Goal: Task Accomplishment & Management: Use online tool/utility

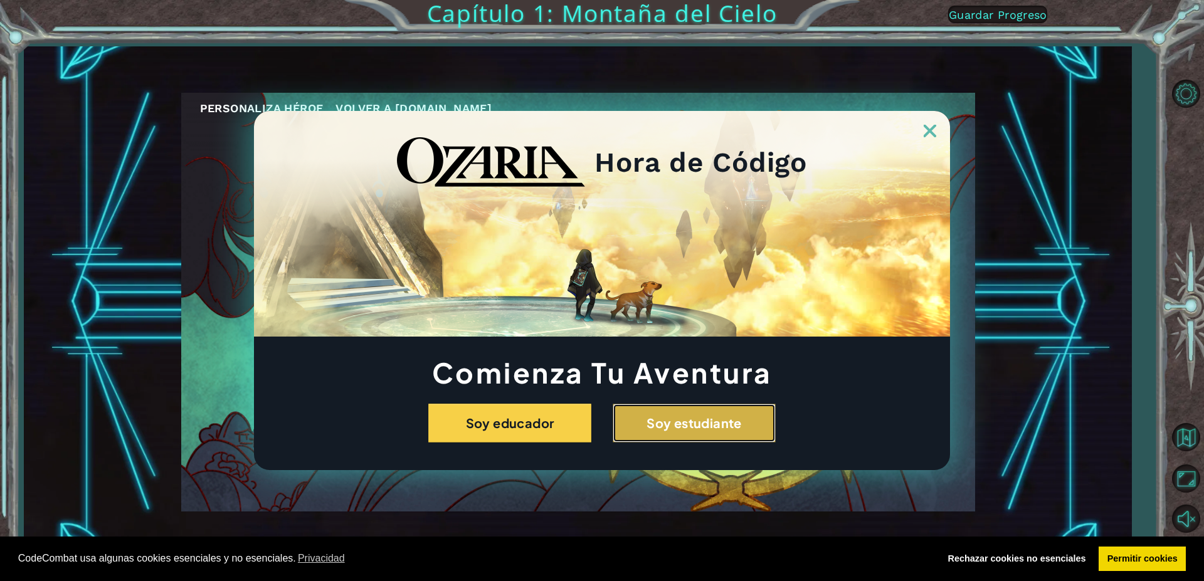
click at [723, 432] on button "Soy estudiante" at bounding box center [694, 423] width 163 height 39
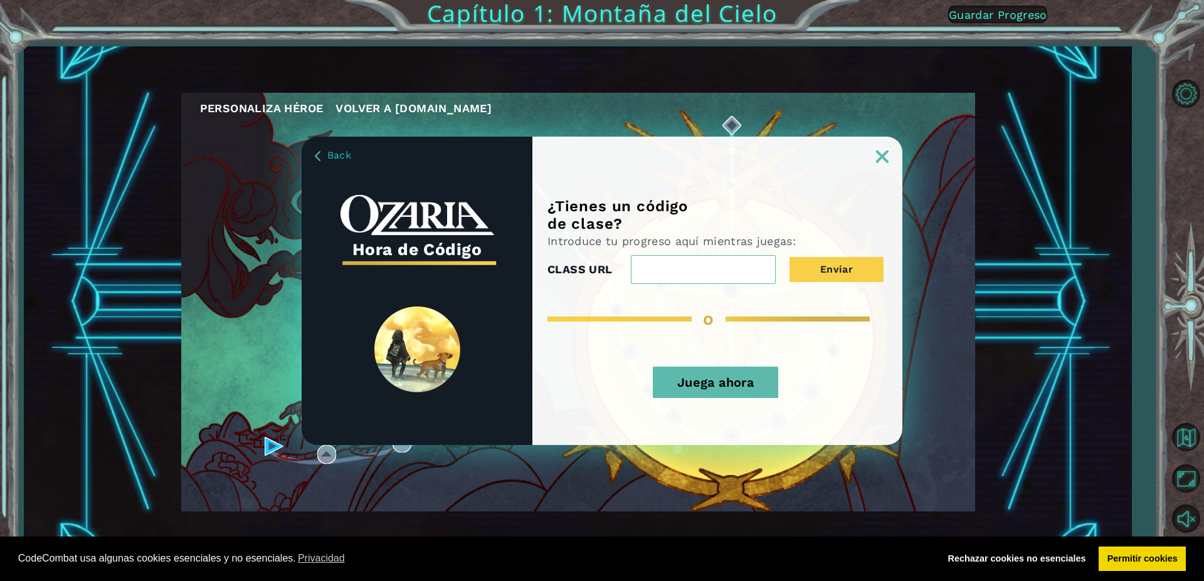
click at [710, 267] on input "CLASS URL" at bounding box center [703, 269] width 145 height 29
click at [724, 393] on button "Juega ahora" at bounding box center [715, 382] width 125 height 31
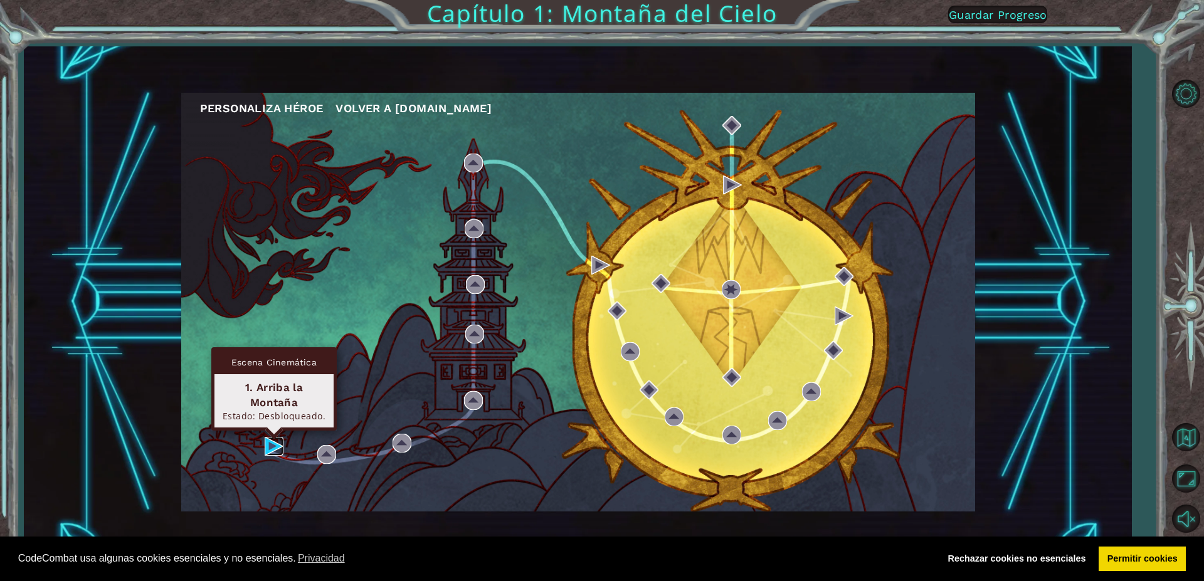
click at [268, 442] on img at bounding box center [274, 446] width 19 height 19
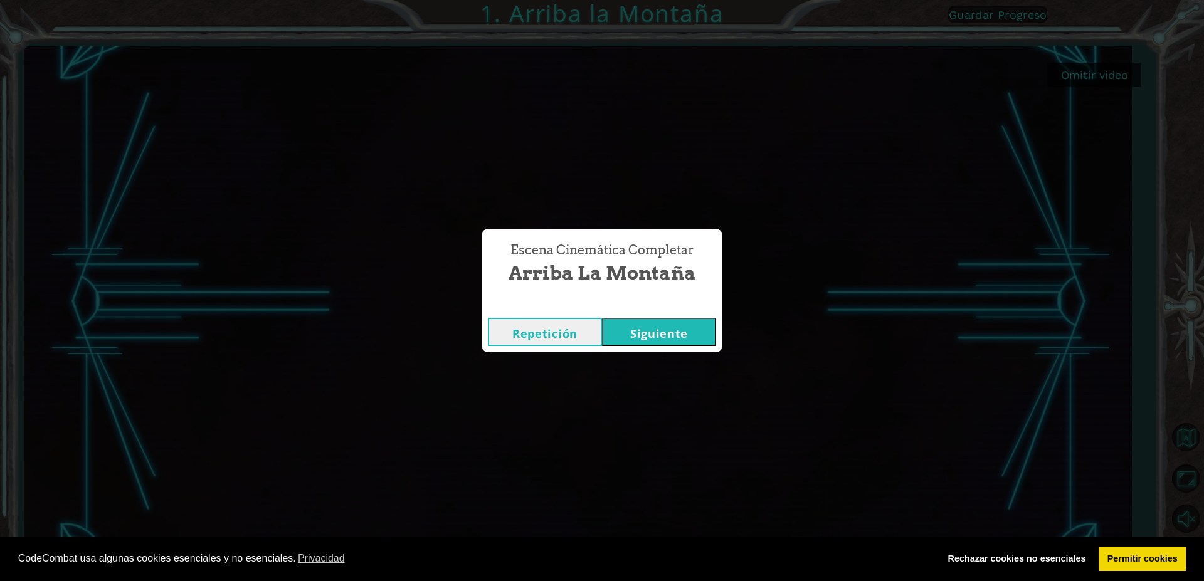
click at [647, 332] on button "Siguiente" at bounding box center [659, 332] width 114 height 28
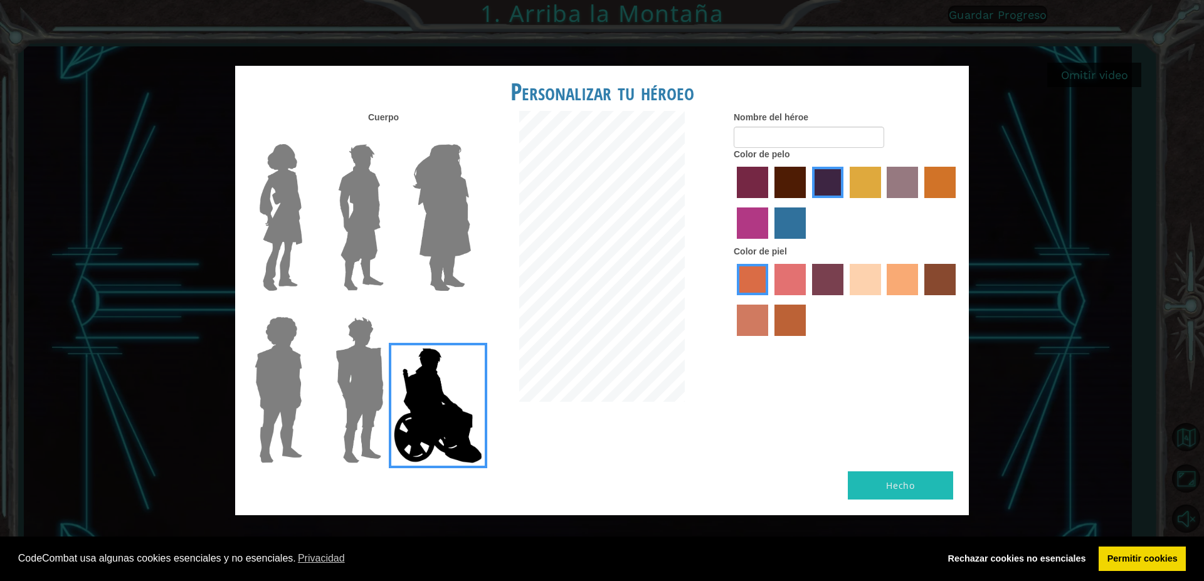
click at [281, 215] on img at bounding box center [281, 217] width 53 height 157
click at [307, 136] on input "Hero Connie" at bounding box center [307, 136] width 0 height 0
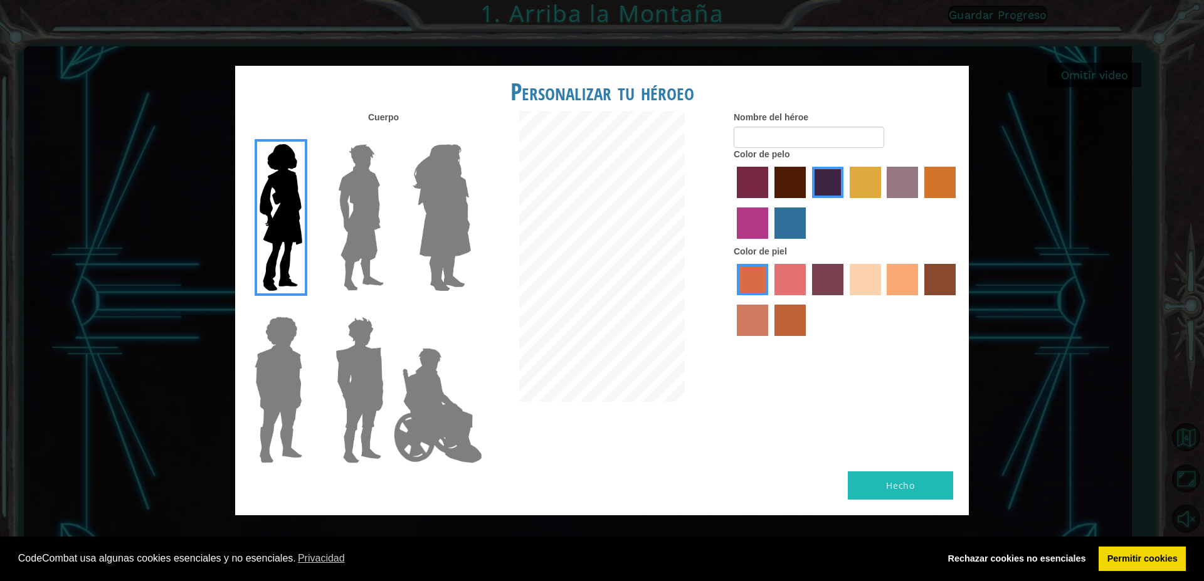
click at [750, 176] on label "paprika hair color" at bounding box center [752, 182] width 31 height 31
click at [733, 203] on input "paprika hair color" at bounding box center [733, 203] width 0 height 0
click at [770, 222] on div at bounding box center [847, 205] width 226 height 82
click at [805, 225] on label "lachmara hair color" at bounding box center [790, 223] width 31 height 31
click at [770, 243] on input "lachmara hair color" at bounding box center [770, 243] width 0 height 0
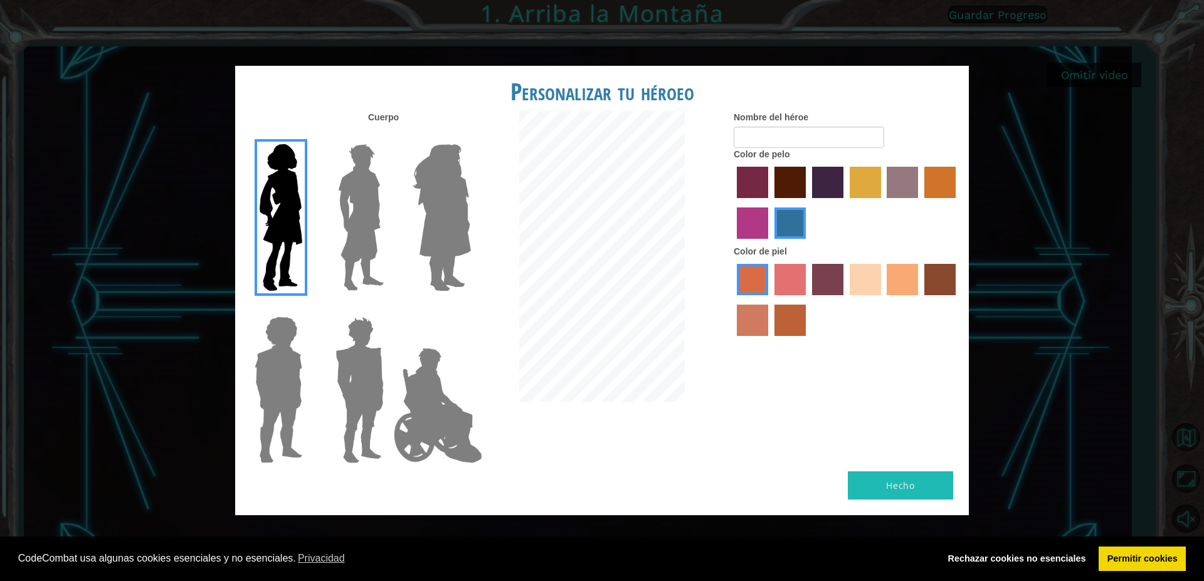
click at [359, 223] on img at bounding box center [361, 217] width 56 height 157
click at [389, 136] on input "Hero Lars" at bounding box center [389, 136] width 0 height 0
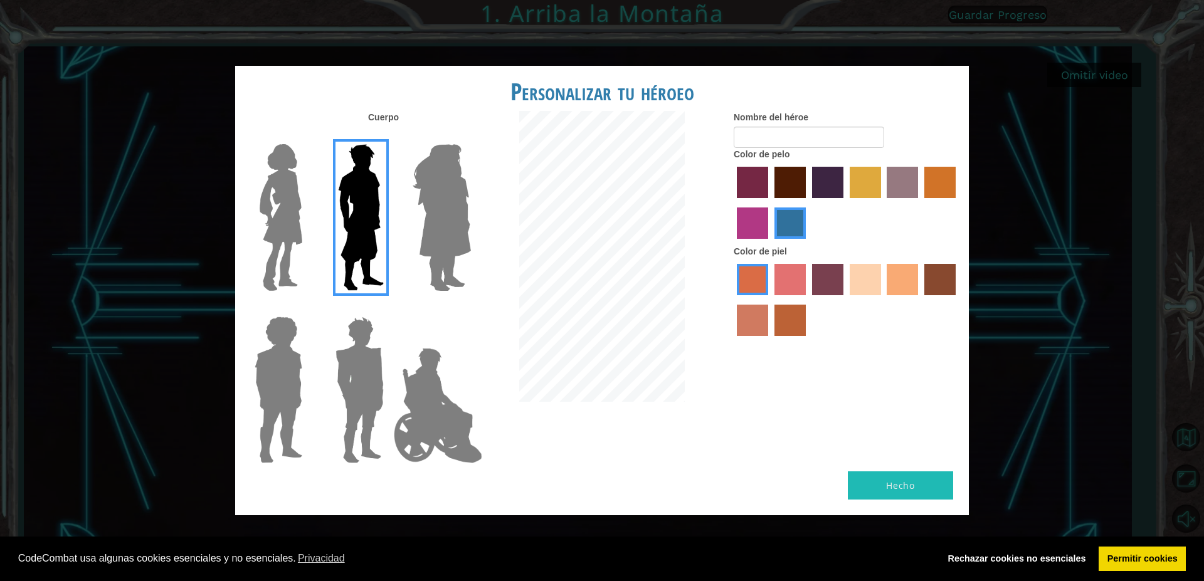
click at [425, 213] on img at bounding box center [442, 217] width 68 height 157
click at [470, 136] on input "Hero Amethyst" at bounding box center [470, 136] width 0 height 0
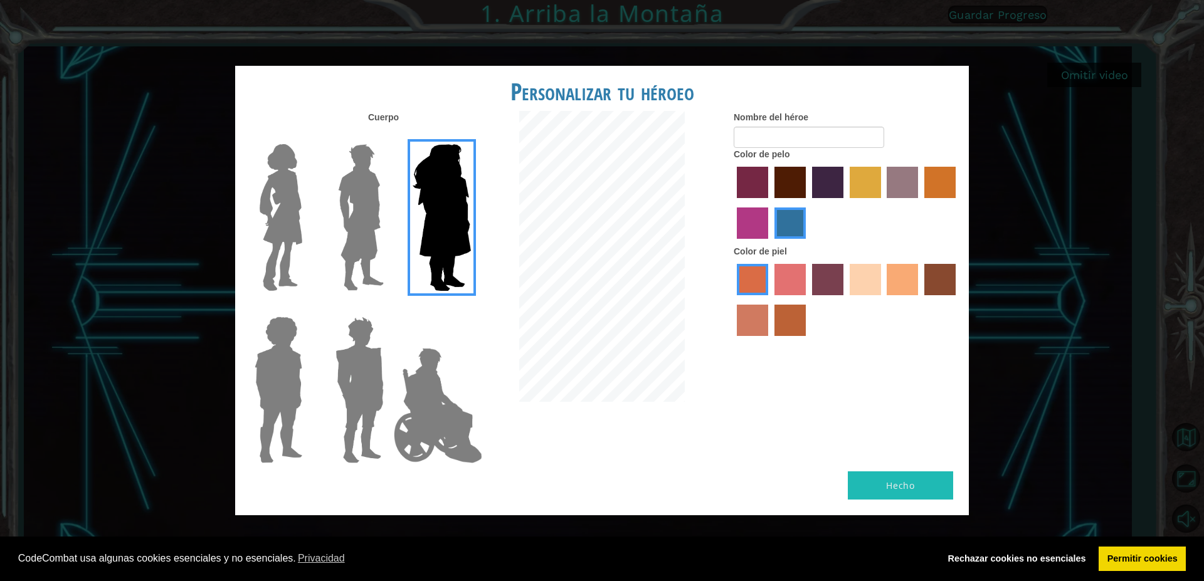
click at [412, 395] on img at bounding box center [438, 405] width 98 height 125
click at [470, 309] on input "Hero Jamie" at bounding box center [470, 309] width 0 height 0
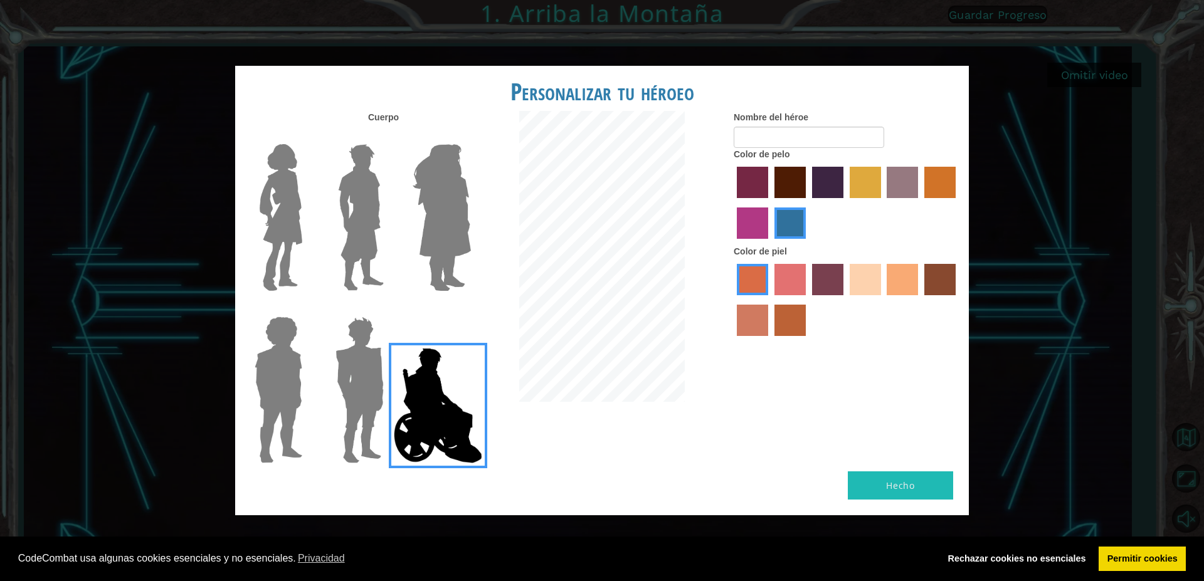
click at [352, 384] on img at bounding box center [360, 390] width 58 height 157
click at [389, 309] on input "Hero Garnet" at bounding box center [389, 309] width 0 height 0
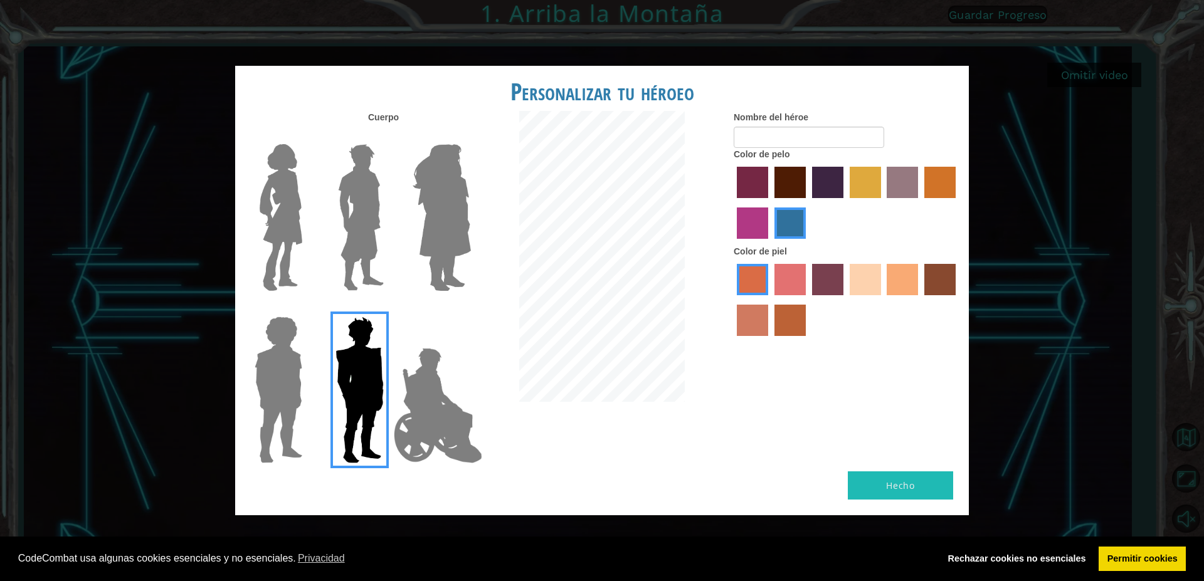
click at [285, 381] on img at bounding box center [279, 390] width 58 height 157
click at [307, 309] on input "Hero Steven" at bounding box center [307, 309] width 0 height 0
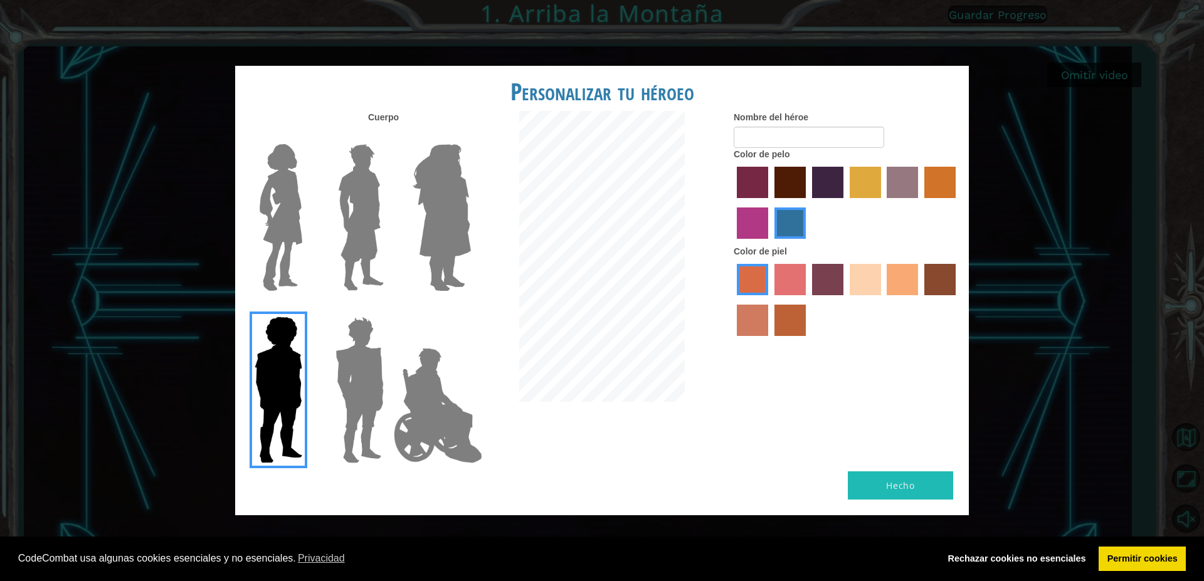
click at [416, 402] on img at bounding box center [438, 405] width 98 height 125
click at [470, 309] on input "Hero Jamie" at bounding box center [470, 309] width 0 height 0
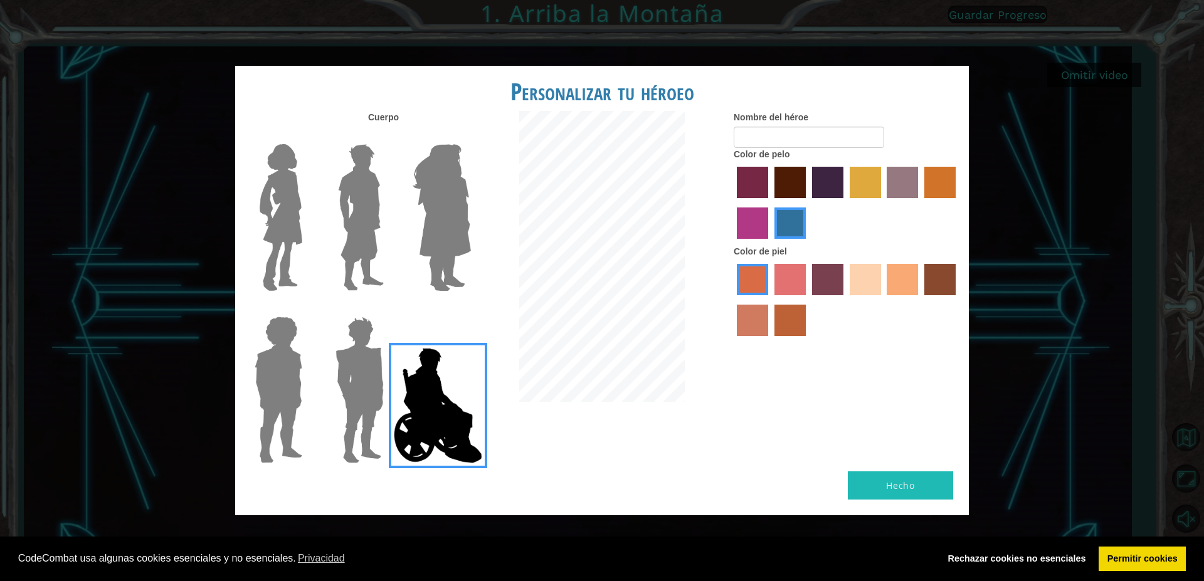
click at [859, 275] on label "sandy beach skin color" at bounding box center [865, 279] width 31 height 31
click at [845, 300] on input "sandy beach skin color" at bounding box center [845, 300] width 0 height 0
click at [273, 175] on img at bounding box center [281, 217] width 53 height 157
click at [307, 136] on input "Hero Connie" at bounding box center [307, 136] width 0 height 0
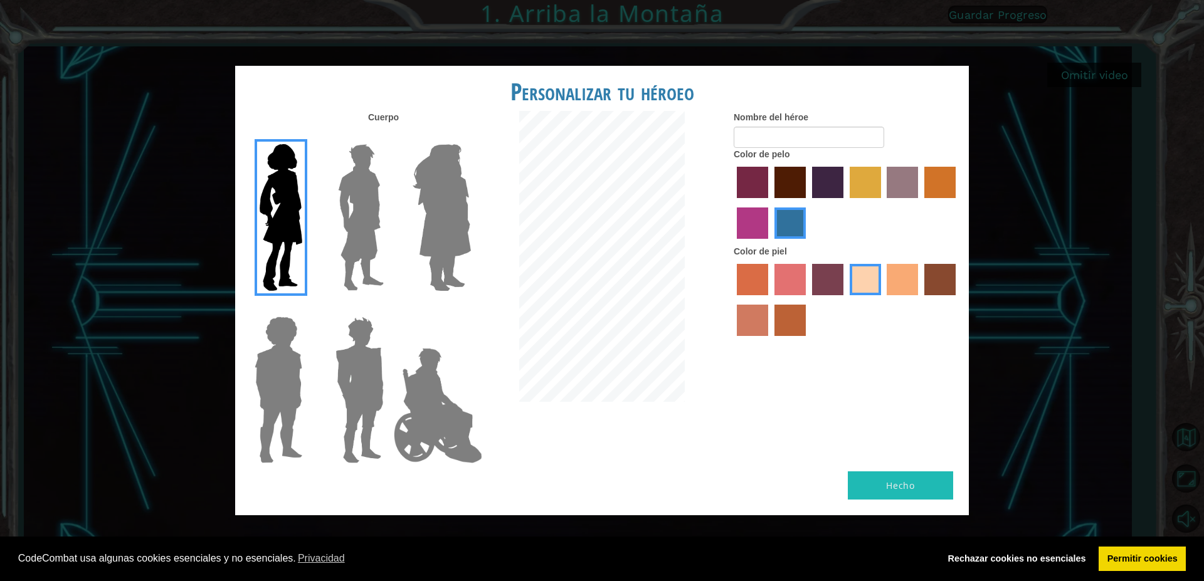
click at [469, 406] on img at bounding box center [438, 405] width 98 height 125
click at [470, 309] on input "Hero Jamie" at bounding box center [470, 309] width 0 height 0
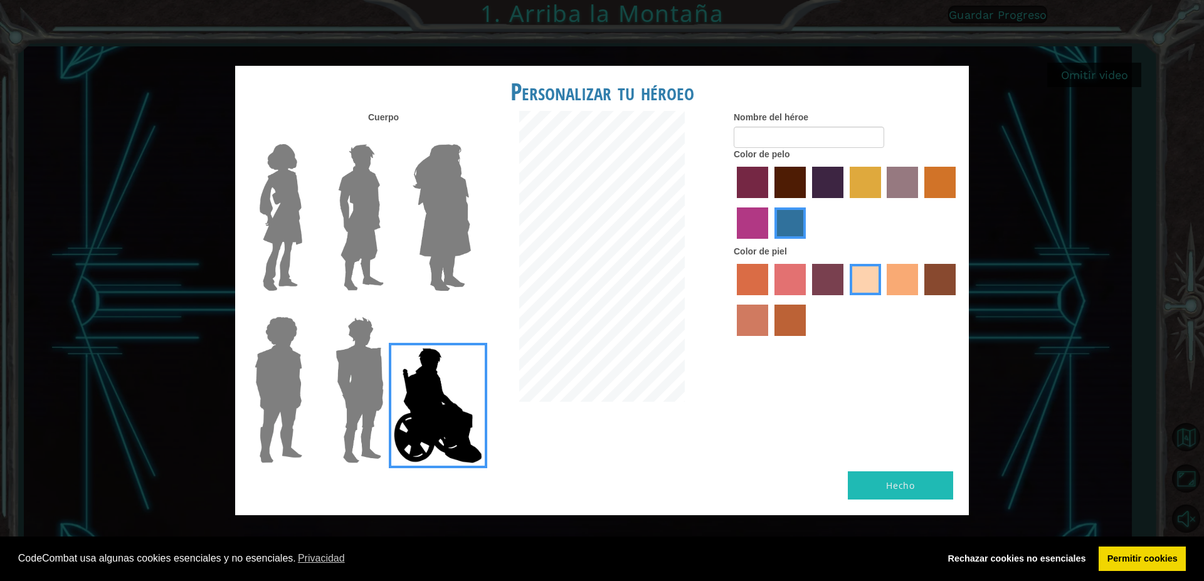
click at [280, 223] on img at bounding box center [281, 217] width 53 height 157
click at [307, 136] on input "Hero Connie" at bounding box center [307, 136] width 0 height 0
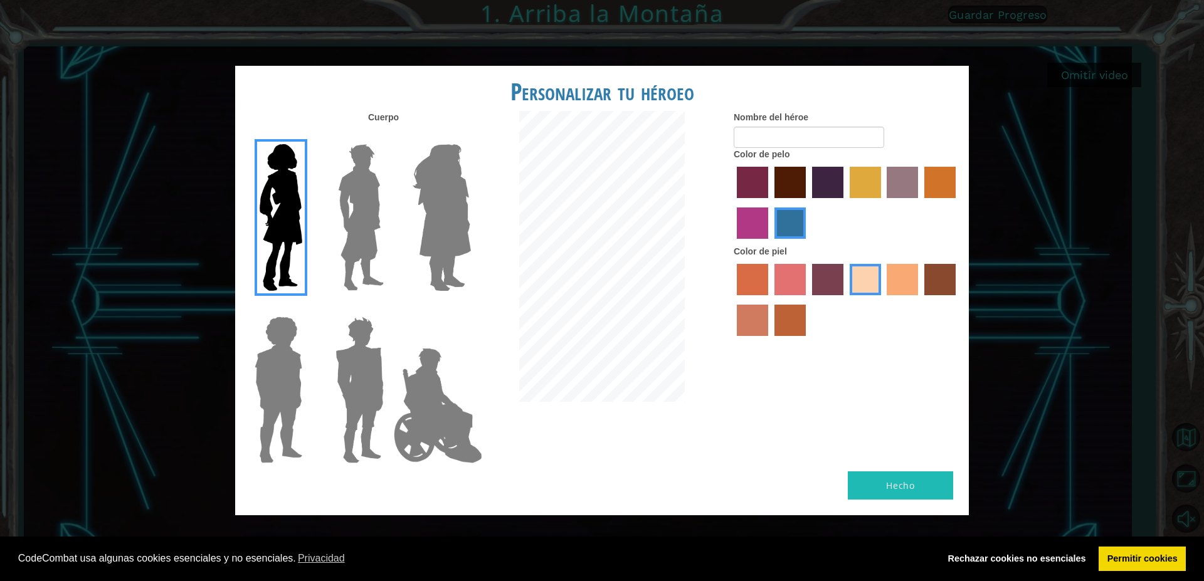
click at [788, 184] on label "maroon hair color" at bounding box center [790, 182] width 31 height 31
click at [770, 203] on input "maroon hair color" at bounding box center [770, 203] width 0 height 0
click at [823, 187] on label "hot purple hair color" at bounding box center [827, 182] width 31 height 31
click at [808, 203] on input "hot purple hair color" at bounding box center [808, 203] width 0 height 0
click at [437, 202] on img at bounding box center [442, 217] width 68 height 157
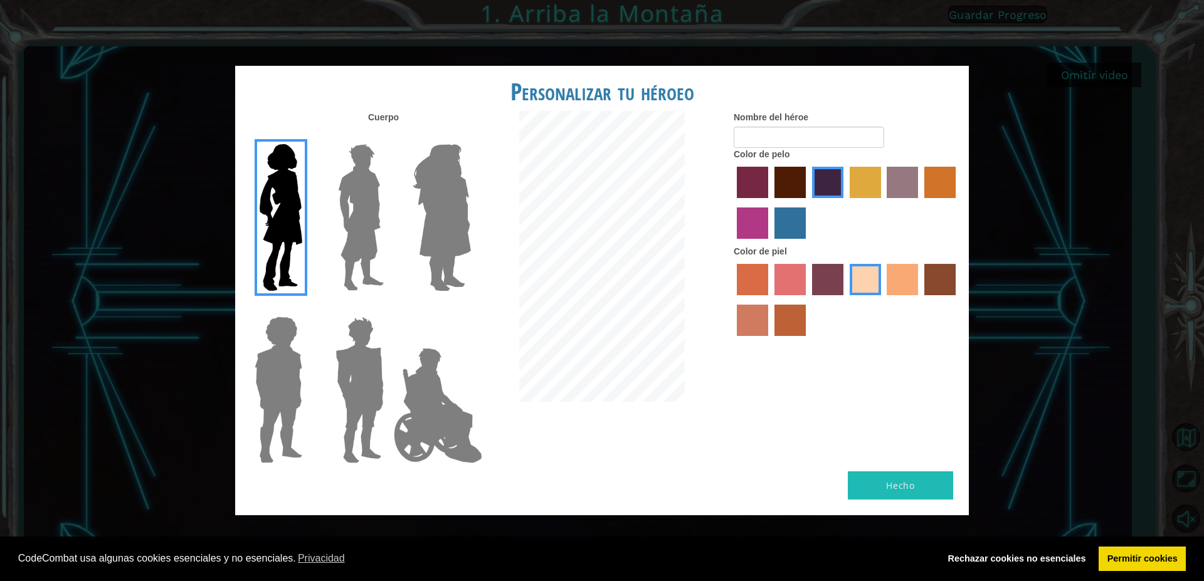
click at [470, 136] on input "Hero Amethyst" at bounding box center [470, 136] width 0 height 0
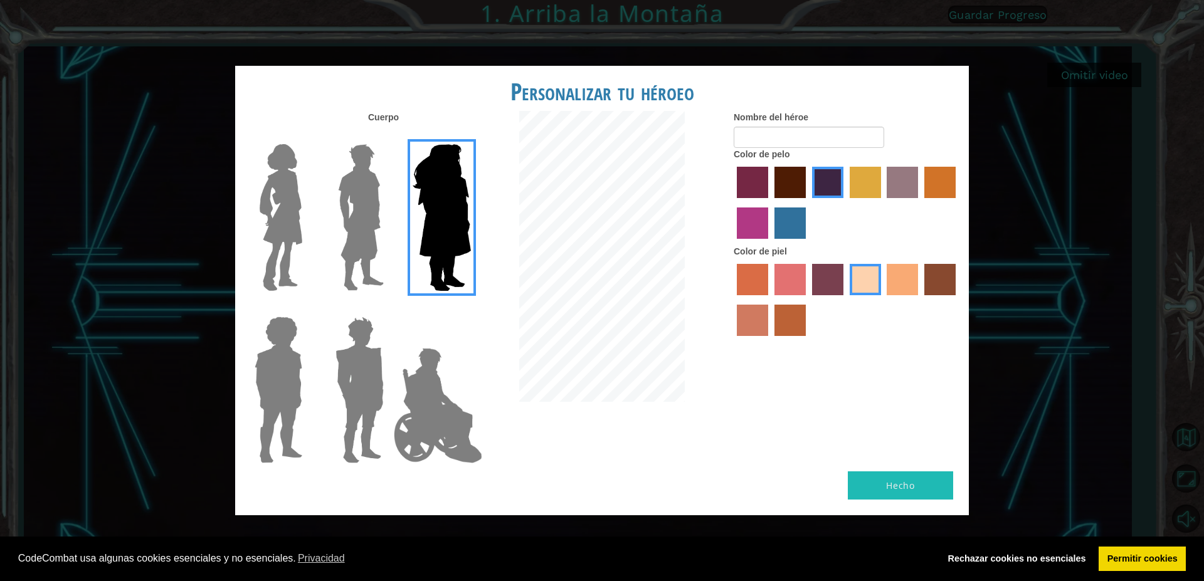
click at [354, 222] on img at bounding box center [361, 217] width 56 height 157
click at [389, 136] on input "Hero Lars" at bounding box center [389, 136] width 0 height 0
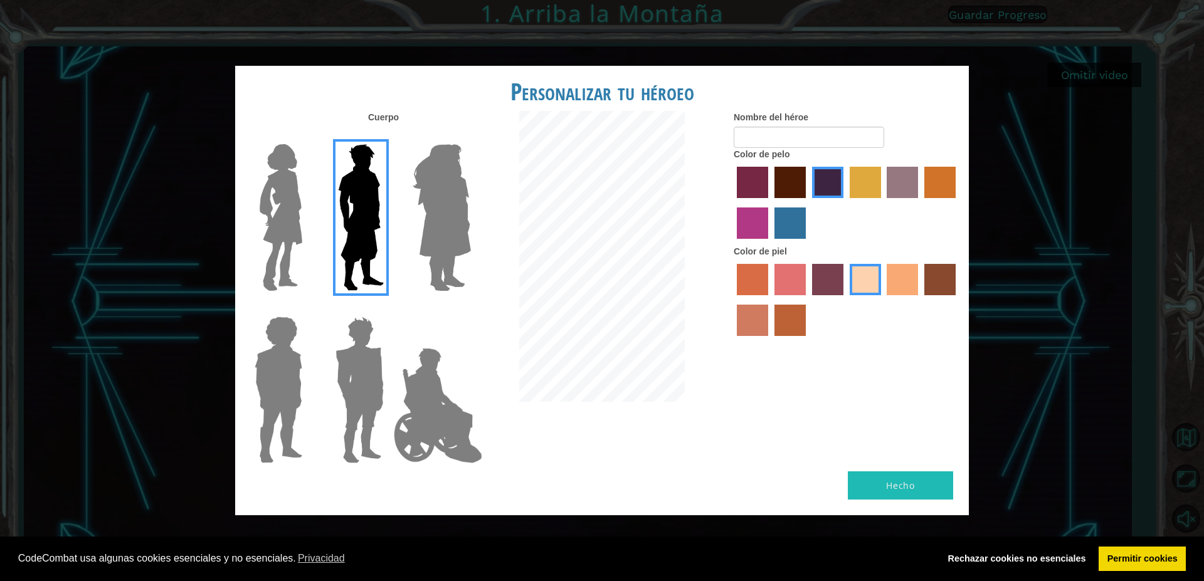
click at [290, 364] on img at bounding box center [279, 390] width 58 height 157
click at [307, 309] on input "Hero Steven" at bounding box center [307, 309] width 0 height 0
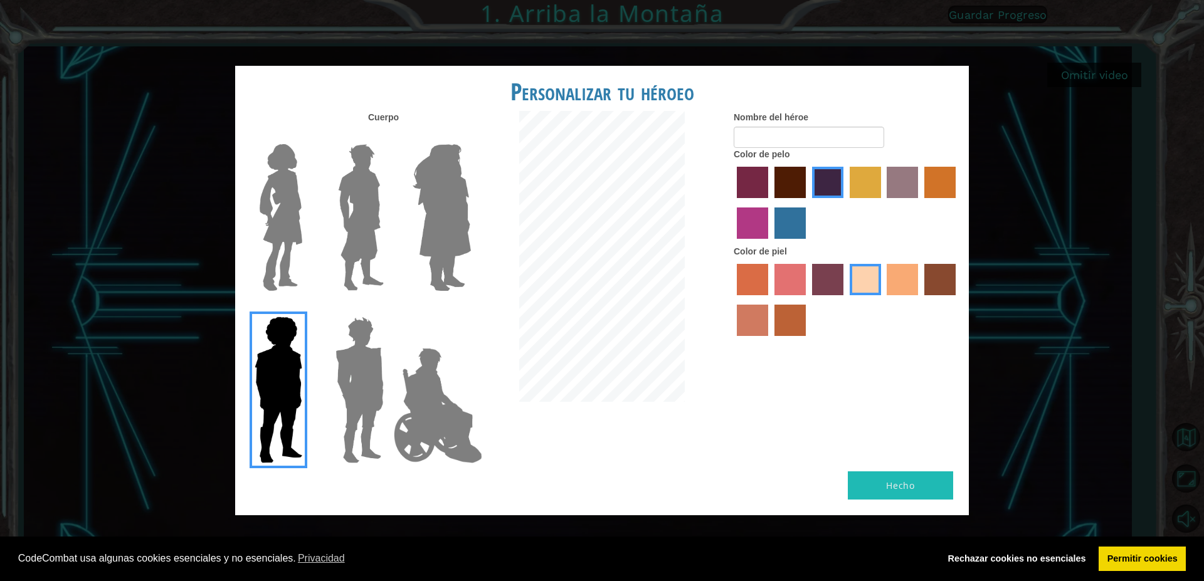
click at [393, 383] on img at bounding box center [438, 405] width 98 height 125
click at [470, 309] on input "Hero Jamie" at bounding box center [470, 309] width 0 height 0
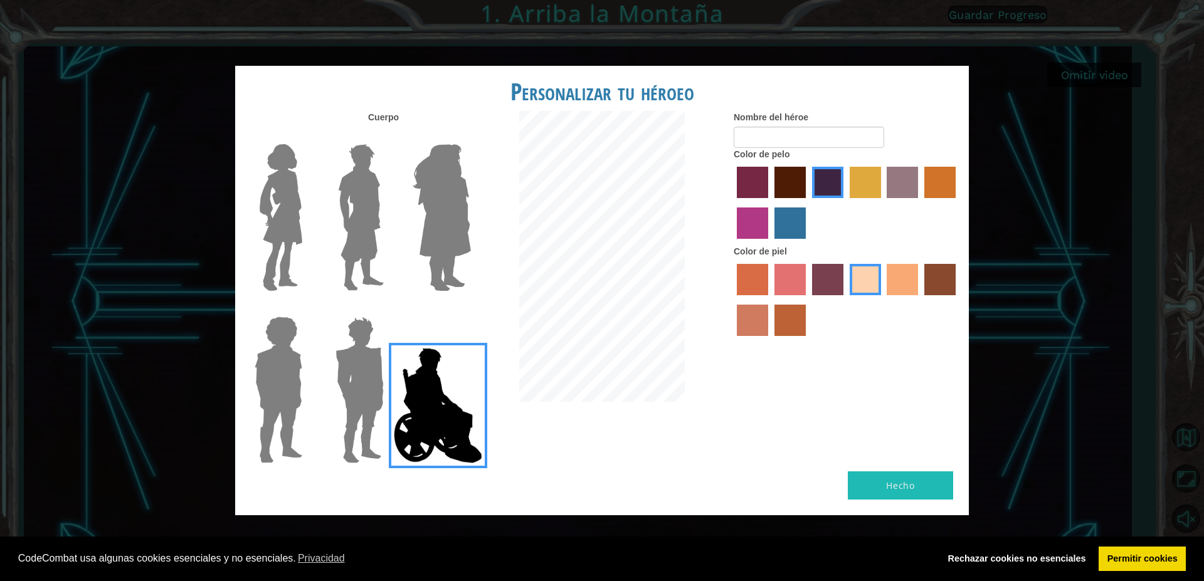
click at [278, 202] on img at bounding box center [281, 217] width 53 height 157
click at [307, 136] on input "Hero Connie" at bounding box center [307, 136] width 0 height 0
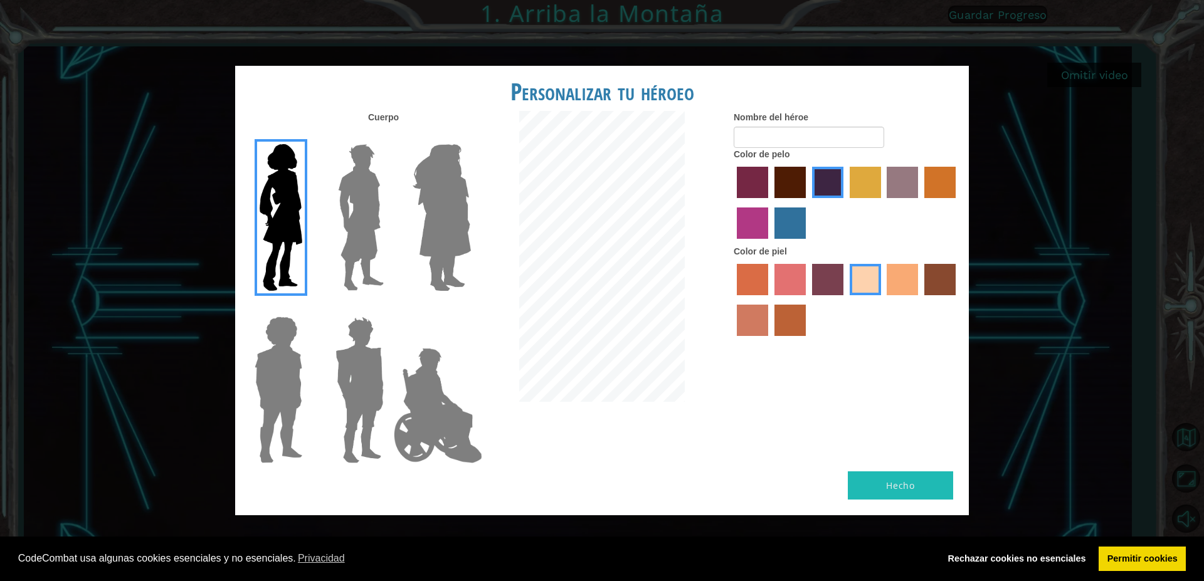
click at [847, 177] on div at bounding box center [847, 205] width 226 height 82
click at [782, 228] on label "lachmara hair color" at bounding box center [790, 223] width 31 height 31
click at [770, 243] on input "lachmara hair color" at bounding box center [770, 243] width 0 height 0
click at [776, 137] on input "Nombre del héroe" at bounding box center [809, 137] width 151 height 21
type input "Mar"
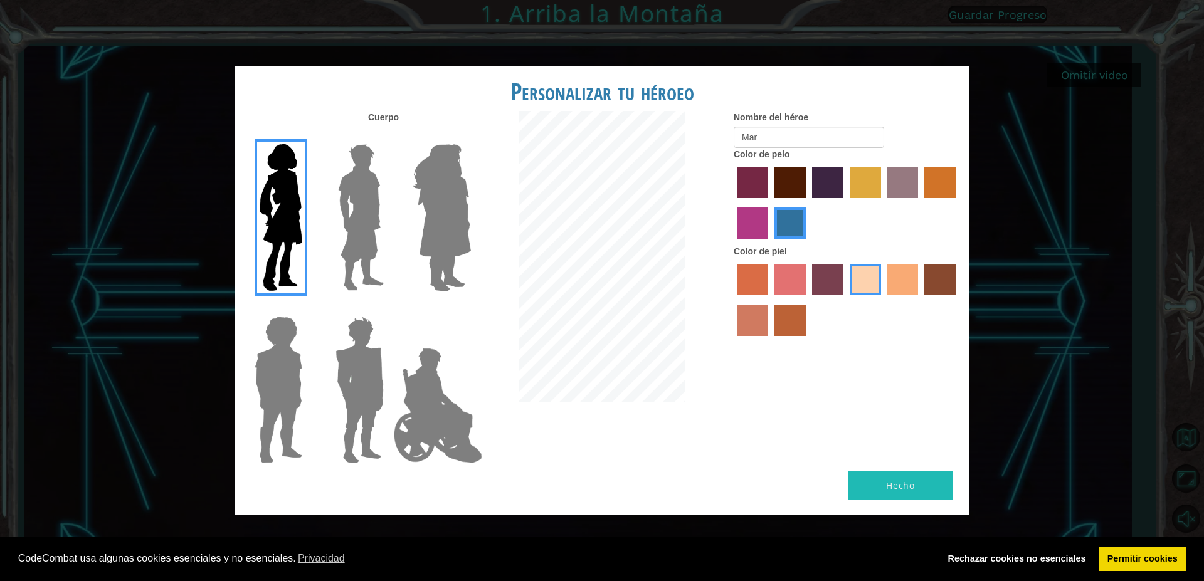
click at [906, 485] on button "Hecho" at bounding box center [900, 486] width 105 height 28
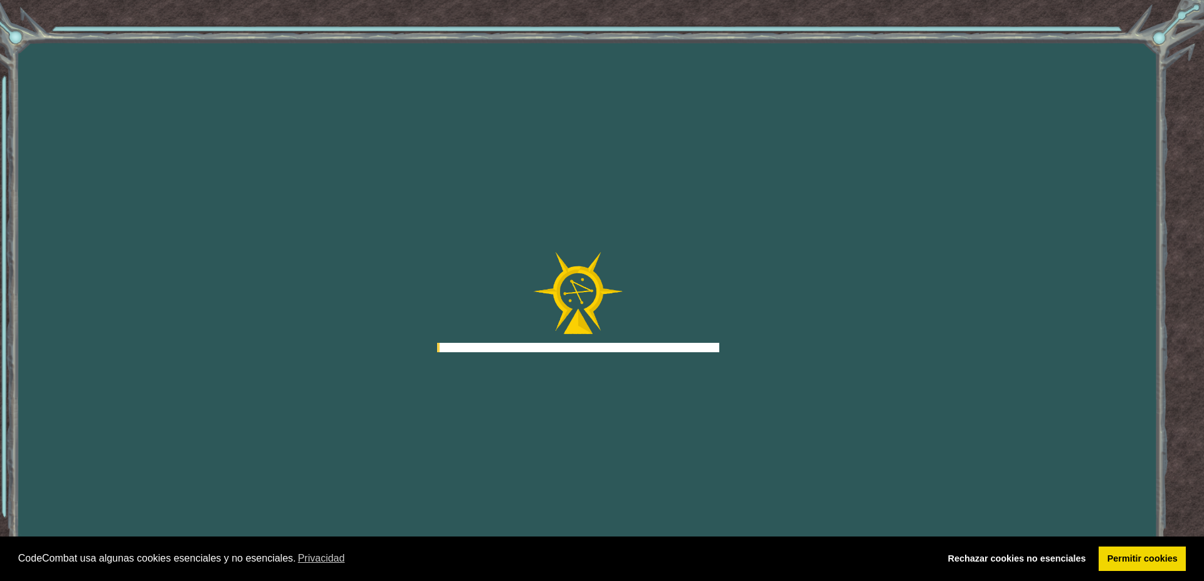
click at [906, 485] on div "Goals Error al cargar desde el servidor. Intenta refrescar la página. Necesitar…" at bounding box center [602, 290] width 1204 height 581
click at [354, 346] on body "Cookie Policy CodeCombat usa algunas cookies esenciales y no esenciales. Privac…" at bounding box center [602, 290] width 1204 height 581
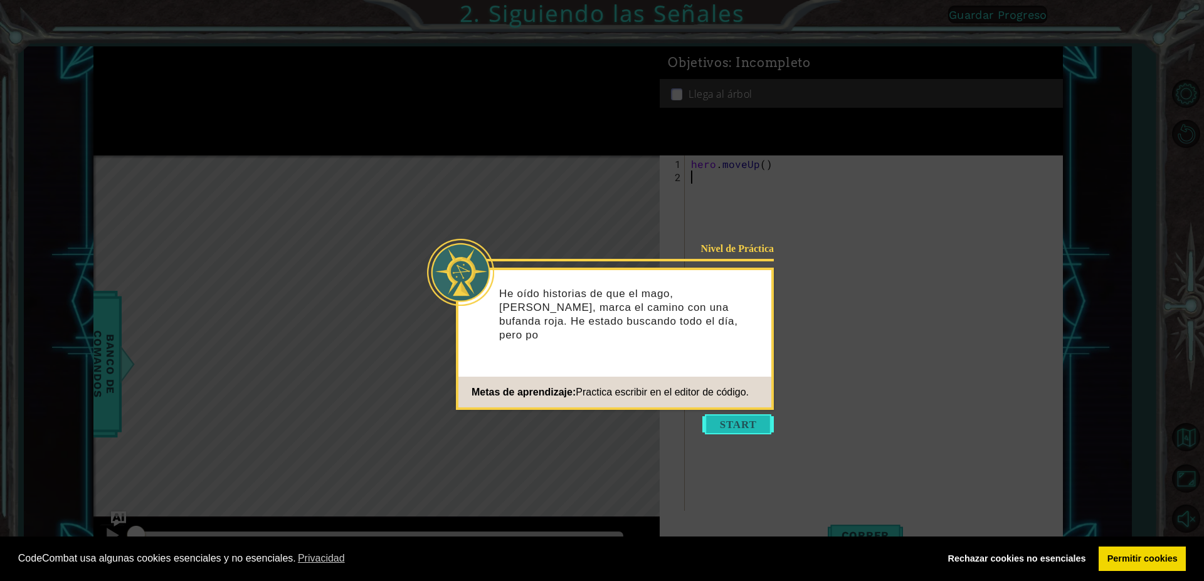
click at [737, 430] on button "Start" at bounding box center [738, 425] width 72 height 20
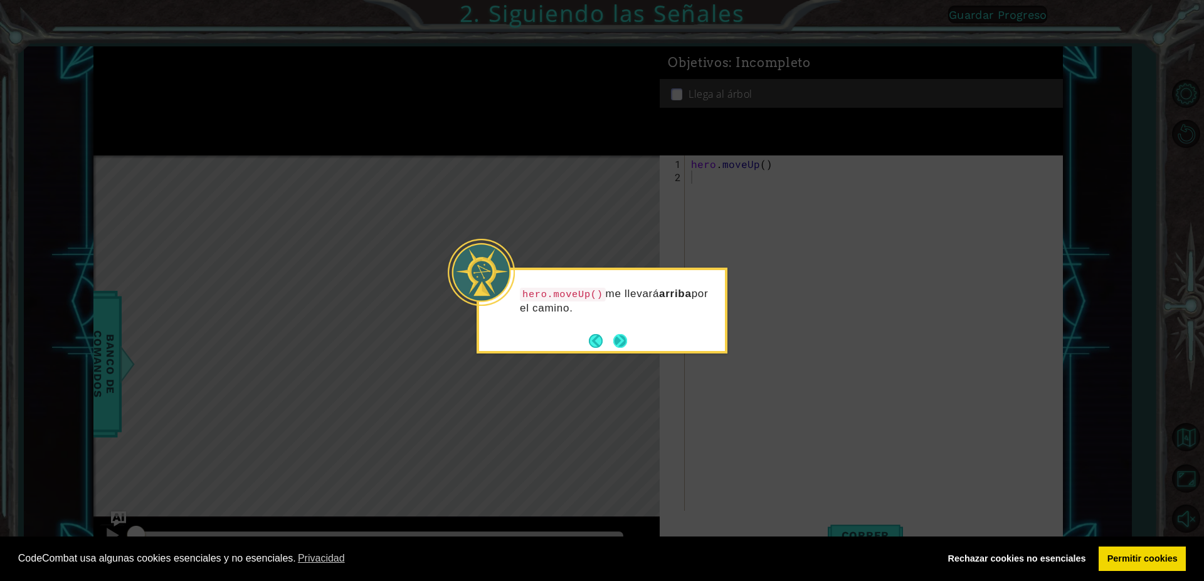
click at [623, 341] on button "Next" at bounding box center [620, 341] width 14 height 14
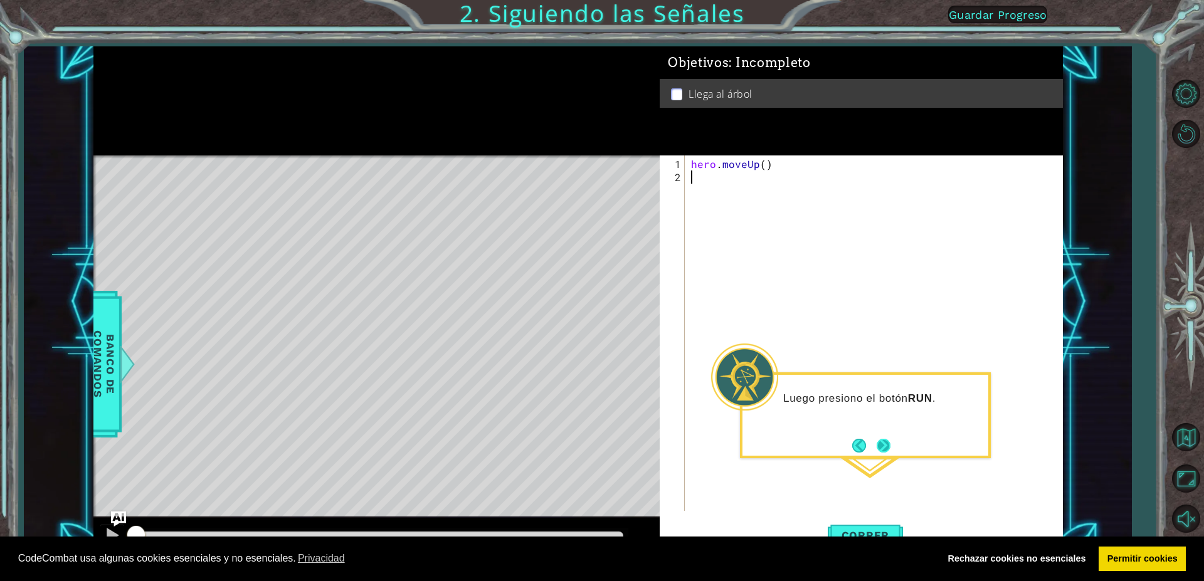
click at [887, 445] on button "Next" at bounding box center [884, 446] width 14 height 14
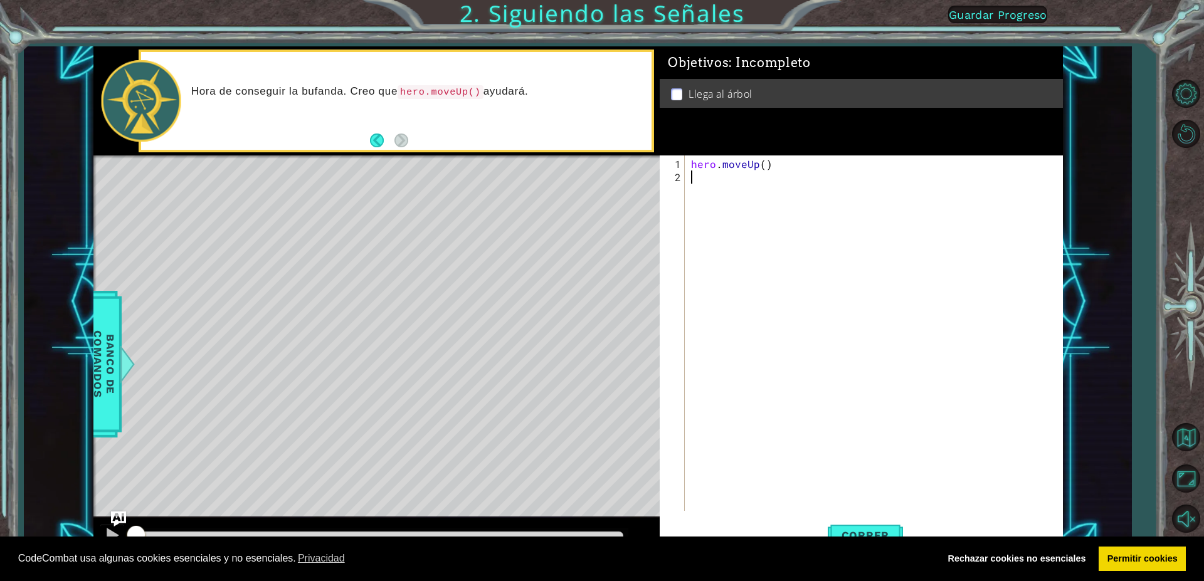
click at [474, 151] on div "Hora de conseguir la bufanda. Creo que hero.moveUp() ayudará." at bounding box center [397, 101] width 516 height 102
drag, startPoint x: 564, startPoint y: 169, endPoint x: 484, endPoint y: 154, distance: 81.1
click at [503, 154] on div "methods hero moveUp(steps) Banco de comandos Hora de conseguir la bufanda. Creo…" at bounding box center [578, 302] width 970 height 512
click at [416, 151] on div "Hora de conseguir la bufanda. Creo que hero.moveUp() ayudará." at bounding box center [397, 101] width 516 height 102
click at [389, 356] on div "Level Map" at bounding box center [383, 340] width 580 height 369
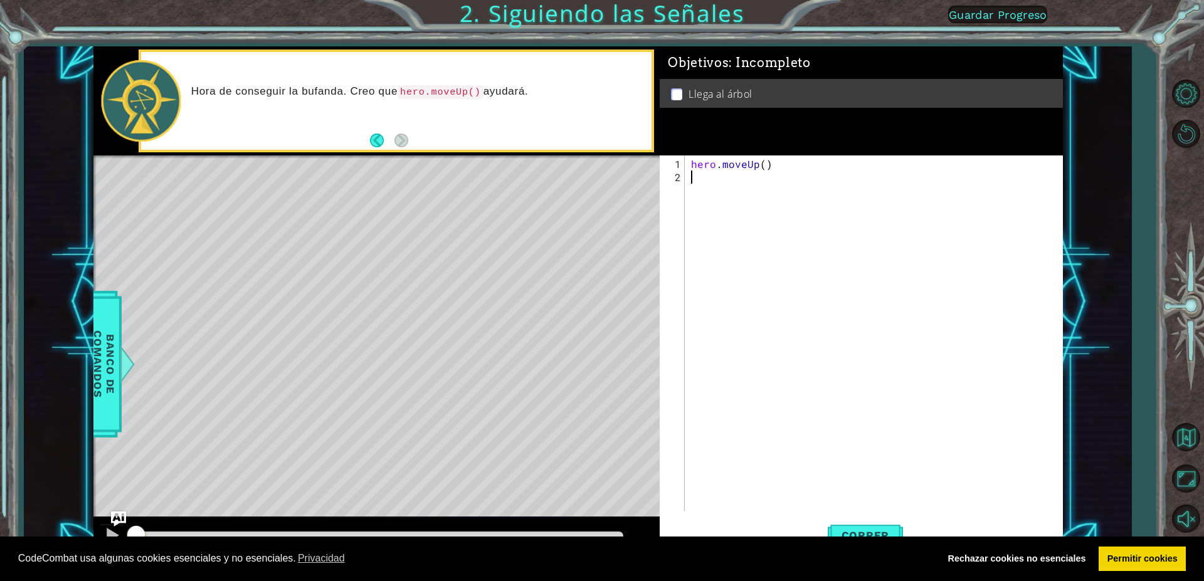
drag, startPoint x: 722, startPoint y: 172, endPoint x: 733, endPoint y: 167, distance: 11.8
click at [729, 169] on div "hero . moveUp ( )" at bounding box center [877, 348] width 376 height 382
click at [744, 161] on div "hero . moveUp ( )" at bounding box center [877, 348] width 376 height 382
click at [774, 166] on div "hero . moveUp ( )" at bounding box center [877, 348] width 376 height 382
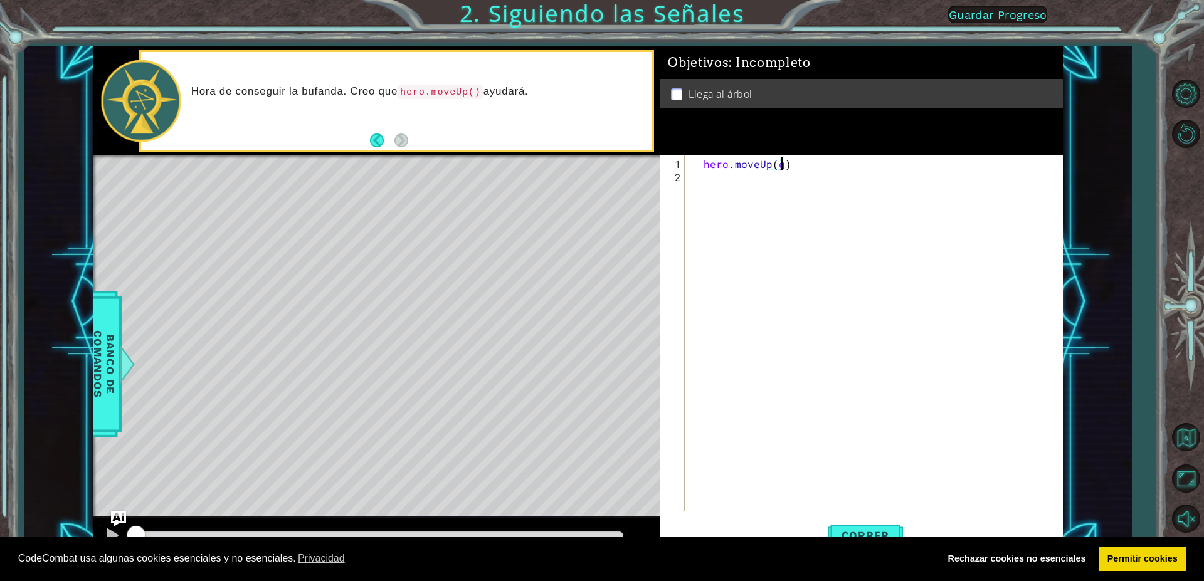
scroll to position [0, 6]
type textarea "hero.moveUp(go)"
click at [852, 528] on button "Correr" at bounding box center [865, 536] width 75 height 40
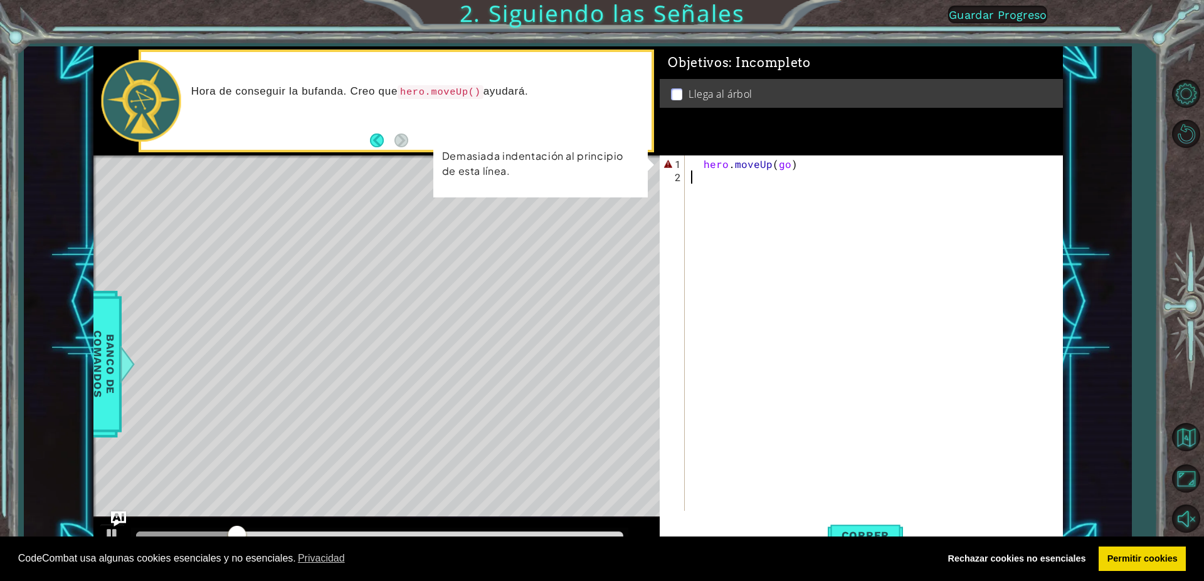
click at [891, 174] on div "hero . moveUp ( go )" at bounding box center [877, 348] width 376 height 382
click at [783, 166] on div "hero . moveUp ( go )" at bounding box center [877, 348] width 376 height 382
click at [790, 166] on div "hero . moveUp ( go )" at bounding box center [877, 348] width 376 height 382
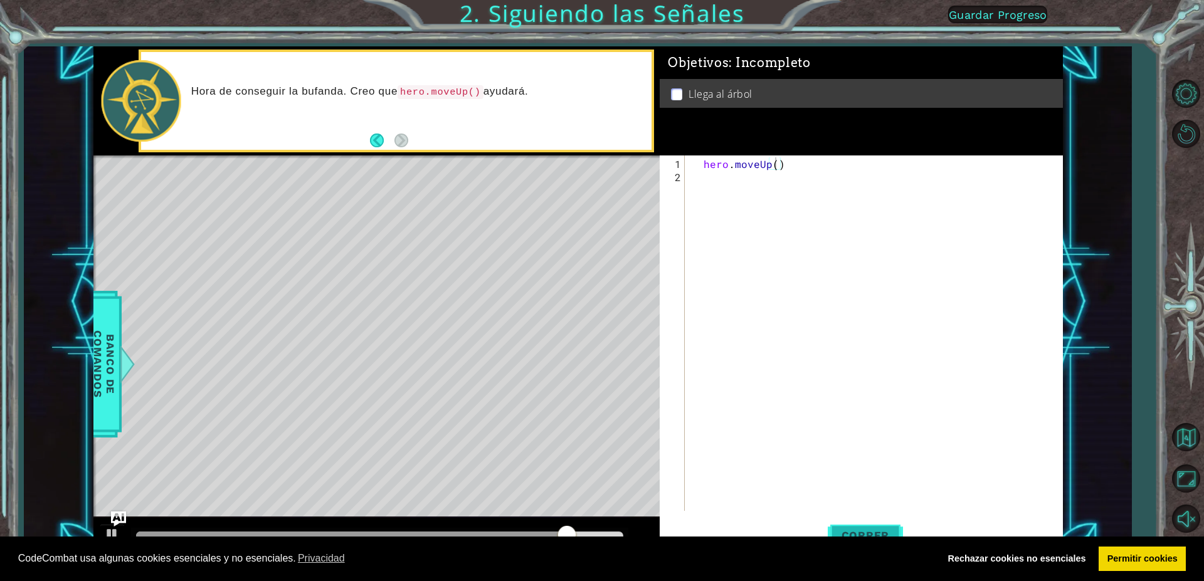
click at [854, 535] on span "Correr" at bounding box center [865, 535] width 73 height 13
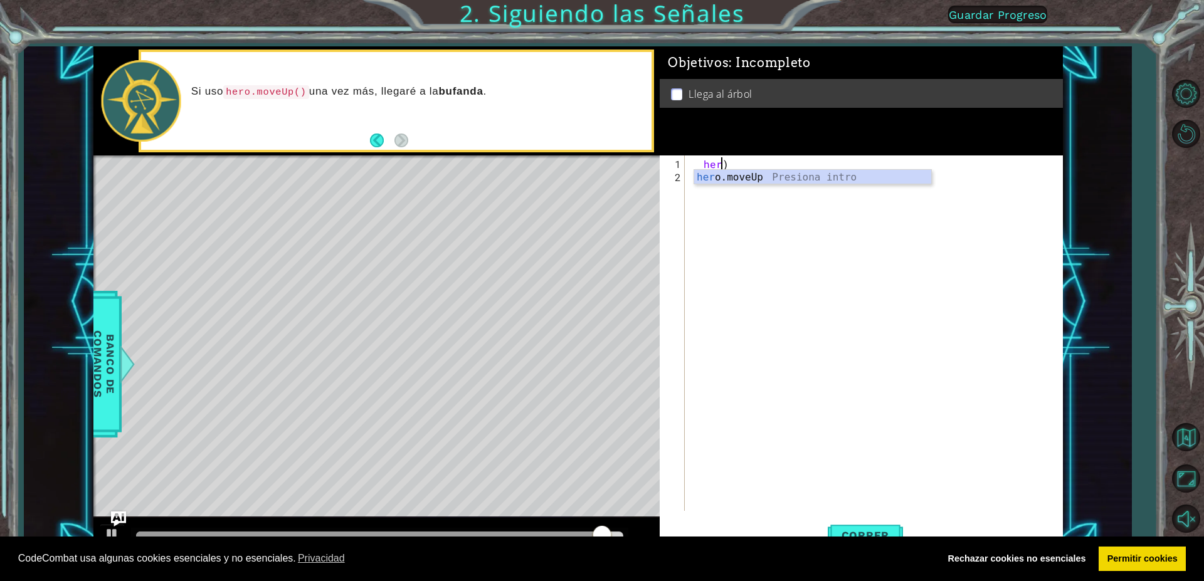
type textarea ")"
click at [872, 531] on span "Correr" at bounding box center [865, 535] width 73 height 13
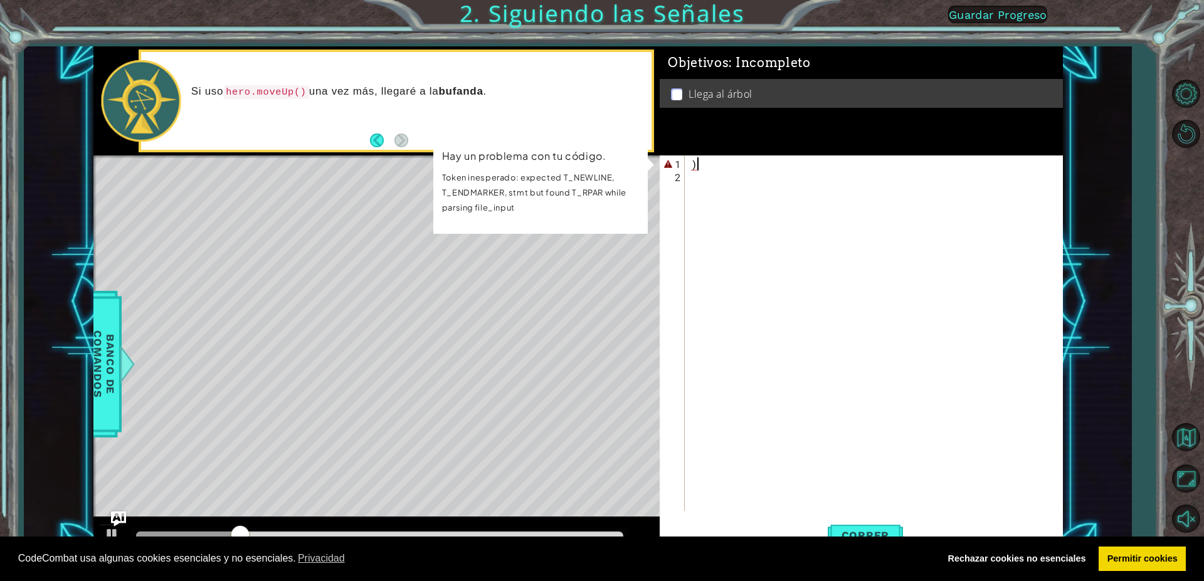
click at [716, 163] on div ")" at bounding box center [877, 348] width 376 height 382
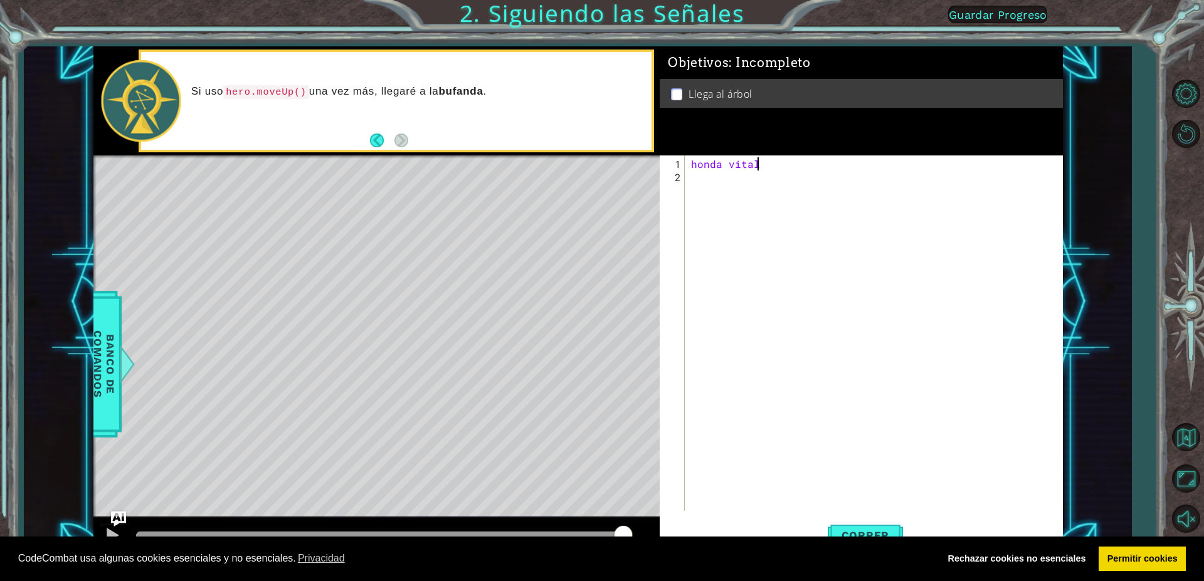
scroll to position [0, 4]
click at [857, 536] on body "Cookie Policy CodeCombat usa algunas cookies esenciales y no esenciales. Privac…" at bounding box center [602, 290] width 1204 height 581
click at [881, 534] on span "Correr" at bounding box center [865, 535] width 73 height 13
click at [857, 531] on span "Correr" at bounding box center [865, 535] width 73 height 13
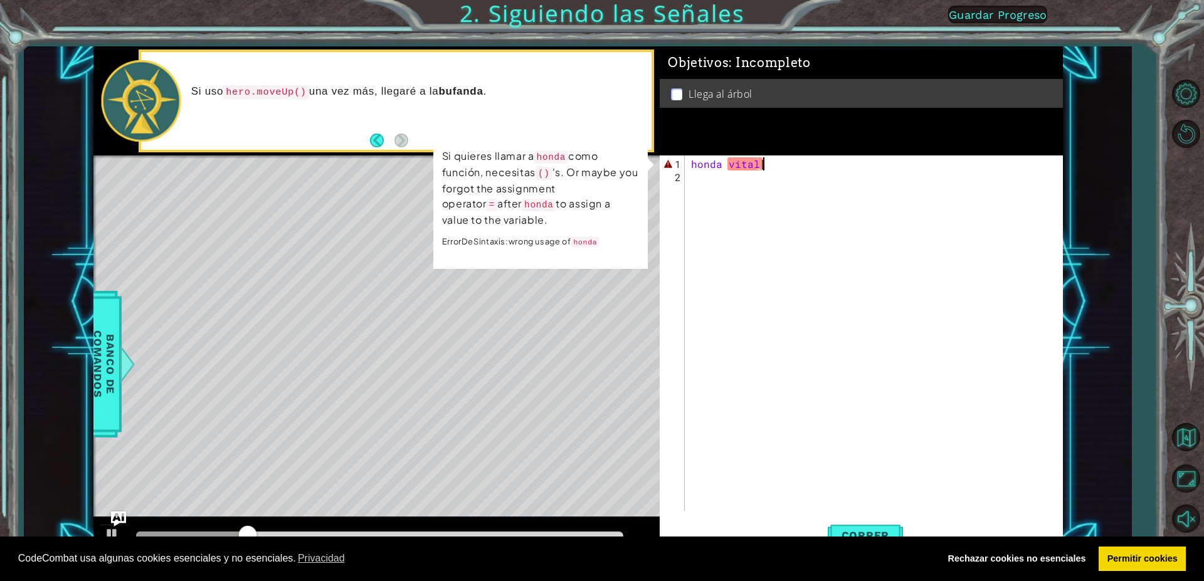
scroll to position [0, 4]
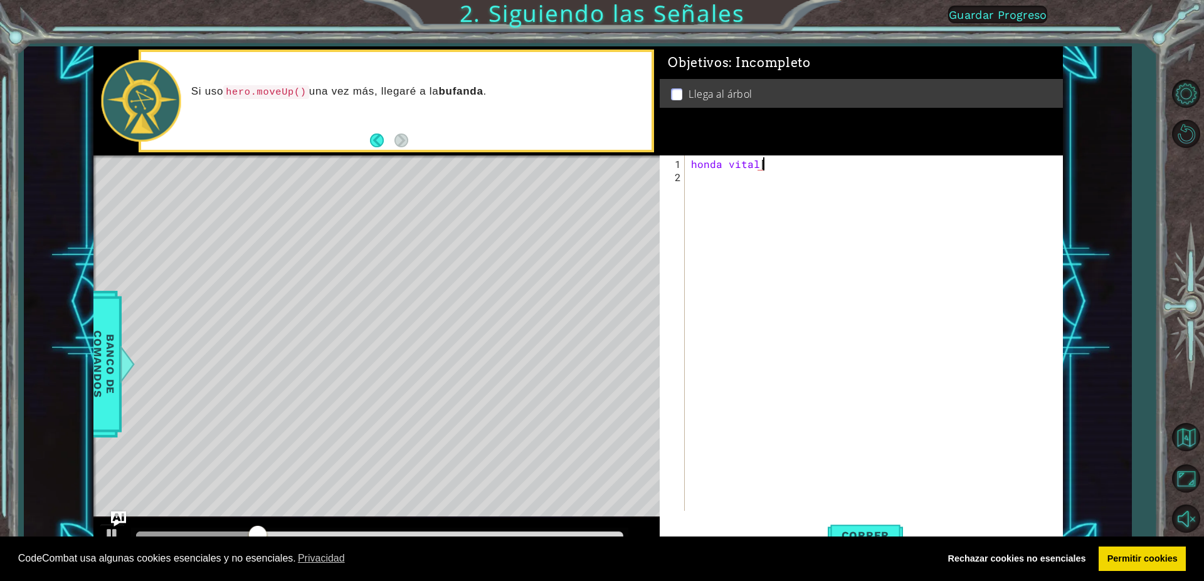
type textarea "honda vital"
click at [1152, 564] on link "Permitir cookies" at bounding box center [1142, 559] width 87 height 25
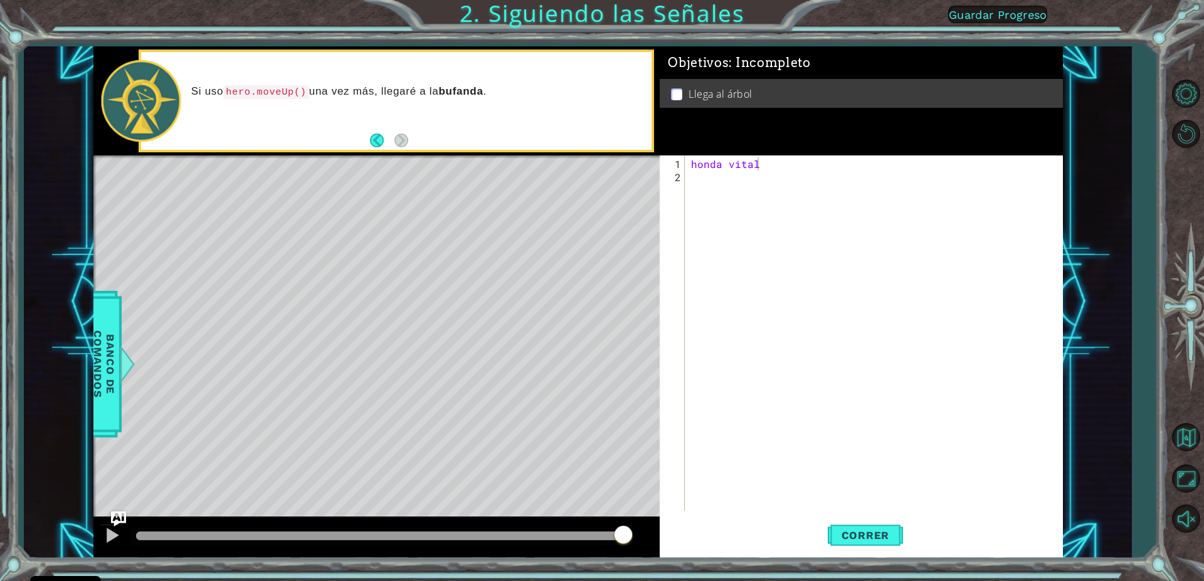
drag, startPoint x: 235, startPoint y: 90, endPoint x: 254, endPoint y: 86, distance: 19.8
click at [254, 86] on p "Si uso hero.moveUp() una vez más, llegaré a la bufanda ." at bounding box center [417, 92] width 452 height 14
drag, startPoint x: 316, startPoint y: 115, endPoint x: 303, endPoint y: 106, distance: 15.8
click at [312, 112] on div "Si uso hero.moveUp() una vez más, llegaré a la bufanda ." at bounding box center [418, 100] width 470 height 45
drag, startPoint x: 263, startPoint y: 94, endPoint x: 198, endPoint y: 102, distance: 65.0
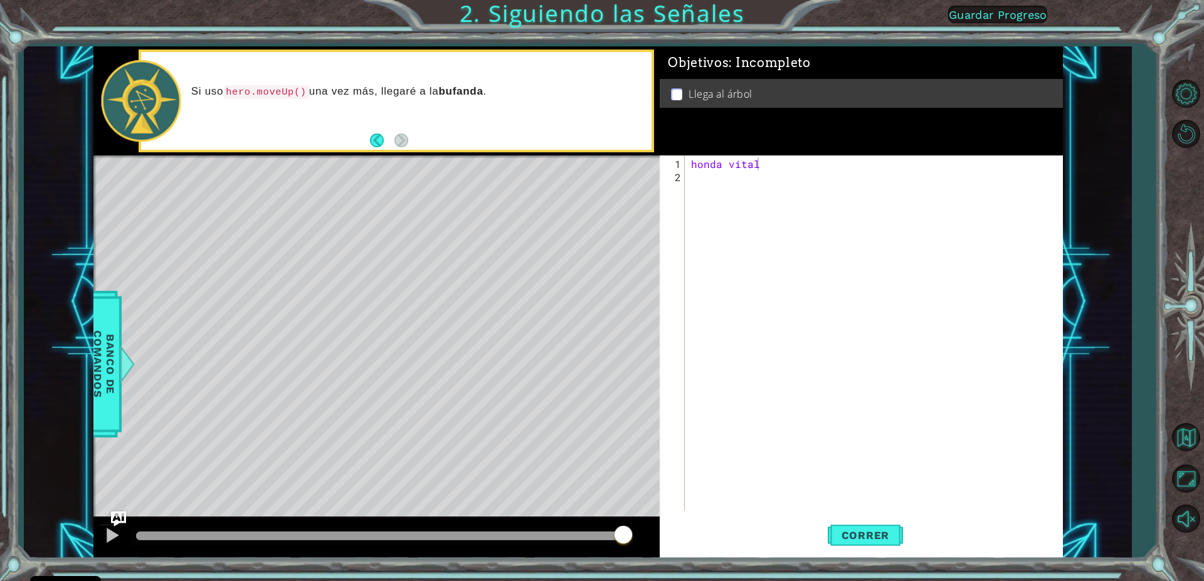
click at [198, 110] on div "Si uso hero.moveUp() una vez más, llegaré a la bufanda ." at bounding box center [418, 100] width 470 height 45
drag, startPoint x: 198, startPoint y: 80, endPoint x: 244, endPoint y: 93, distance: 48.4
click at [243, 93] on div "Si uso hero.moveUp() una vez más, llegaré a la bufanda ." at bounding box center [418, 100] width 470 height 45
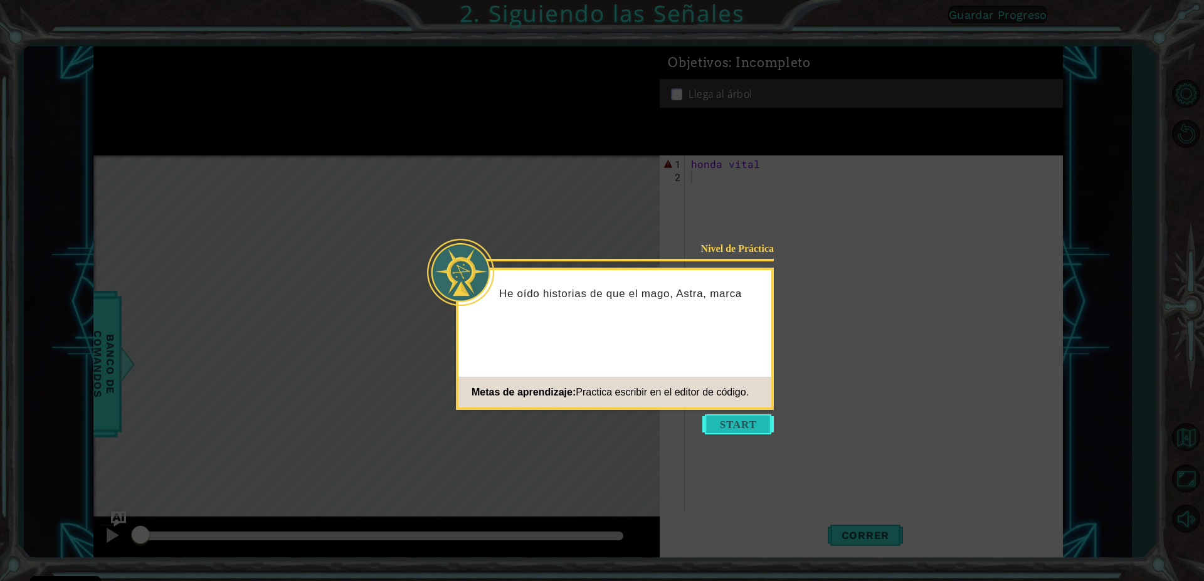
click at [733, 419] on button "Start" at bounding box center [738, 425] width 72 height 20
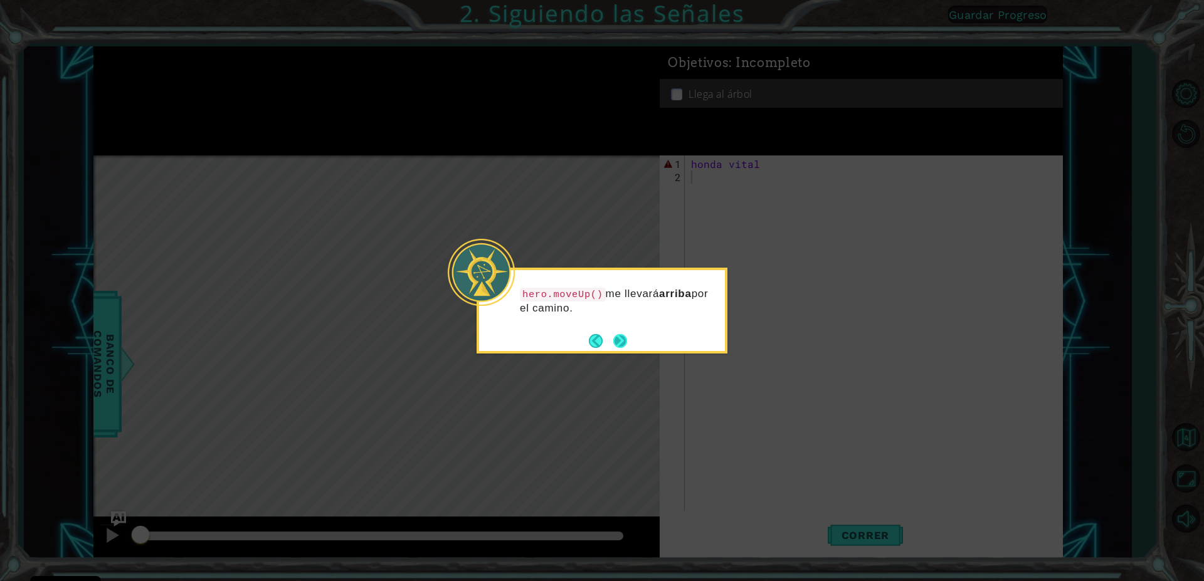
click at [614, 347] on button "Next" at bounding box center [620, 341] width 15 height 15
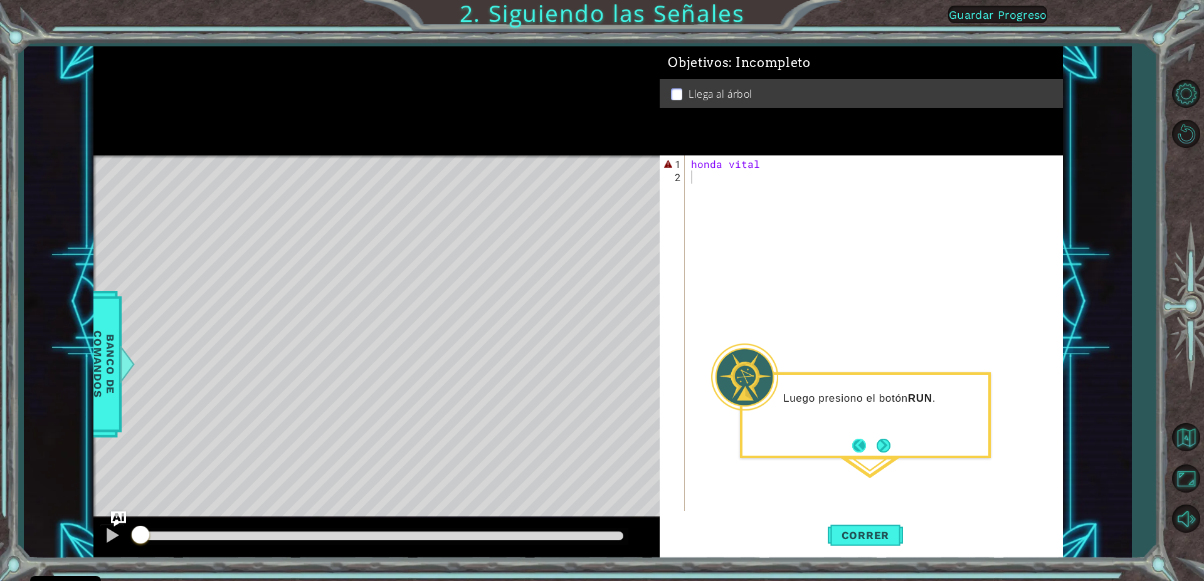
click at [862, 449] on button "Back" at bounding box center [864, 446] width 24 height 14
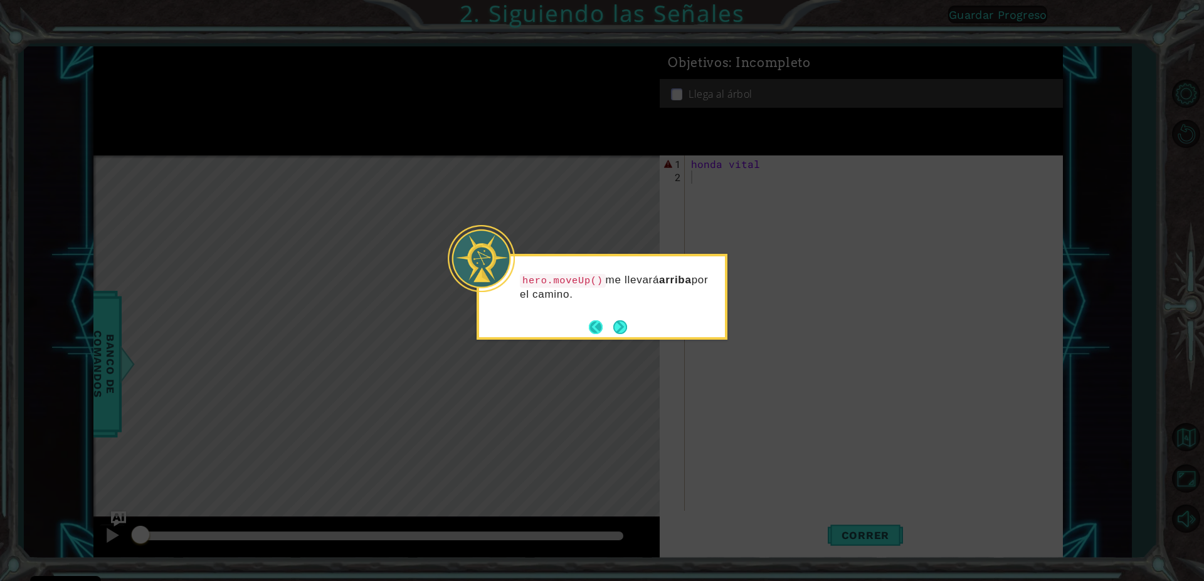
click at [595, 327] on button "Back" at bounding box center [601, 328] width 24 height 14
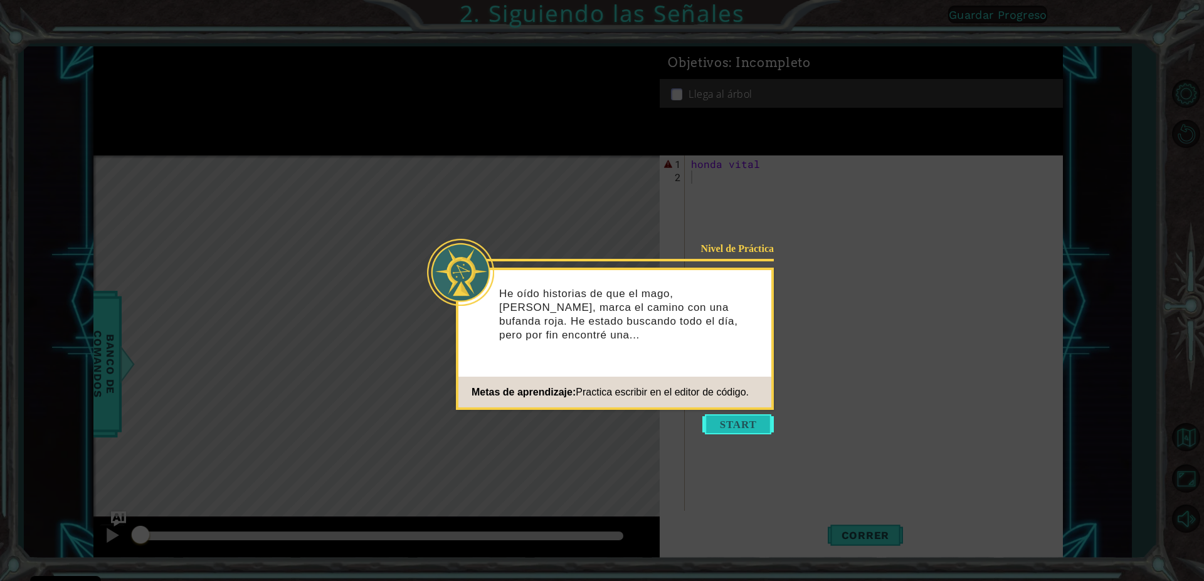
click at [711, 420] on button "Start" at bounding box center [738, 425] width 72 height 20
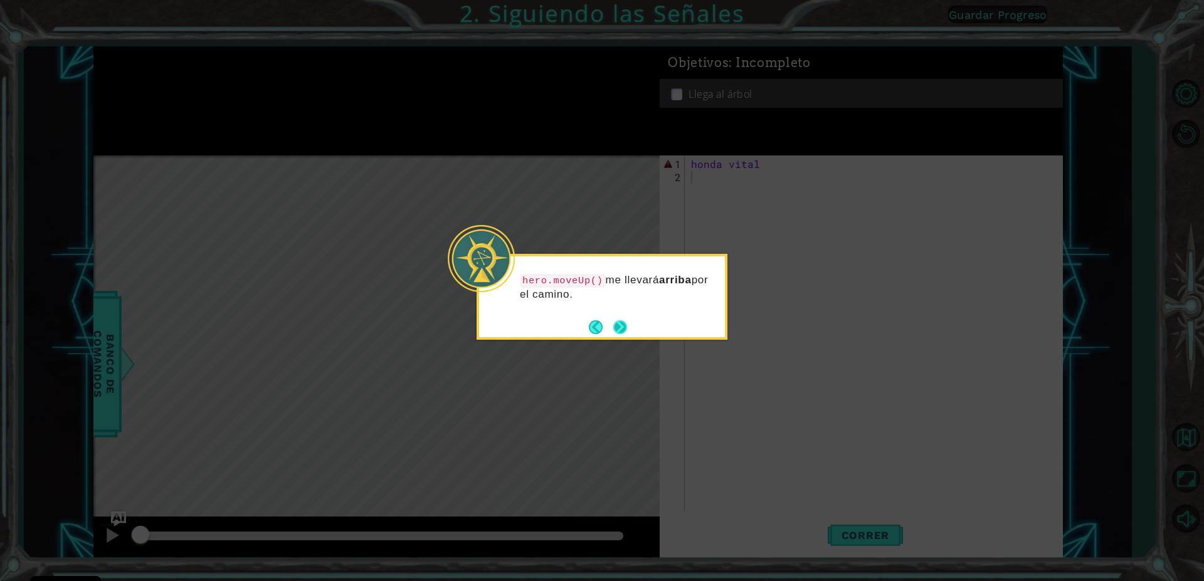
click at [619, 328] on button "Next" at bounding box center [620, 327] width 15 height 15
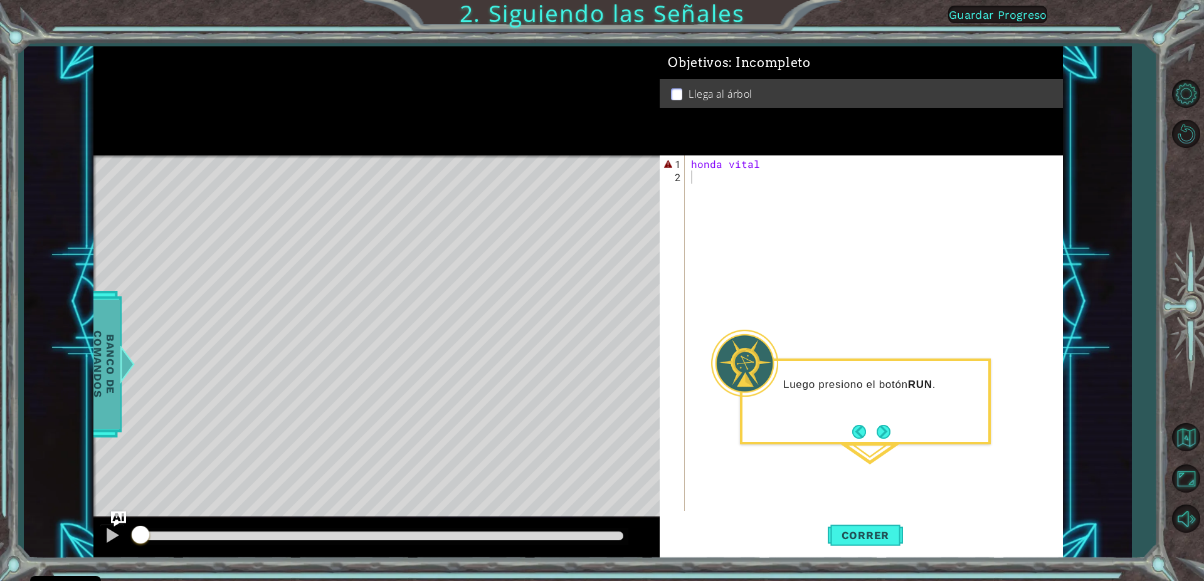
click at [97, 375] on span "Banco de comandos" at bounding box center [104, 364] width 33 height 130
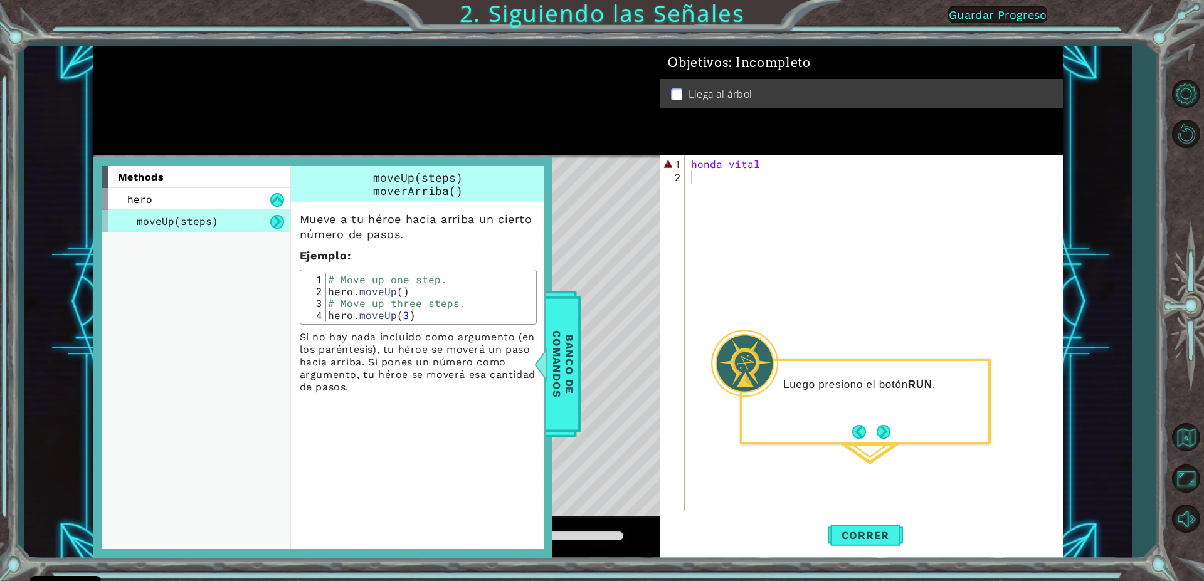
type textarea "hero.moveUp()"
drag, startPoint x: 329, startPoint y: 295, endPoint x: 411, endPoint y: 292, distance: 82.8
click at [411, 292] on div "# Move up one step. hero . moveUp ( ) # Move up three steps. hero . moveUp ( 3 )" at bounding box center [429, 309] width 207 height 72
click at [786, 169] on div "honda vital" at bounding box center [877, 348] width 376 height 382
click at [786, 166] on div "honda vital" at bounding box center [877, 348] width 376 height 382
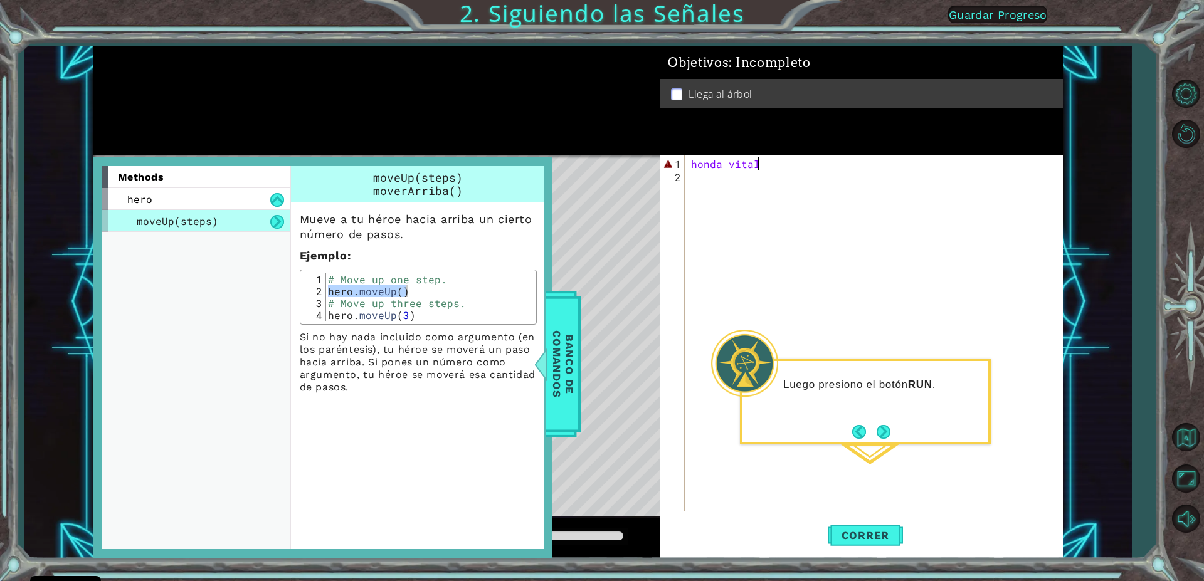
paste textarea "hero.moveUp()"
click at [822, 159] on div "honda vitalhero . moveUp ( )" at bounding box center [877, 348] width 376 height 382
type textarea "honda vital()"
click at [963, 354] on div "honda vital ( )" at bounding box center [877, 348] width 376 height 382
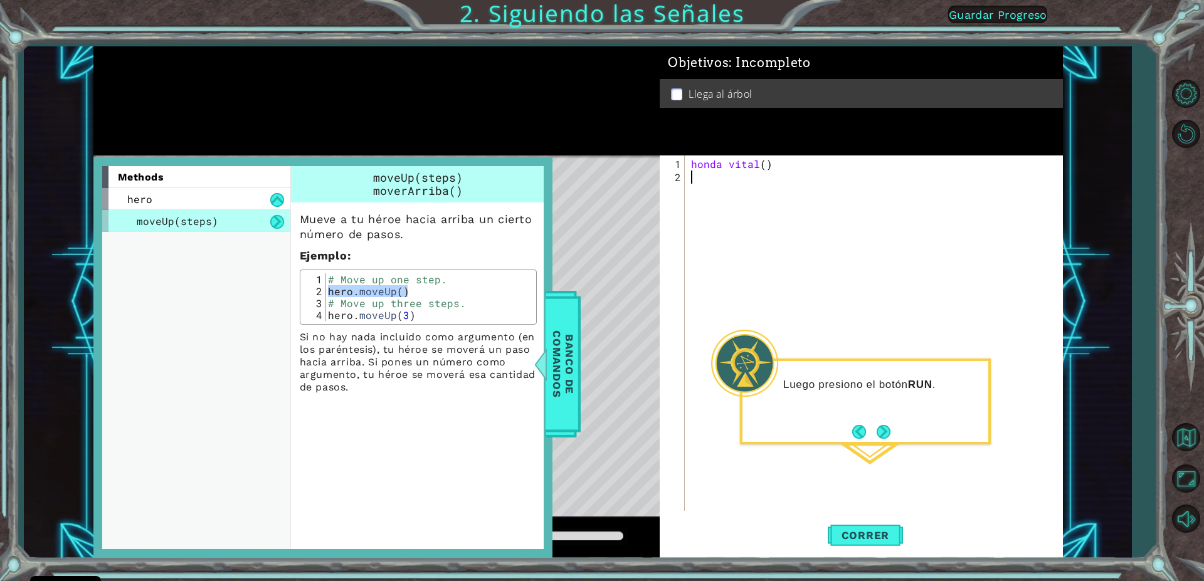
scroll to position [0, 0]
click at [860, 536] on span "Correr" at bounding box center [865, 535] width 73 height 13
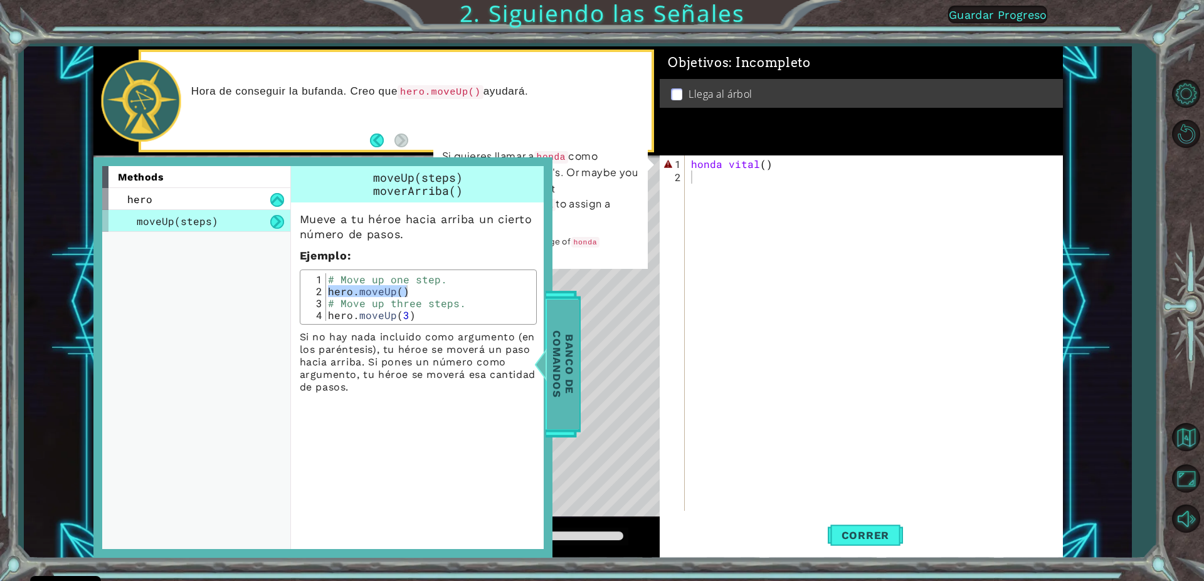
click at [564, 380] on span "Banco de comandos" at bounding box center [563, 364] width 33 height 130
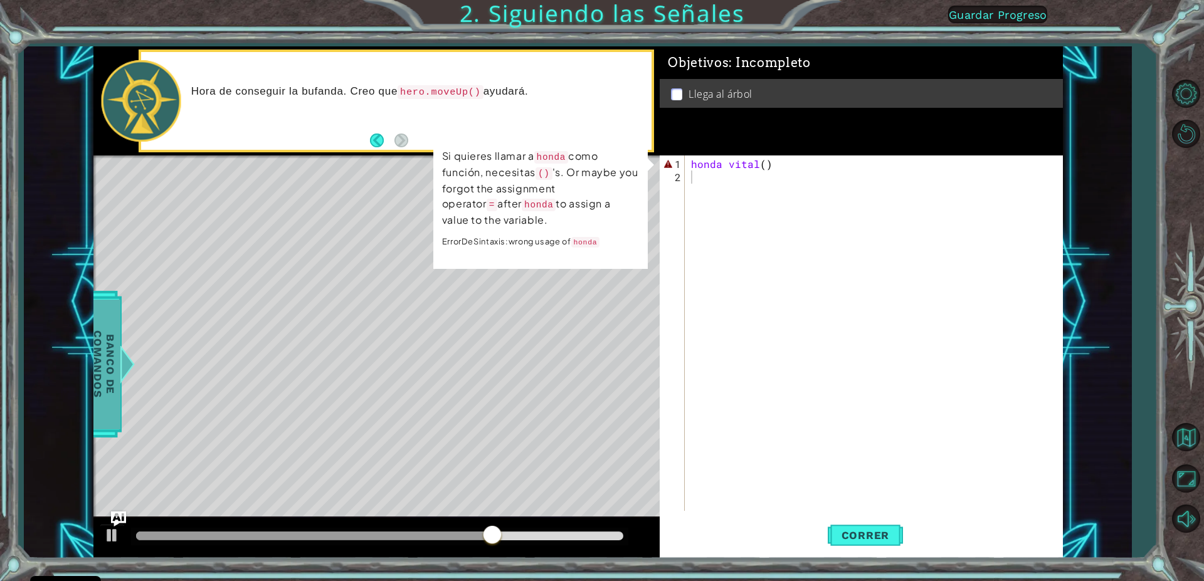
click at [110, 327] on span "Banco de comandos" at bounding box center [104, 364] width 33 height 130
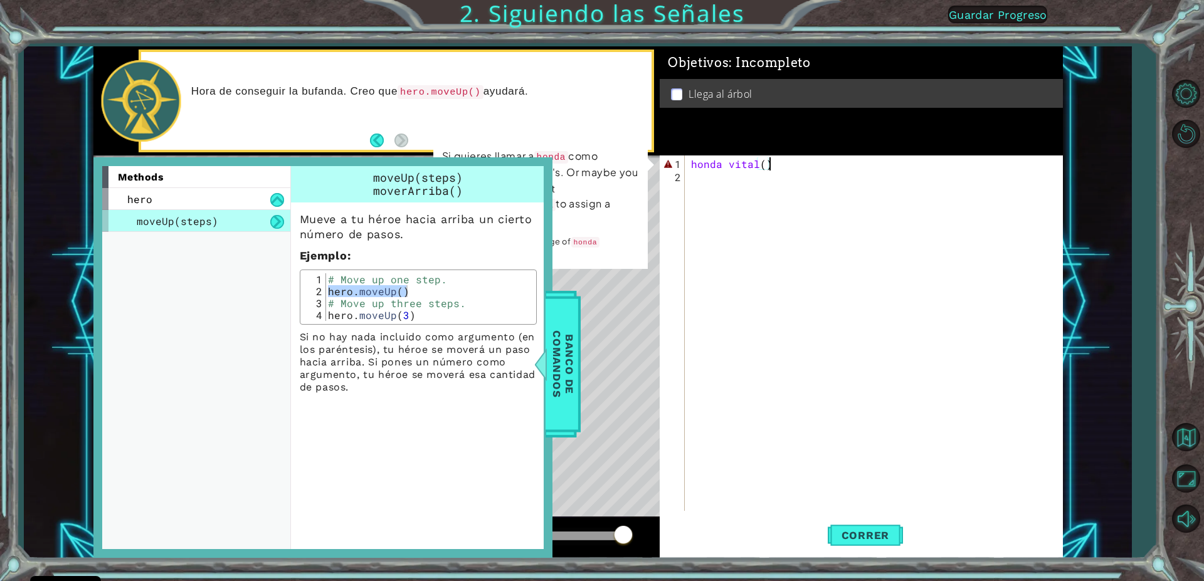
paste textarea "hero.moveUp()"
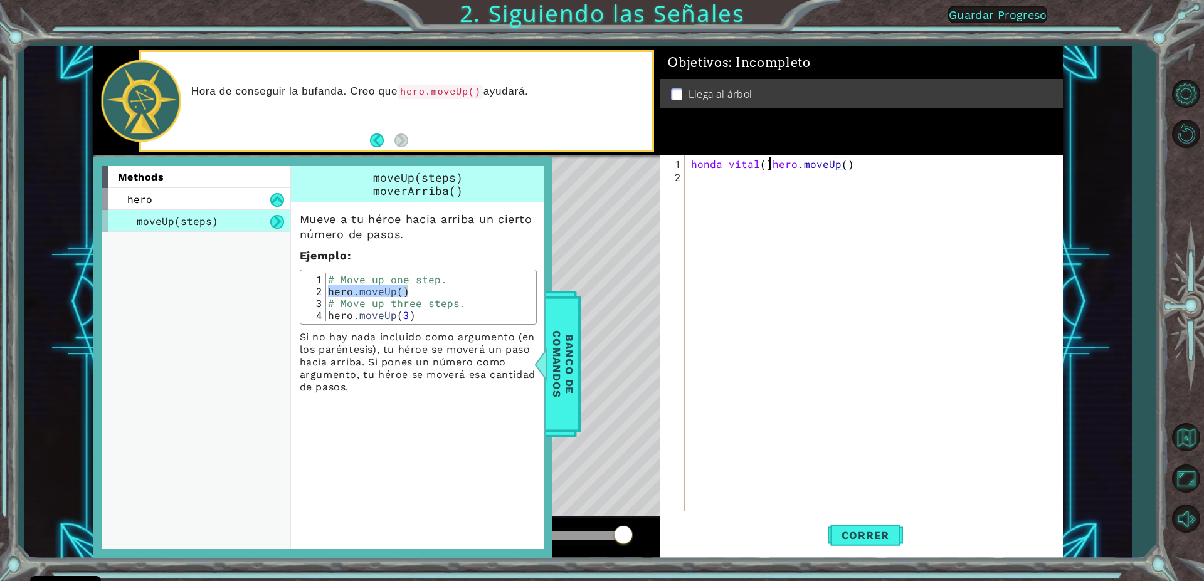
click at [767, 161] on div "honda vital ( ) hero . moveUp ( )" at bounding box center [877, 348] width 376 height 382
type textarea "hero.moveUp()"
click at [677, 89] on p at bounding box center [676, 94] width 11 height 12
click at [866, 539] on span "Correr" at bounding box center [865, 535] width 73 height 13
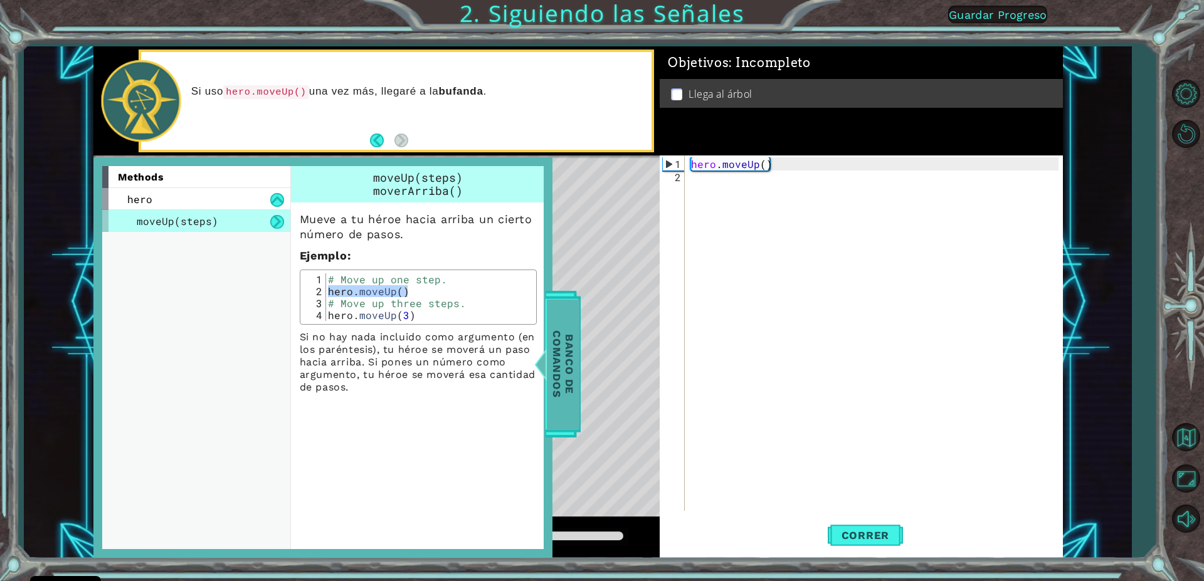
click at [539, 363] on div at bounding box center [540, 365] width 16 height 38
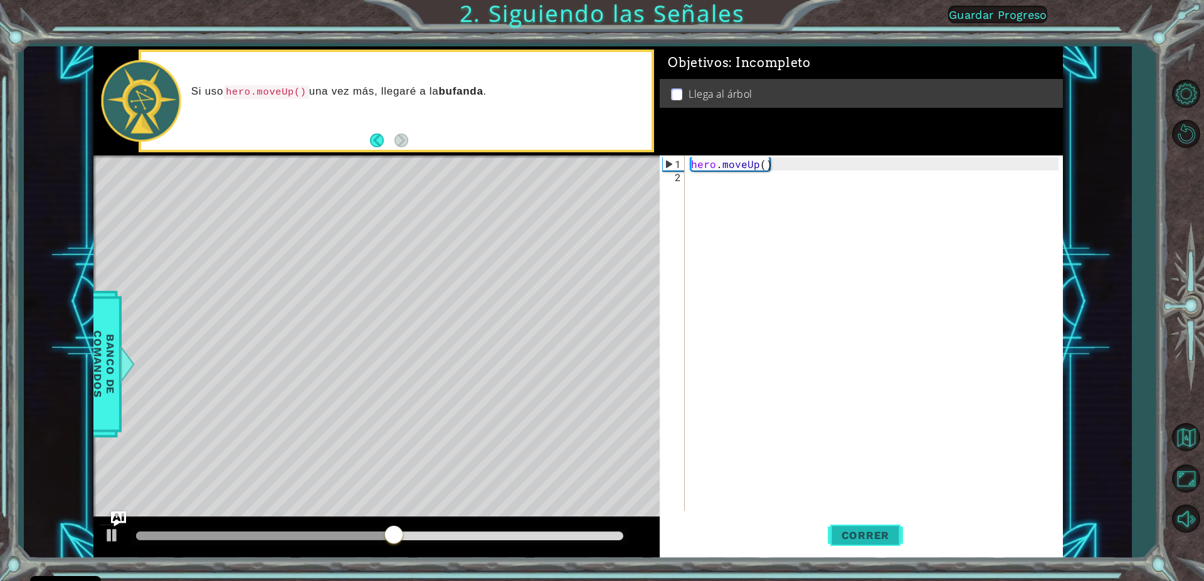
click at [848, 539] on span "Correr" at bounding box center [865, 535] width 73 height 13
click at [872, 536] on span "Correr" at bounding box center [865, 535] width 73 height 13
click at [694, 182] on div "hero . moveUp ( )" at bounding box center [877, 348] width 376 height 382
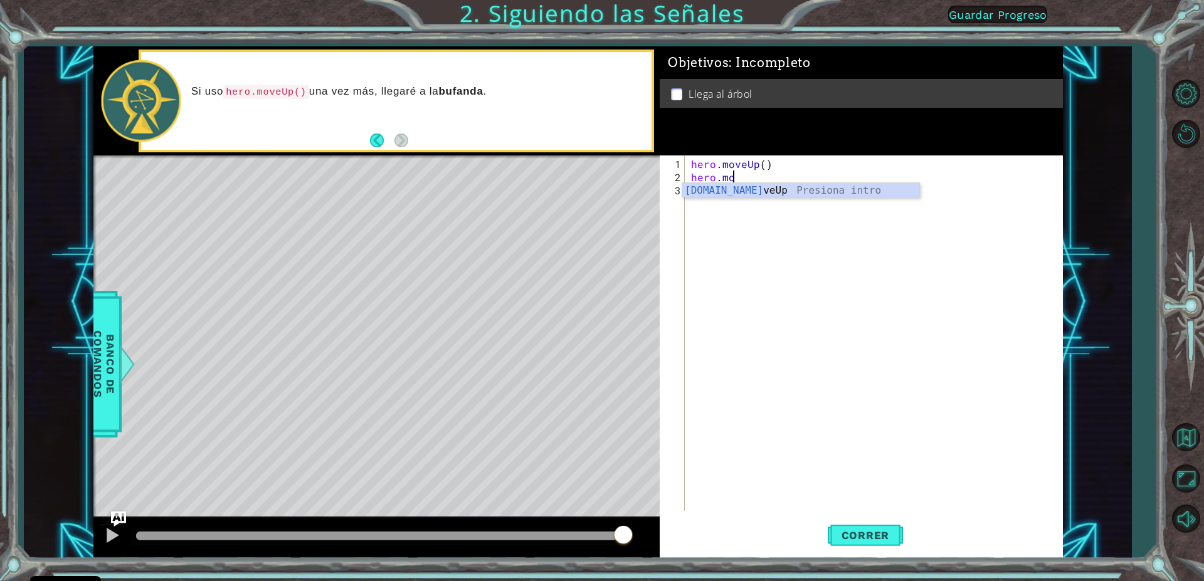
scroll to position [0, 3]
type textarea "hero.move"
click at [692, 193] on div "hero.move Up Presiona intro" at bounding box center [800, 205] width 237 height 45
click at [843, 535] on span "Correr" at bounding box center [865, 535] width 73 height 13
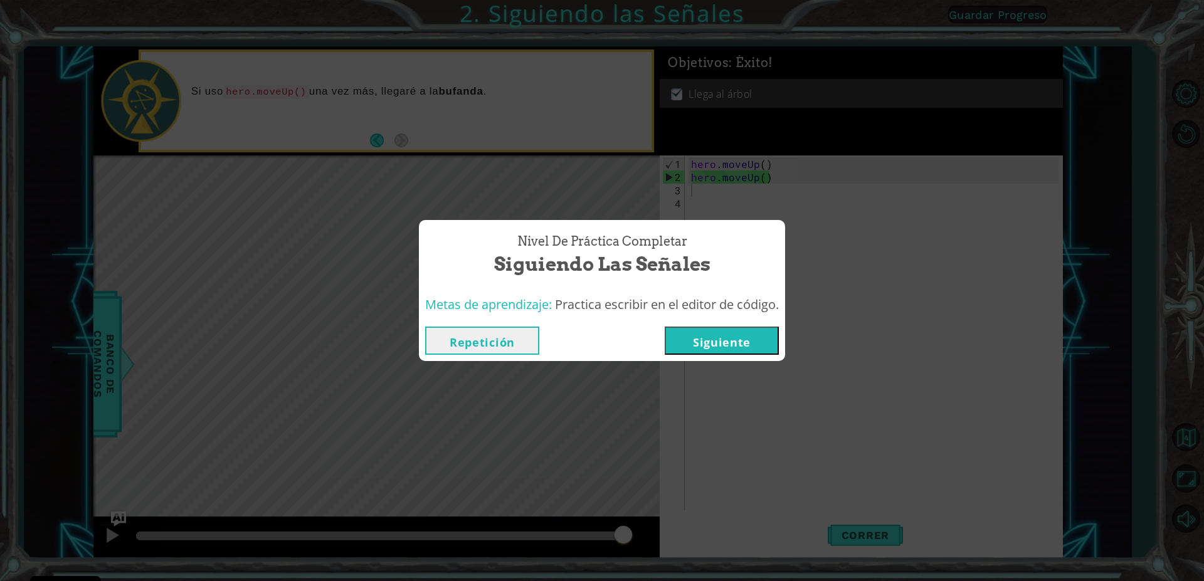
click at [696, 347] on button "Siguiente" at bounding box center [722, 341] width 114 height 28
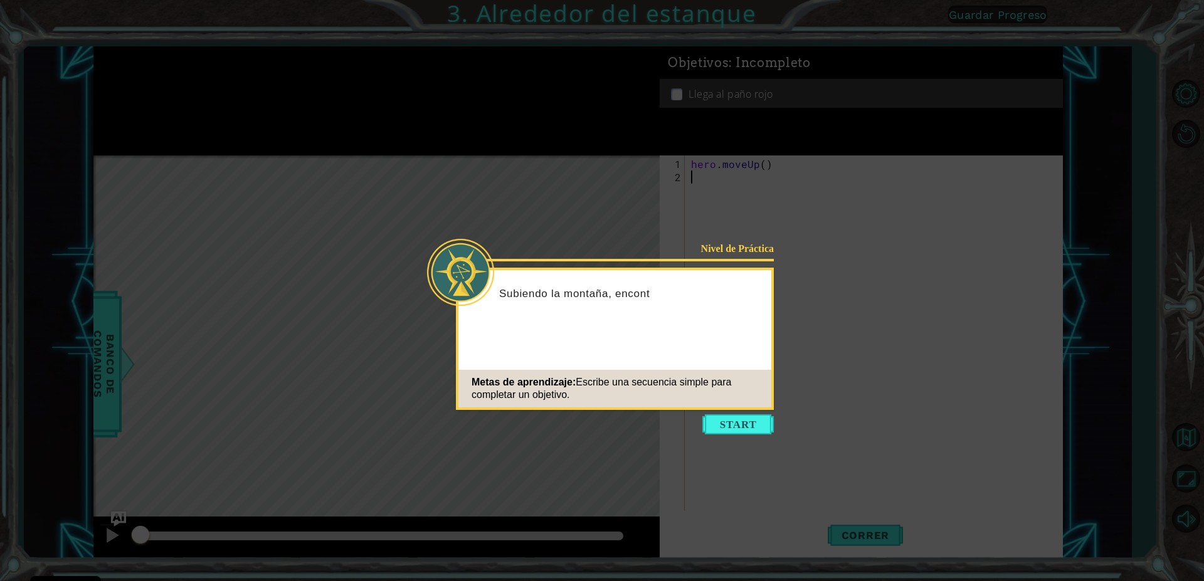
click at [723, 403] on div "Metas de aprendizaje: Escribe una secuencia simple para completar un objetivo." at bounding box center [614, 389] width 313 height 38
click at [731, 418] on button "Start" at bounding box center [738, 425] width 72 height 20
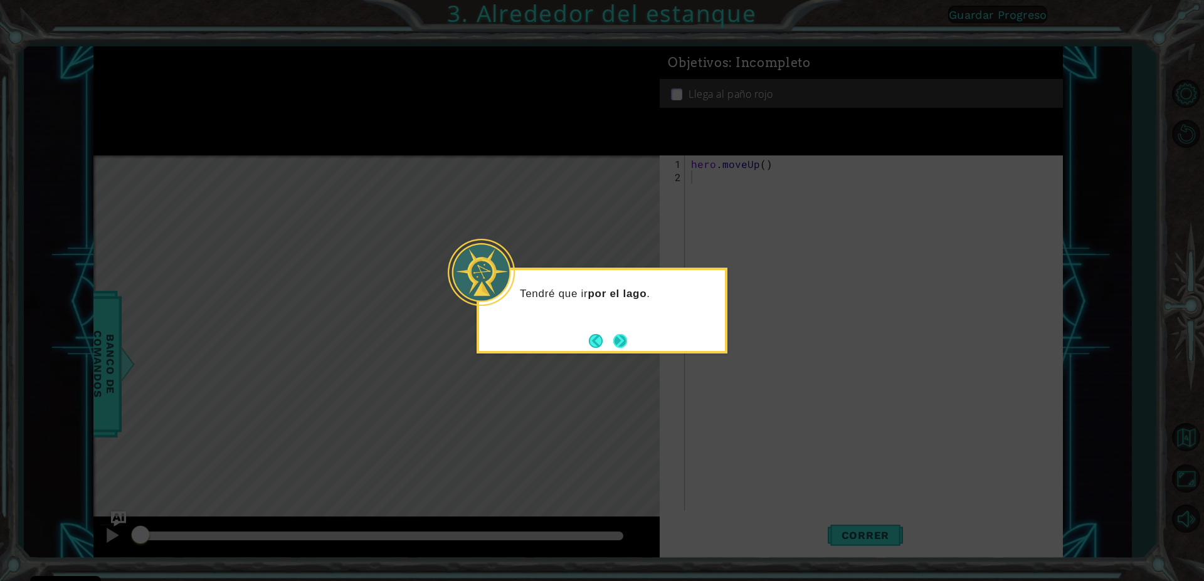
click at [620, 341] on button "Next" at bounding box center [620, 341] width 14 height 14
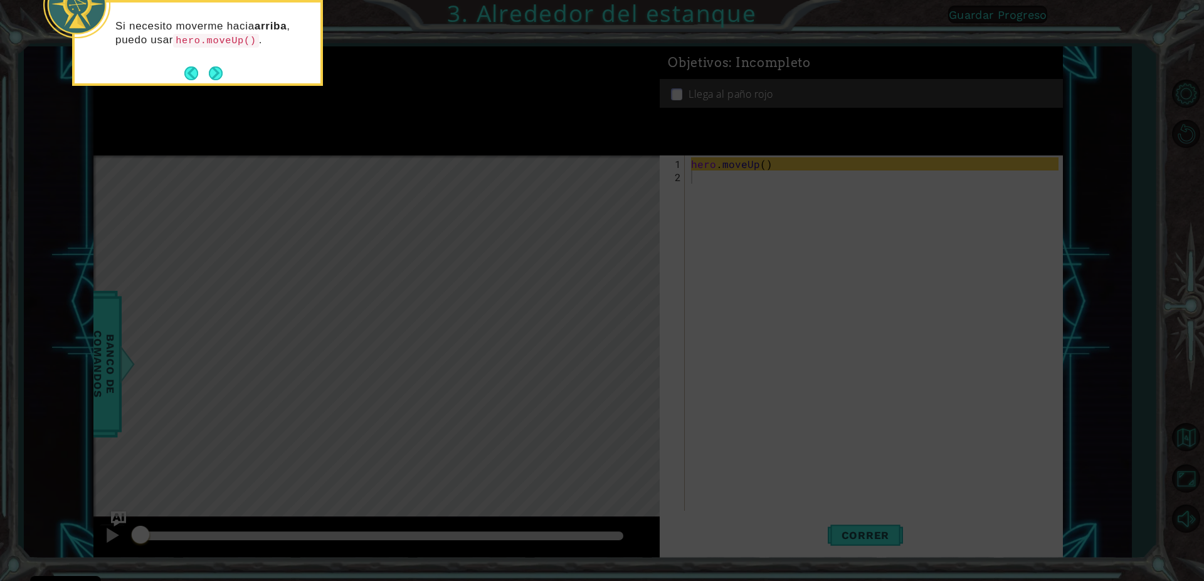
click at [209, 100] on icon at bounding box center [602, 87] width 1204 height 988
click at [212, 77] on button "Next" at bounding box center [216, 73] width 14 height 14
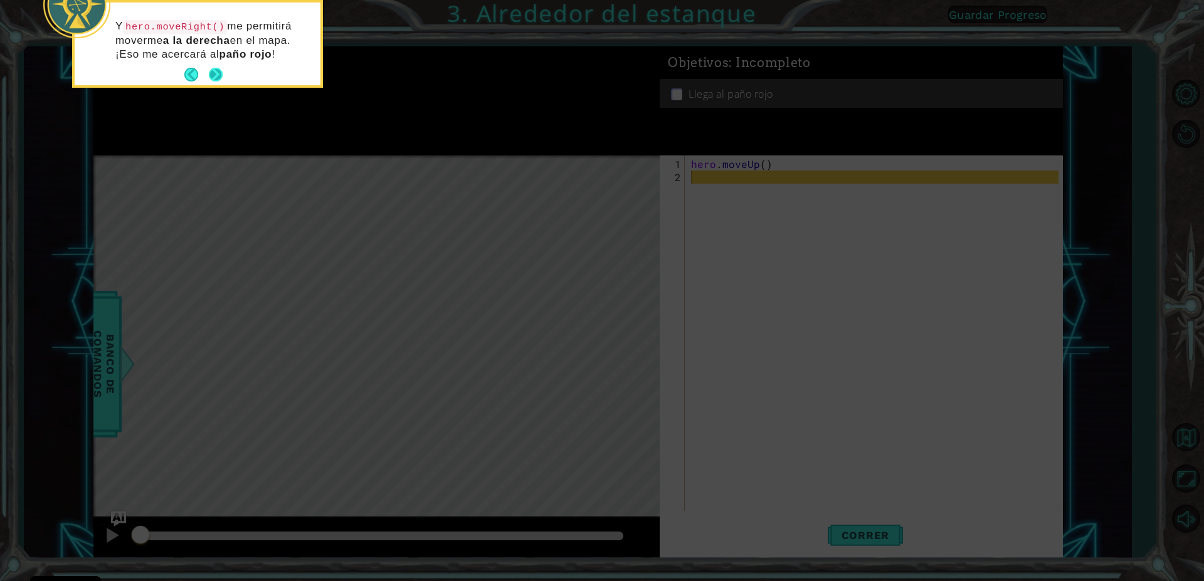
click at [213, 72] on button "Next" at bounding box center [216, 75] width 14 height 14
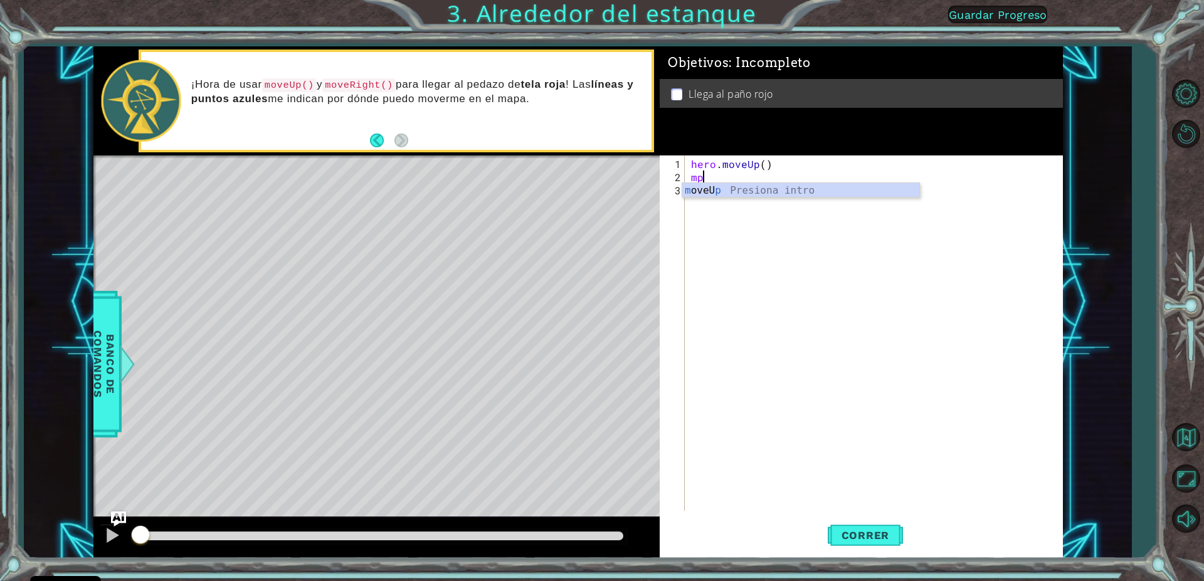
type textarea "m"
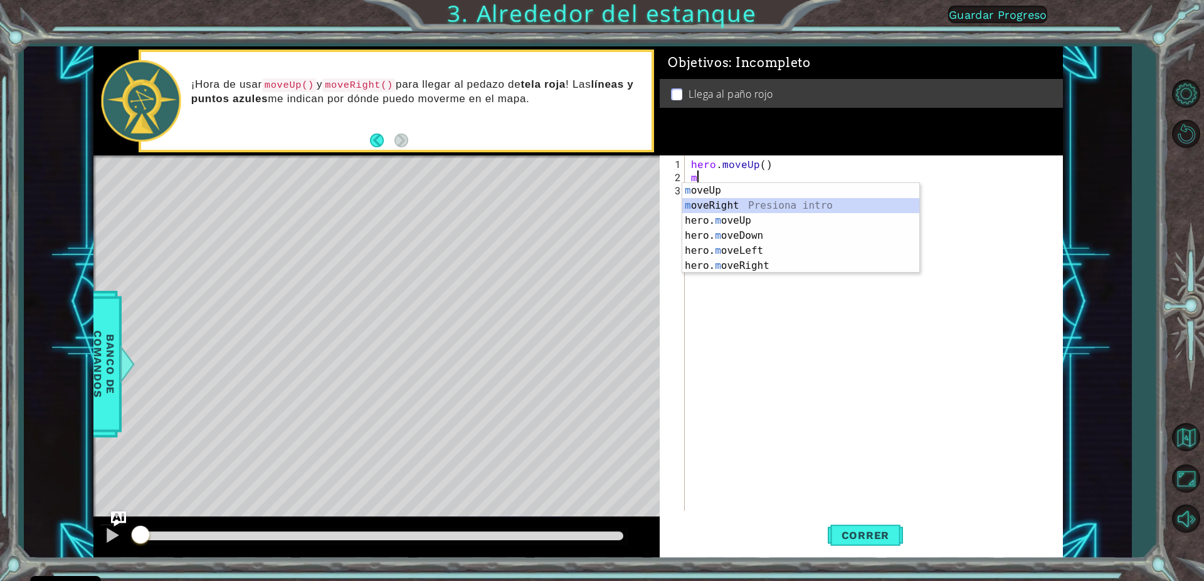
click at [760, 204] on div "m oveUp Presiona intro m [PERSON_NAME] Presiona intro hero. m oveUp Presiona in…" at bounding box center [800, 243] width 237 height 120
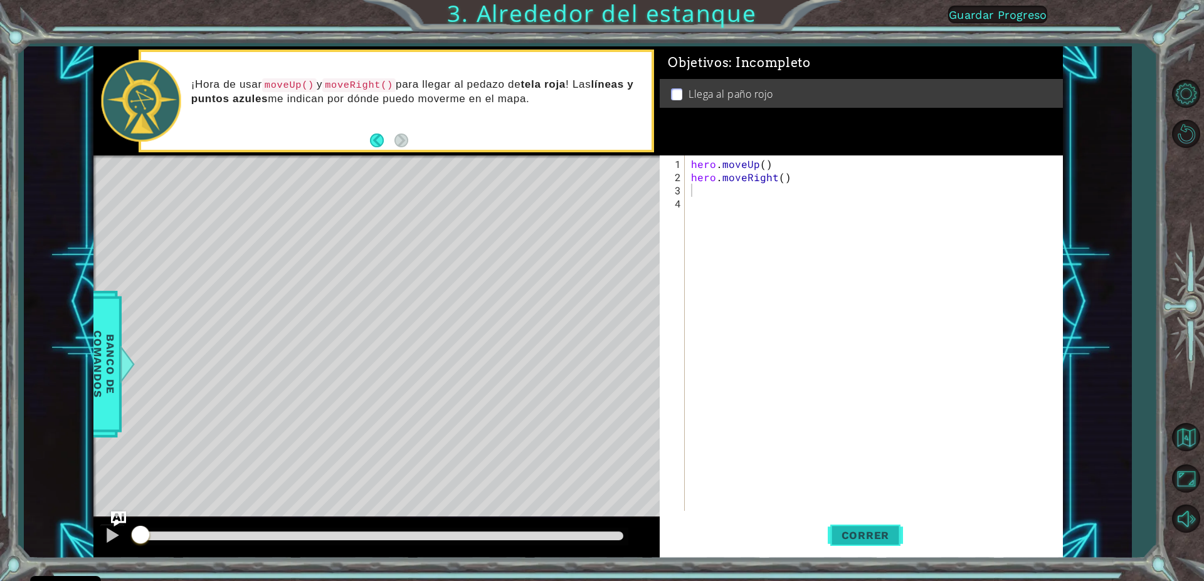
click at [852, 543] on button "Correr" at bounding box center [865, 536] width 75 height 40
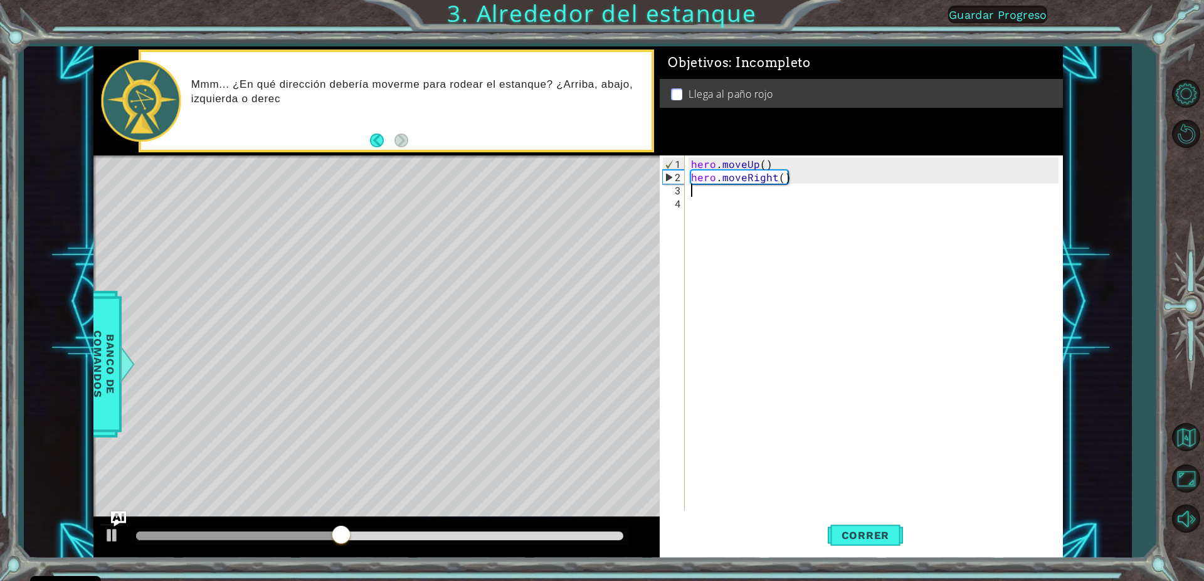
click at [718, 191] on div "hero . moveUp ( ) hero . moveRight ( )" at bounding box center [877, 348] width 376 height 382
click at [696, 191] on div "hero . moveUp ( ) hero . moveRight ( )" at bounding box center [877, 348] width 376 height 382
type textarea "h"
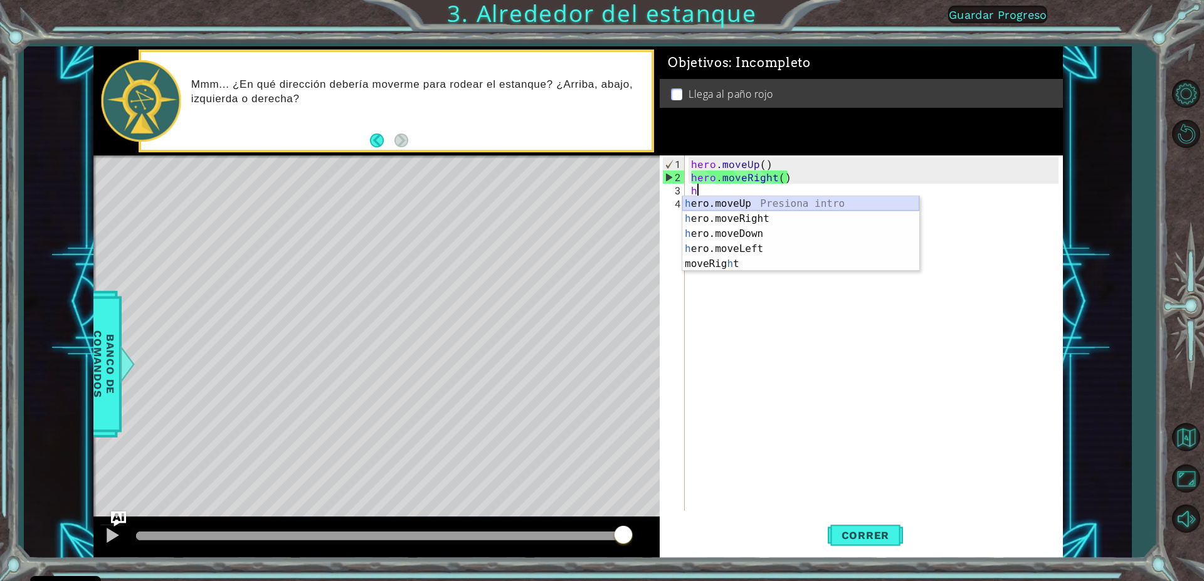
drag, startPoint x: 754, startPoint y: 204, endPoint x: 746, endPoint y: 205, distance: 7.6
click at [754, 204] on div "h ero.moveUp Presiona intro h ero.moveRight Presiona intro h ero.moveDown Presi…" at bounding box center [800, 248] width 237 height 105
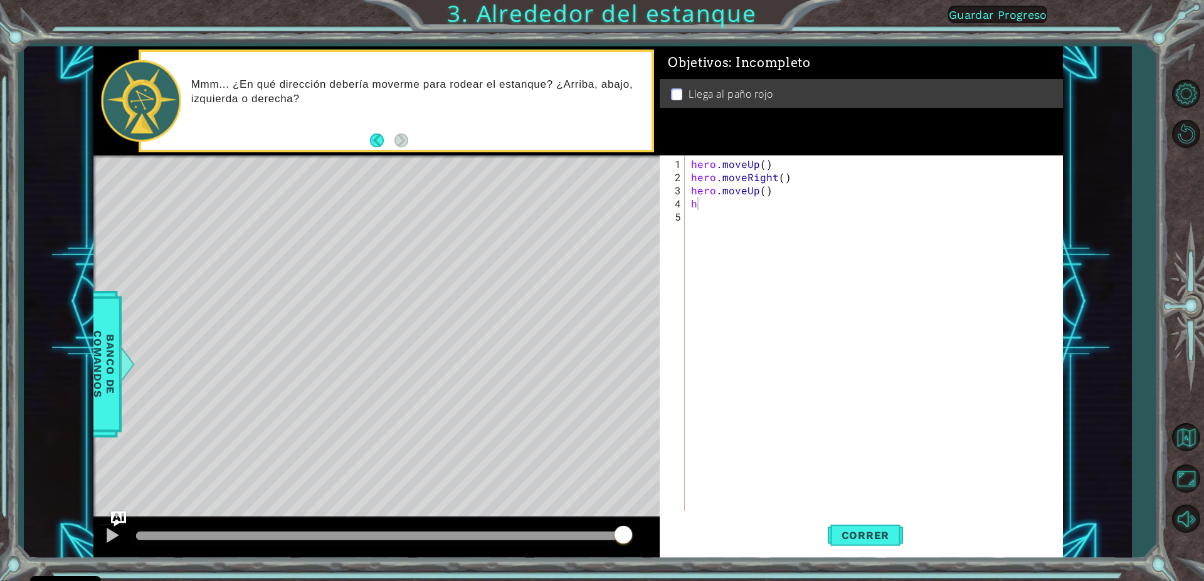
click at [730, 208] on body "Cookie Policy CodeCombat [GEOGRAPHIC_DATA] algunas cookies esenciales y no esen…" at bounding box center [602, 290] width 1204 height 581
click at [714, 203] on div "hero . moveUp ( ) hero . moveRight ( ) hero . moveUp ( ) h" at bounding box center [877, 348] width 376 height 382
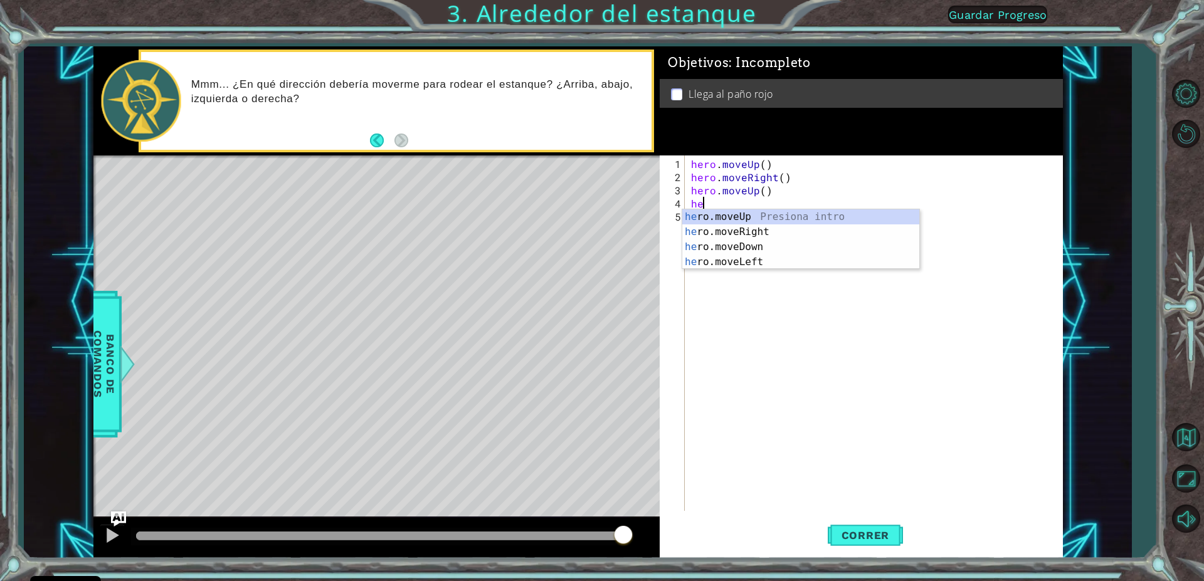
type textarea "her"
click at [703, 215] on div "her o.moveUp Presiona intro her o.moveRight Presiona intro her o.moveDown Presi…" at bounding box center [800, 254] width 237 height 90
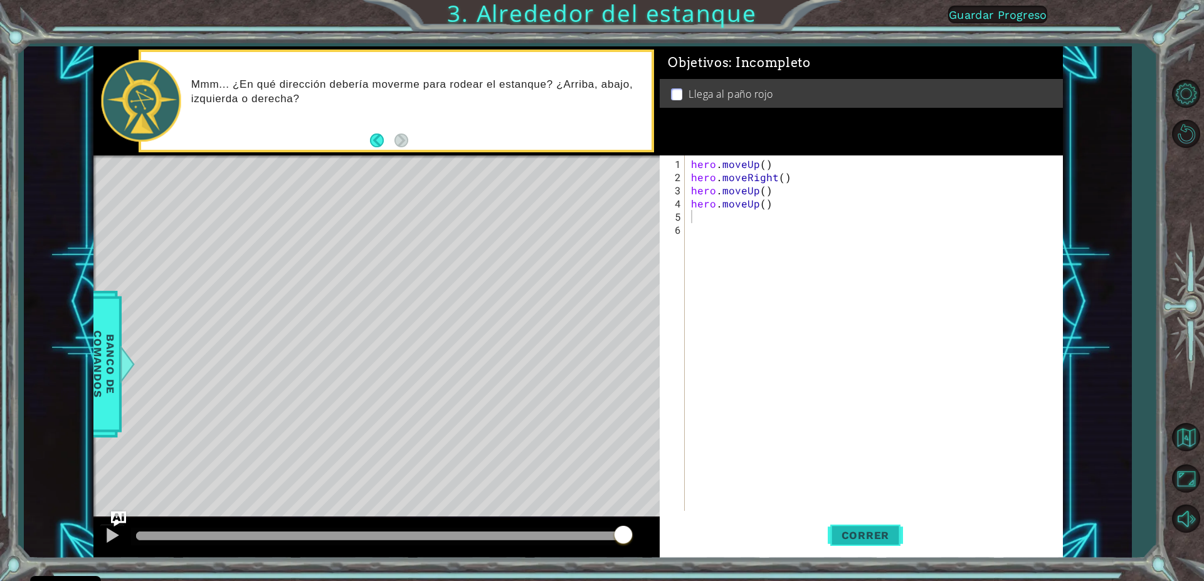
click at [842, 536] on span "Correr" at bounding box center [865, 535] width 73 height 13
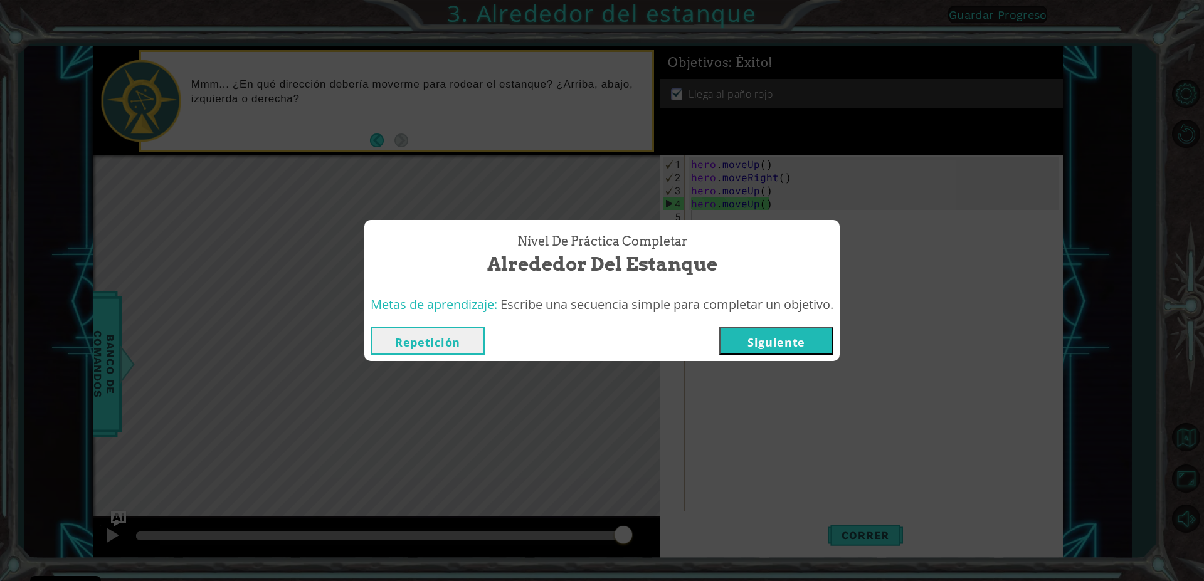
click at [770, 339] on button "Siguiente" at bounding box center [776, 341] width 114 height 28
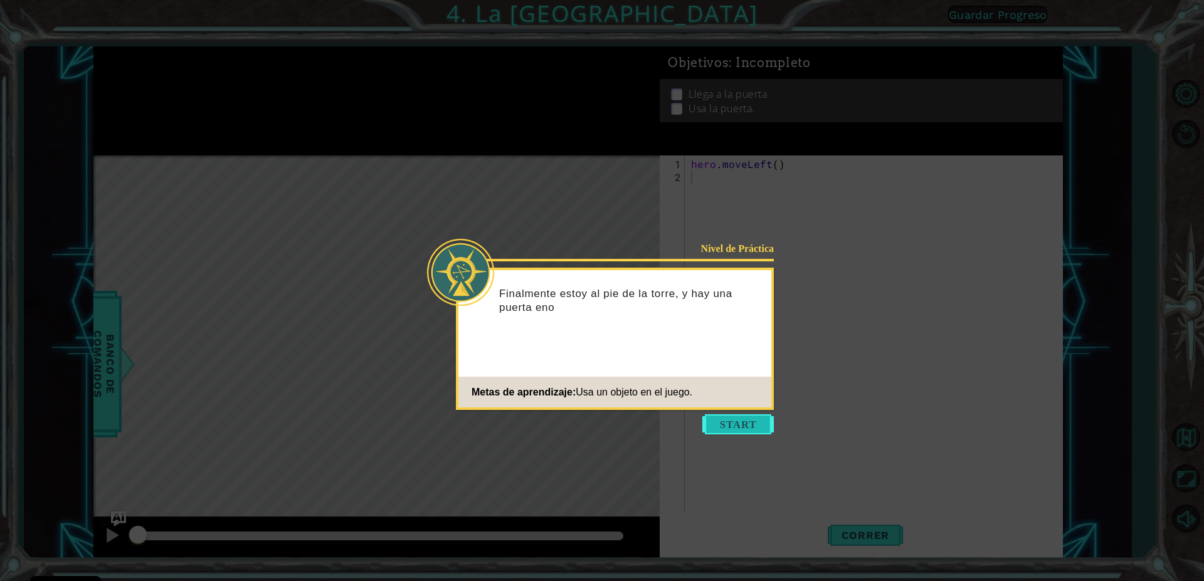
click at [738, 416] on button "Start" at bounding box center [738, 425] width 72 height 20
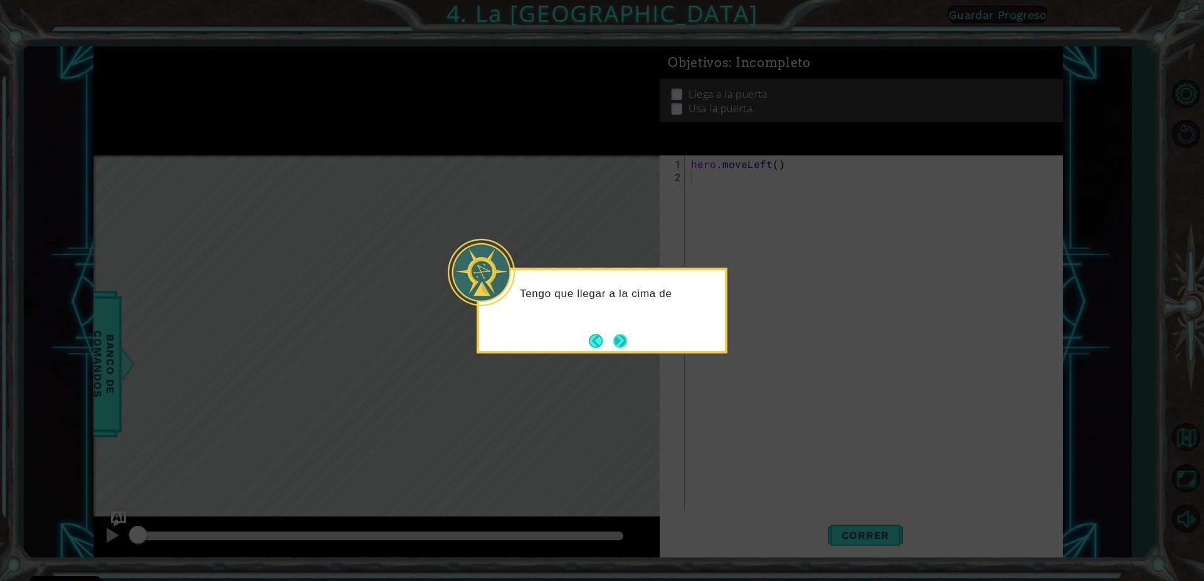
click at [627, 336] on button "Next" at bounding box center [620, 341] width 14 height 14
click at [610, 341] on footer at bounding box center [608, 341] width 38 height 19
click at [612, 341] on button "Next" at bounding box center [620, 340] width 17 height 17
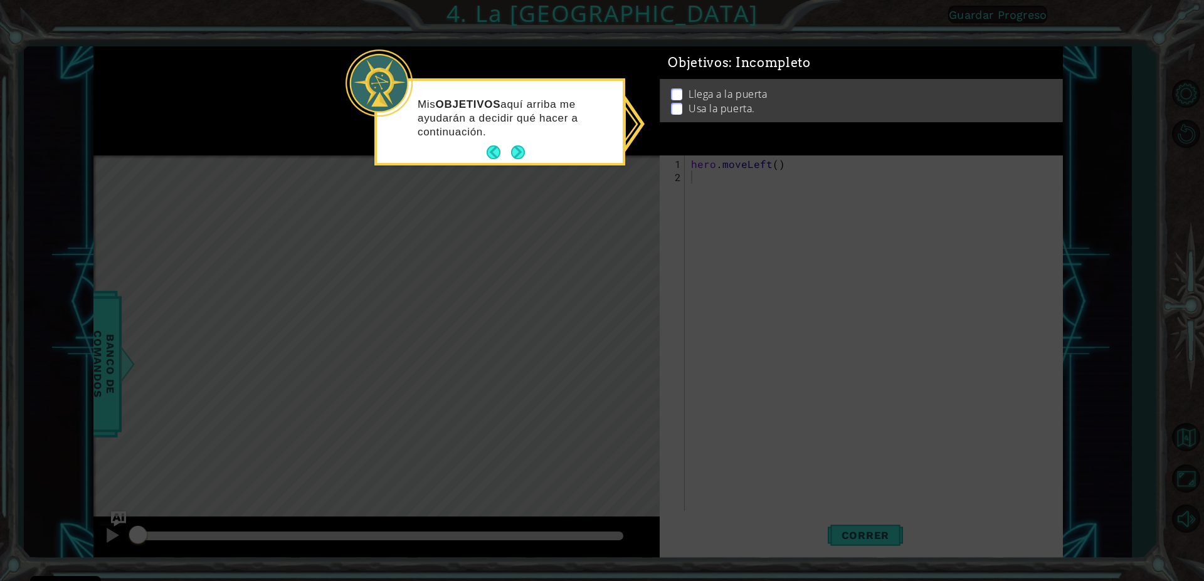
click at [765, 235] on icon at bounding box center [602, 290] width 1204 height 581
click at [520, 149] on button "Next" at bounding box center [518, 153] width 14 height 14
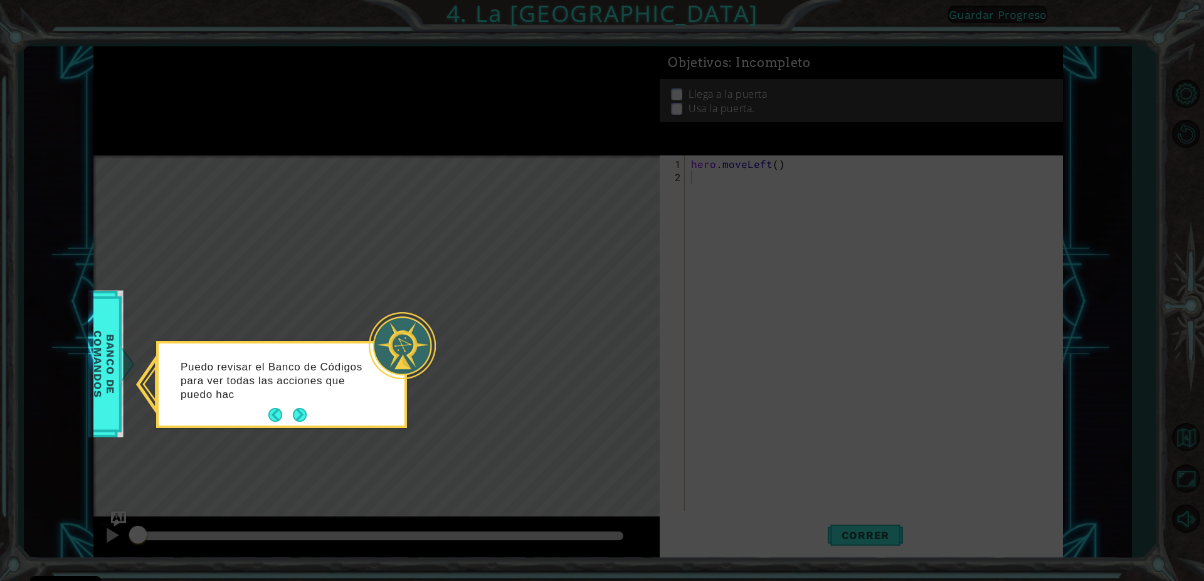
click at [416, 352] on div at bounding box center [402, 345] width 67 height 67
click at [419, 445] on icon at bounding box center [602, 290] width 1204 height 581
click at [278, 422] on button "Back" at bounding box center [280, 415] width 24 height 14
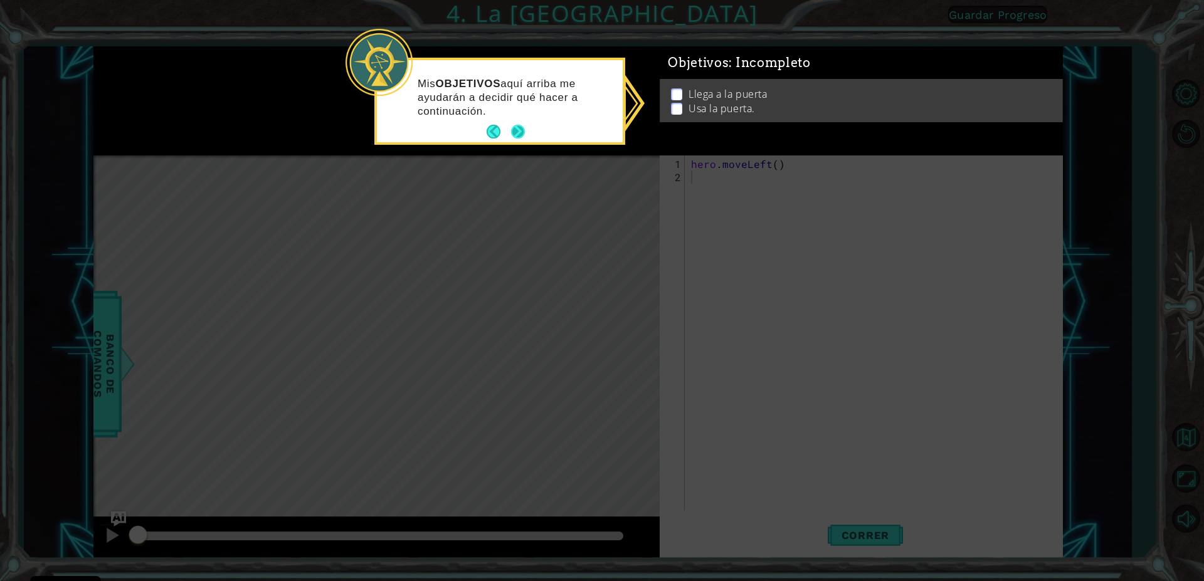
click at [525, 135] on button "Next" at bounding box center [518, 132] width 14 height 14
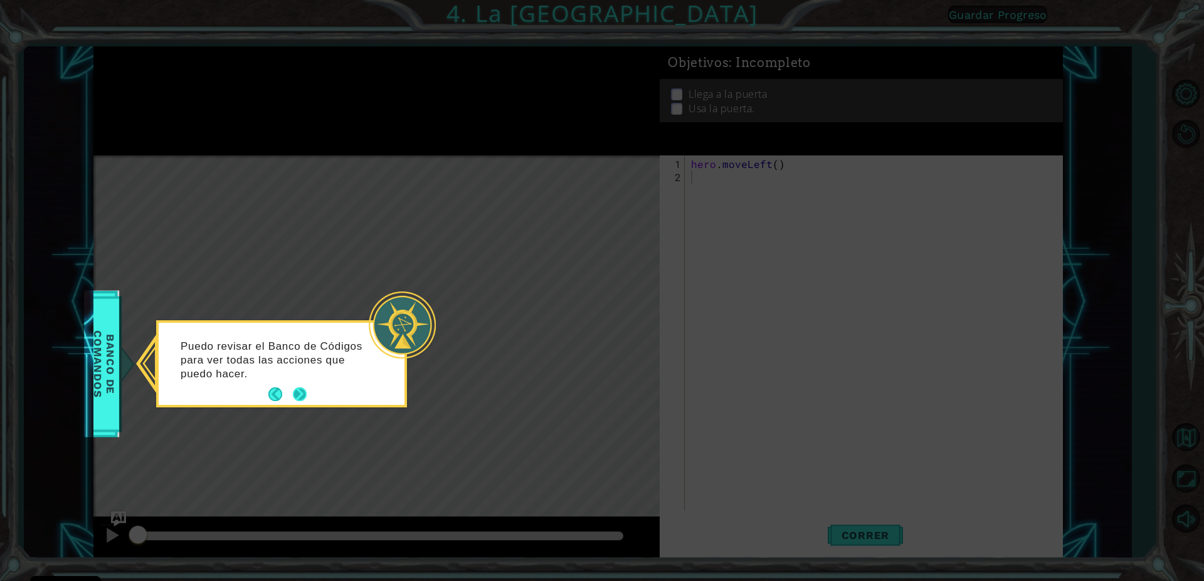
click at [297, 397] on button "Next" at bounding box center [300, 395] width 14 height 14
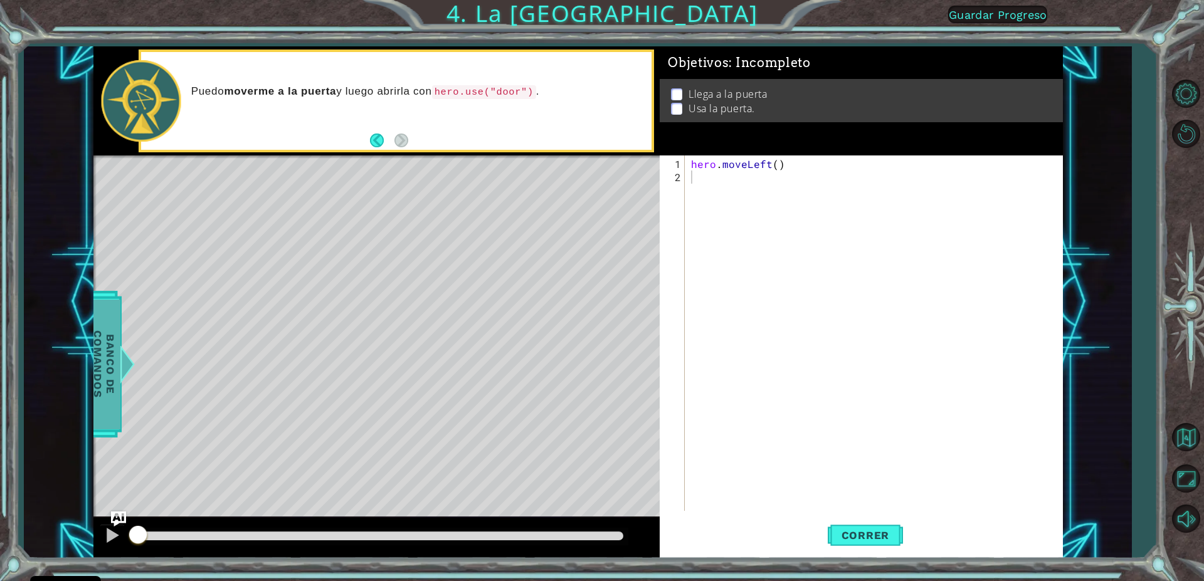
click at [102, 388] on span "Banco de comandos" at bounding box center [104, 364] width 33 height 130
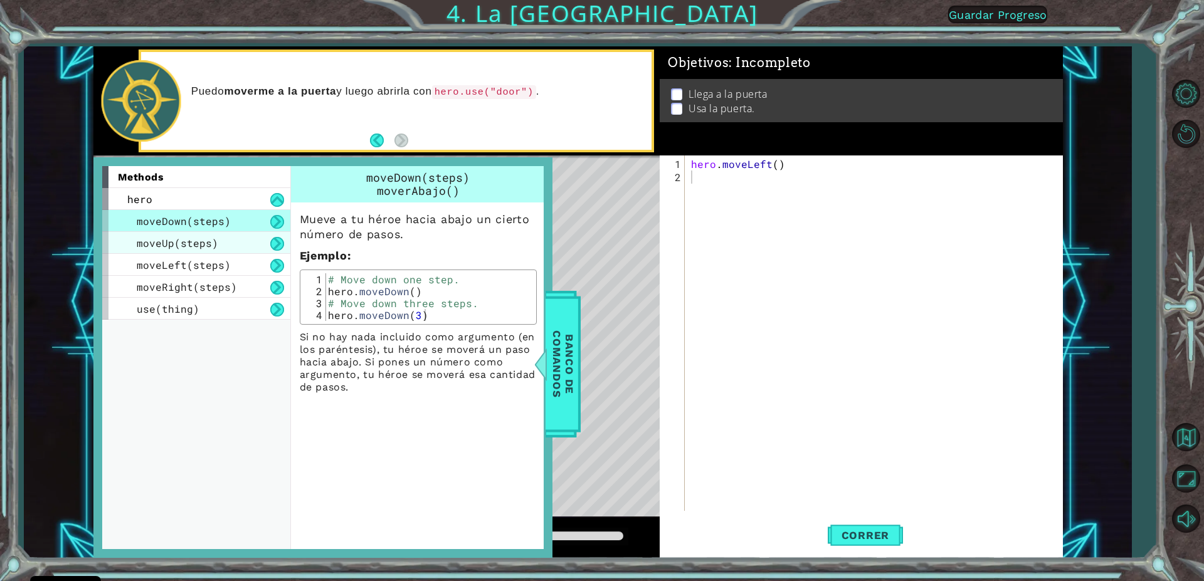
click at [239, 234] on div "moveUp(steps)" at bounding box center [196, 243] width 188 height 22
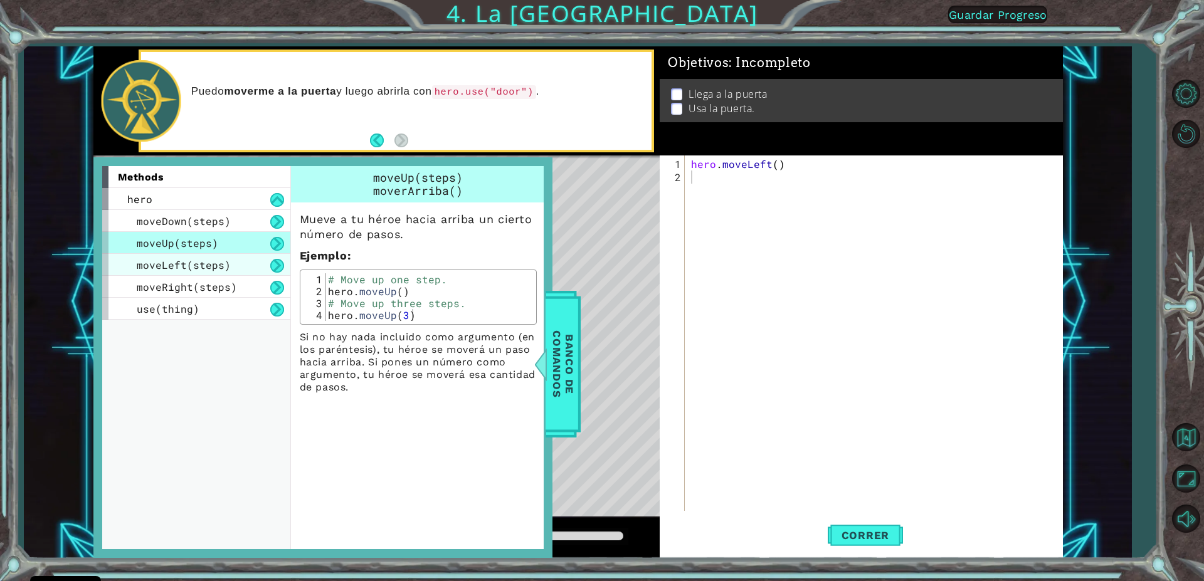
click at [230, 263] on div "moveLeft(steps)" at bounding box center [196, 265] width 188 height 22
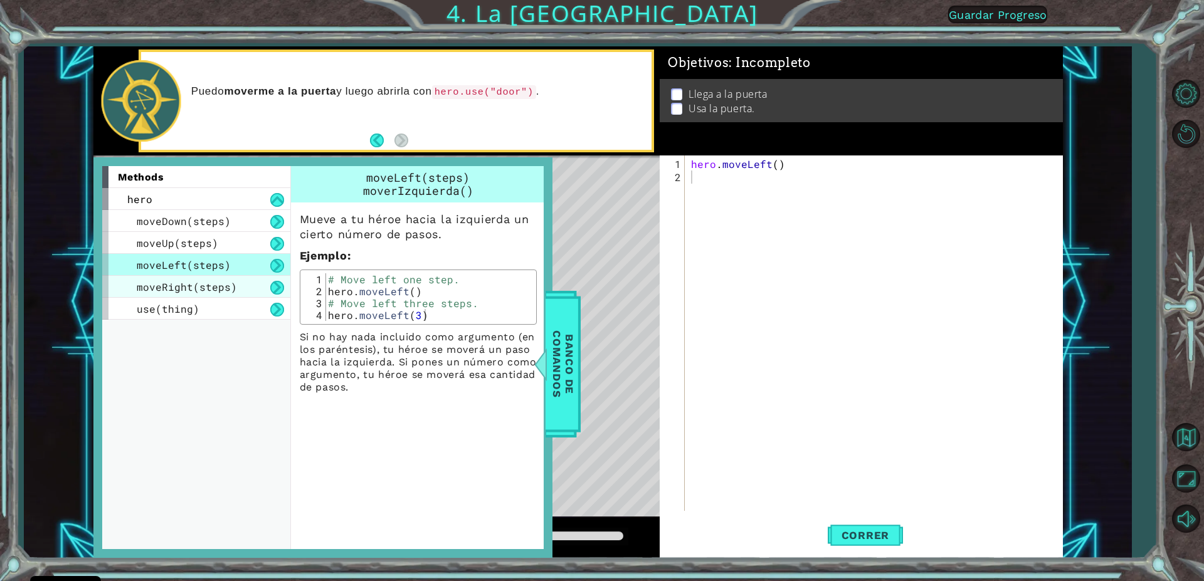
click at [231, 280] on div "moveRight(steps)" at bounding box center [196, 287] width 188 height 22
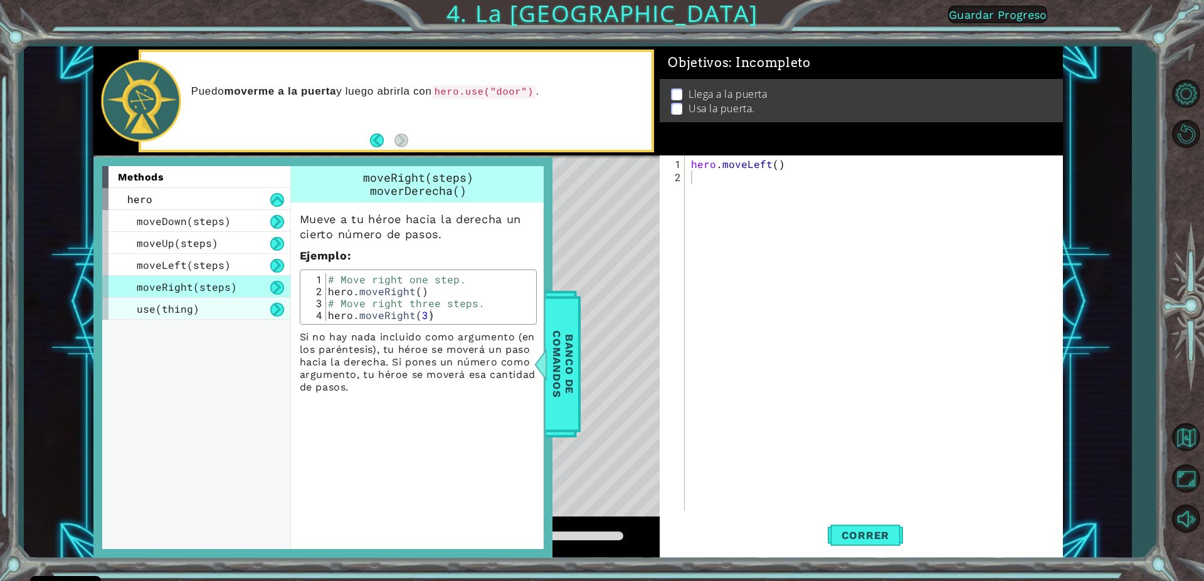
click at [221, 306] on div "use(thing)" at bounding box center [196, 309] width 188 height 22
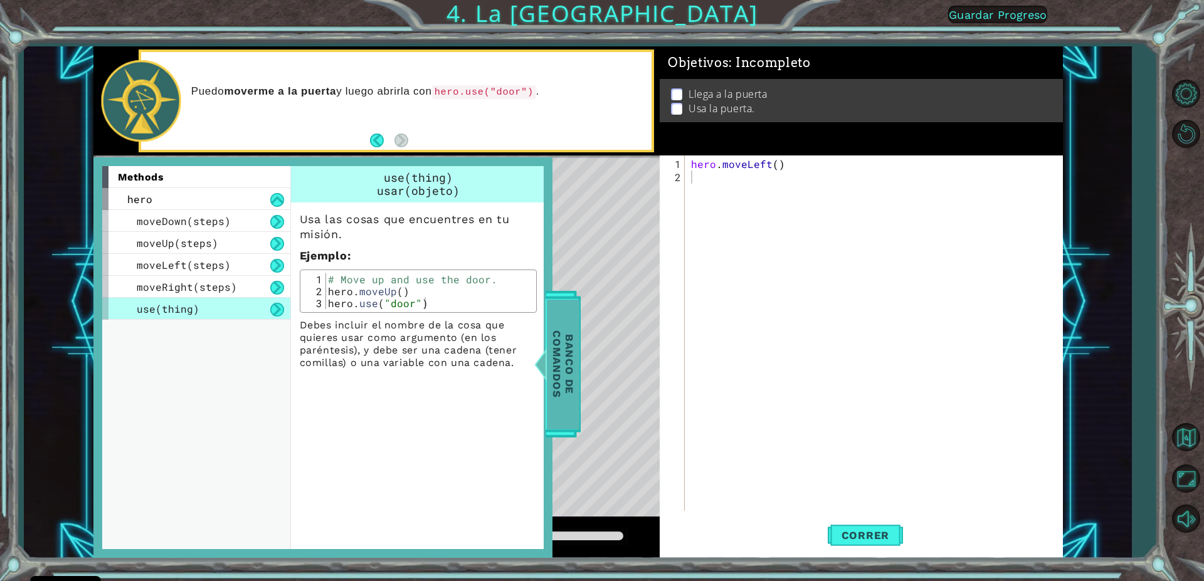
click at [548, 338] on span "Banco de comandos" at bounding box center [561, 364] width 33 height 130
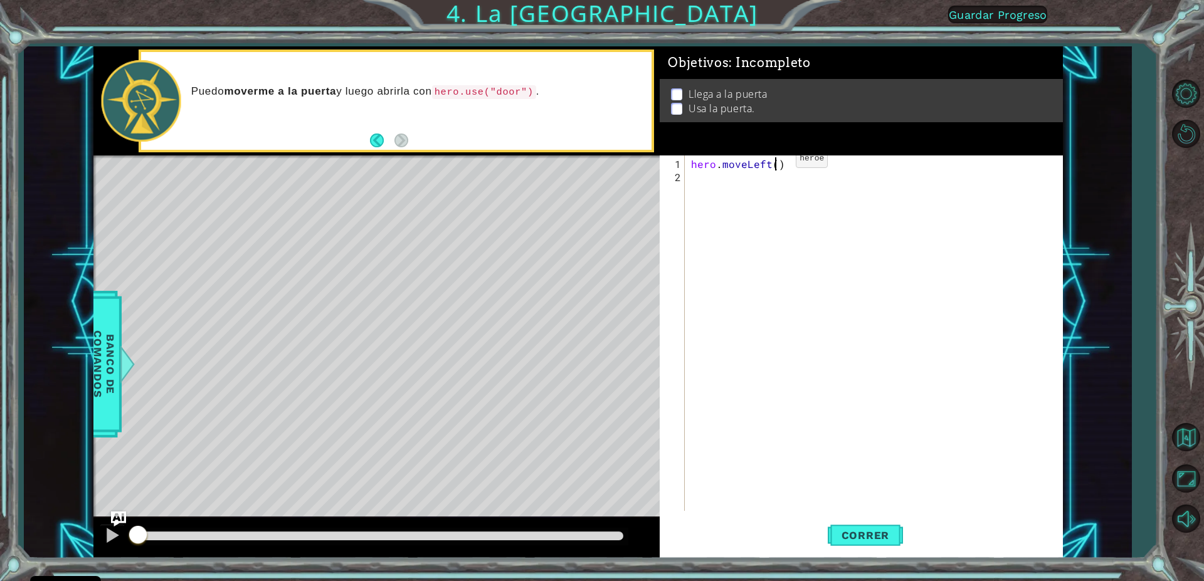
click at [775, 164] on div "hero . moveLeft ( )" at bounding box center [877, 348] width 376 height 382
type textarea "hero.moveLeft(3)"
click at [694, 176] on div "hero . moveLeft ( 3 )" at bounding box center [877, 348] width 376 height 382
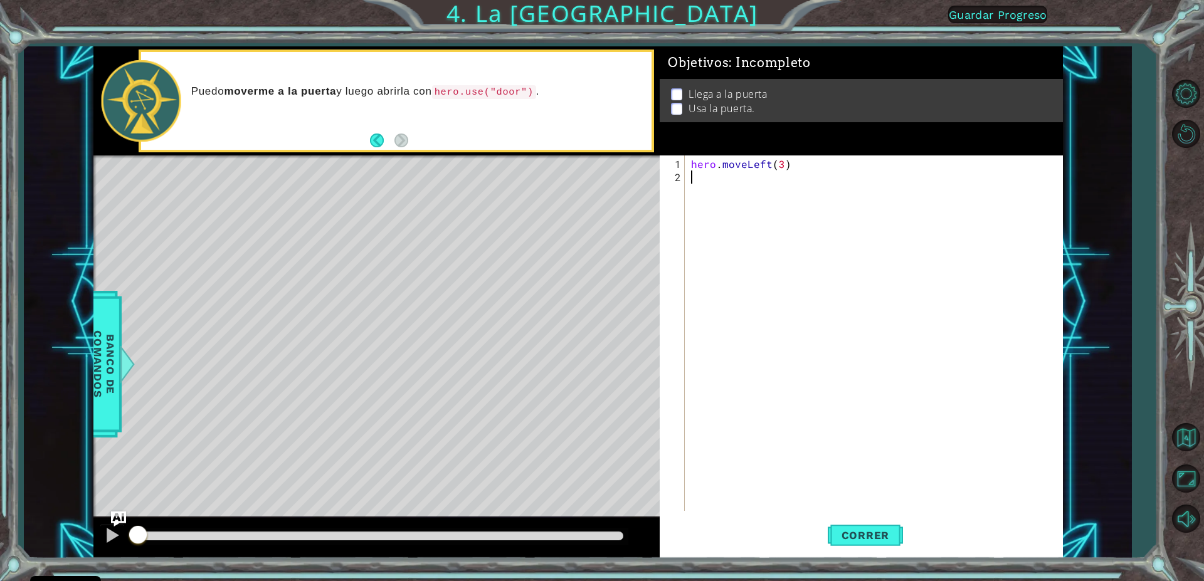
type textarea "h"
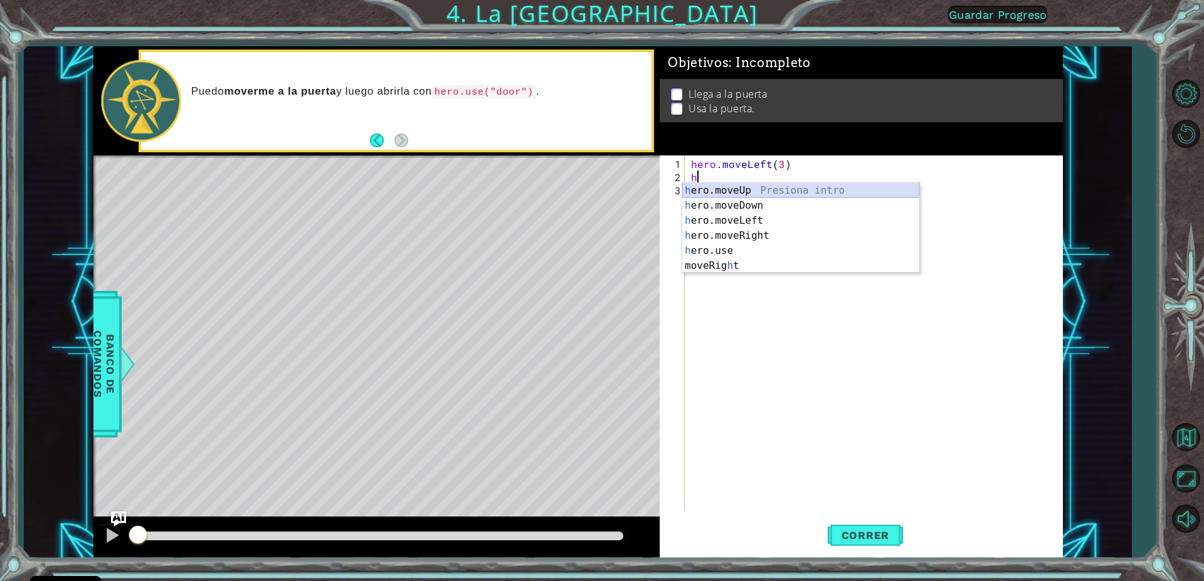
click at [714, 186] on div "h ero.moveUp Presiona intro h ero.moveDown Presiona intro h ero.moveLeft Presio…" at bounding box center [800, 243] width 237 height 120
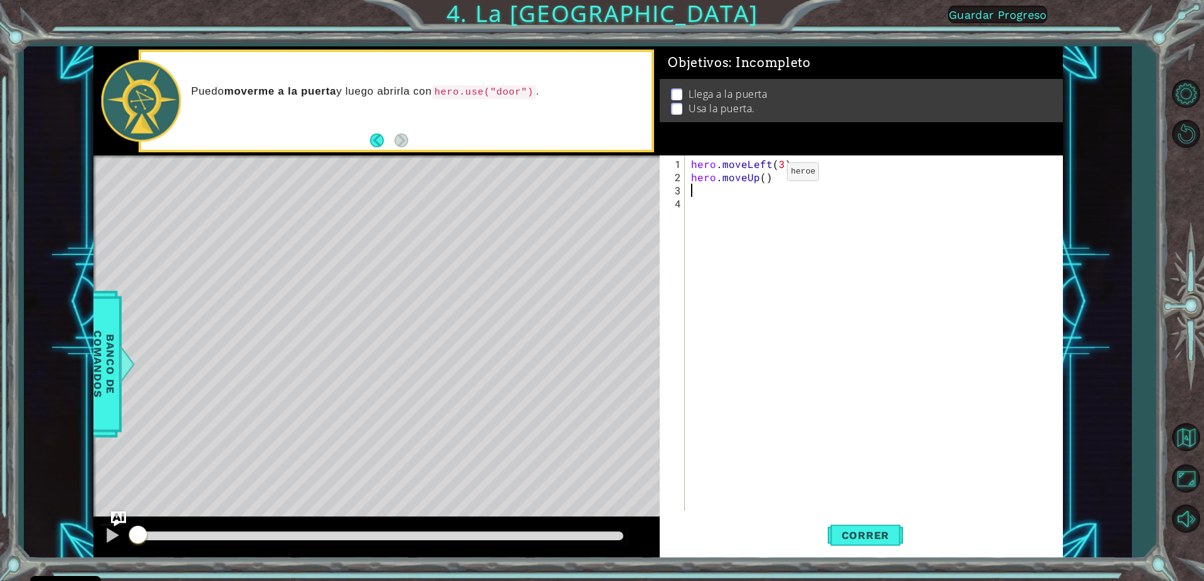
click at [766, 177] on div "hero . moveLeft ( 3 ) hero . moveUp ( )" at bounding box center [877, 348] width 376 height 382
type textarea "hero.moveUp(3)"
click at [702, 197] on div "hero . moveLeft ( 3 ) hero . moveUp ( 3 )" at bounding box center [877, 348] width 376 height 382
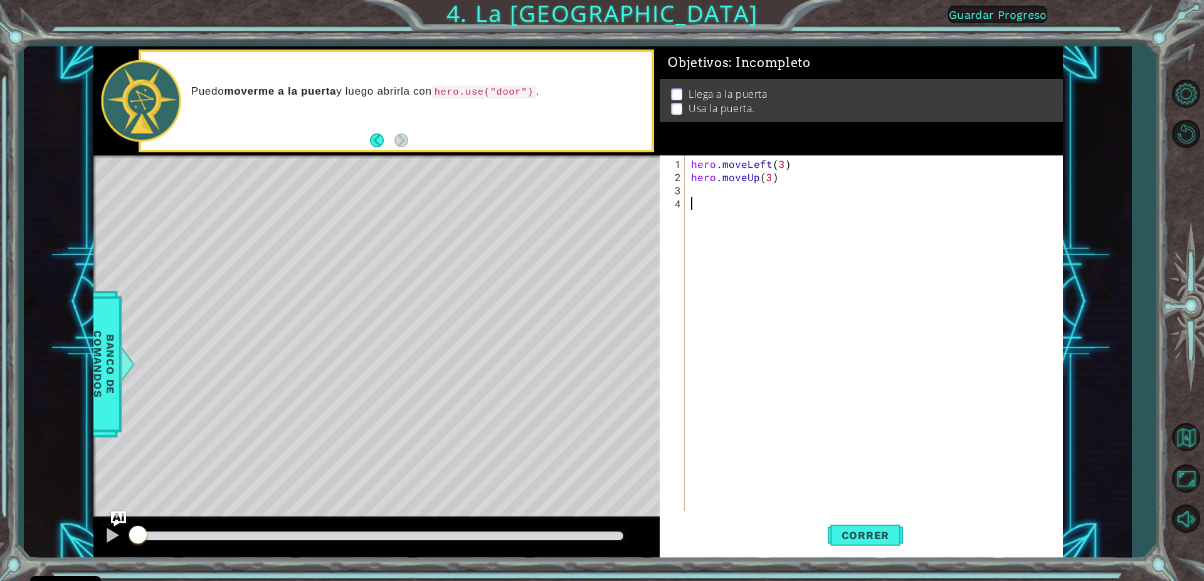
click at [704, 191] on div "hero . moveLeft ( 3 ) hero . moveUp ( 3 )" at bounding box center [877, 348] width 376 height 382
click at [864, 531] on span "Correr" at bounding box center [865, 535] width 73 height 13
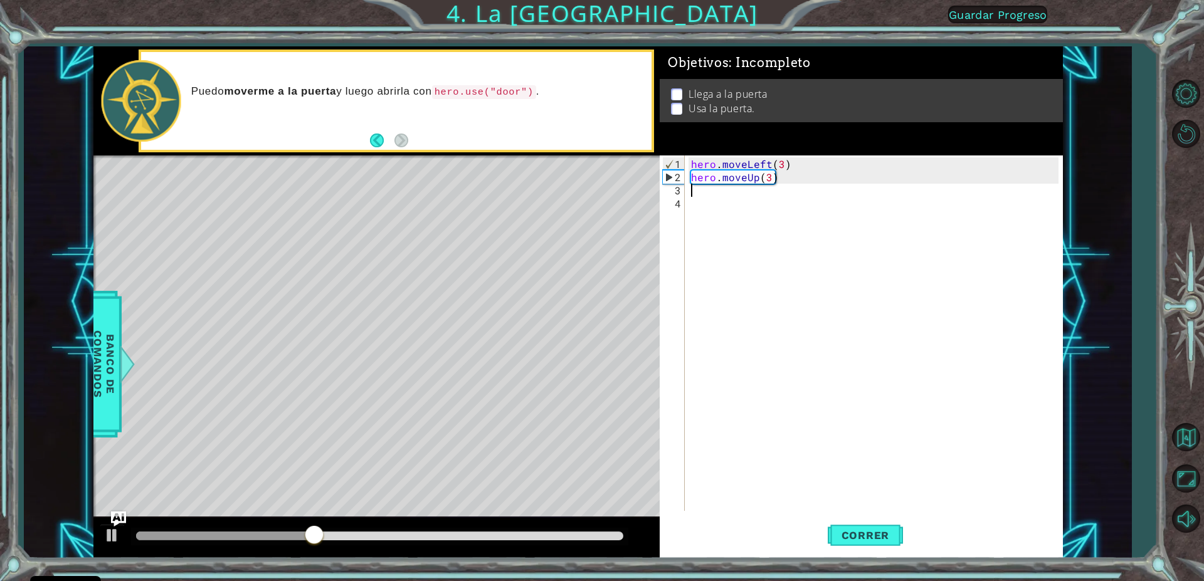
click at [778, 164] on div "hero . moveLeft ( 3 ) hero . moveUp ( 3 )" at bounding box center [877, 348] width 376 height 382
click at [780, 162] on div "hero . moveLeft ( 3 ) hero . moveUp ( 3 )" at bounding box center [874, 334] width 370 height 356
click at [781, 161] on div "hero . moveLeft ( 3 ) hero . moveUp ( 3 )" at bounding box center [877, 348] width 376 height 382
click at [770, 174] on div "hero . moveLeft ( 2 ) hero . moveUp ( 3 )" at bounding box center [877, 348] width 376 height 382
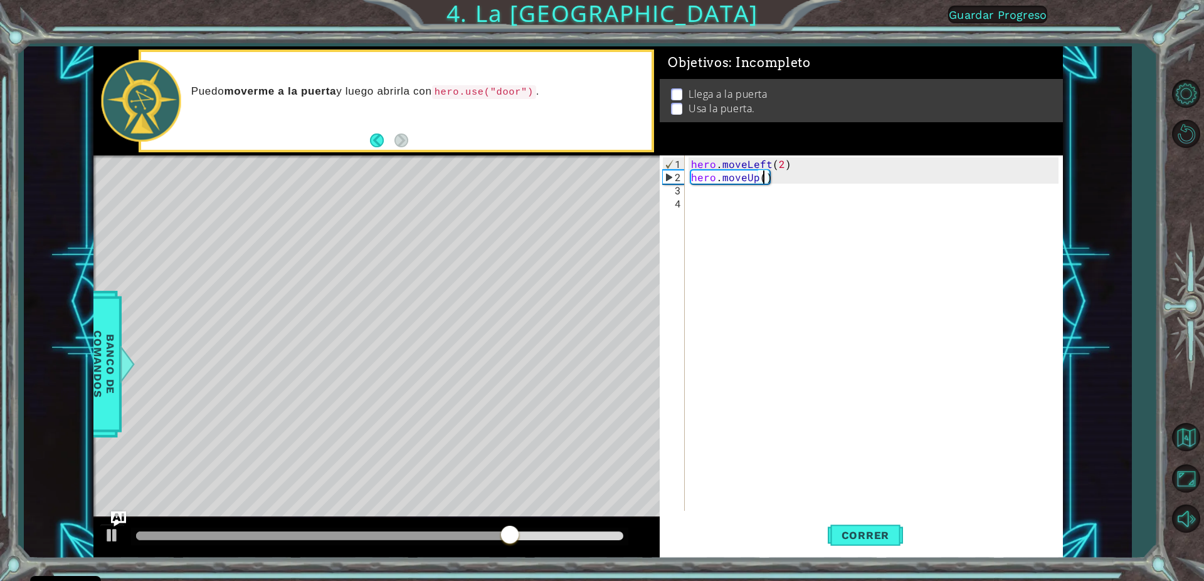
scroll to position [0, 4]
click at [753, 182] on div "hero . moveLeft ( 2 ) hero . moveUp )" at bounding box center [877, 348] width 376 height 382
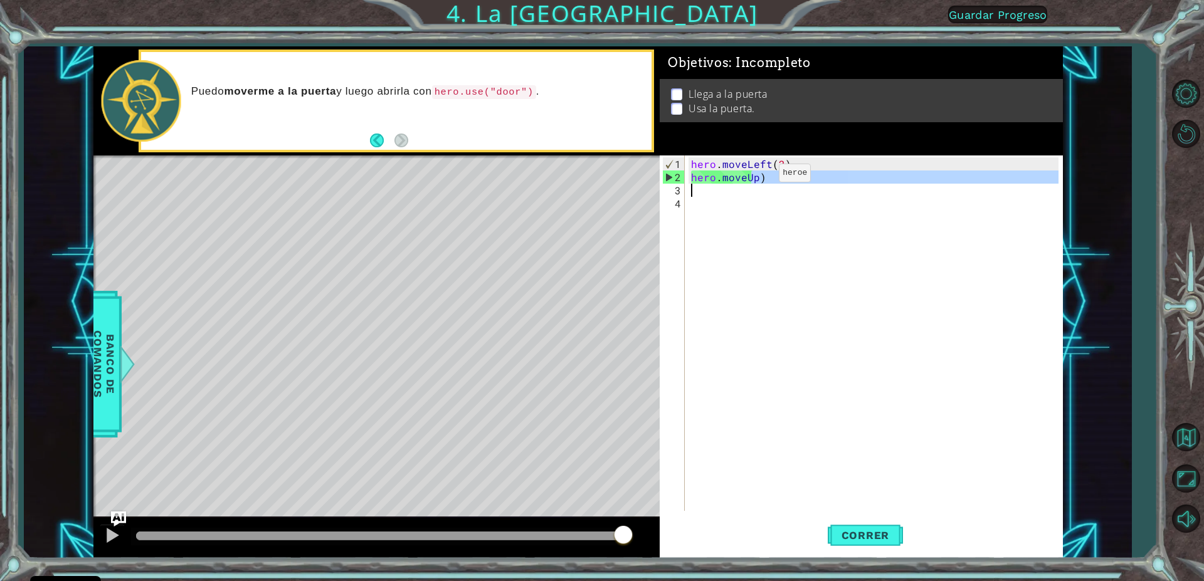
click at [758, 178] on div "hero . moveLeft ( 2 ) hero . moveUp )" at bounding box center [874, 334] width 370 height 356
click at [753, 176] on div "hero . moveLeft ( 2 ) hero . moveUp )" at bounding box center [877, 348] width 376 height 382
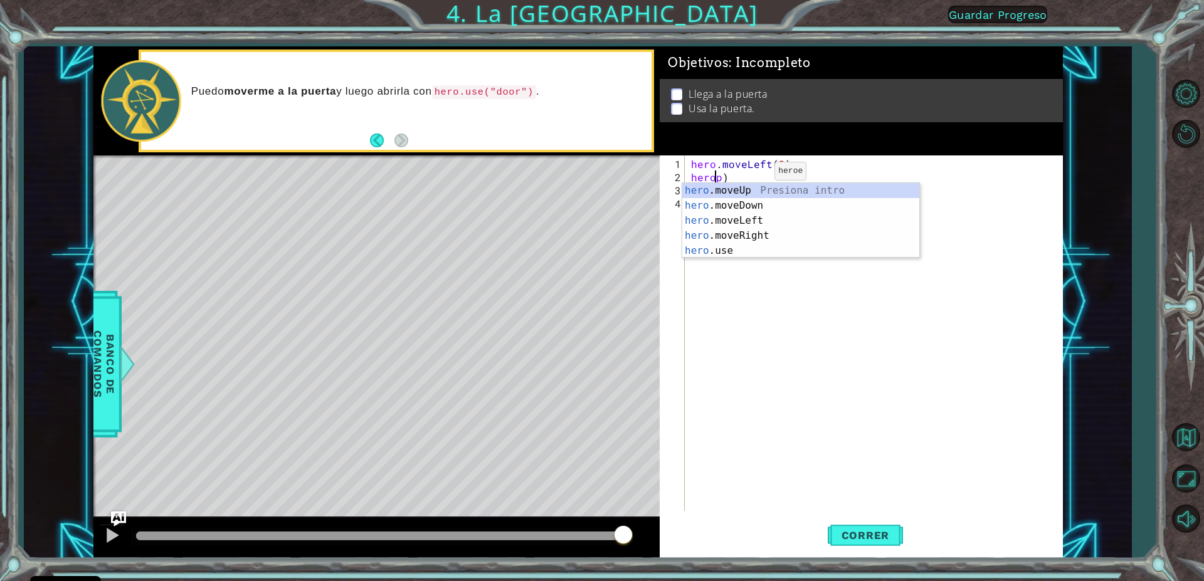
scroll to position [0, 2]
click at [758, 184] on div "hero .moveUp Presiona intro hero .moveDown Presiona intro hero .moveLeft Presio…" at bounding box center [800, 235] width 237 height 105
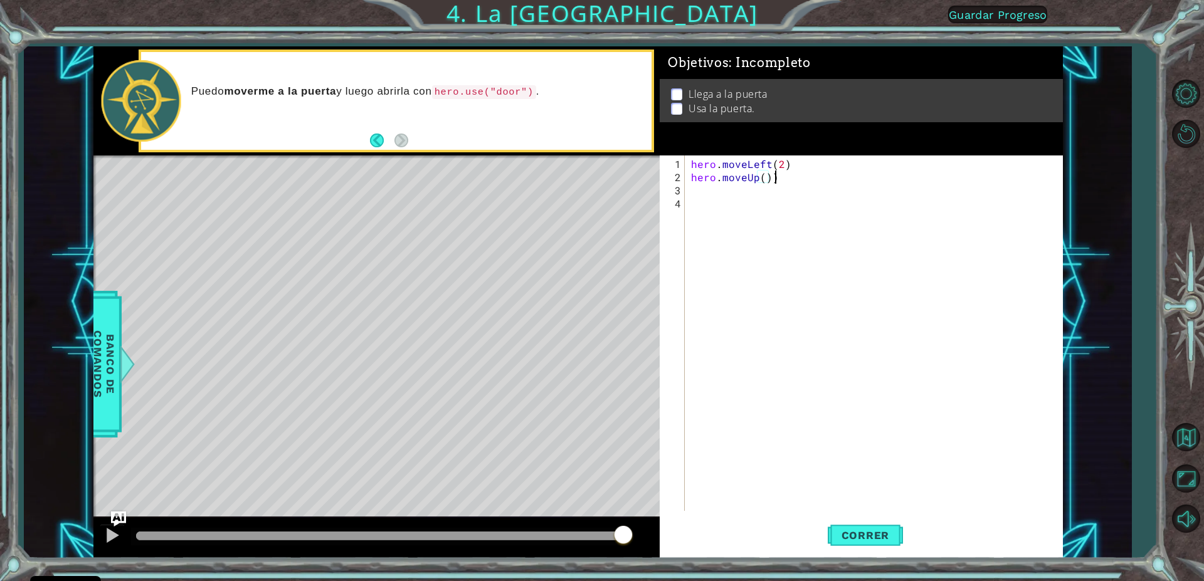
click at [783, 181] on div "hero . moveLeft ( 2 ) hero . moveUp ( ))" at bounding box center [877, 348] width 376 height 382
click at [765, 181] on div "hero . moveLeft ( 2 ) hero . moveUp ( )" at bounding box center [877, 348] width 376 height 382
type textarea "hero.moveUp(2)"
click at [853, 524] on button "Correr" at bounding box center [865, 536] width 75 height 40
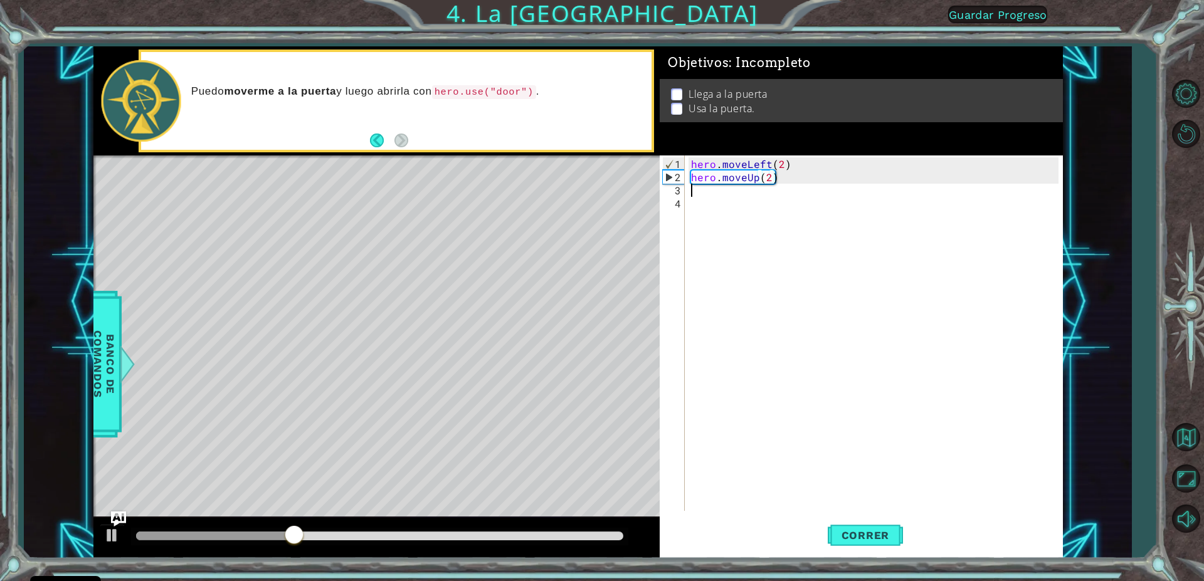
click at [691, 185] on div "hero . moveLeft ( 2 ) hero . moveUp ( 2 )" at bounding box center [877, 348] width 376 height 382
drag, startPoint x: 724, startPoint y: 181, endPoint x: 723, endPoint y: 191, distance: 10.2
click at [723, 191] on div "hero . moveLeft ( 2 ) hero . moveUp ( 2 )" at bounding box center [877, 348] width 376 height 382
type textarea "hero.moveUp(2)"
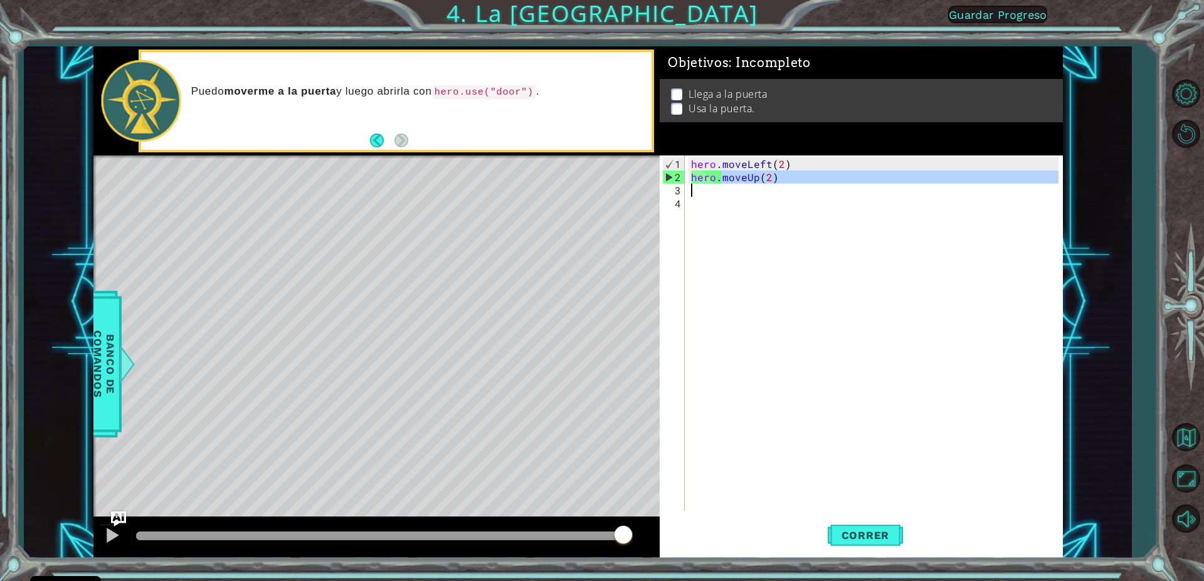
click at [722, 193] on div "hero . moveLeft ( 2 ) hero . moveUp ( 2 )" at bounding box center [874, 334] width 370 height 356
click at [721, 191] on div "hero . moveLeft ( 2 ) hero . moveUp ( 2 )" at bounding box center [877, 348] width 376 height 382
type textarea "h"
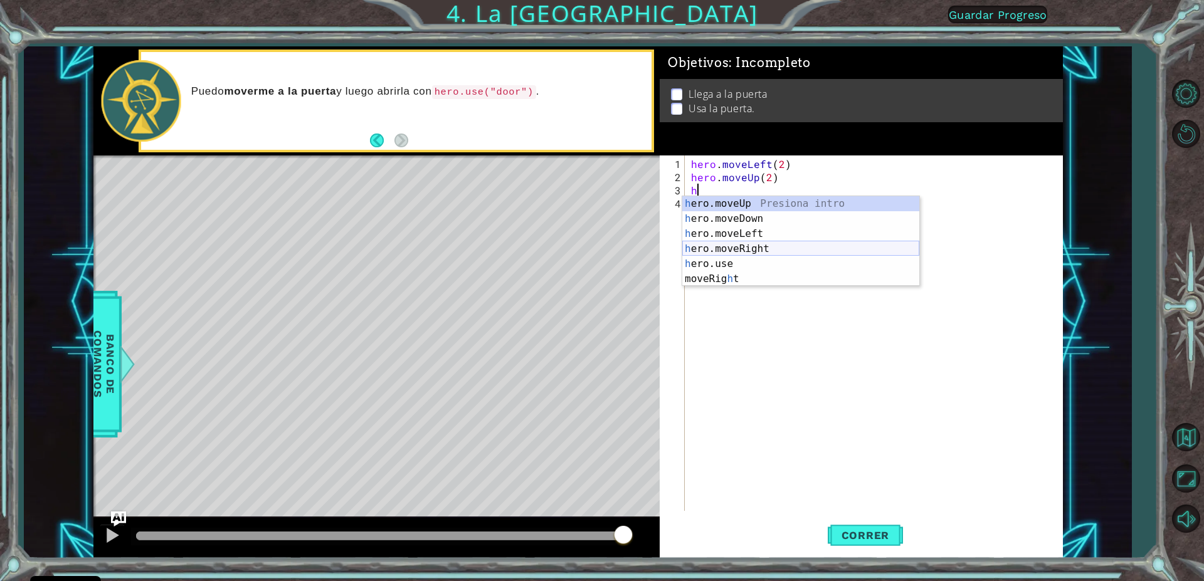
click at [716, 246] on div "h ero.moveUp Presiona intro h ero.moveDown Presiona intro h ero.moveLeft Presio…" at bounding box center [800, 256] width 237 height 120
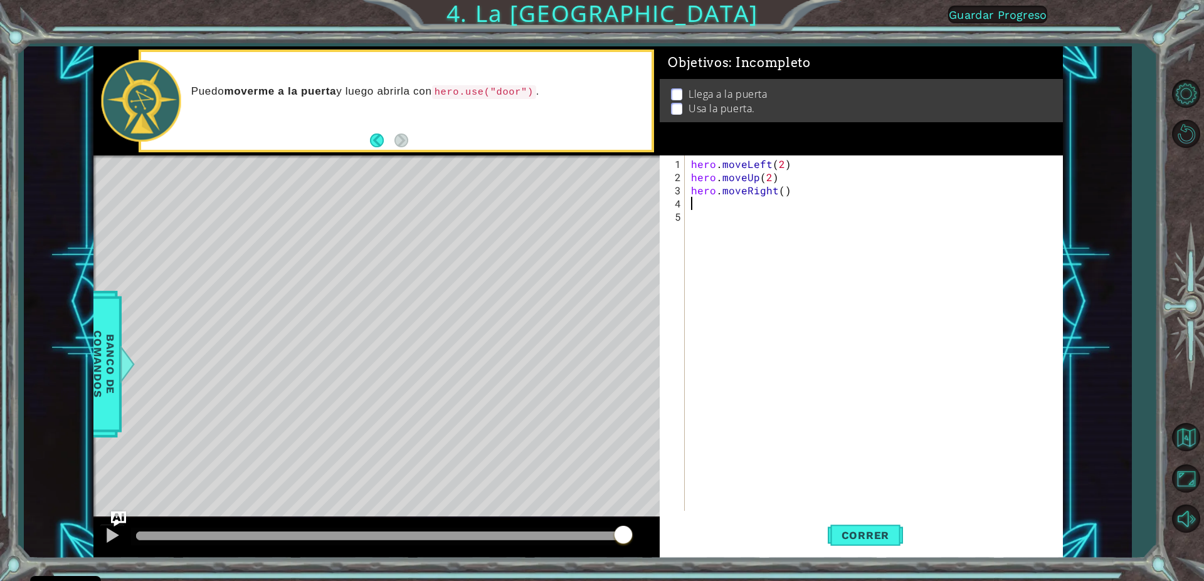
click at [782, 195] on div "hero . moveLeft ( 2 ) hero . moveUp ( 2 ) hero . moveRight ( )" at bounding box center [877, 348] width 376 height 382
type textarea "2"
click at [783, 188] on div "hero . moveLeft ( 2 ) hero . moveUp ( 2 ) hero . moveRight ( )" at bounding box center [877, 348] width 376 height 382
type textarea "hero.moveRight(2)"
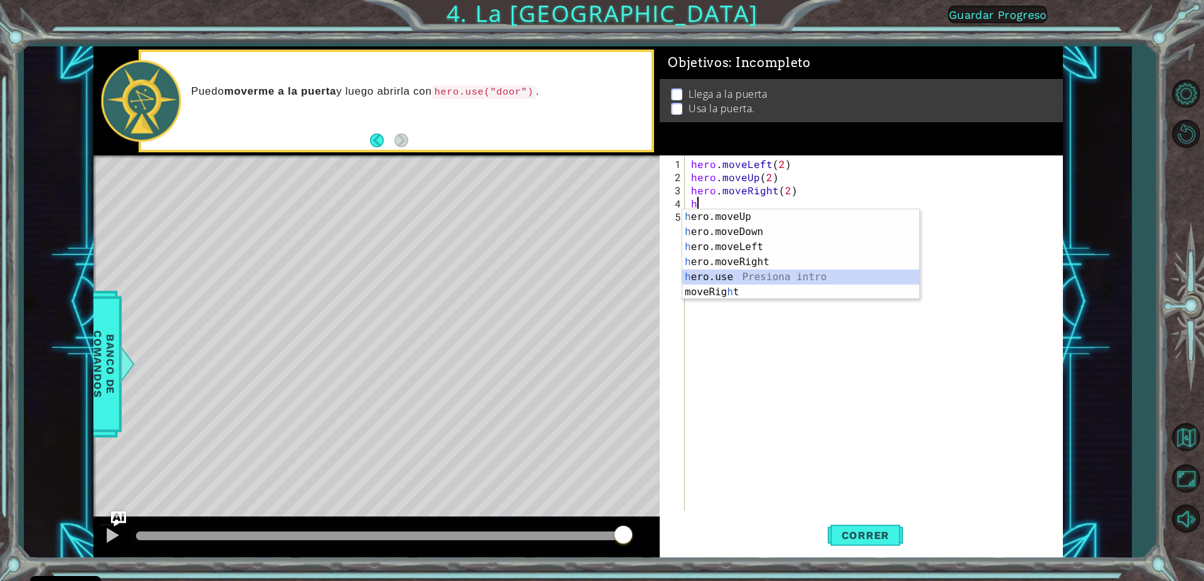
click at [711, 276] on div "h ero.moveUp Presiona intro h ero.moveDown Presiona intro h ero.moveLeft Presio…" at bounding box center [800, 269] width 237 height 120
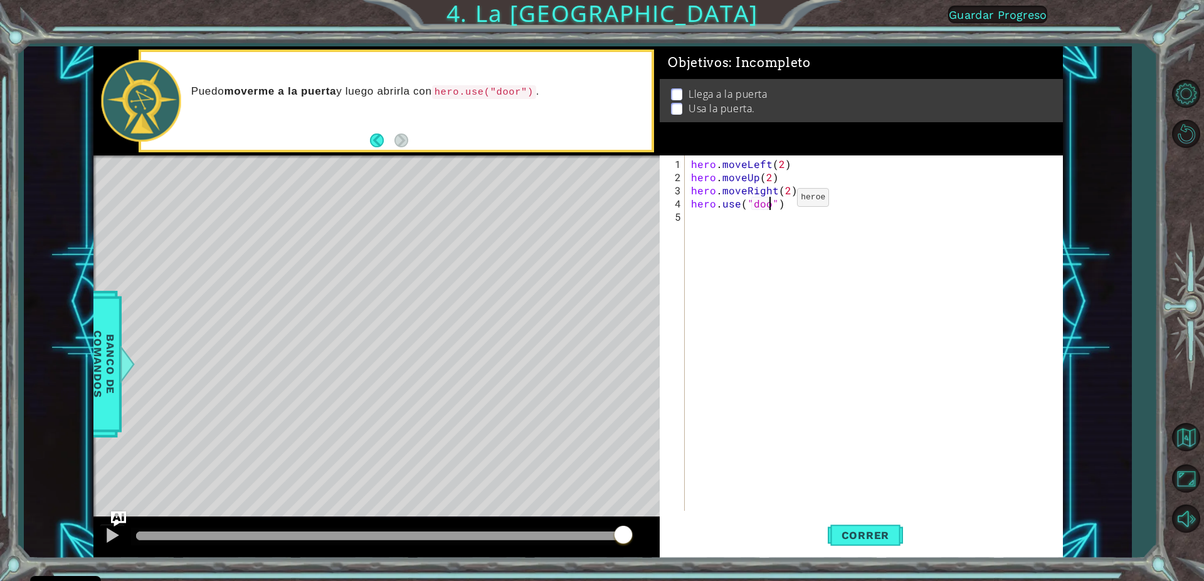
scroll to position [0, 6]
type textarea "hero.use("door")"
click at [887, 537] on span "Correr" at bounding box center [865, 535] width 73 height 13
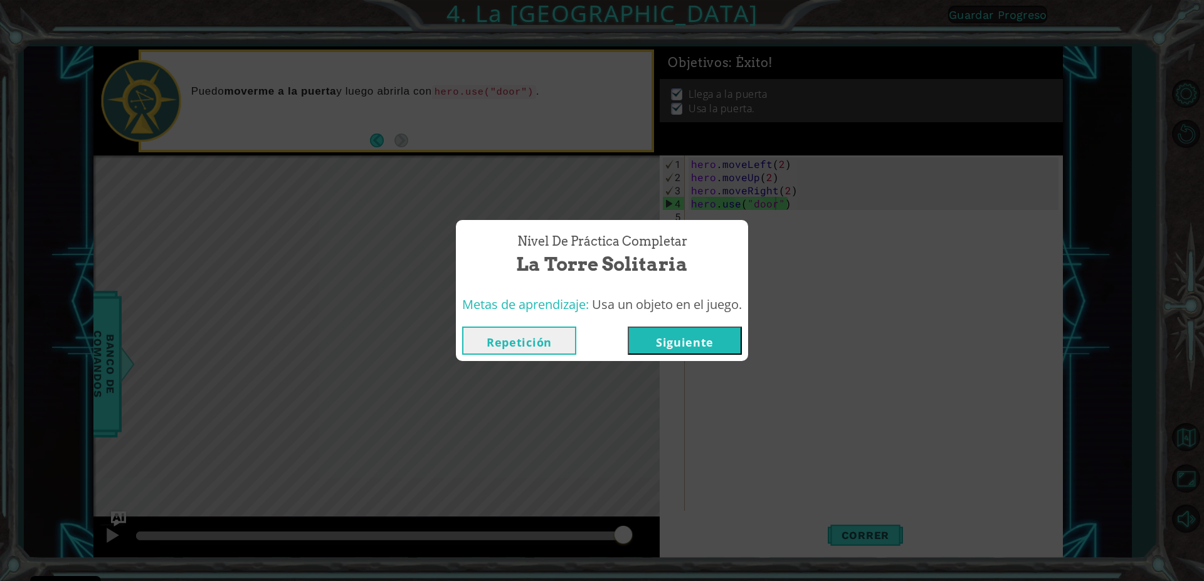
click at [704, 341] on button "Siguiente" at bounding box center [685, 341] width 114 height 28
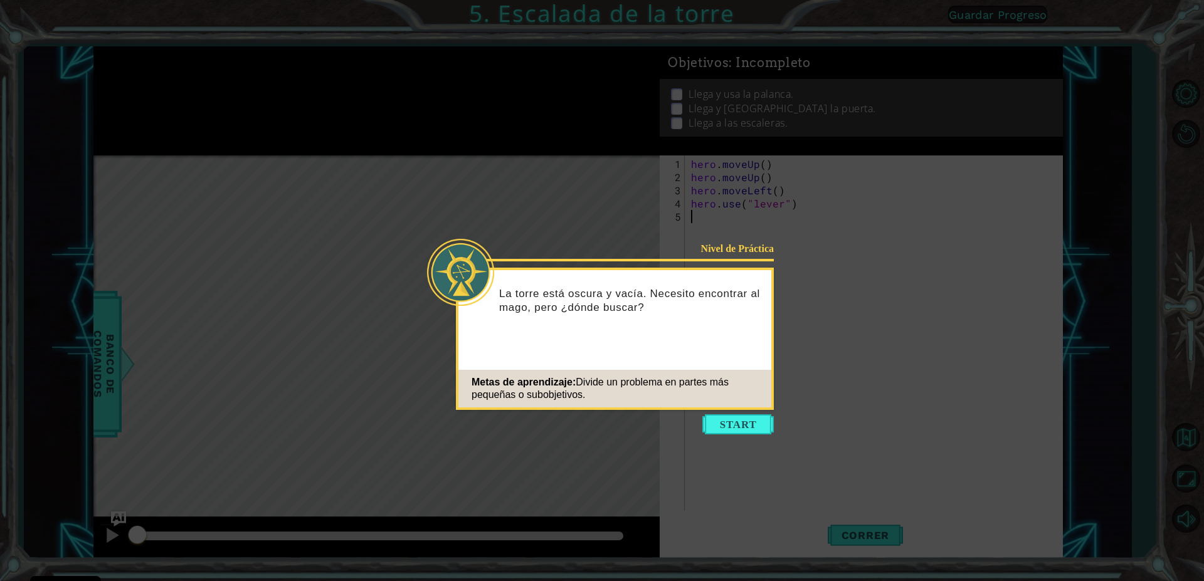
click at [743, 415] on button "Start" at bounding box center [738, 425] width 72 height 20
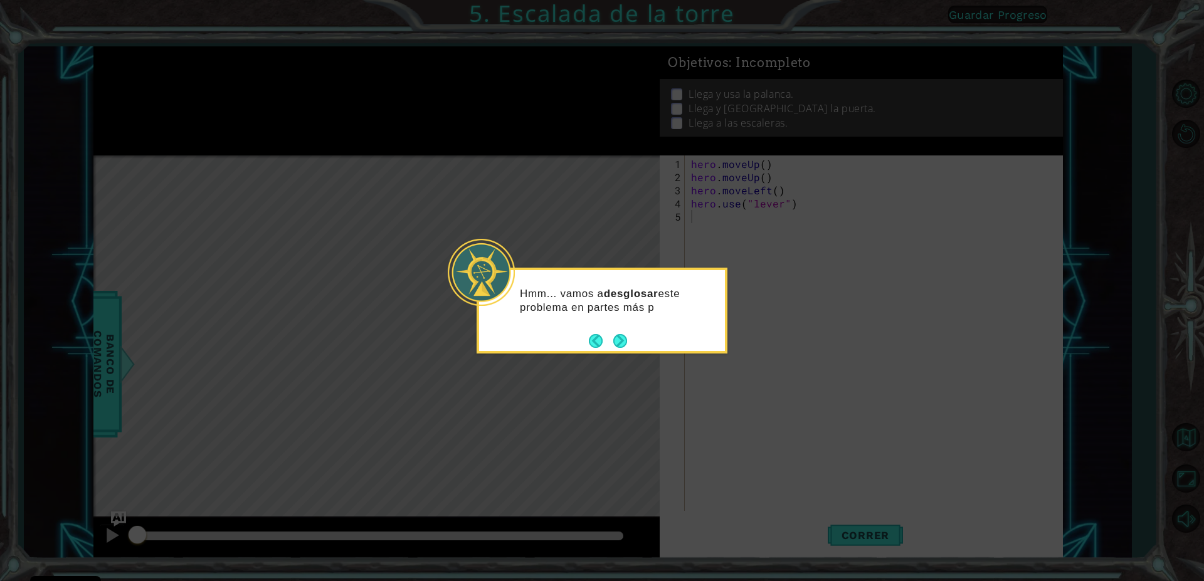
drag, startPoint x: 614, startPoint y: 338, endPoint x: 622, endPoint y: 339, distance: 8.2
click at [622, 339] on button "Next" at bounding box center [620, 341] width 14 height 14
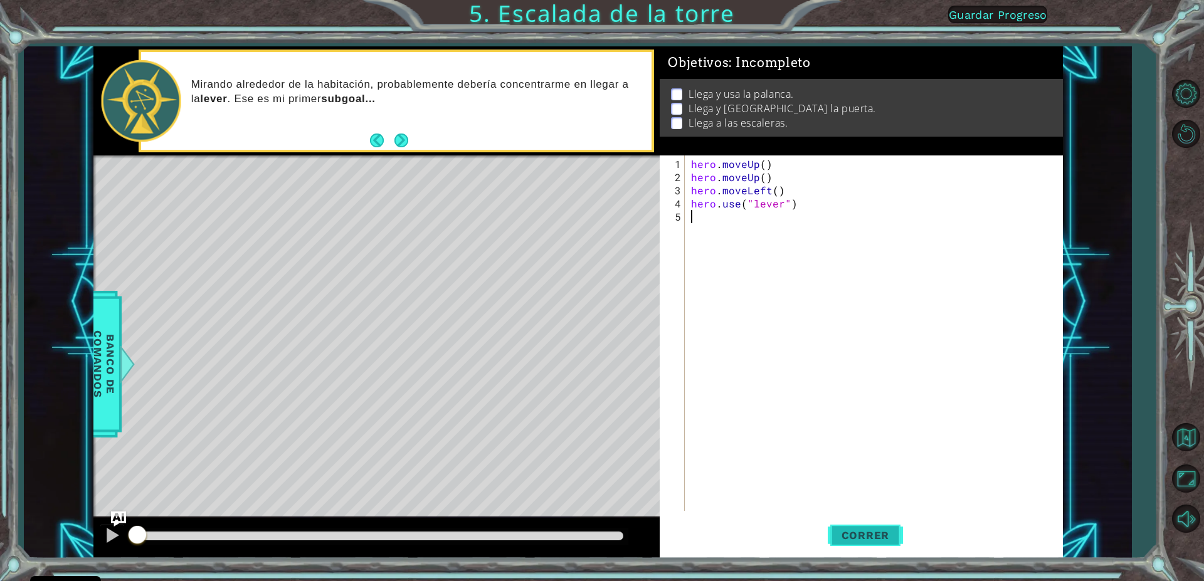
click at [842, 543] on button "Correr" at bounding box center [865, 536] width 75 height 40
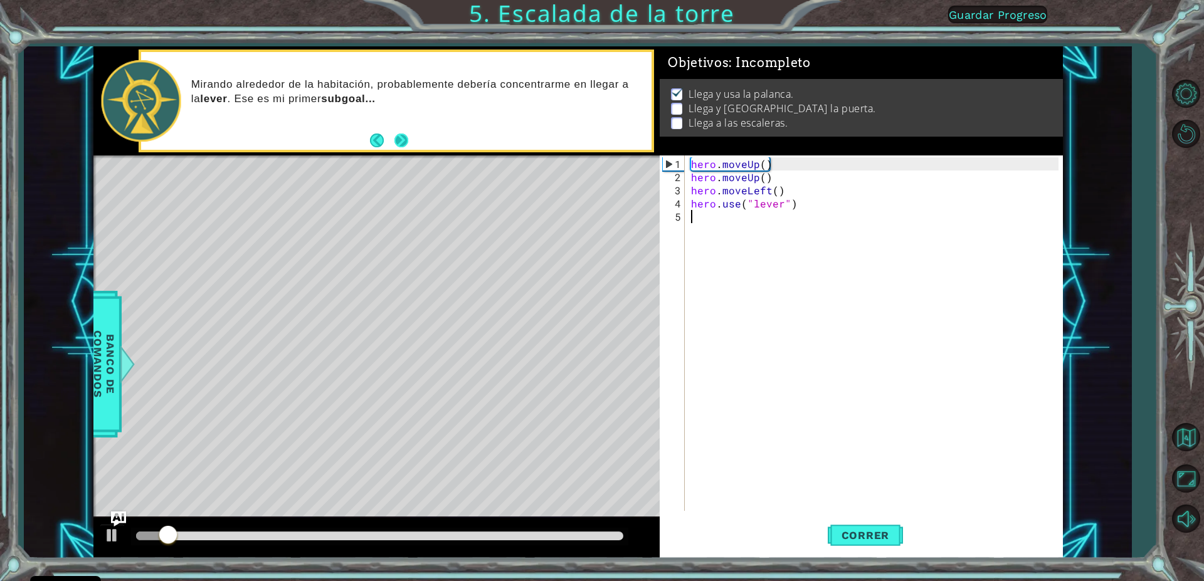
click at [400, 139] on button "Next" at bounding box center [402, 141] width 14 height 14
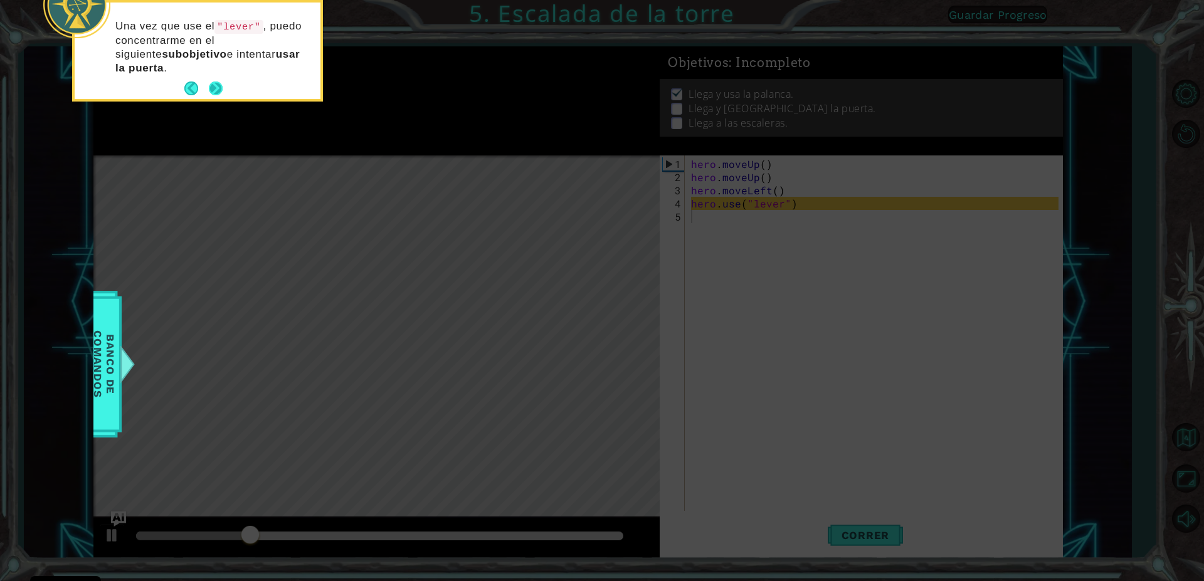
click at [213, 82] on button "Next" at bounding box center [216, 89] width 14 height 14
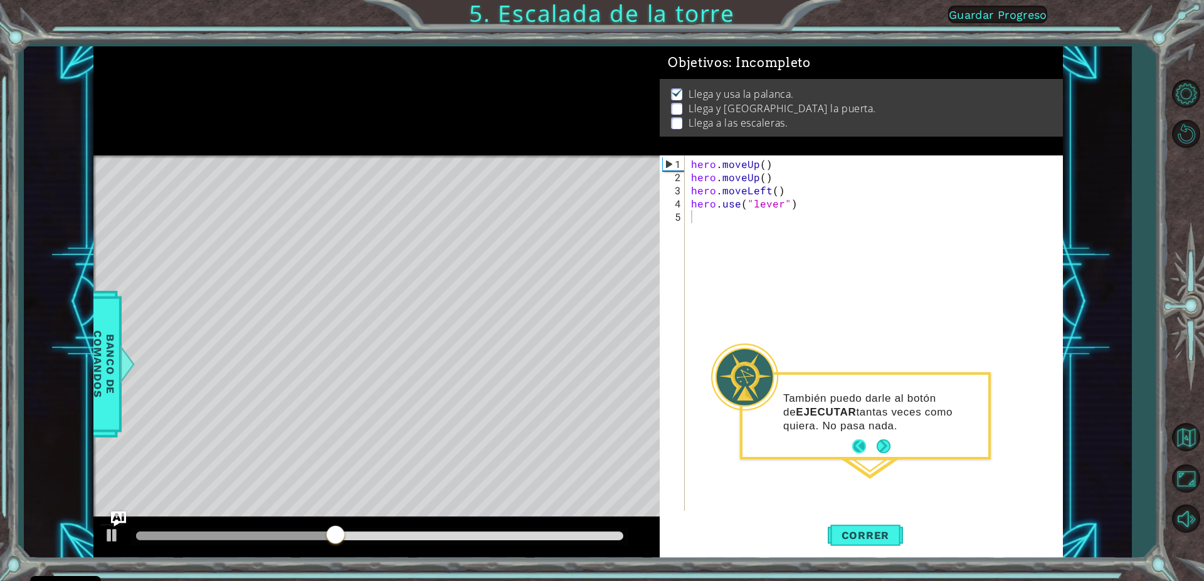
click at [857, 447] on button "Back" at bounding box center [864, 447] width 24 height 14
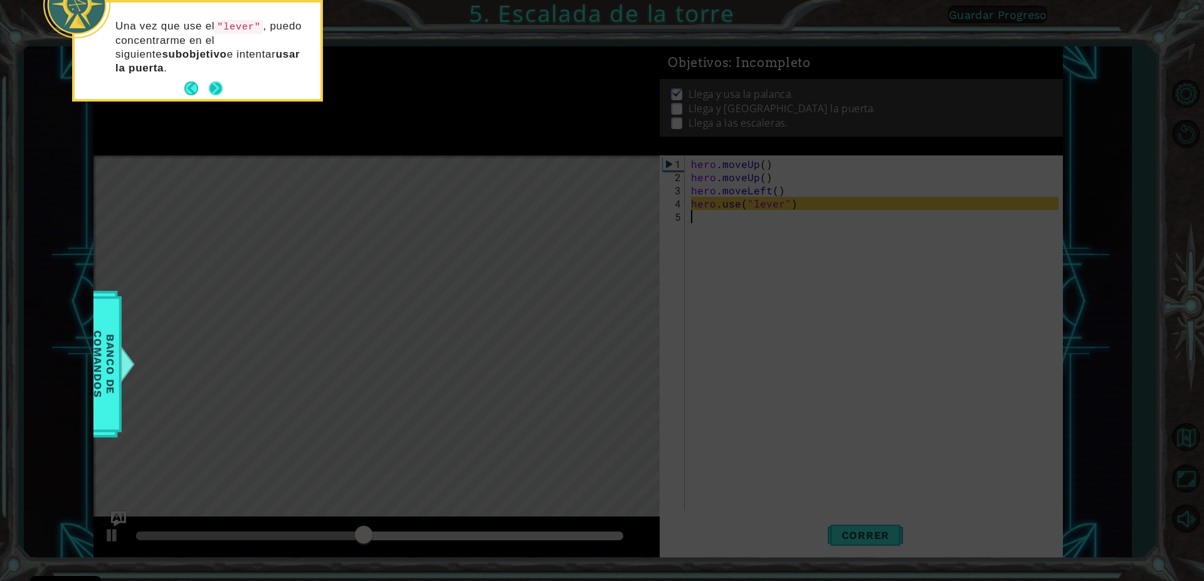
click at [211, 95] on button "Next" at bounding box center [216, 89] width 14 height 14
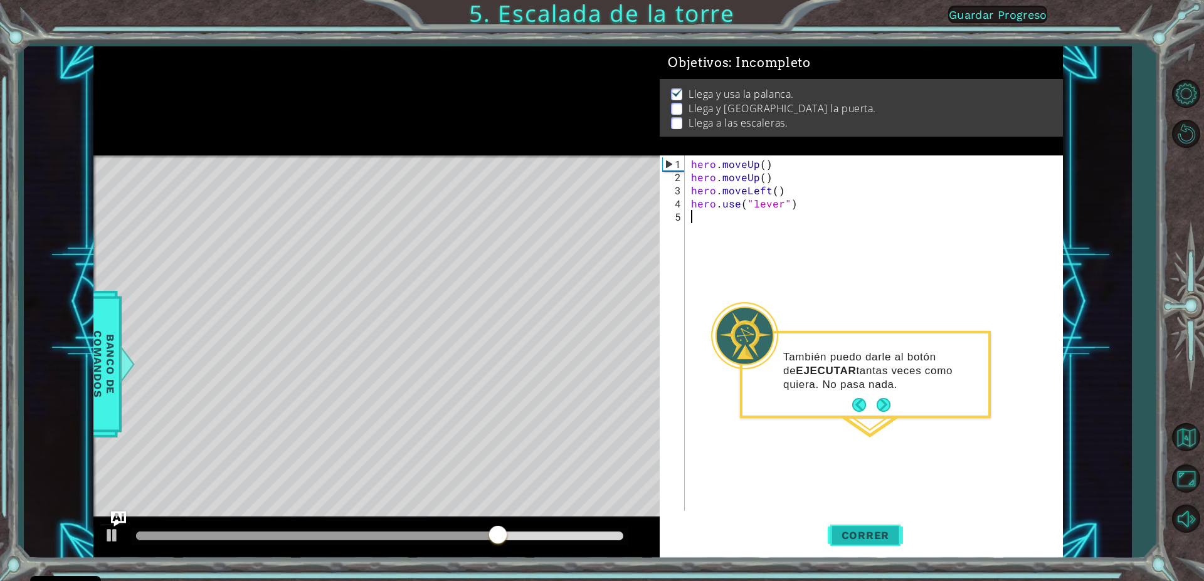
click at [856, 529] on span "Correr" at bounding box center [865, 535] width 73 height 13
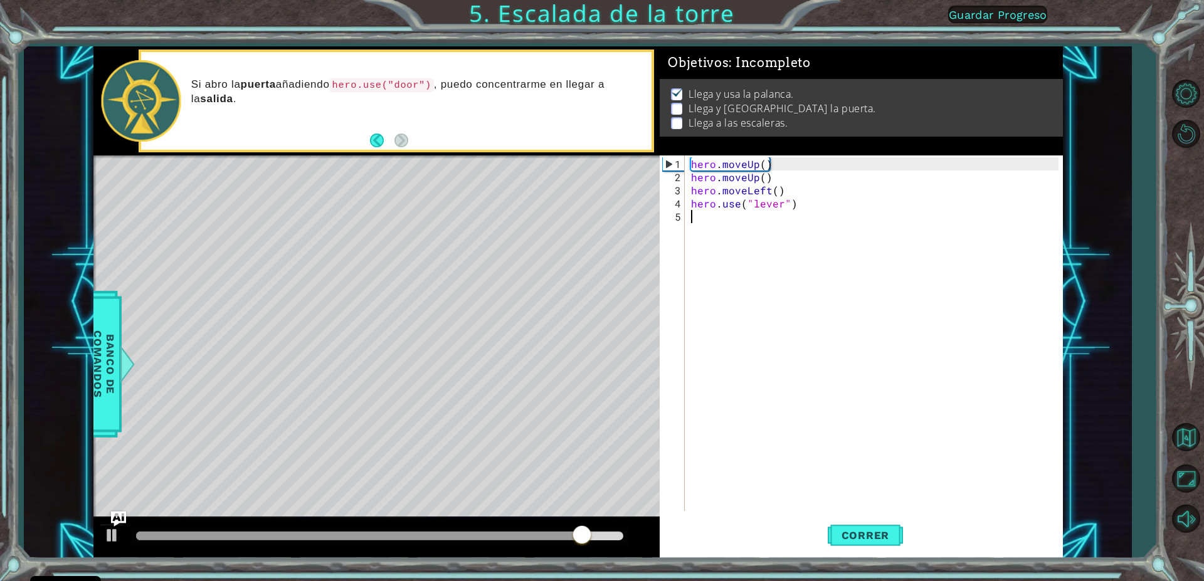
click at [709, 216] on div "hero . moveUp ( ) hero . moveUp ( ) hero . moveLeft ( ) hero . use ( "lever" )" at bounding box center [877, 348] width 376 height 382
type textarea "h"
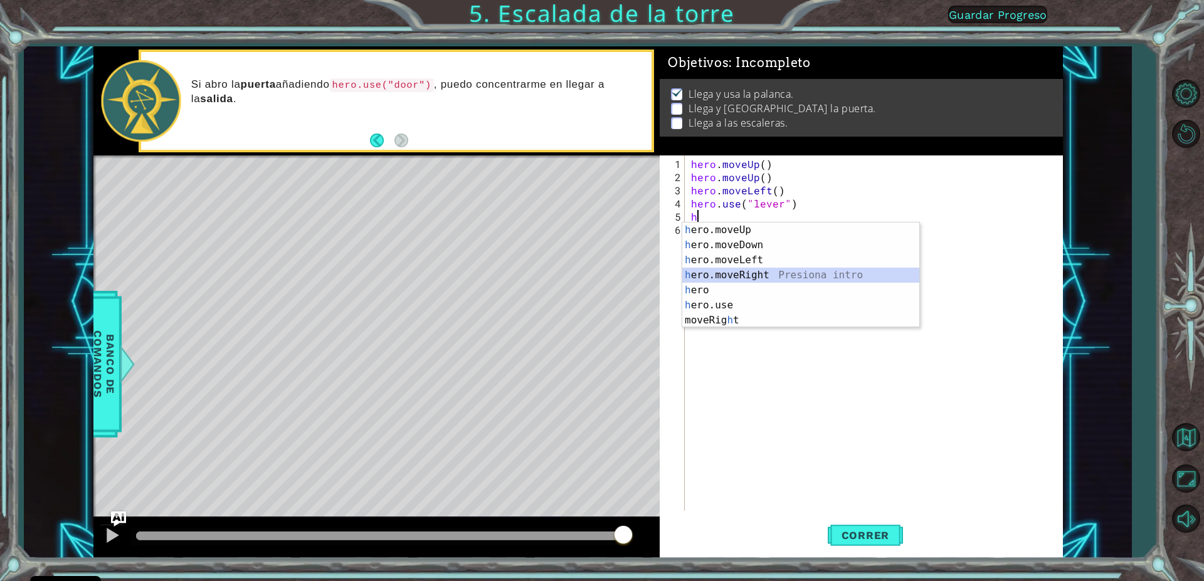
click at [711, 273] on div "h ero.moveUp Presiona intro h ero.moveDown Presiona intro h ero.moveLeft Presio…" at bounding box center [800, 290] width 237 height 135
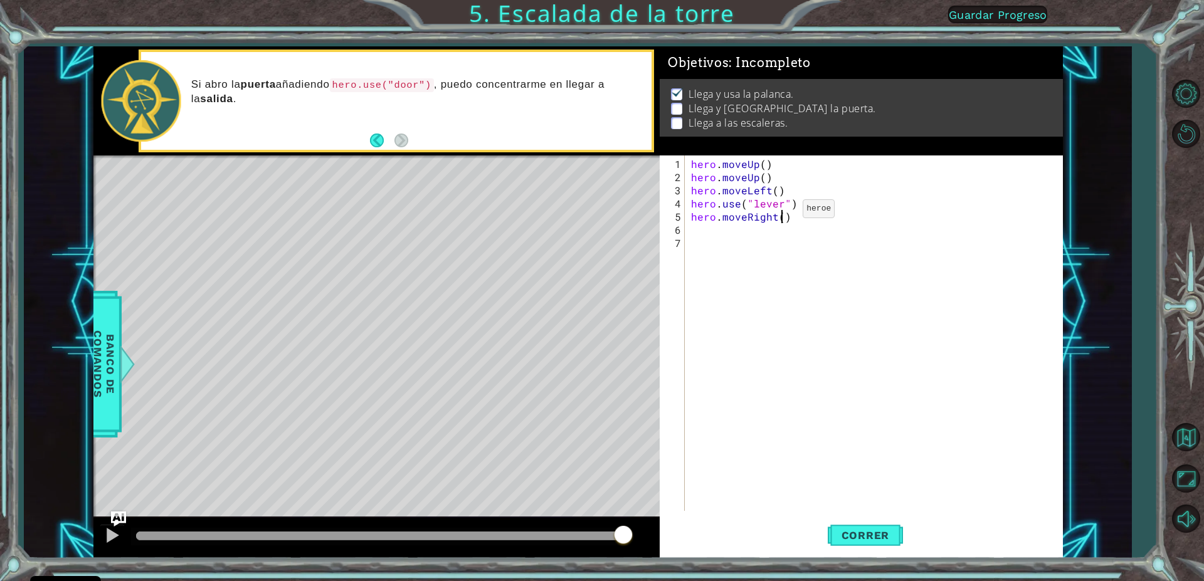
click at [781, 214] on div "hero . moveUp ( ) hero . moveUp ( ) hero . moveLeft ( ) hero . use ( "lever" ) …" at bounding box center [877, 348] width 376 height 382
type textarea "hero.moveRight(3)"
click at [703, 228] on div "hero . moveUp ( ) hero . moveUp ( ) hero . moveLeft ( ) hero . use ( "lever" ) …" at bounding box center [877, 348] width 376 height 382
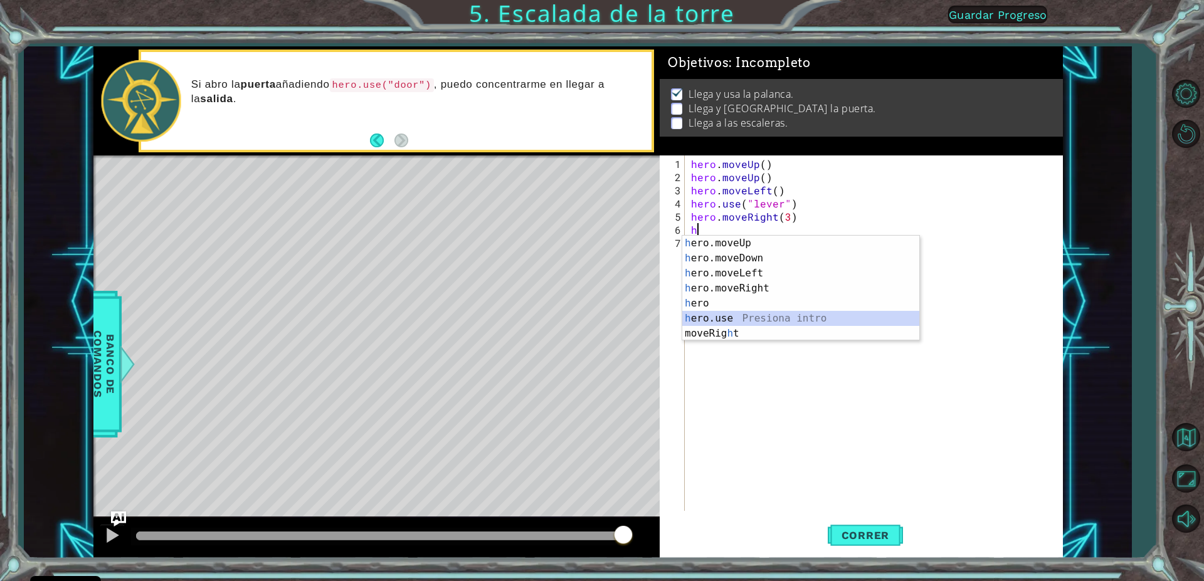
click at [707, 319] on div "h ero.moveUp Presiona intro h ero.moveDown Presiona intro h ero.moveLeft Presio…" at bounding box center [800, 303] width 237 height 135
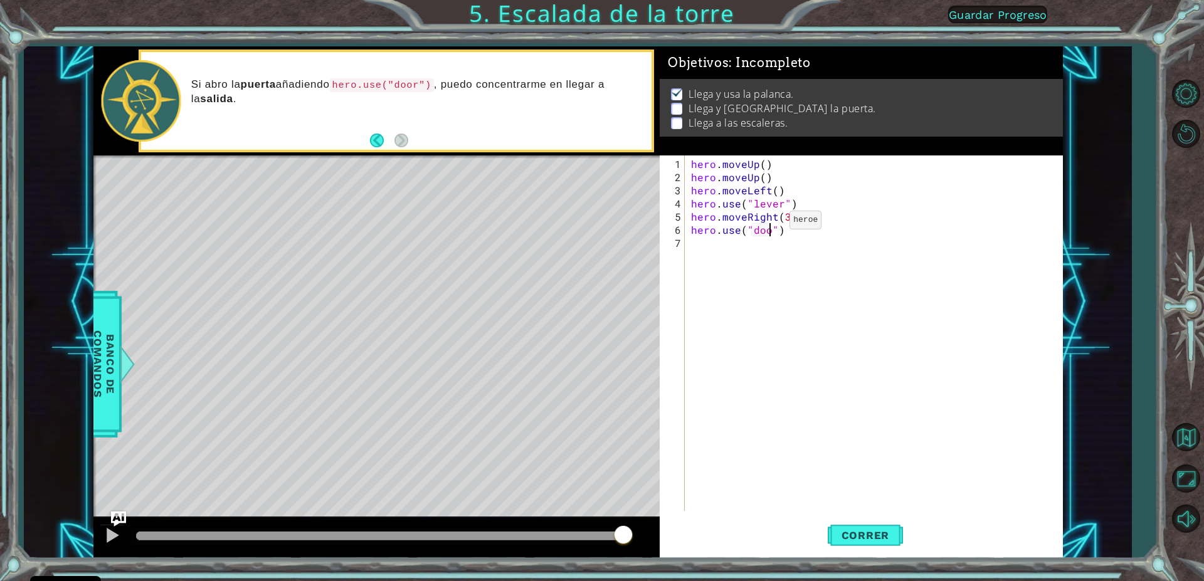
scroll to position [0, 6]
type textarea "hero.use("door")"
click at [841, 531] on span "Correr" at bounding box center [865, 535] width 73 height 13
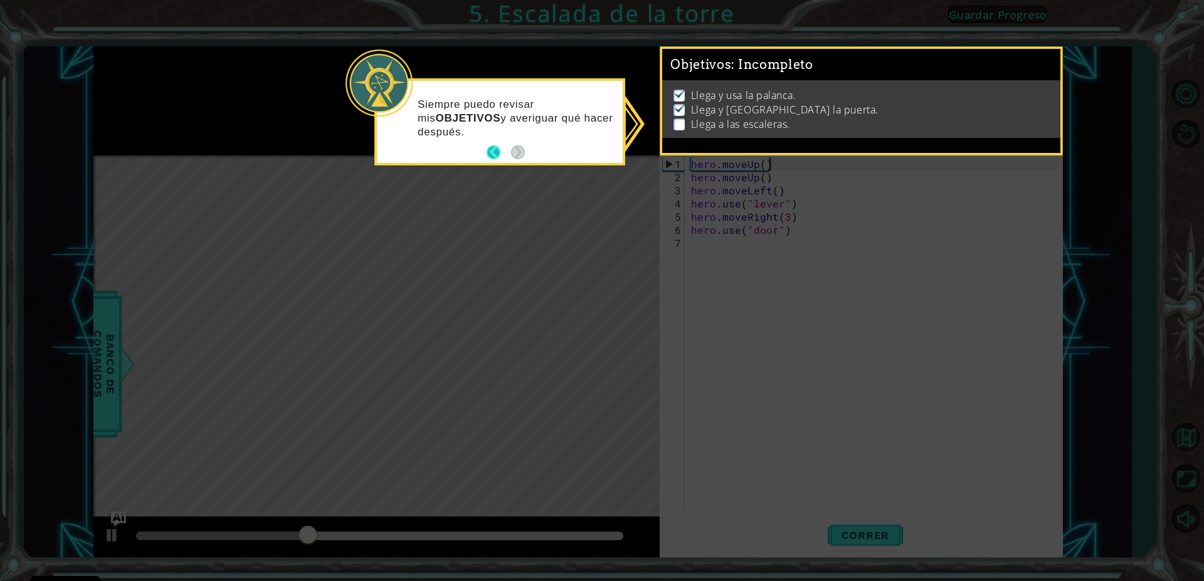
click at [510, 151] on footer at bounding box center [506, 152] width 38 height 19
click at [491, 156] on button "Back" at bounding box center [499, 153] width 24 height 14
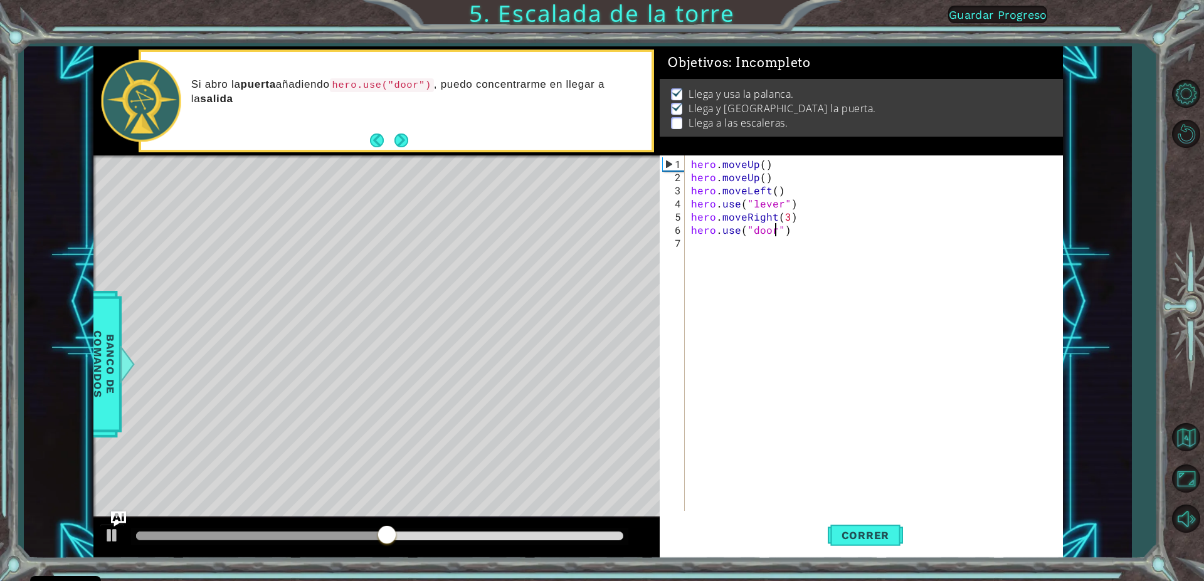
click at [413, 137] on div "Si abro la puerta añadiendo hero.use("door") , puedo concentrarme en llegar a l…" at bounding box center [396, 100] width 511 height 97
click at [405, 139] on button "Next" at bounding box center [402, 141] width 14 height 14
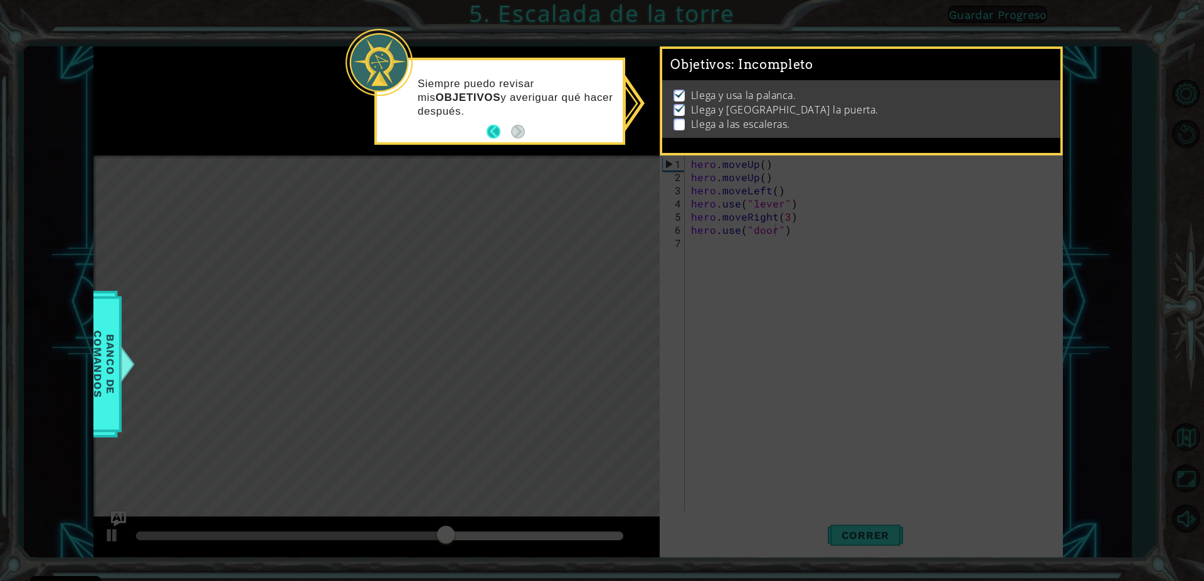
click at [493, 134] on button "Back" at bounding box center [499, 132] width 24 height 14
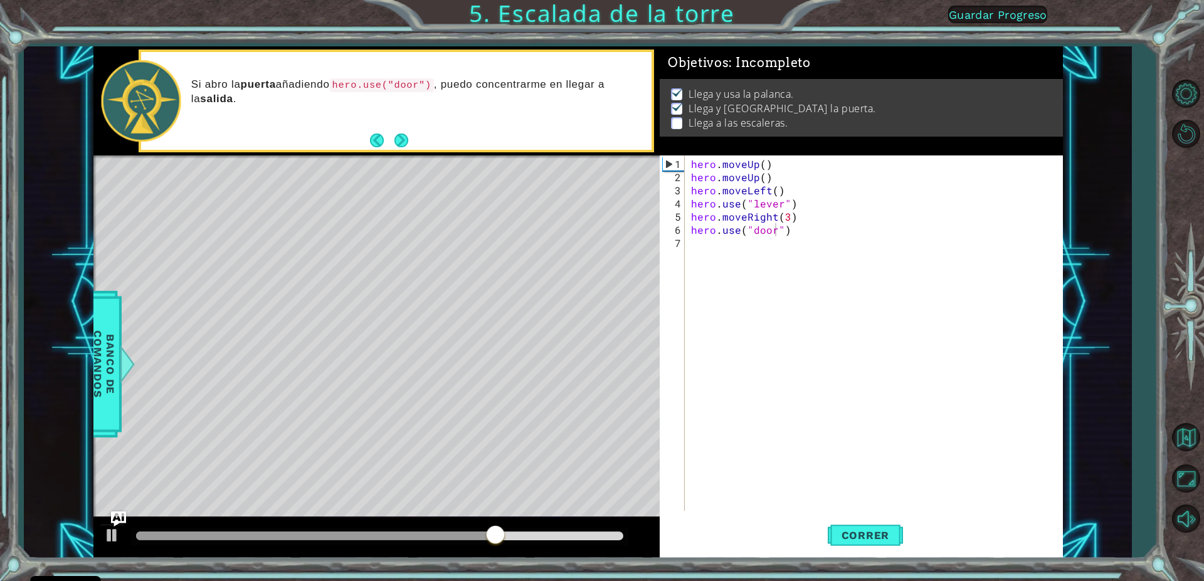
click at [689, 251] on div "hero.use("door") 1 2 3 4 5 6 7 hero . moveUp ( ) hero . moveUp ( ) hero . moveL…" at bounding box center [859, 334] width 399 height 356
click at [694, 246] on div "hero . moveUp ( ) hero . moveUp ( ) hero . moveLeft ( ) hero . use ( "lever" ) …" at bounding box center [877, 348] width 376 height 382
type textarea "h"
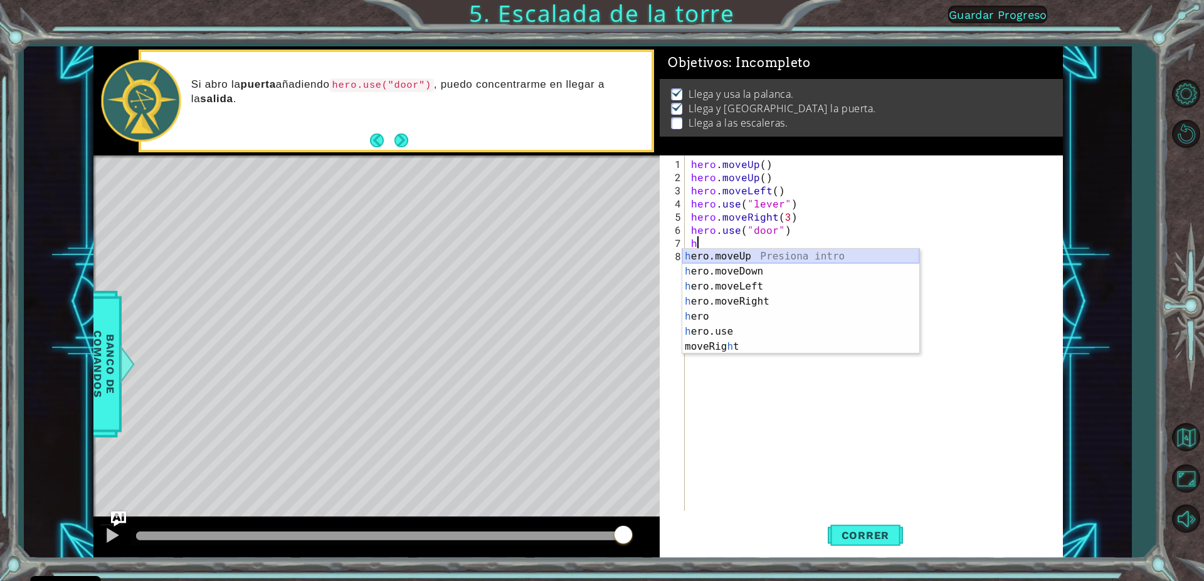
click at [777, 254] on div "h ero.moveUp Presiona intro h ero.moveDown Presiona intro h ero.moveLeft Presio…" at bounding box center [800, 316] width 237 height 135
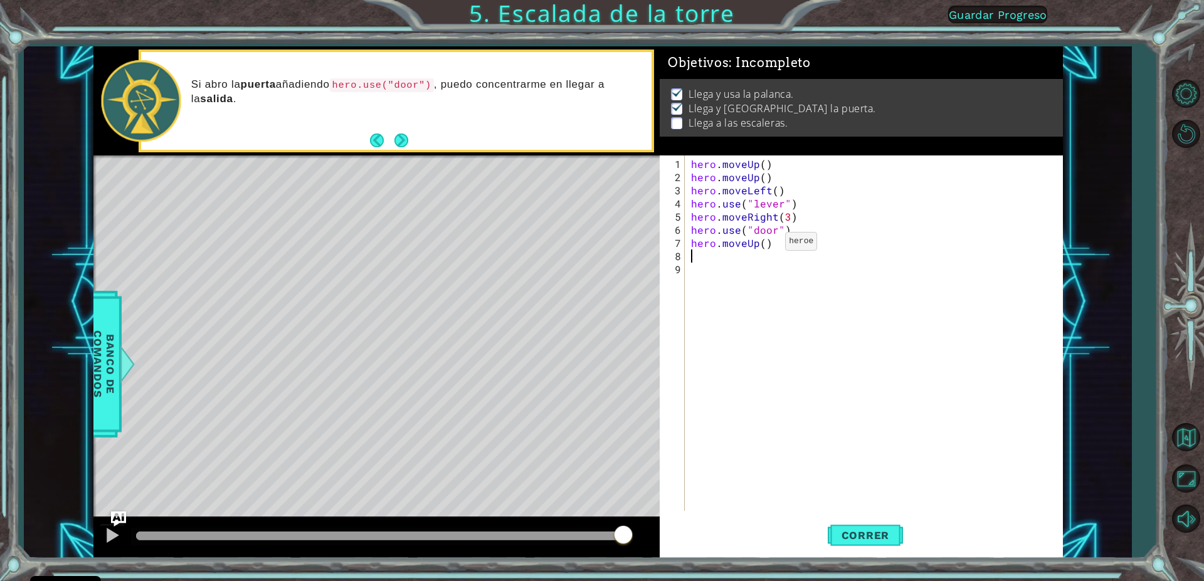
click at [764, 246] on div "hero . moveUp ( ) hero . moveUp ( ) hero . moveLeft ( ) hero . use ( "lever" ) …" at bounding box center [877, 348] width 376 height 382
type textarea "hero.moveUp(2)"
type textarea "h"
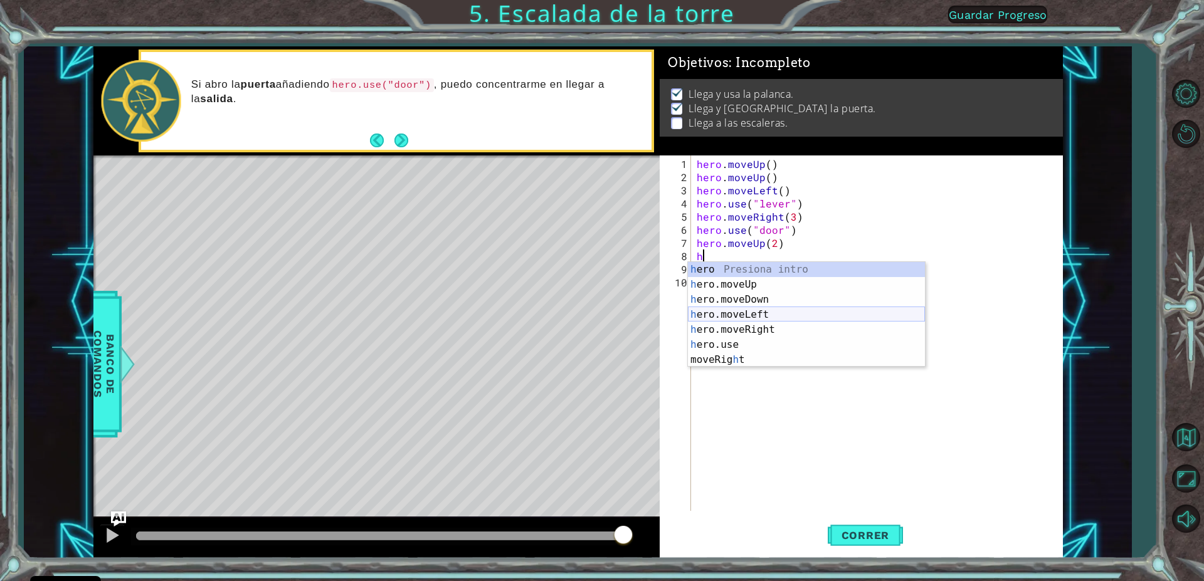
click at [736, 319] on div "h ero Presiona intro h ero.moveUp Presiona intro h ero.moveDown Presiona intro …" at bounding box center [806, 329] width 237 height 135
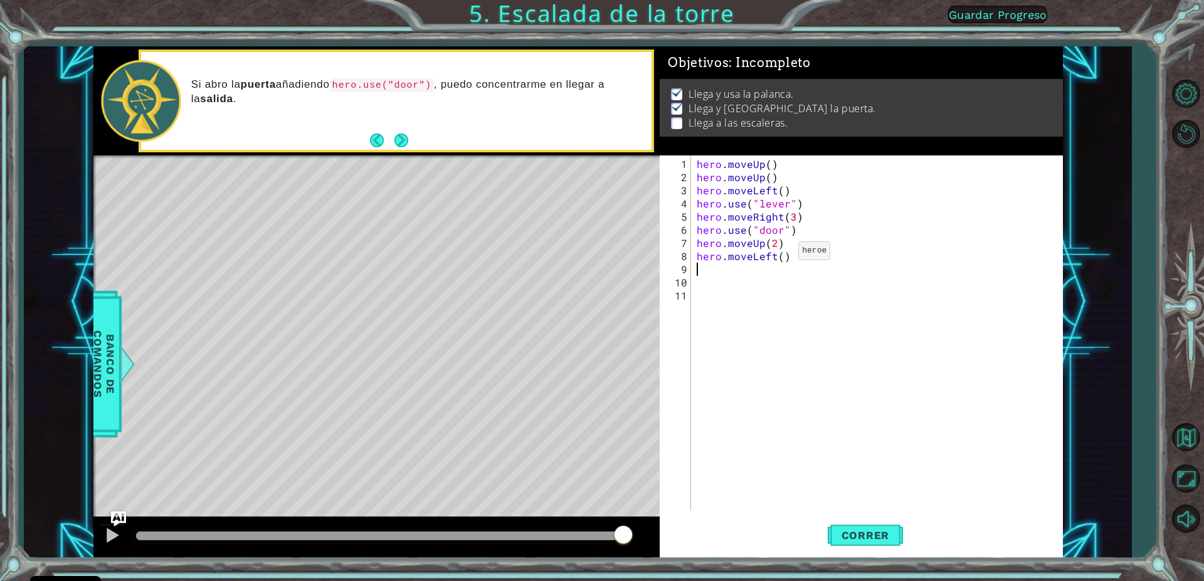
click at [783, 255] on div "hero . moveUp ( ) hero . moveUp ( ) hero . moveLeft ( ) hero . use ( "lever" ) …" at bounding box center [879, 348] width 371 height 382
type textarea "hero.moveLeft(3)"
type textarea "h"
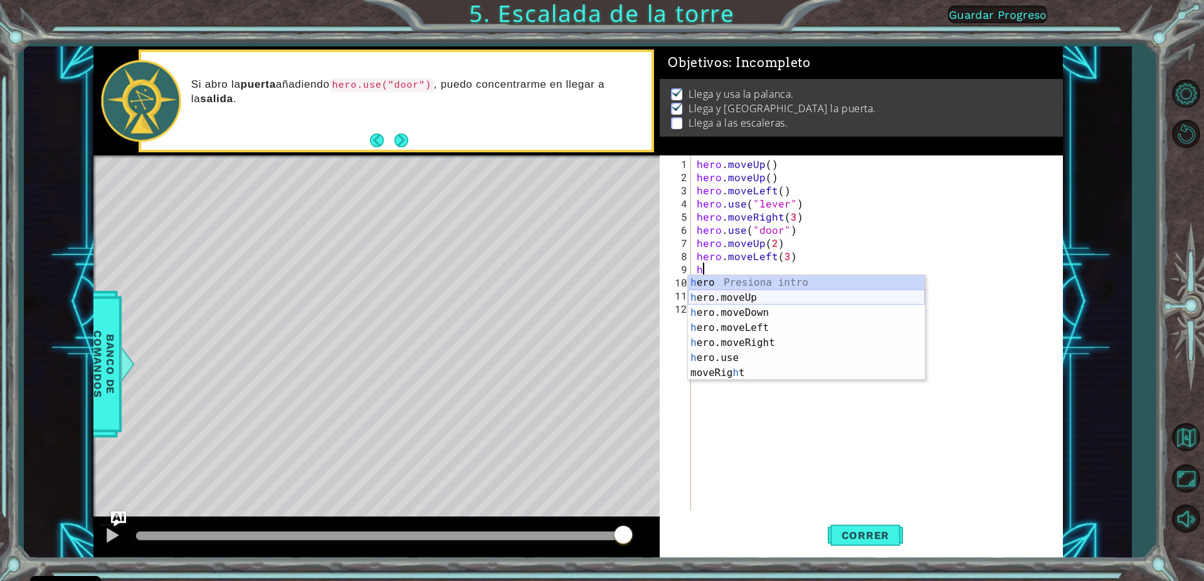
click at [763, 293] on div "h ero Presiona intro h ero.moveUp Presiona intro h ero.moveDown Presiona intro …" at bounding box center [806, 342] width 237 height 135
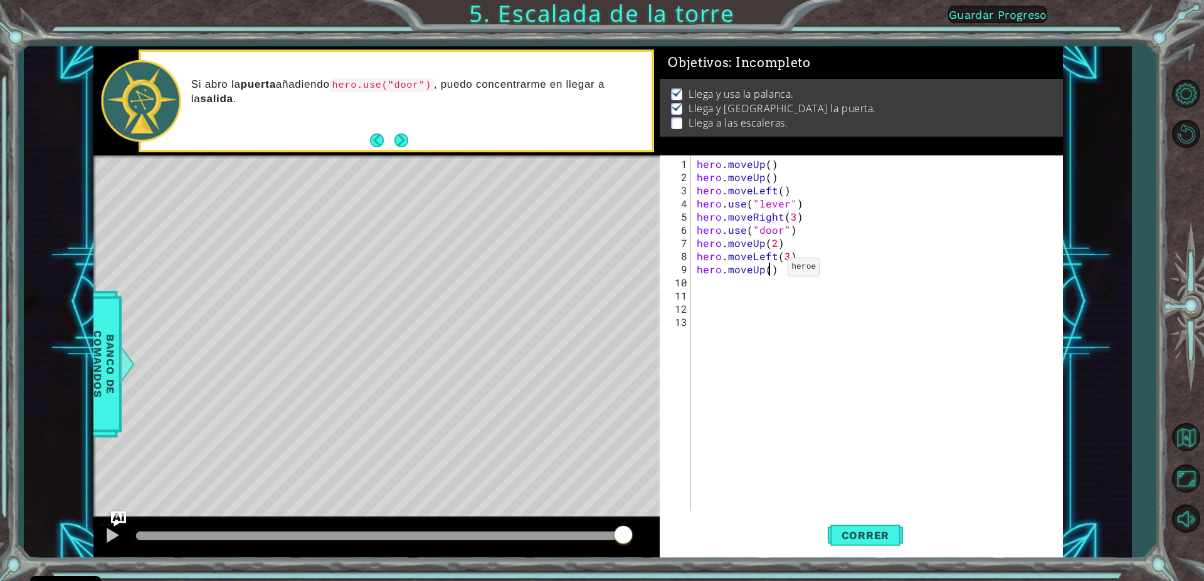
click at [772, 272] on div "hero . moveUp ( ) hero . moveUp ( ) hero . moveLeft ( ) hero . use ( "lever" ) …" at bounding box center [879, 348] width 371 height 382
type textarea "hero.moveUp(1)"
click at [705, 279] on div "hero . moveUp ( ) hero . moveUp ( ) hero . moveLeft ( ) hero . use ( "lever" ) …" at bounding box center [879, 348] width 371 height 382
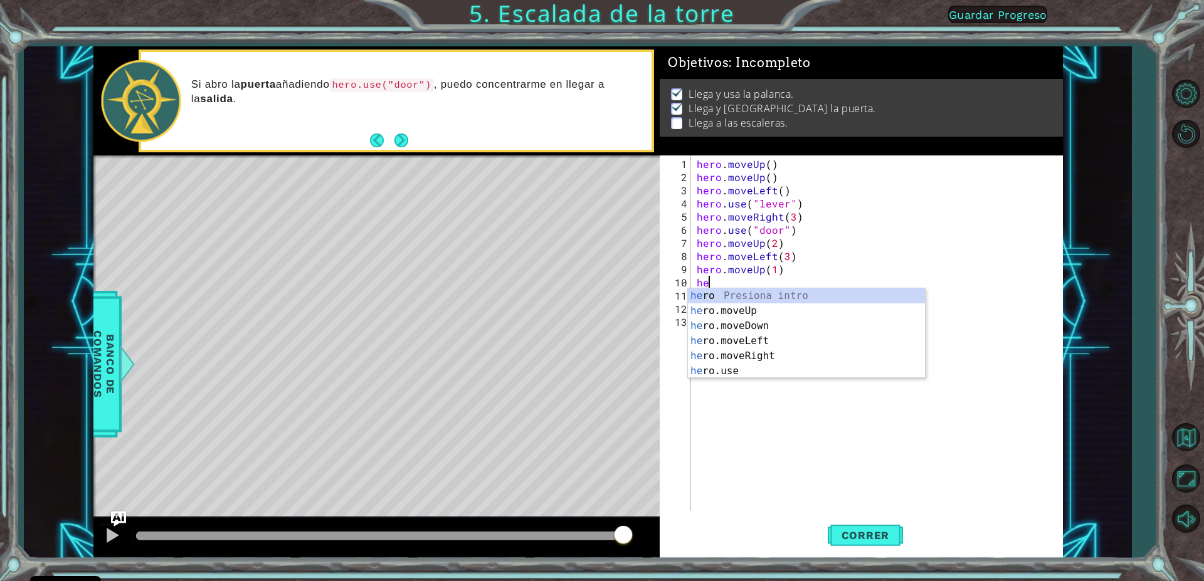
scroll to position [0, 1]
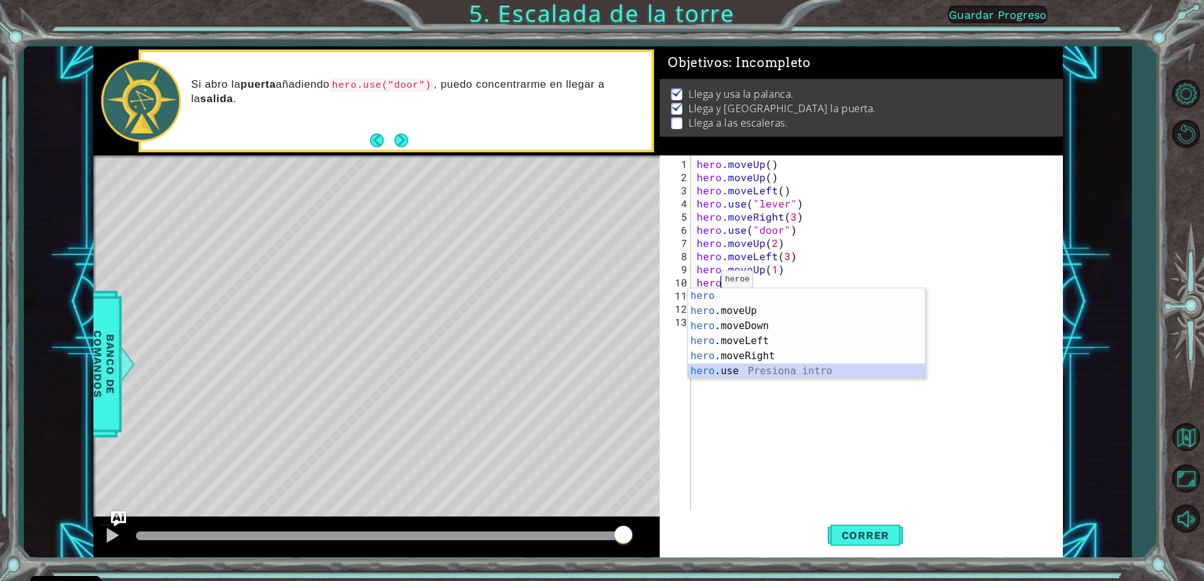
drag, startPoint x: 721, startPoint y: 368, endPoint x: 728, endPoint y: 342, distance: 26.6
click at [721, 366] on div "hero Presiona intro hero .moveUp Presiona intro hero .moveDown Presiona intro h…" at bounding box center [806, 349] width 237 height 120
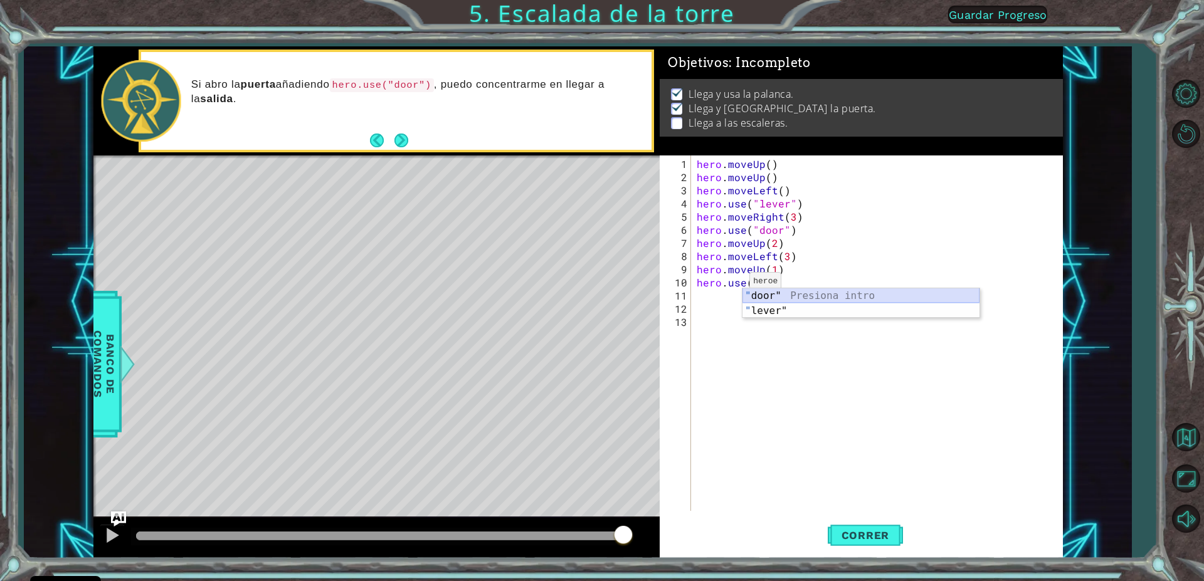
click at [767, 296] on div "" door" Presiona intro " lever" Presiona intro" at bounding box center [861, 319] width 237 height 60
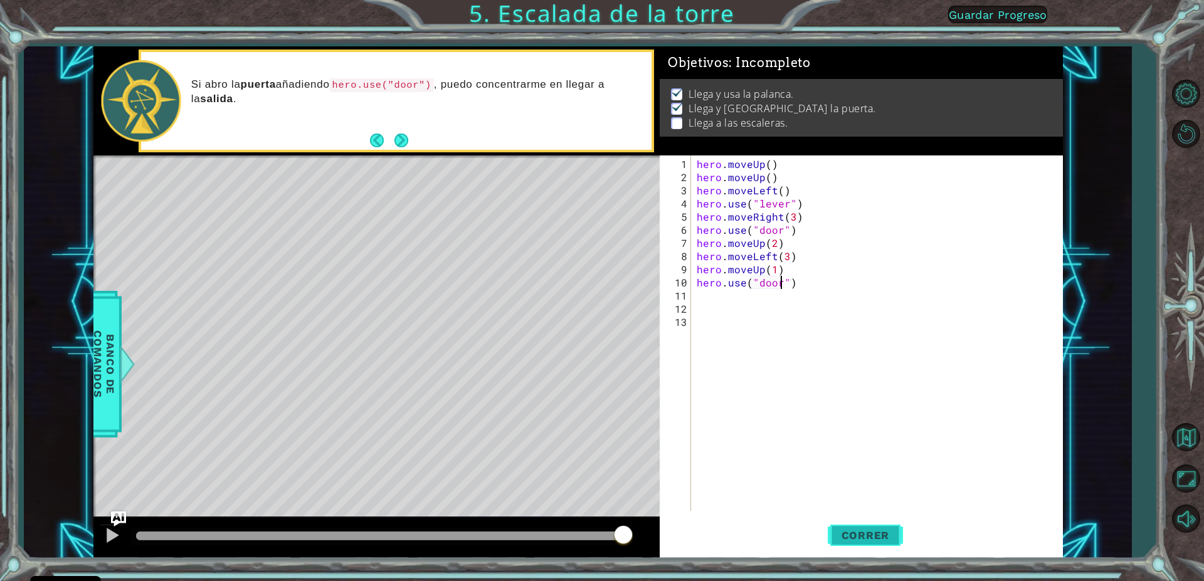
type textarea "hero.use("door")"
click at [865, 527] on button "Correr" at bounding box center [865, 536] width 75 height 40
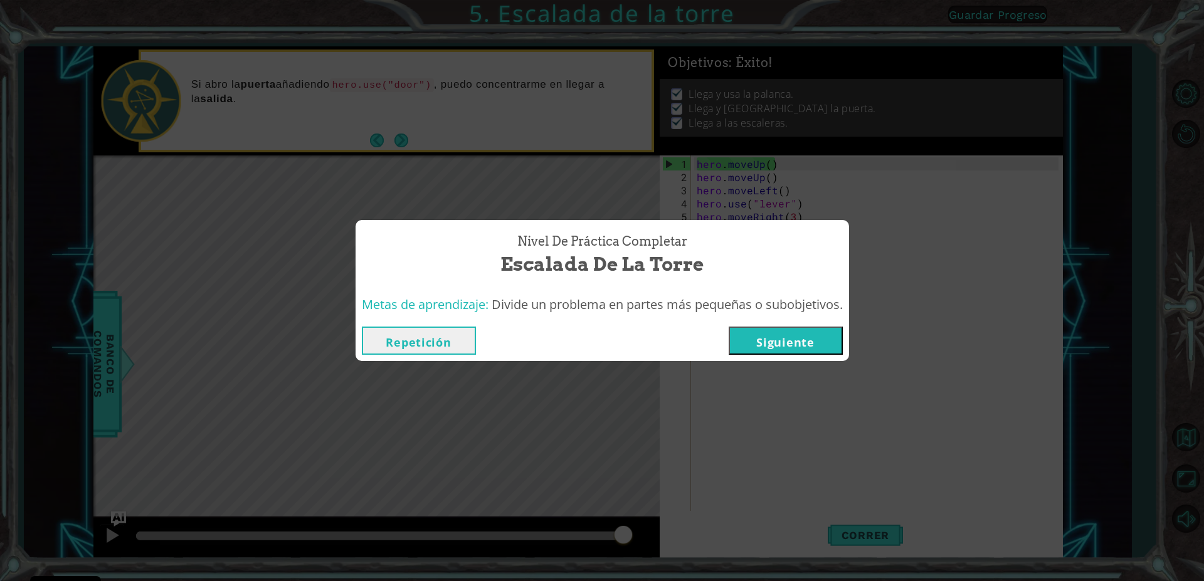
click at [803, 340] on button "Siguiente" at bounding box center [786, 341] width 114 height 28
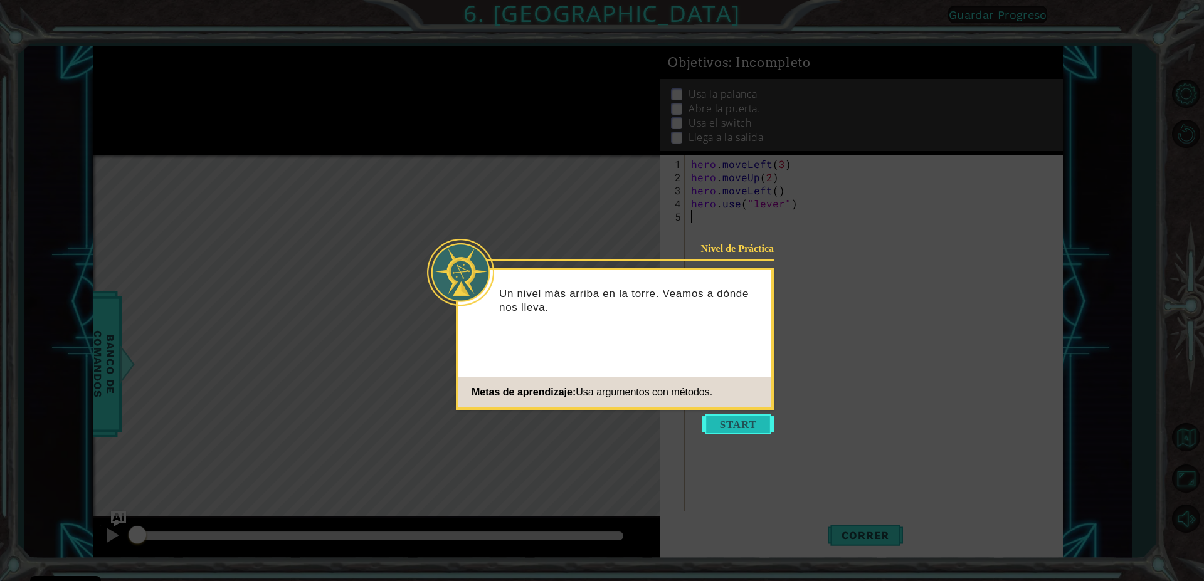
click at [751, 434] on button "Start" at bounding box center [738, 425] width 72 height 20
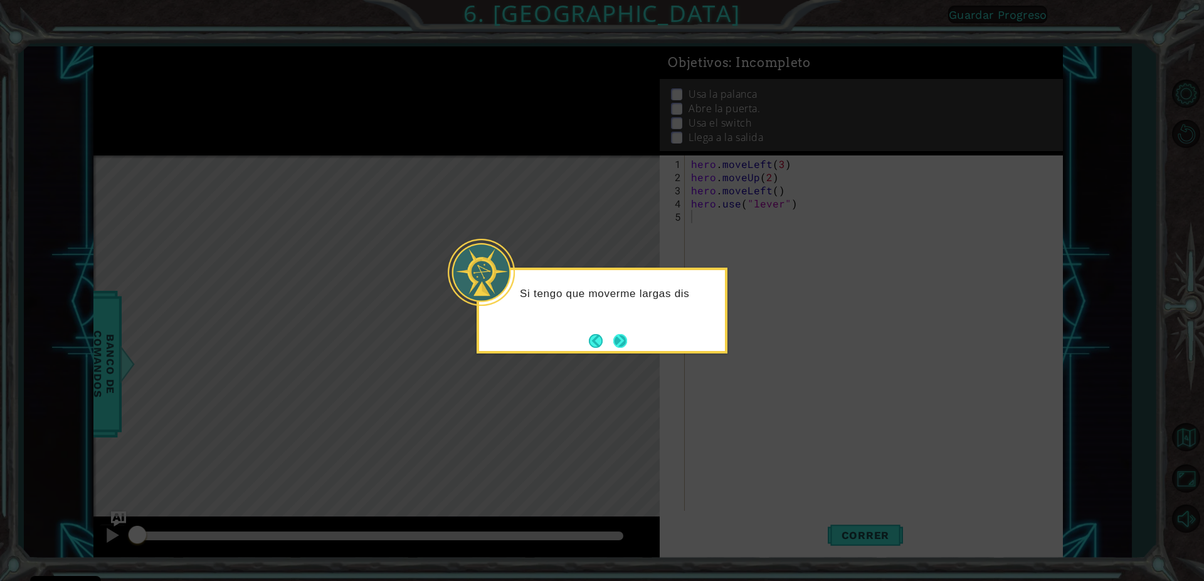
click at [613, 334] on button "Next" at bounding box center [620, 341] width 14 height 14
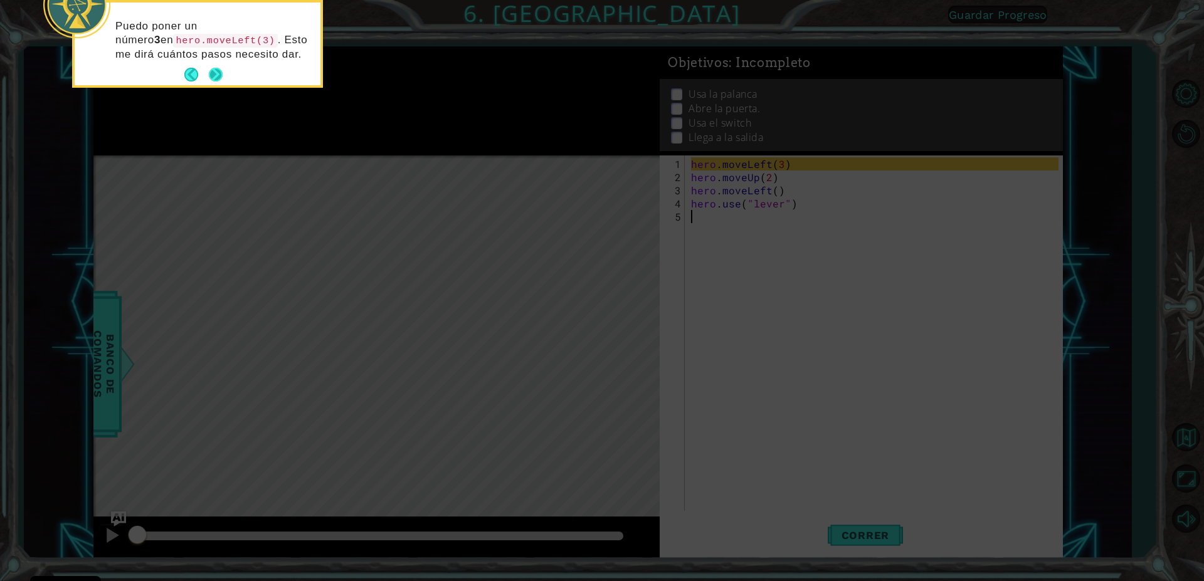
click at [223, 73] on button "Next" at bounding box center [216, 75] width 14 height 14
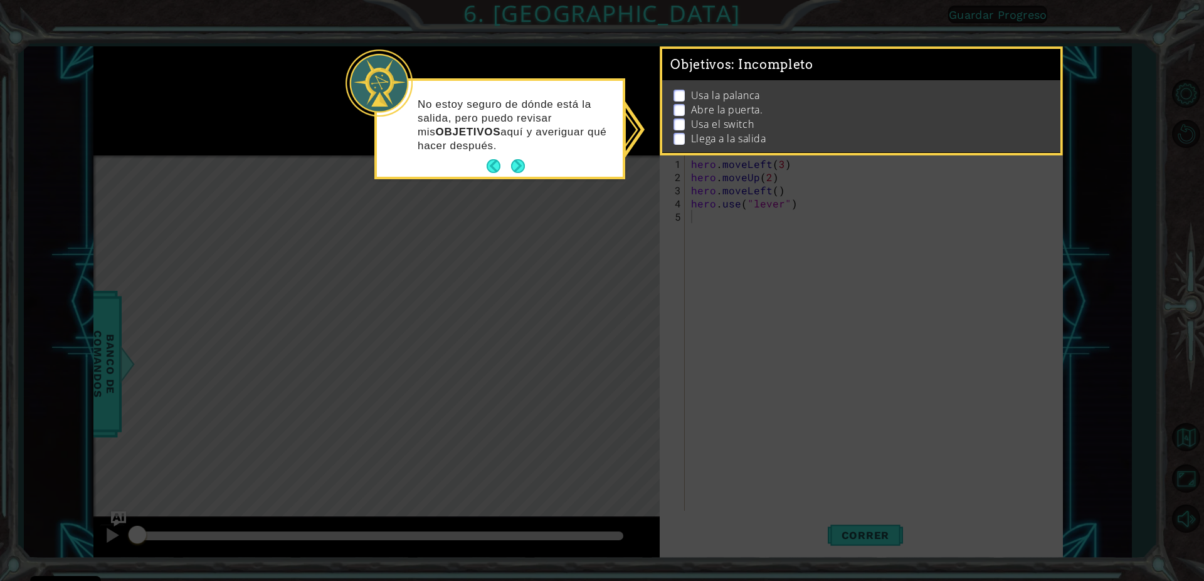
click at [513, 154] on div "No estoy seguro de dónde está la salida, pero puedo revisar mis OBJETIVOS aquí …" at bounding box center [500, 131] width 246 height 91
click at [522, 170] on button "Next" at bounding box center [518, 166] width 14 height 14
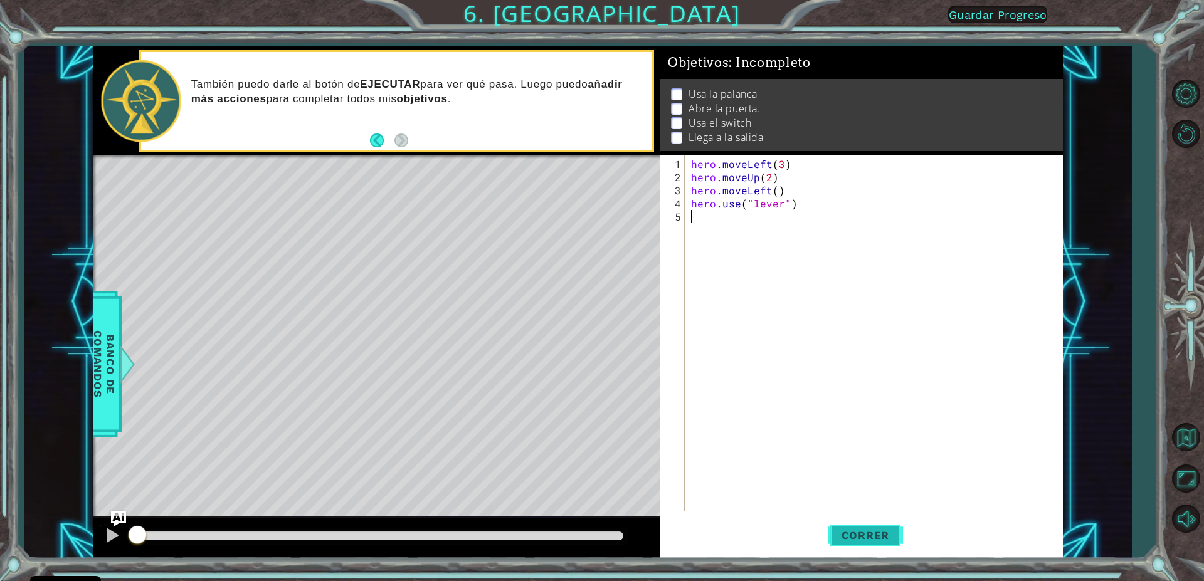
click at [879, 545] on button "Correr" at bounding box center [865, 536] width 75 height 40
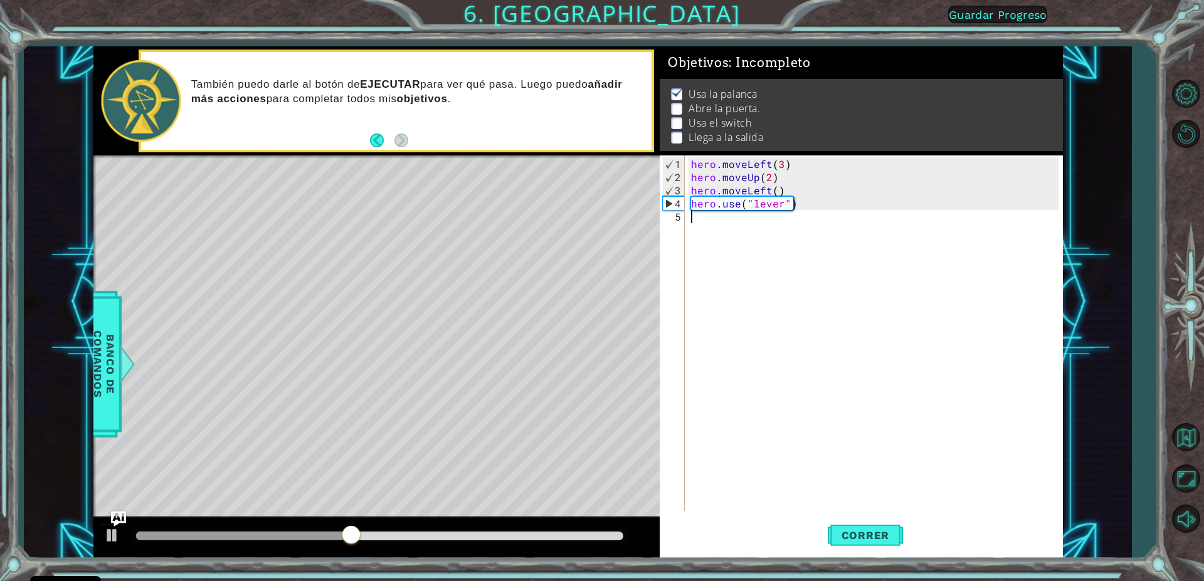
click at [712, 226] on div "hero . moveLeft ( 3 ) hero . moveUp ( 2 ) hero . moveLeft ( ) hero . use ( "lev…" at bounding box center [877, 348] width 376 height 382
click at [712, 223] on div "hero . moveLeft ( 3 ) hero . moveUp ( 2 ) hero . moveLeft ( ) hero . use ( "lev…" at bounding box center [877, 348] width 376 height 382
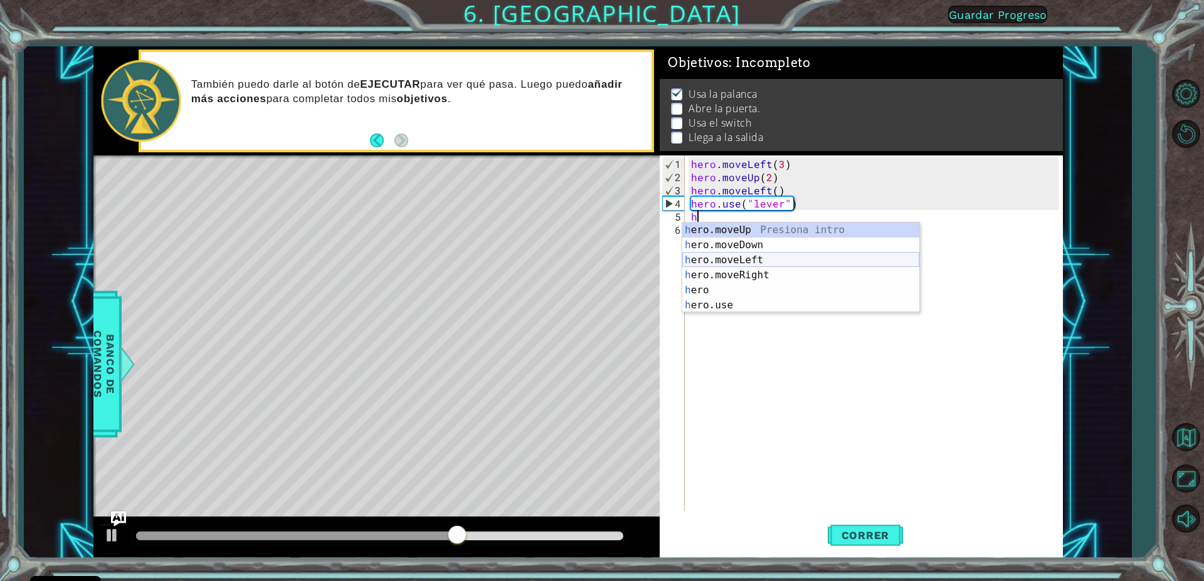
click at [699, 261] on div "h ero.moveUp Presiona intro h ero.moveDown Presiona intro h ero.moveLeft Presio…" at bounding box center [800, 283] width 237 height 120
type textarea "hero.moveLeft(1)"
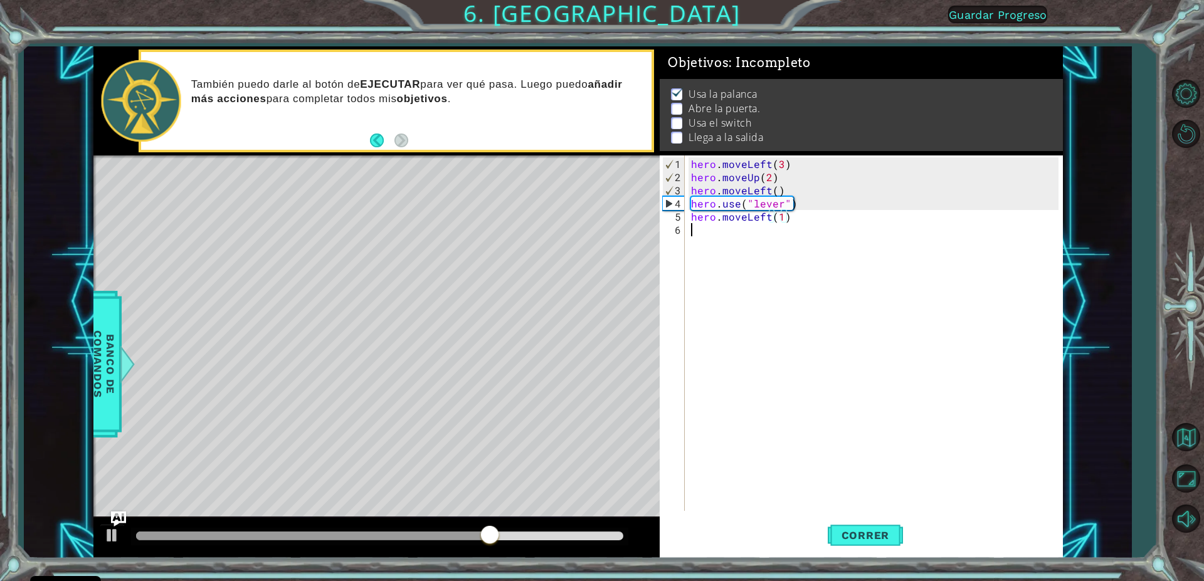
click at [718, 251] on div "hero . moveLeft ( 3 ) hero . moveUp ( 2 ) hero . moveLeft ( ) hero . use ( "lev…" at bounding box center [877, 348] width 376 height 382
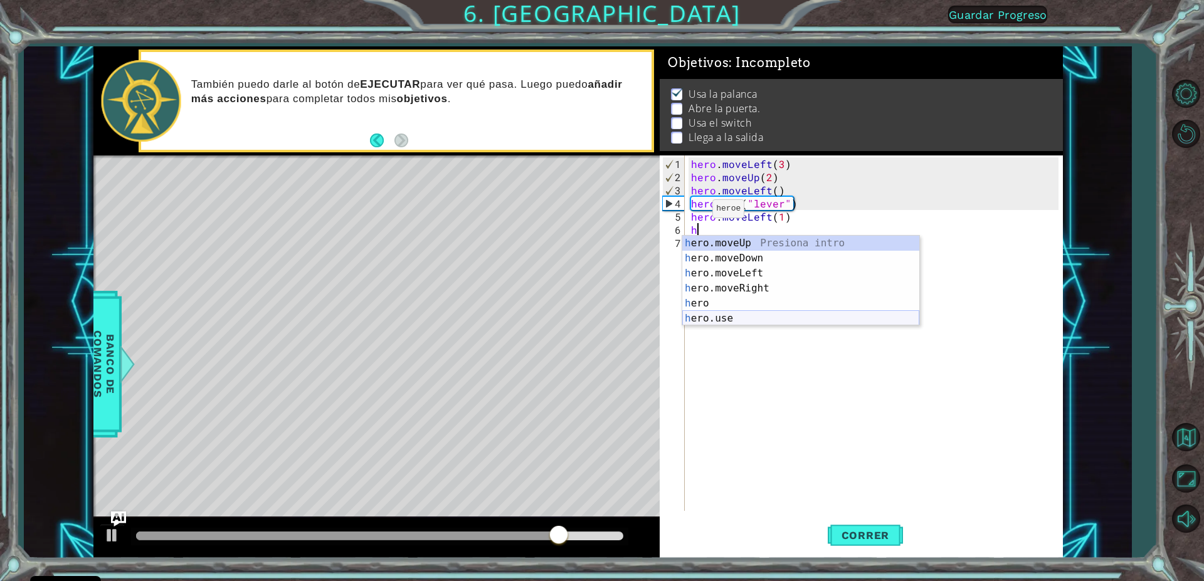
click at [706, 321] on div "h ero.moveUp Presiona intro h ero.moveDown Presiona intro h ero.moveLeft Presio…" at bounding box center [800, 296] width 237 height 120
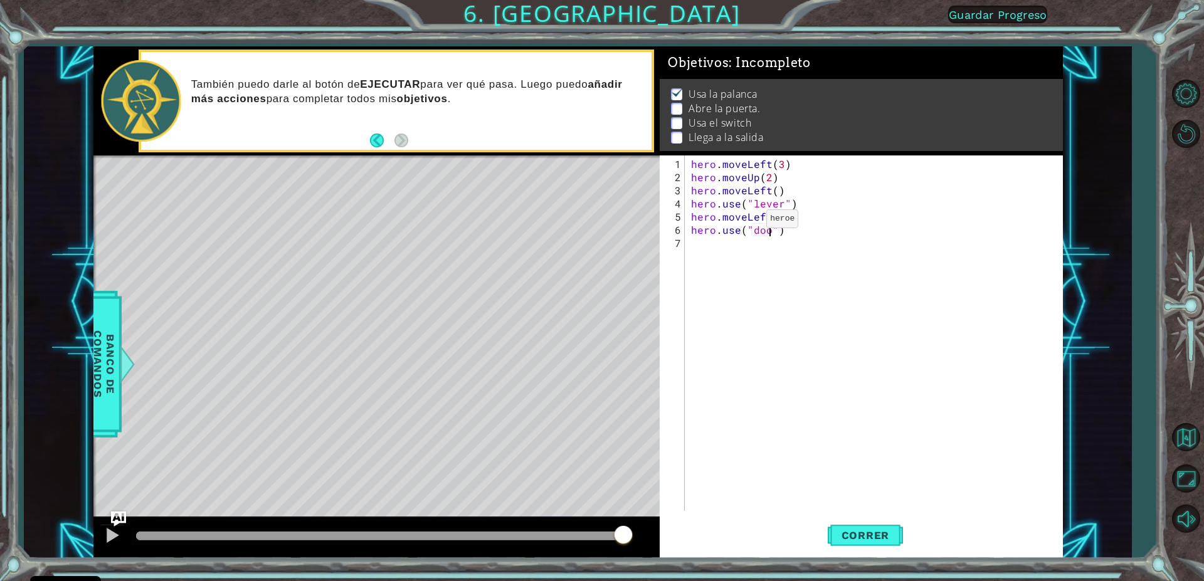
scroll to position [0, 6]
type textarea "hero.use("door")"
click at [860, 537] on span "Correr" at bounding box center [865, 535] width 73 height 13
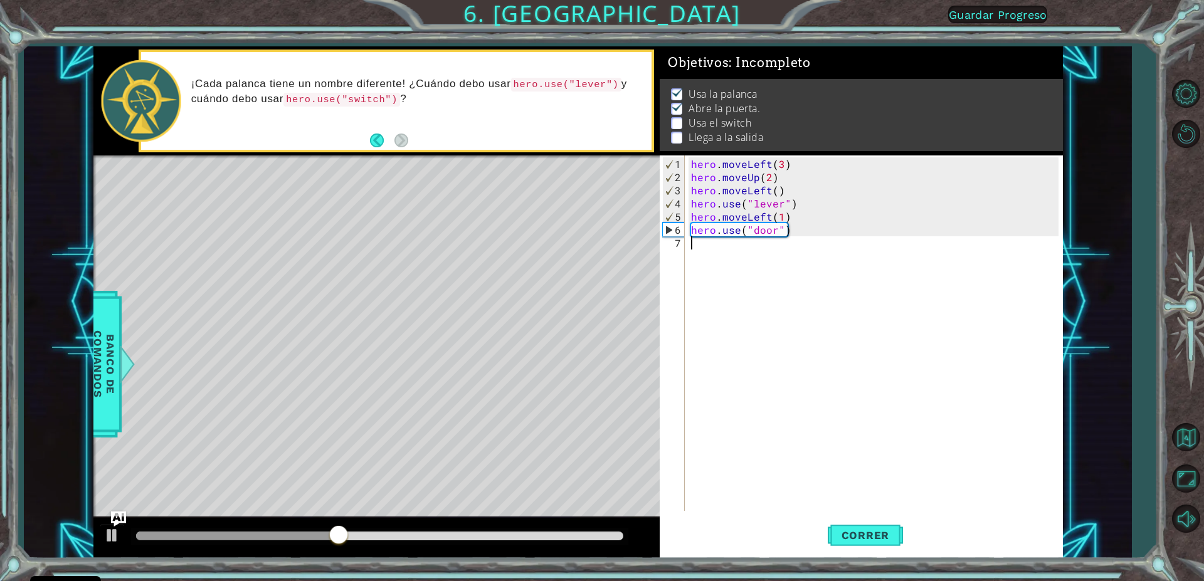
click at [721, 252] on div "hero . moveLeft ( 3 ) hero . moveUp ( 2 ) hero . moveLeft ( ) hero . use ( "lev…" at bounding box center [877, 348] width 376 height 382
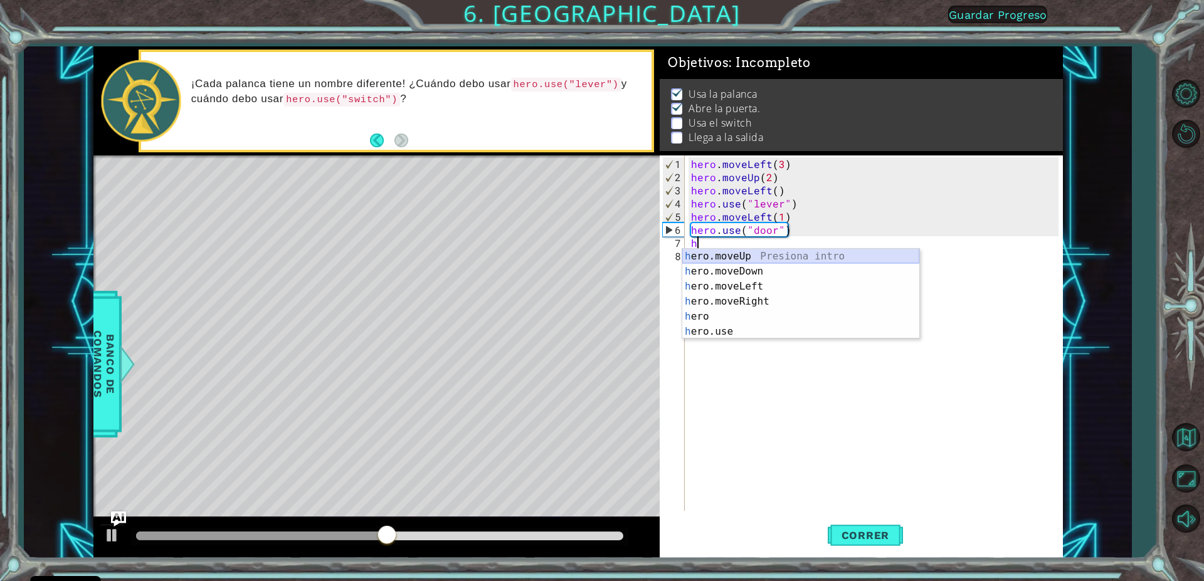
click at [735, 252] on div "h ero.moveUp Presiona intro h ero.moveDown Presiona intro h ero.moveLeft Presio…" at bounding box center [800, 309] width 237 height 120
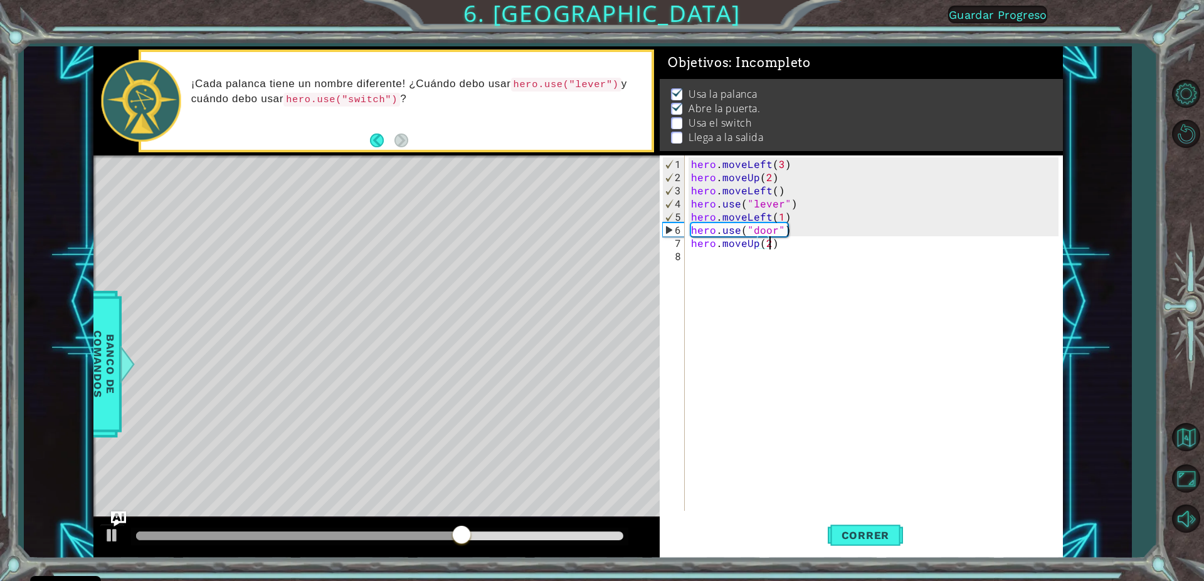
type textarea "hero.moveUp(2)"
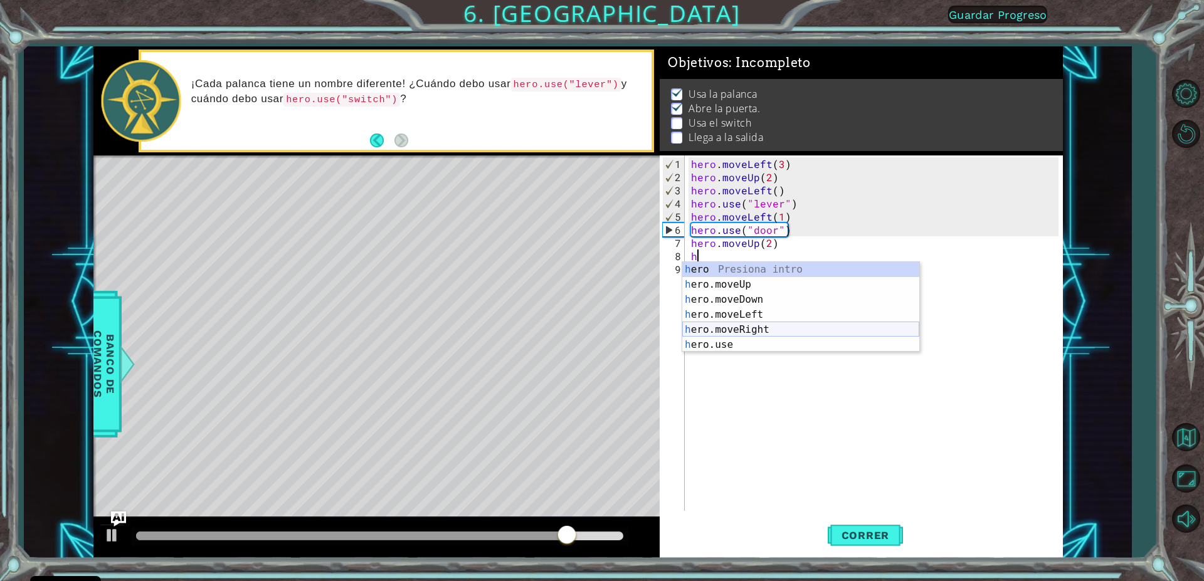
click at [763, 333] on div "h ero Presiona intro h ero.moveUp Presiona intro h ero.moveDown Presiona intro …" at bounding box center [800, 322] width 237 height 120
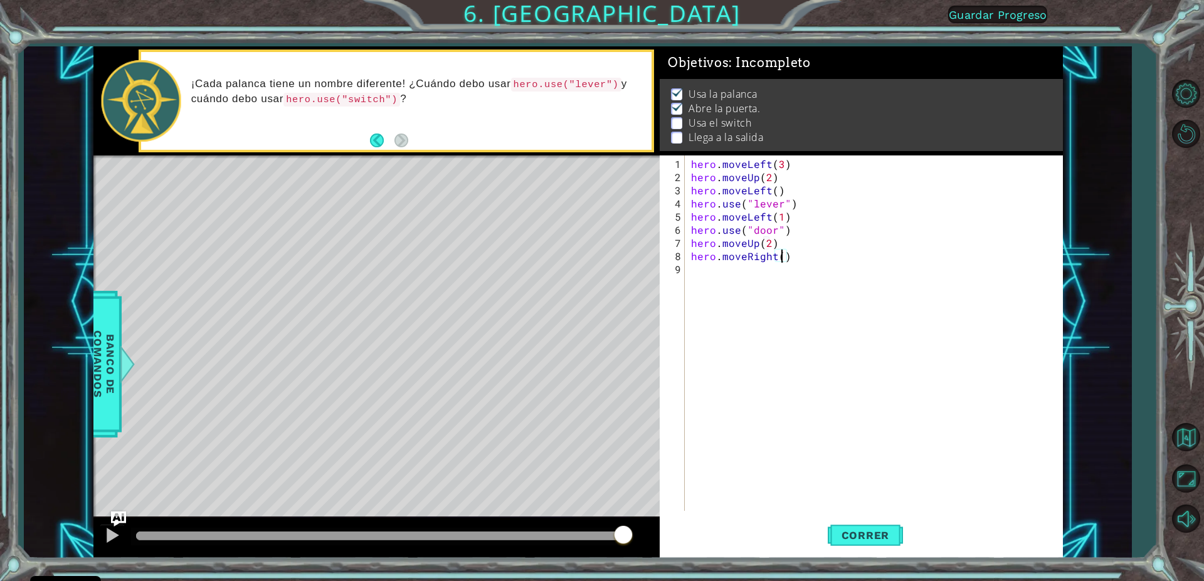
scroll to position [0, 6]
type textarea "hero.moveRight(2)"
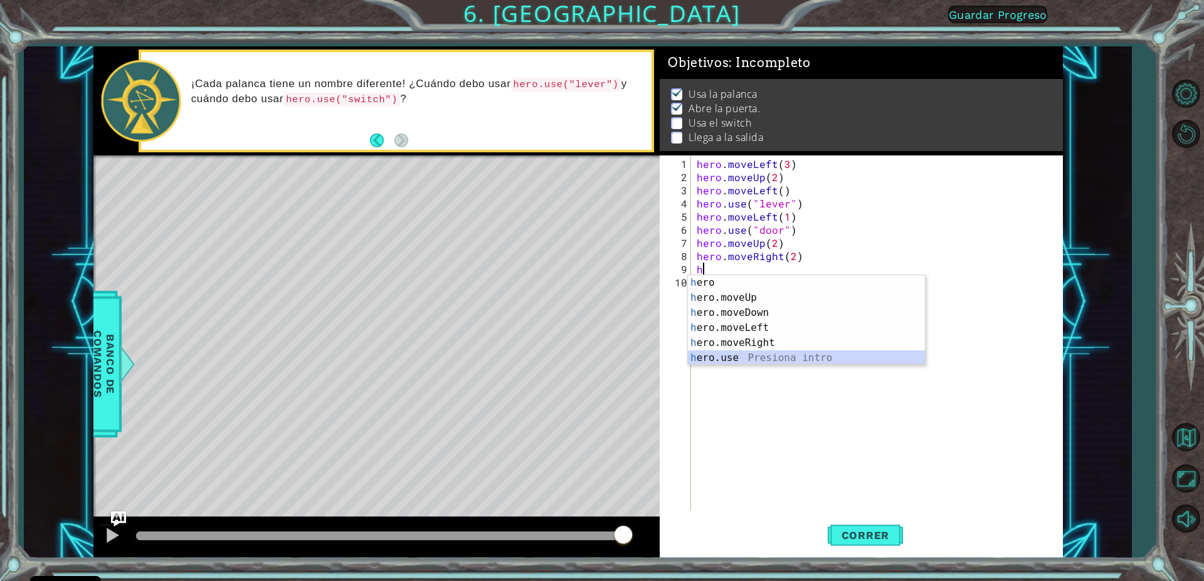
click at [731, 356] on div "h ero Presiona intro h ero.moveUp Presiona intro h ero.moveDown Presiona intro …" at bounding box center [806, 335] width 237 height 120
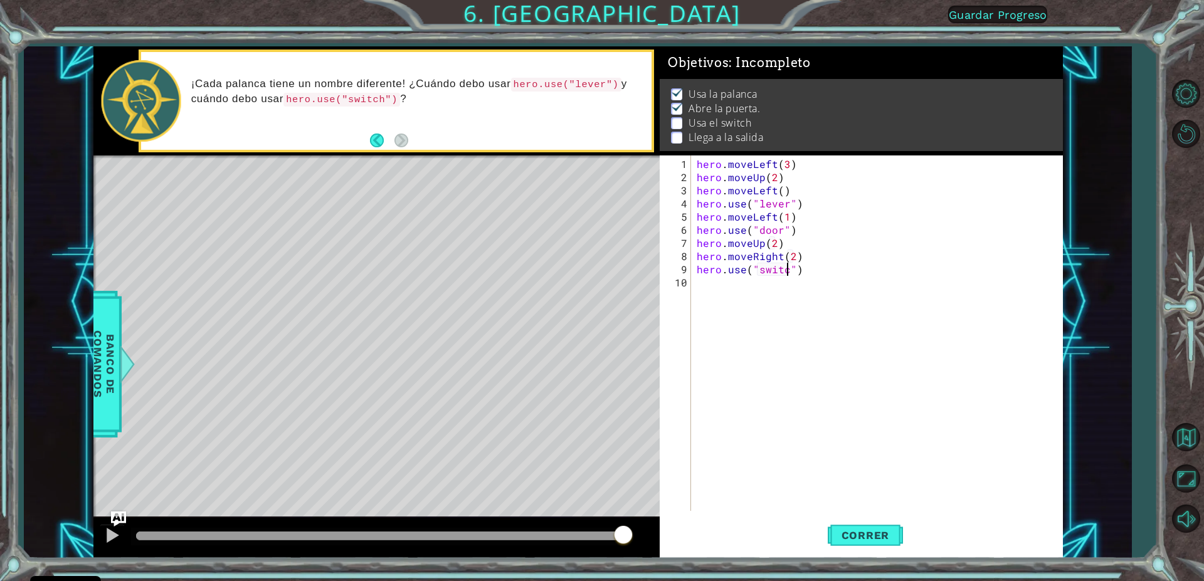
scroll to position [0, 6]
type textarea "hero.use("switch")"
click at [850, 534] on span "Correr" at bounding box center [865, 535] width 73 height 13
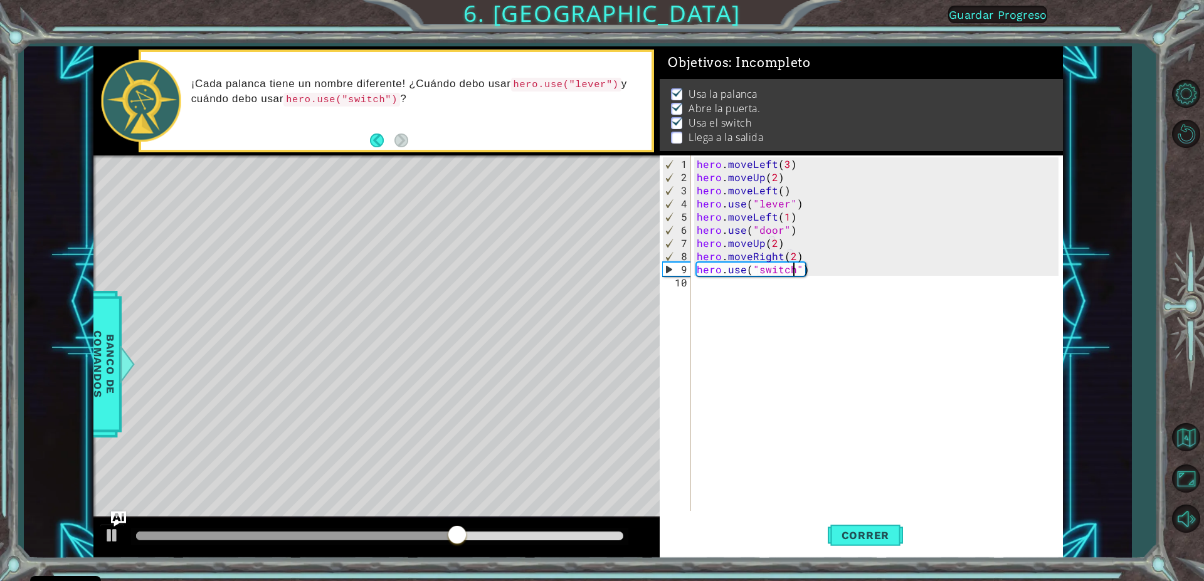
drag, startPoint x: 706, startPoint y: 293, endPoint x: 708, endPoint y: 287, distance: 6.5
click at [707, 289] on div "hero . moveLeft ( 3 ) hero . moveUp ( 2 ) hero . moveLeft ( ) hero . use ( "lev…" at bounding box center [879, 348] width 371 height 382
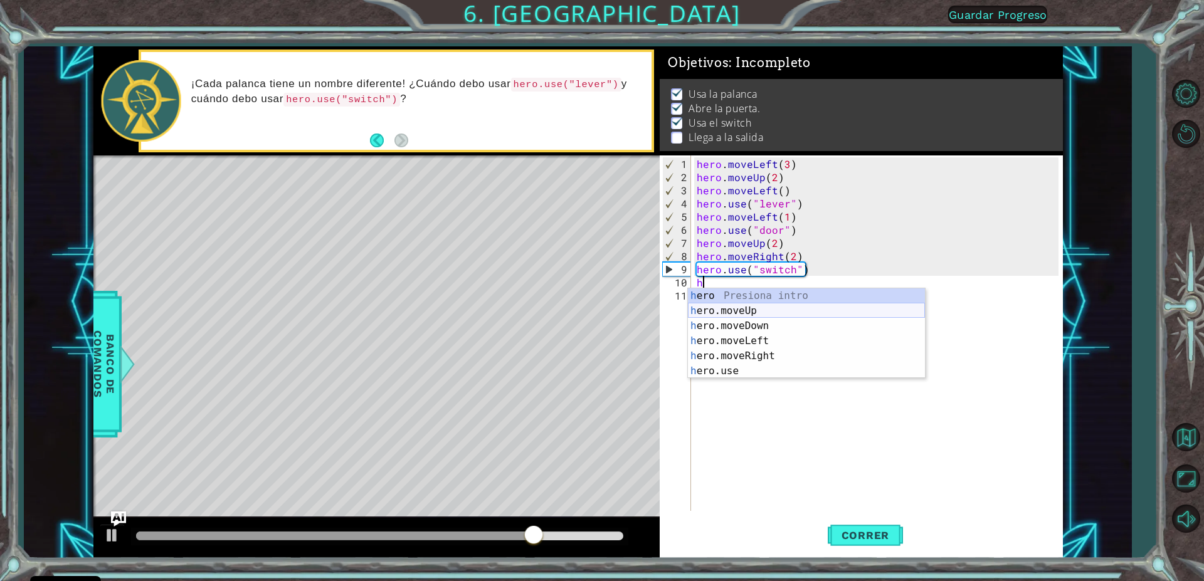
click at [702, 304] on div "h ero Presiona intro h ero.moveUp Presiona intro h ero.moveDown Presiona intro …" at bounding box center [806, 349] width 237 height 120
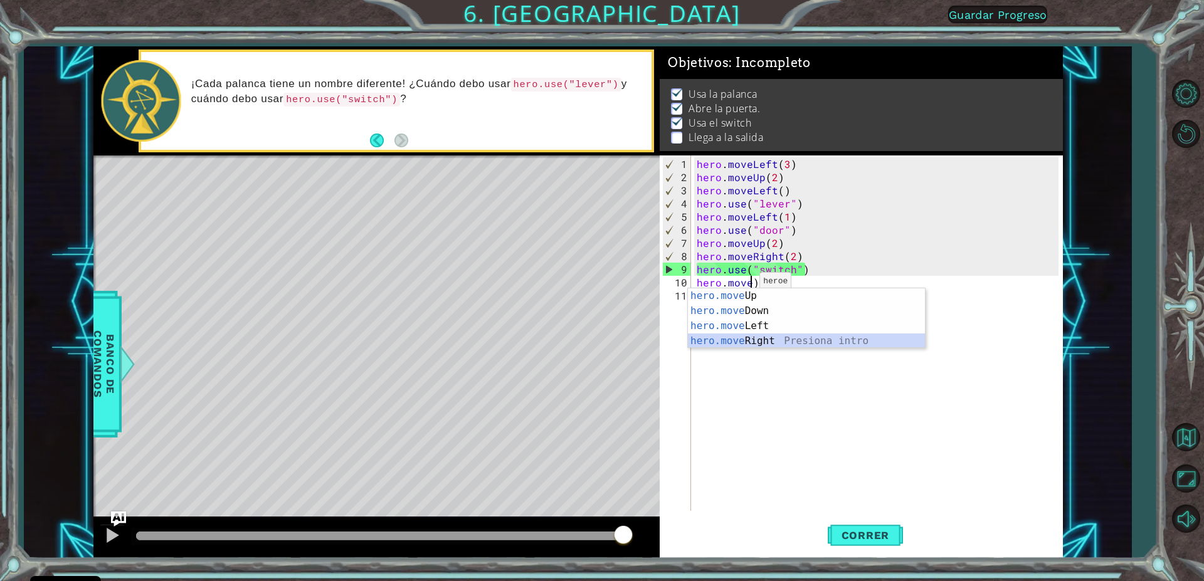
click at [757, 341] on div "hero.move Up Presiona intro hero.move Down Presiona intro hero.move Left Presio…" at bounding box center [806, 334] width 237 height 90
type textarea "hero.moveRight(1)"
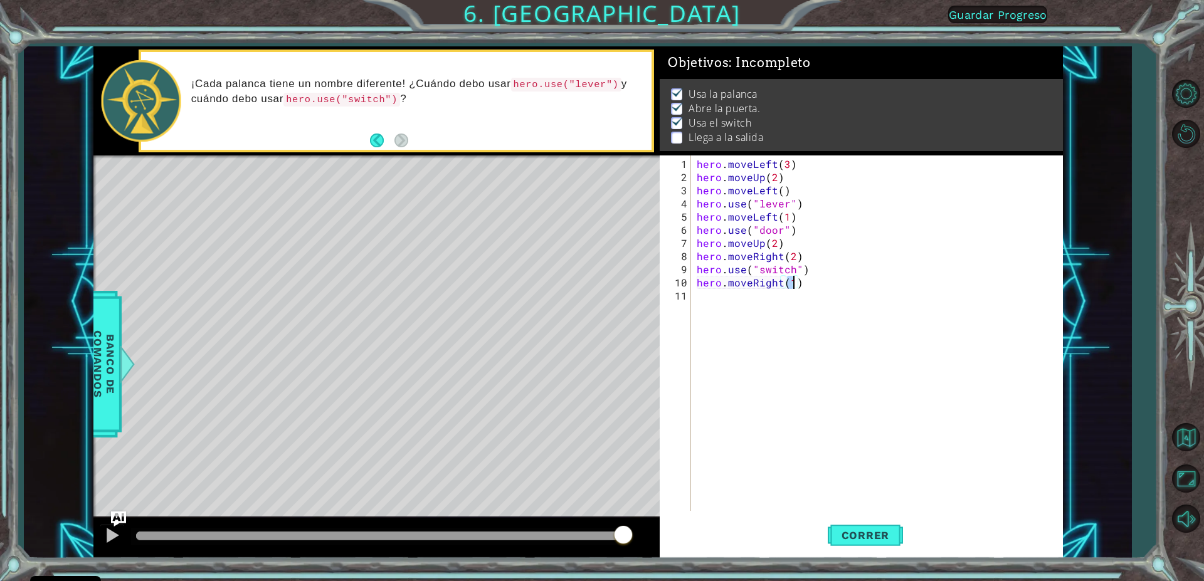
click at [746, 294] on div "hero . moveLeft ( 3 ) hero . moveUp ( 2 ) hero . moveLeft ( ) hero . use ( "lev…" at bounding box center [879, 348] width 371 height 382
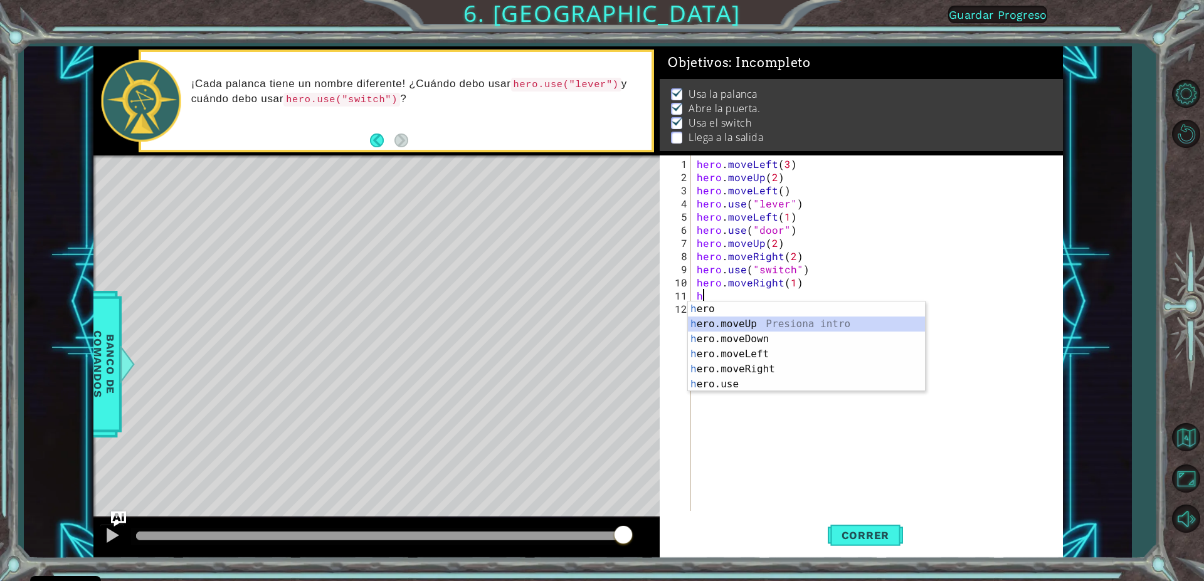
click at [743, 317] on div "h ero Presiona intro h ero.moveUp Presiona intro h ero.moveDown Presiona intro …" at bounding box center [806, 362] width 237 height 120
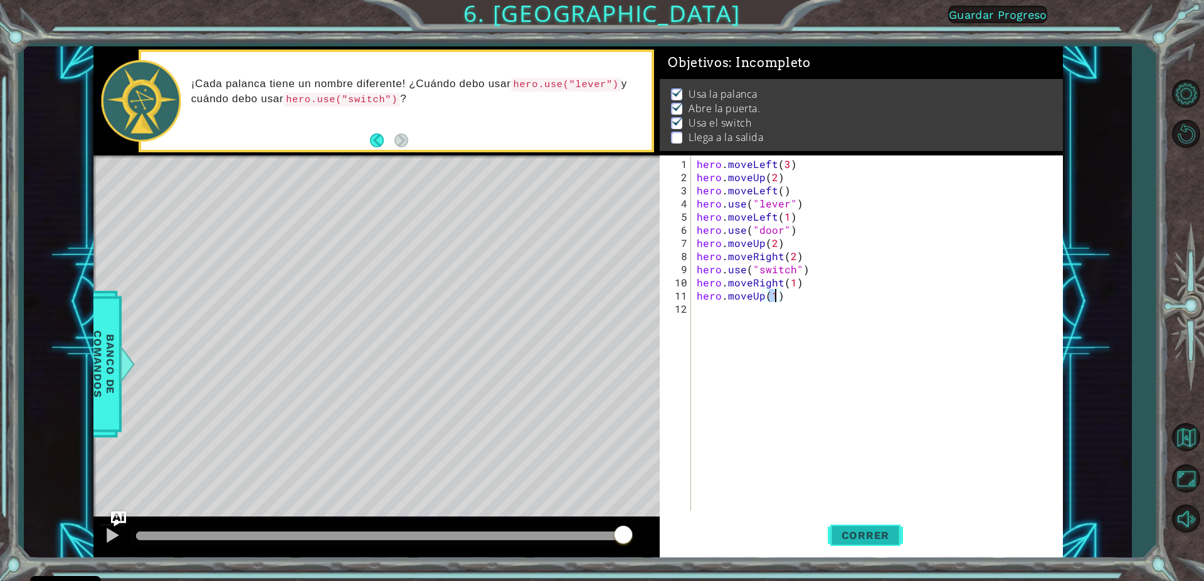
type textarea "hero.moveUp(1)"
click at [874, 534] on span "Correr" at bounding box center [865, 535] width 73 height 13
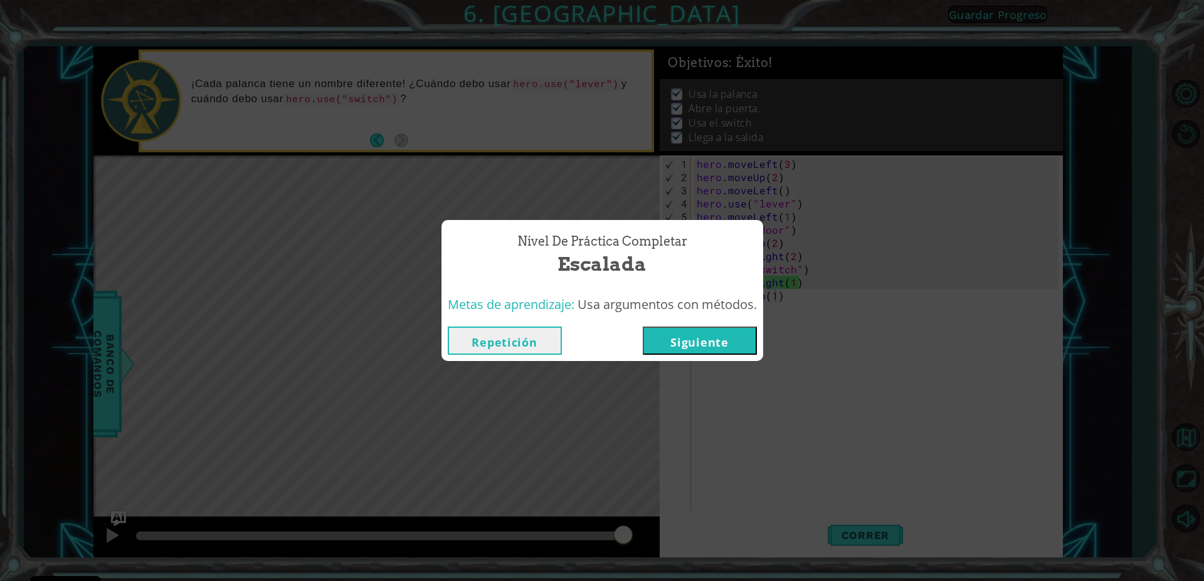
click at [713, 344] on button "Siguiente" at bounding box center [700, 341] width 114 height 28
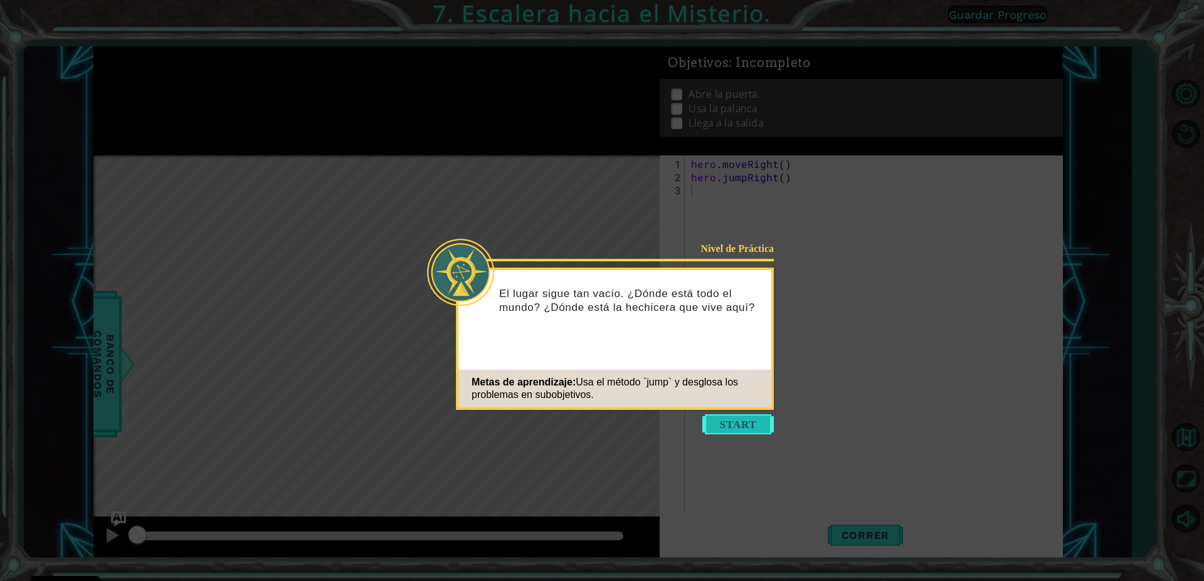
click at [740, 423] on button "Start" at bounding box center [738, 425] width 72 height 20
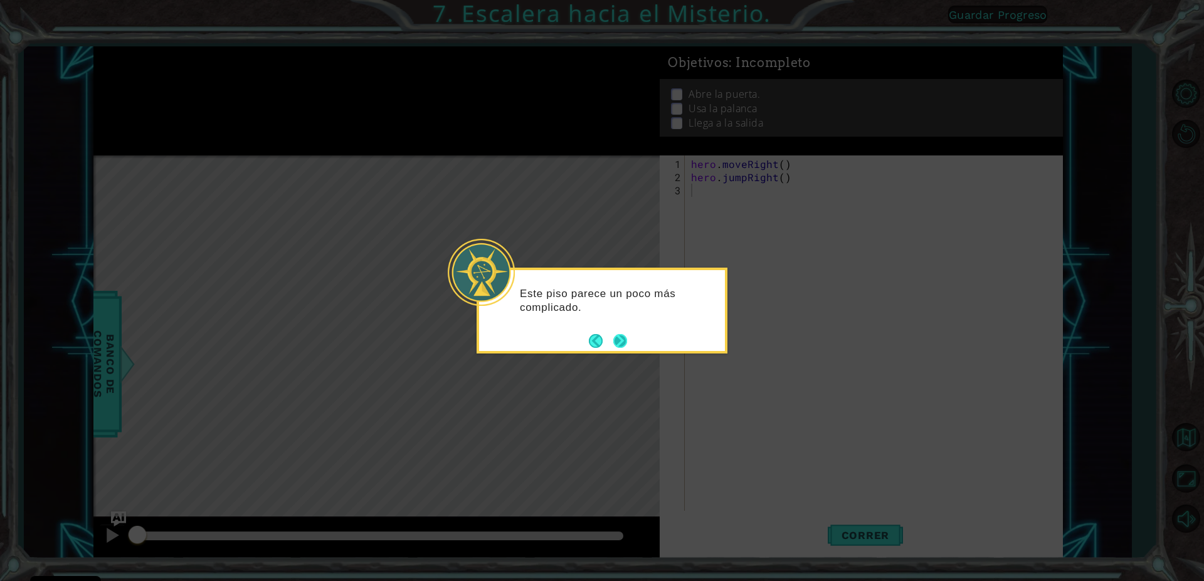
click at [615, 336] on button "Next" at bounding box center [620, 341] width 14 height 14
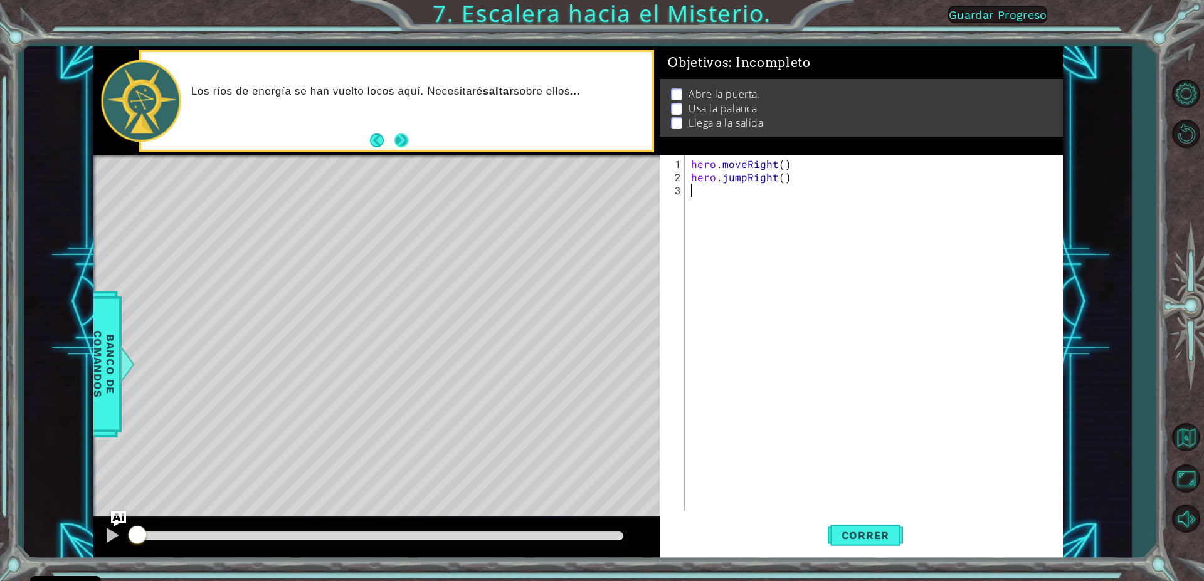
click at [399, 139] on button "Next" at bounding box center [402, 141] width 14 height 14
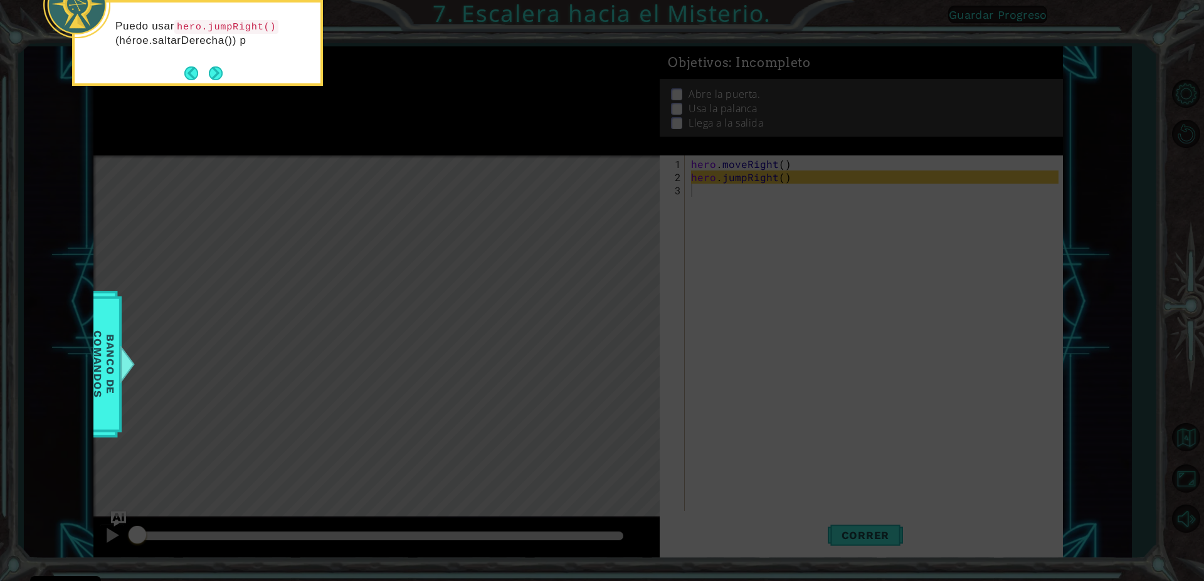
click at [459, 257] on icon at bounding box center [602, 87] width 1204 height 988
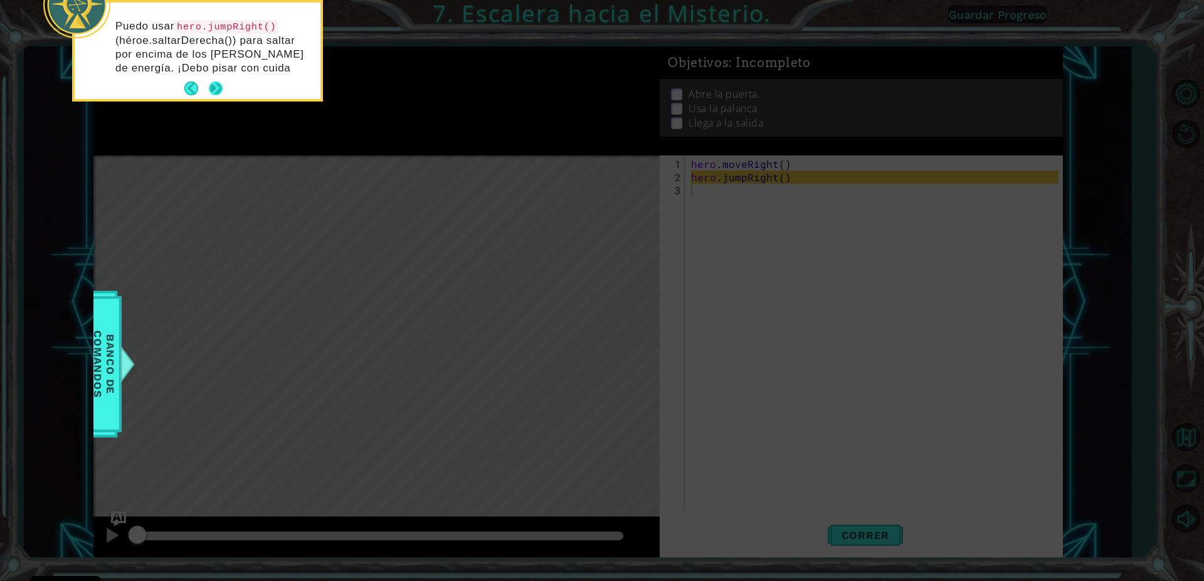
click at [210, 90] on button "Next" at bounding box center [216, 89] width 14 height 14
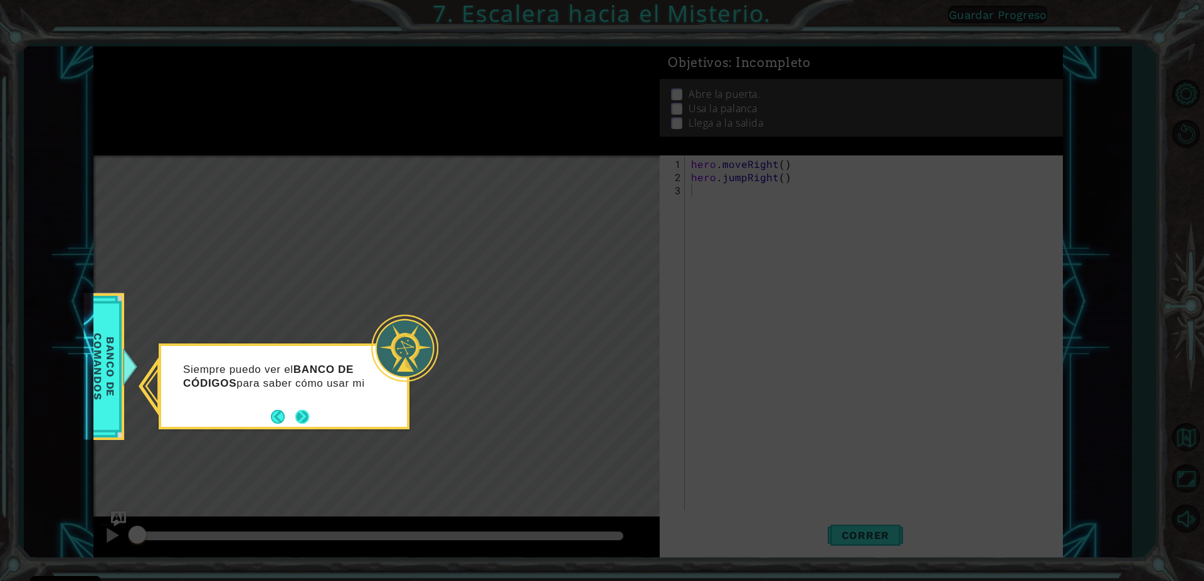
click at [300, 421] on button "Next" at bounding box center [302, 417] width 14 height 14
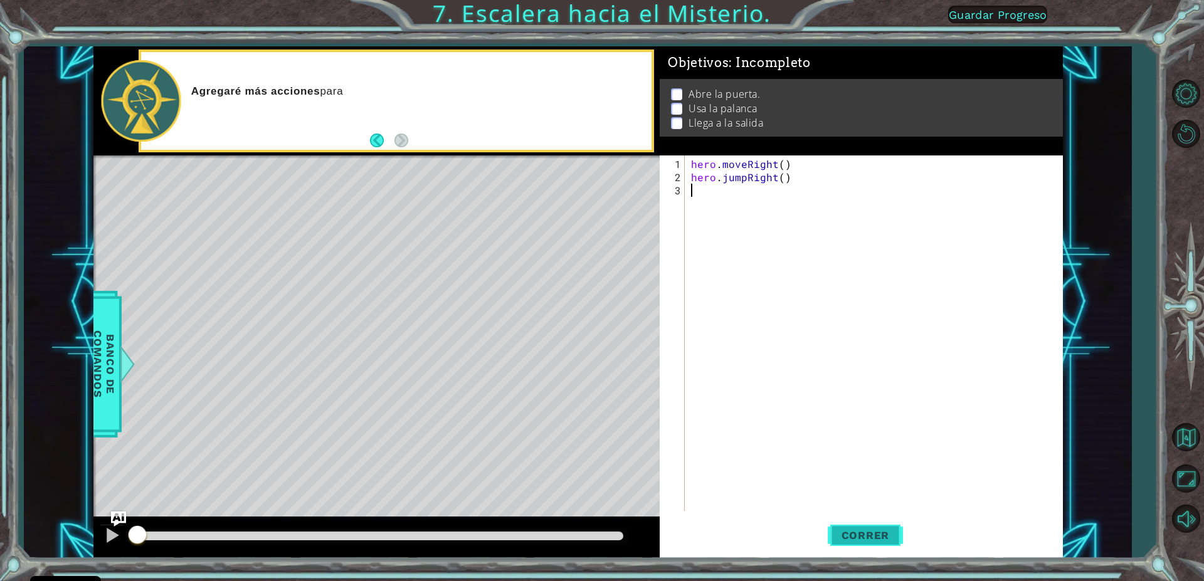
click at [853, 545] on button "Correr" at bounding box center [865, 536] width 75 height 40
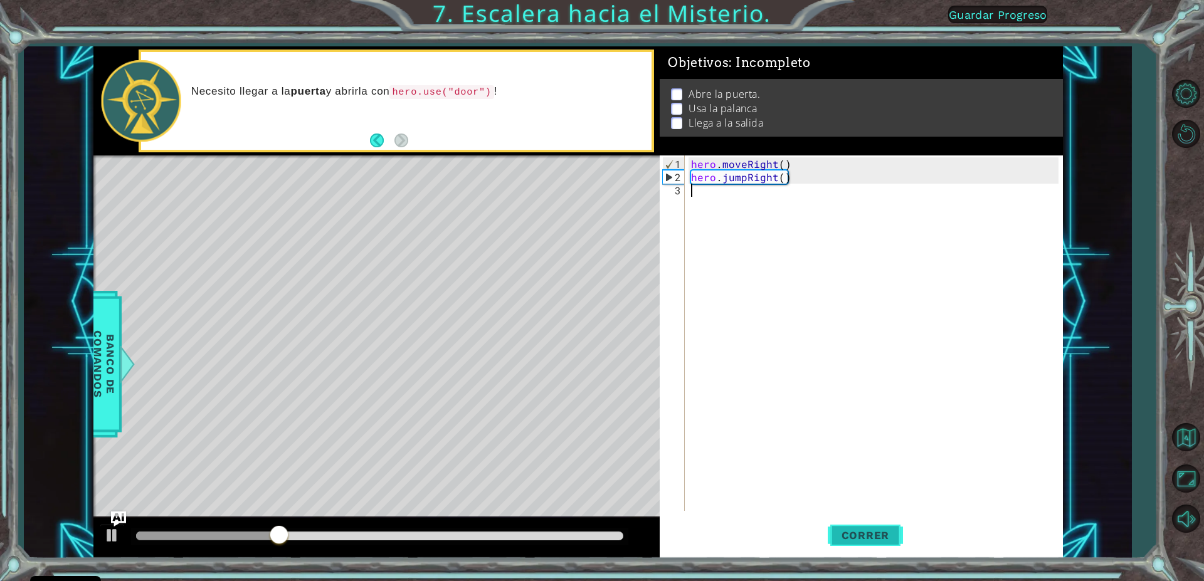
type textarea "h"
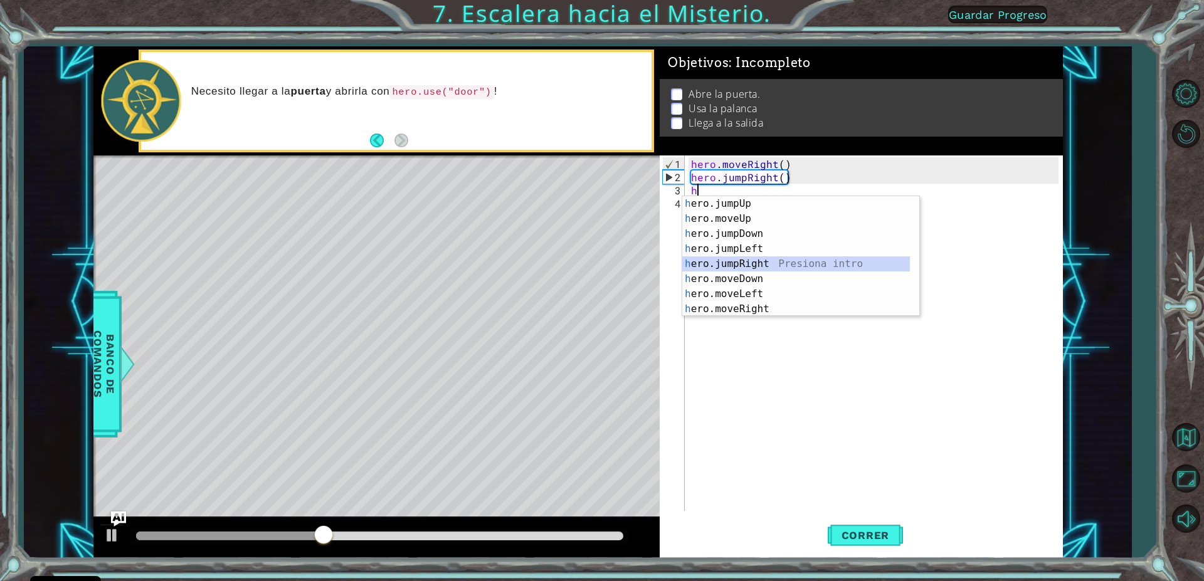
click at [773, 258] on div "h ero.jumpUp Presiona intro h ero.moveUp Presiona intro h ero.jumpDown Presiona…" at bounding box center [796, 271] width 228 height 151
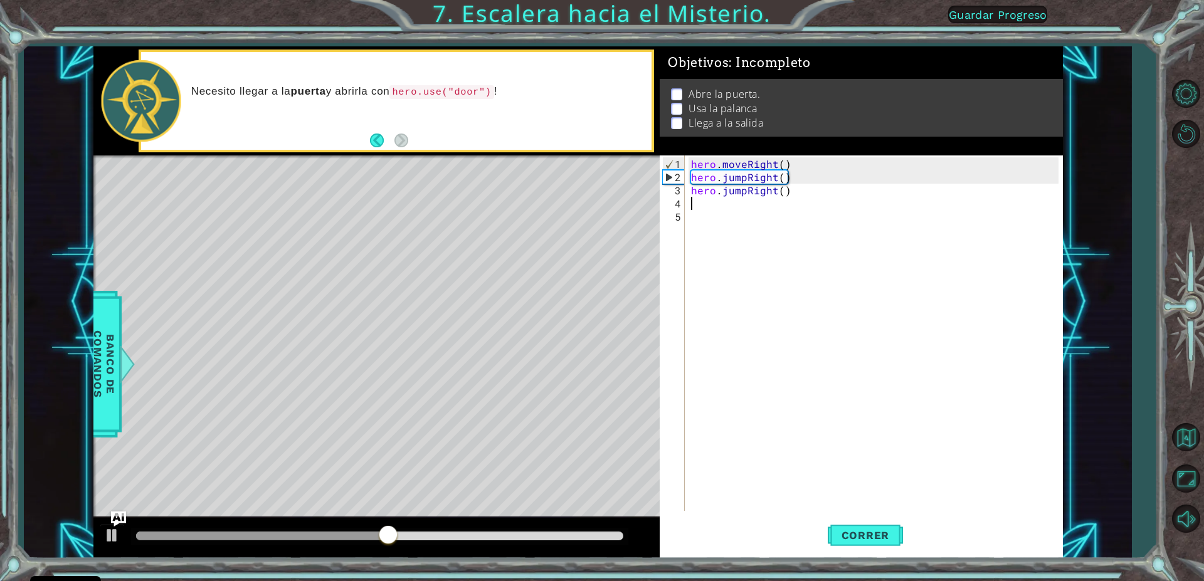
click at [808, 203] on div "hero . moveRight ( ) hero . jumpRight ( ) hero . jumpRight ( )" at bounding box center [877, 348] width 376 height 382
click at [803, 194] on div "hero . moveRight ( ) hero . jumpRight ( ) hero . jumpRight ( )" at bounding box center [877, 348] width 376 height 382
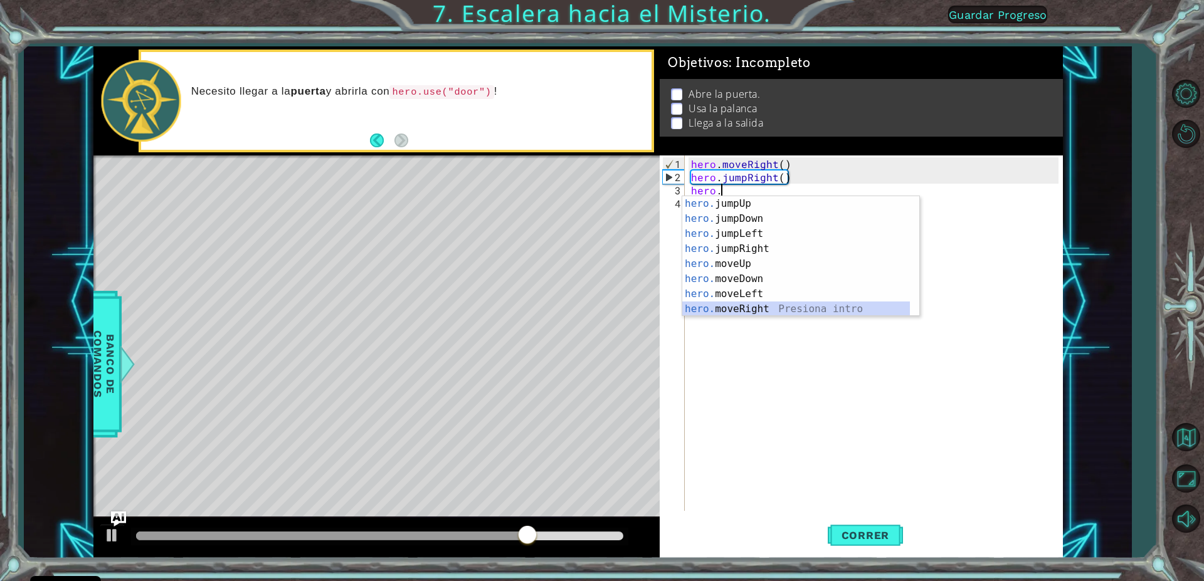
click at [786, 305] on div "hero. jumpUp Presiona intro hero. jumpDown Presiona intro hero. jumpLeft Presio…" at bounding box center [796, 271] width 228 height 151
type textarea "hero.moveRight(1)"
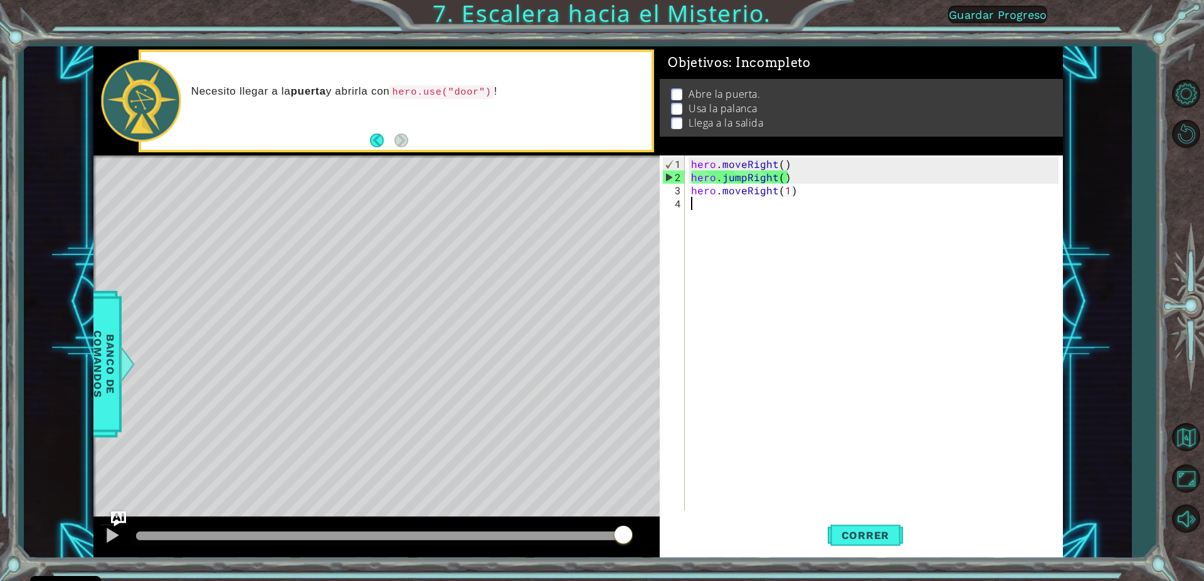
drag, startPoint x: 798, startPoint y: 245, endPoint x: 744, endPoint y: 241, distance: 54.1
click at [795, 248] on div "hero . moveRight ( ) hero . jumpRight ( ) hero . moveRight ( 1 )" at bounding box center [877, 348] width 376 height 382
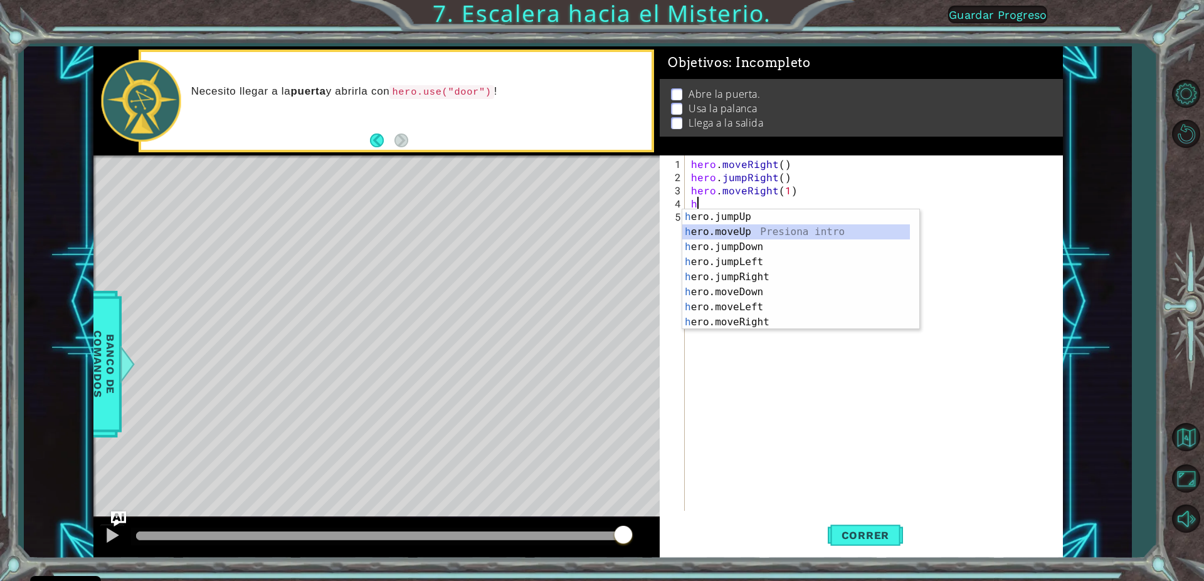
click at [758, 233] on div "h ero.jumpUp Presiona intro h ero.moveUp Presiona intro h ero.jumpDown Presiona…" at bounding box center [796, 284] width 228 height 151
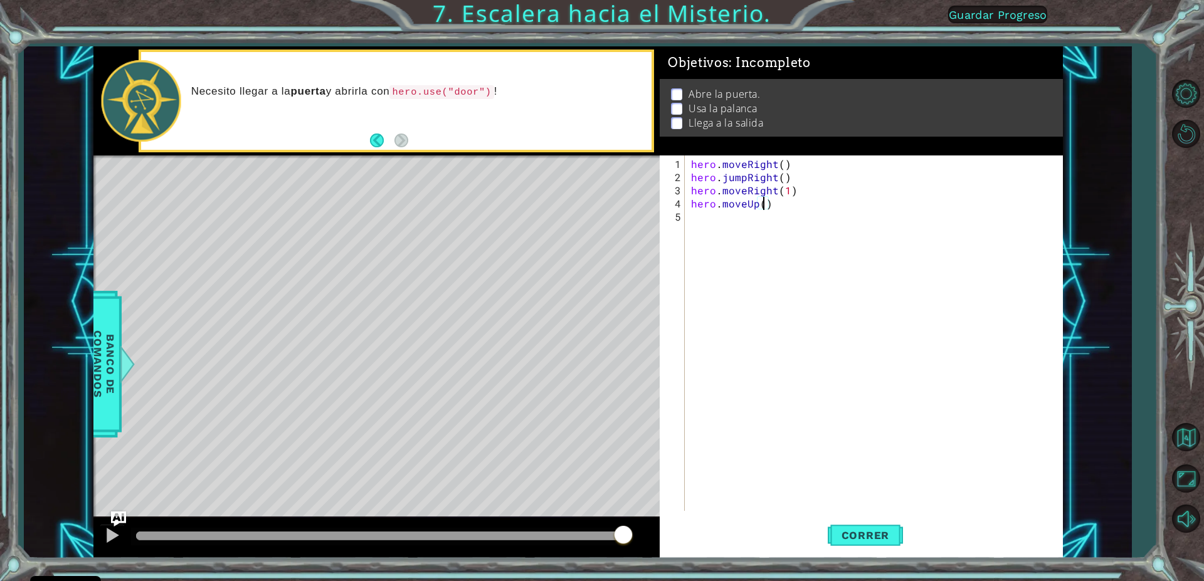
type textarea "hero.moveUp(2)"
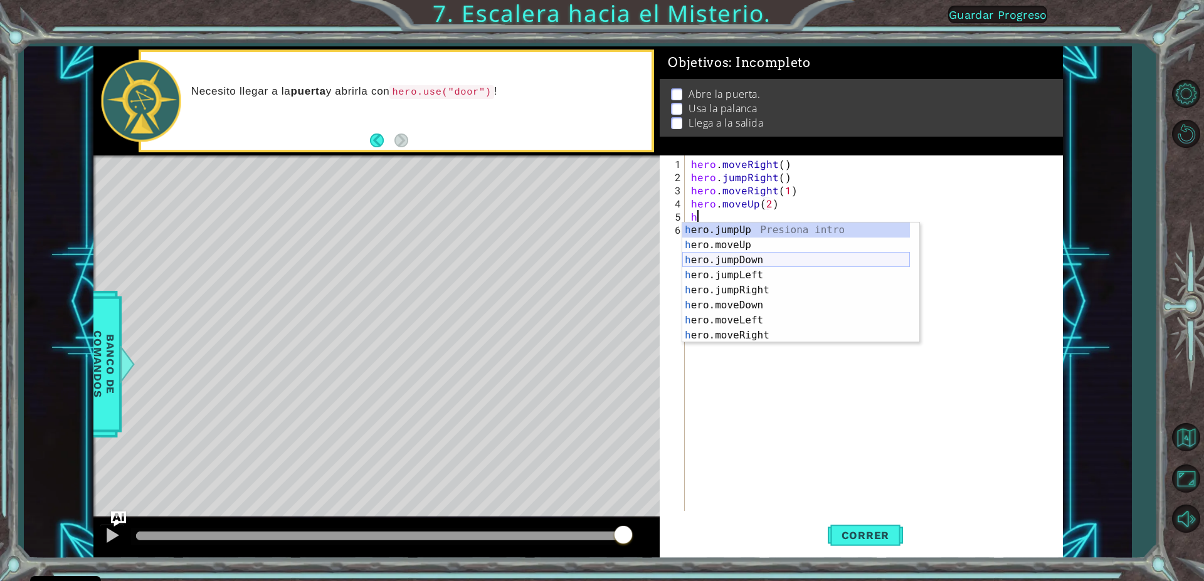
scroll to position [30, 0]
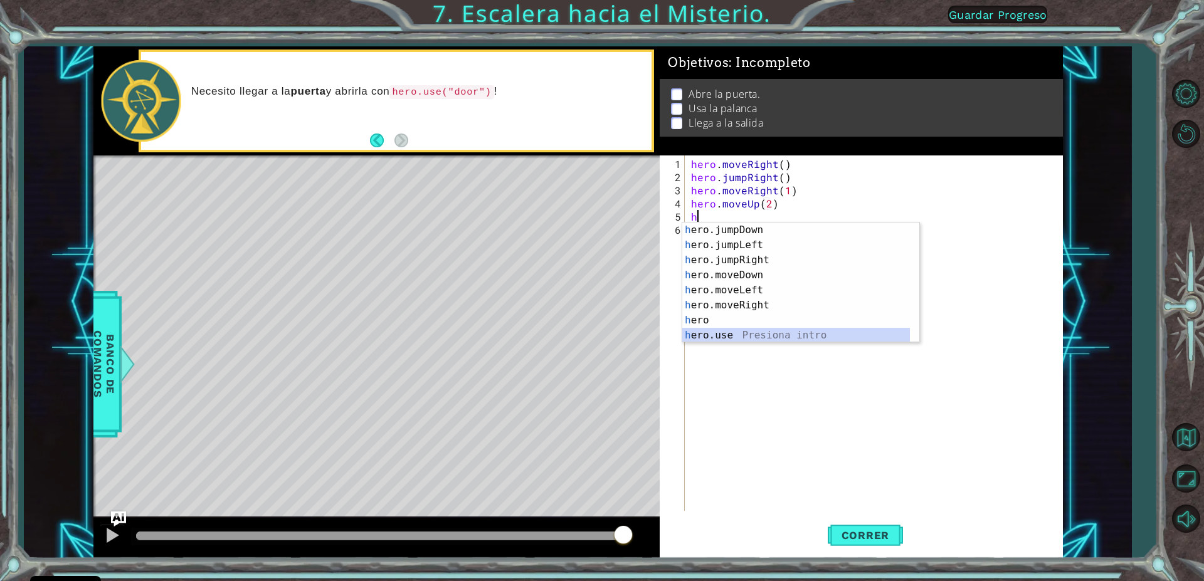
drag, startPoint x: 713, startPoint y: 339, endPoint x: 724, endPoint y: 331, distance: 14.8
click at [713, 339] on div "h ero.jumpDown Presiona intro h ero.jumpLeft Presiona intro h ero.jumpRight Pre…" at bounding box center [796, 298] width 228 height 151
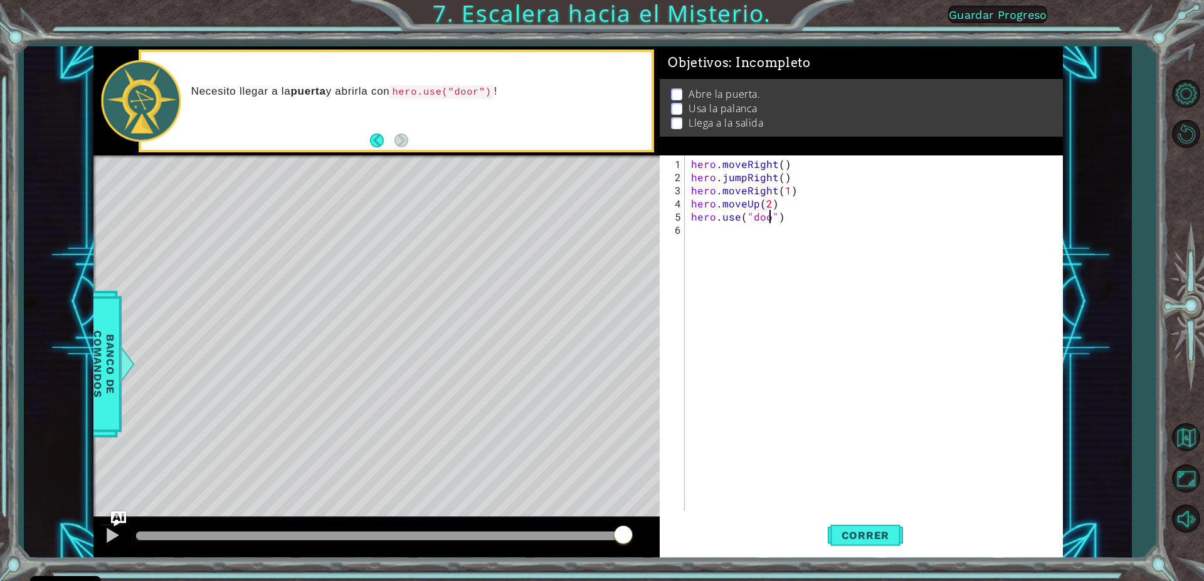
scroll to position [0, 6]
type textarea "hero.use("door")"
click at [852, 533] on span "Correr" at bounding box center [865, 535] width 73 height 13
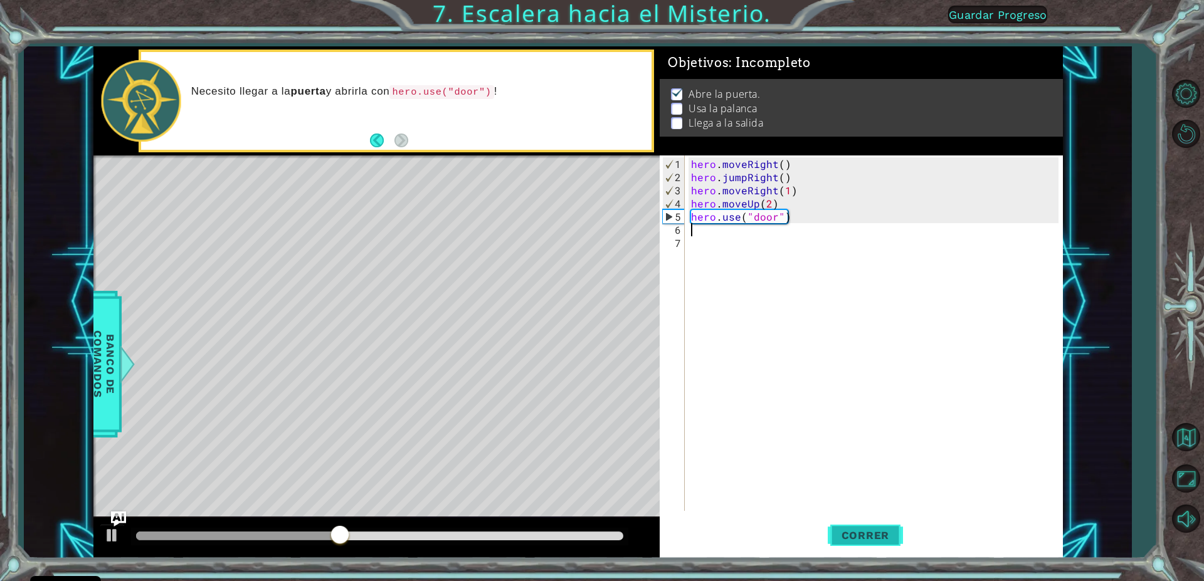
scroll to position [0, 0]
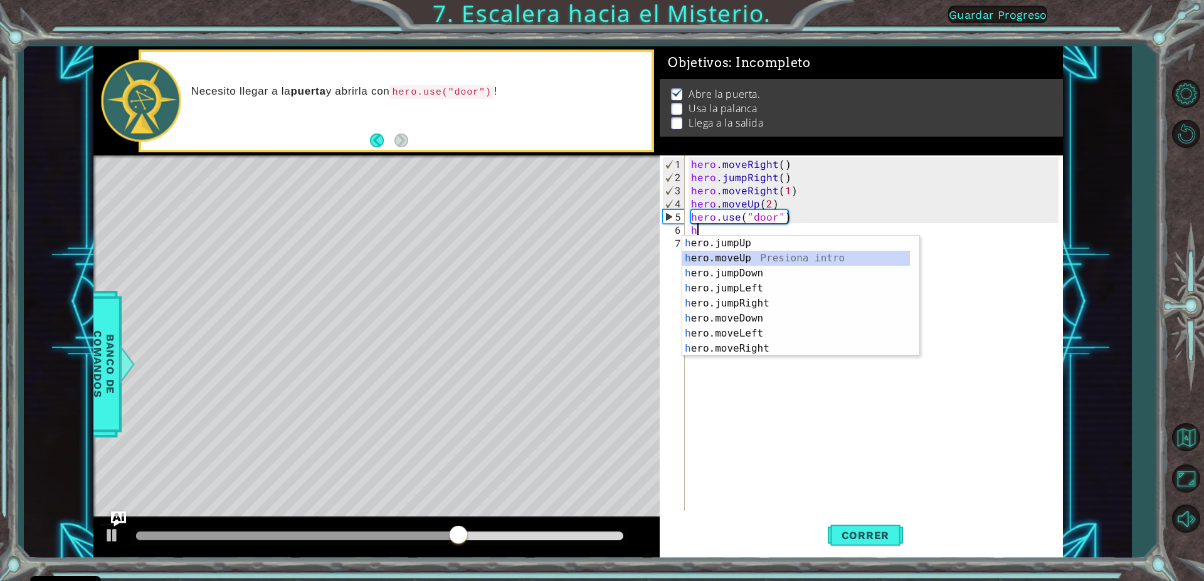
click at [763, 251] on div "h ero.jumpUp Presiona intro h ero.moveUp Presiona intro h ero.jumpDown Presiona…" at bounding box center [796, 311] width 228 height 151
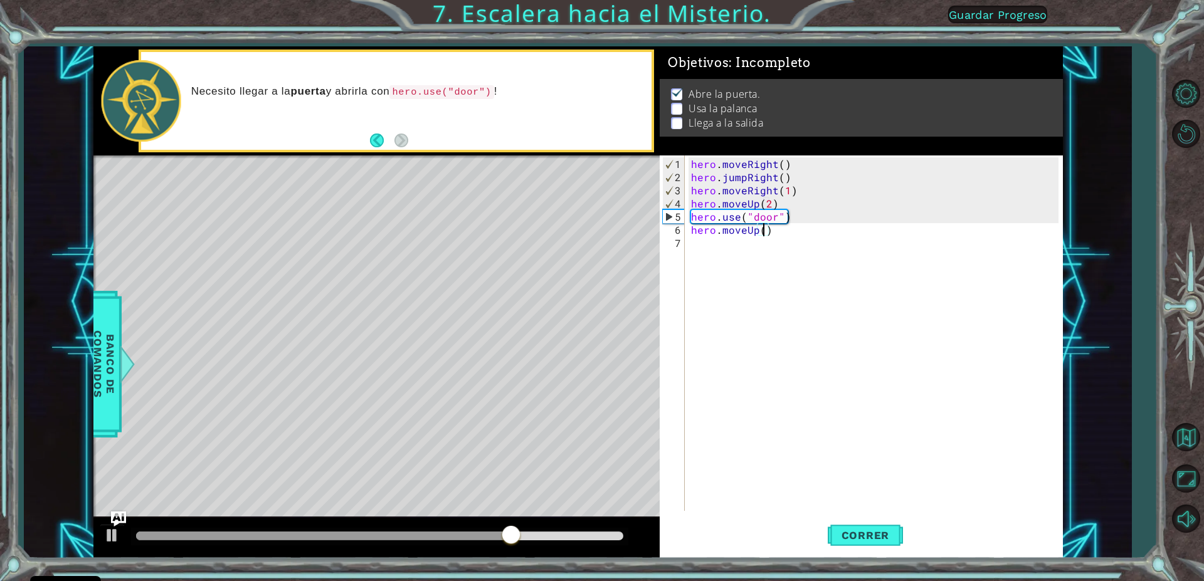
type textarea "hero.moveUp(2)"
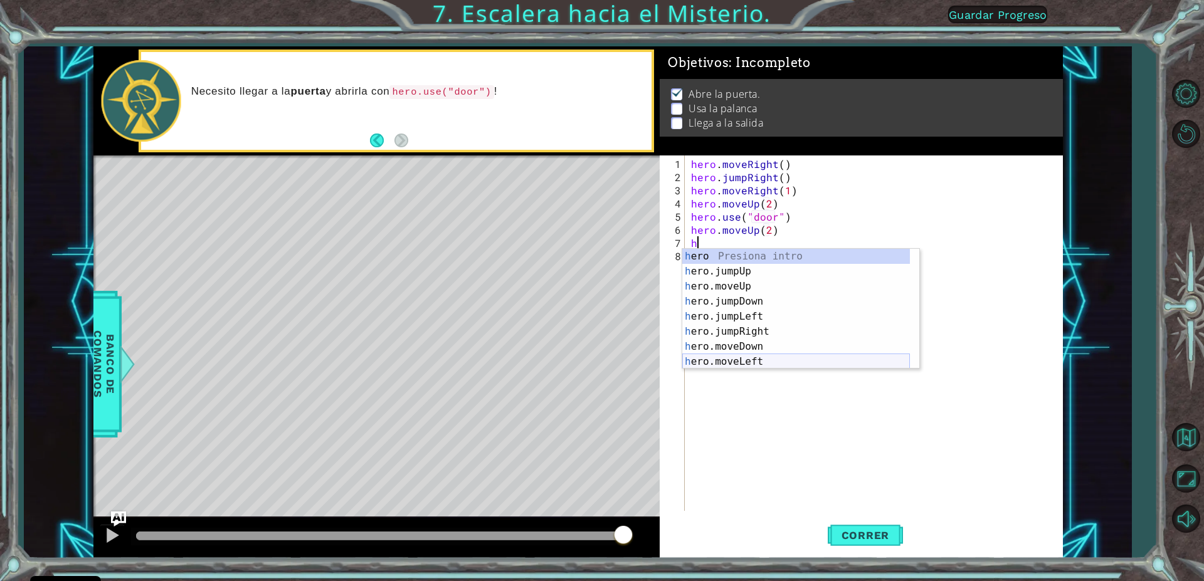
scroll to position [30, 0]
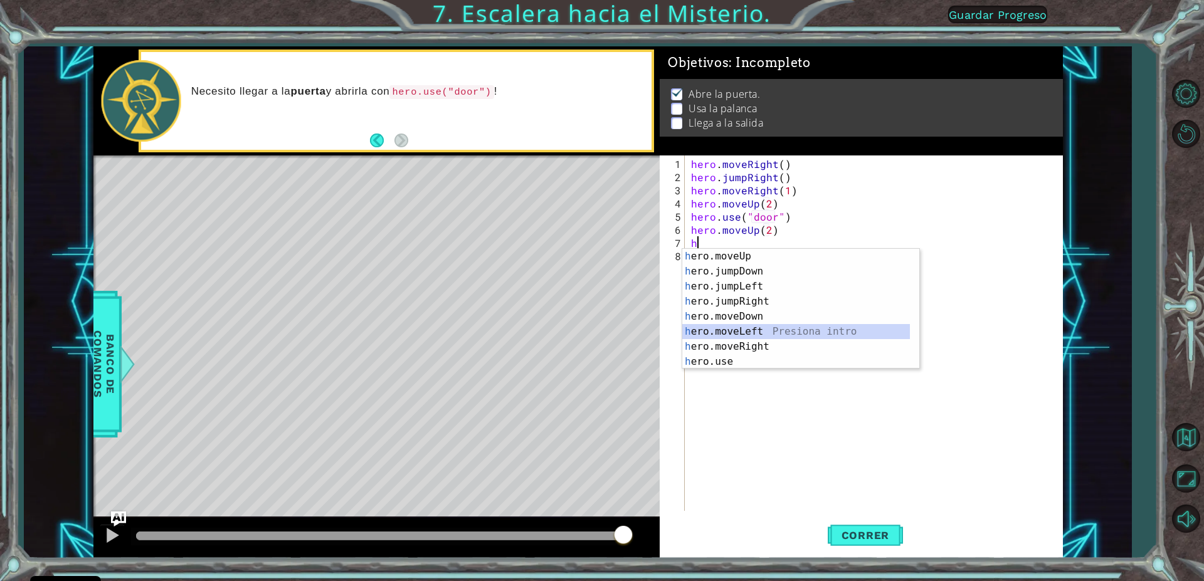
click at [754, 336] on div "h ero.moveUp Presiona intro h ero.jumpDown Presiona intro h ero.jumpLeft Presio…" at bounding box center [796, 324] width 228 height 151
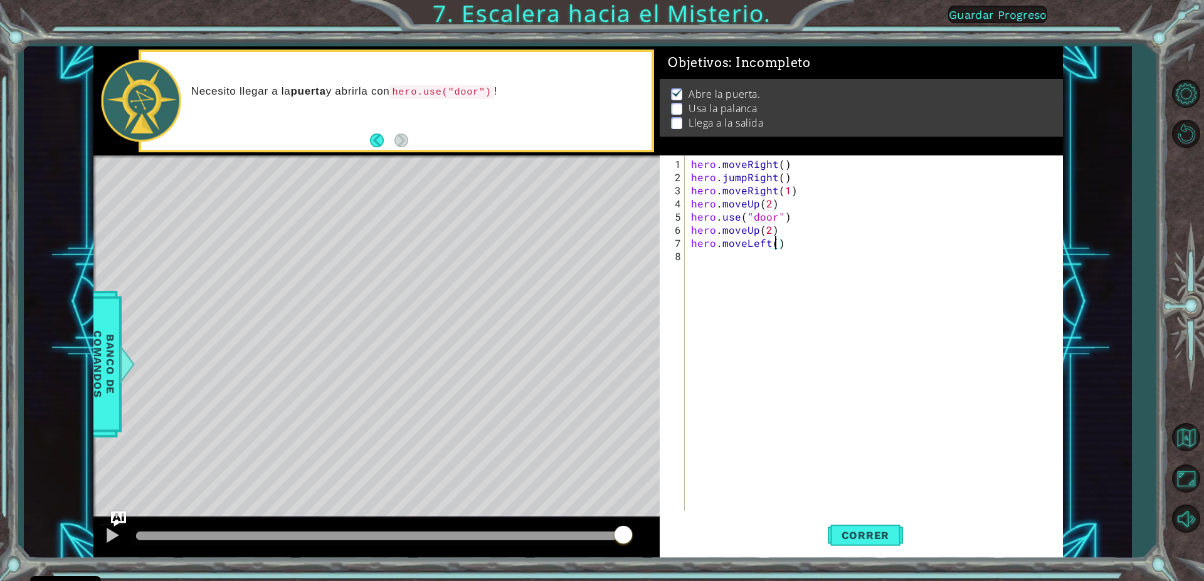
type textarea "hero.moveLeft(1)"
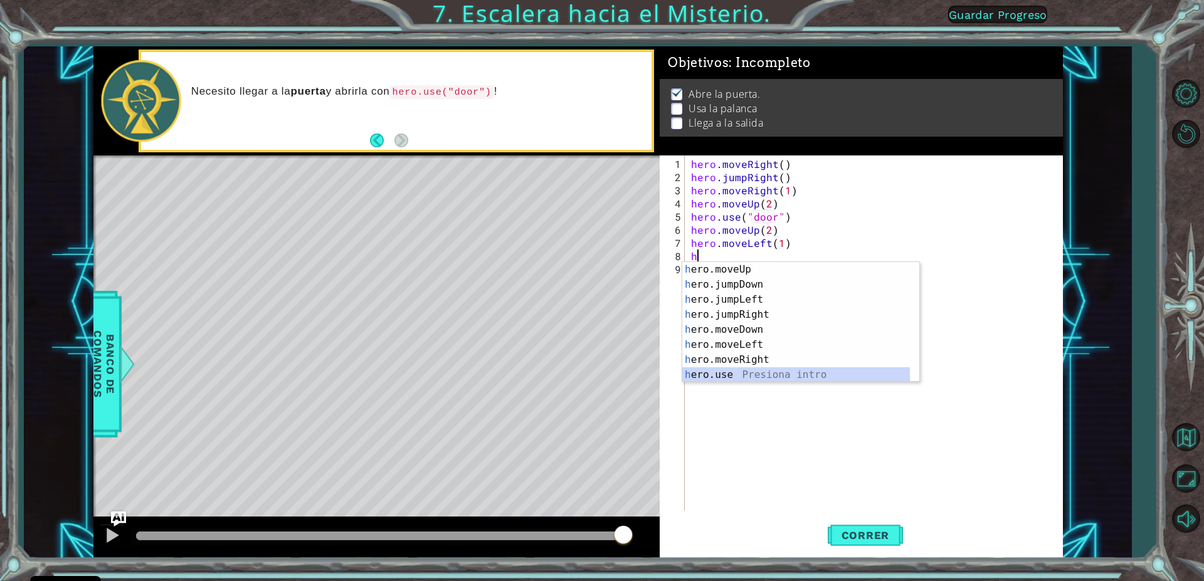
click at [753, 373] on div "h ero.moveUp Presiona intro h ero.jumpDown Presiona intro h ero.jumpLeft Presio…" at bounding box center [796, 337] width 228 height 151
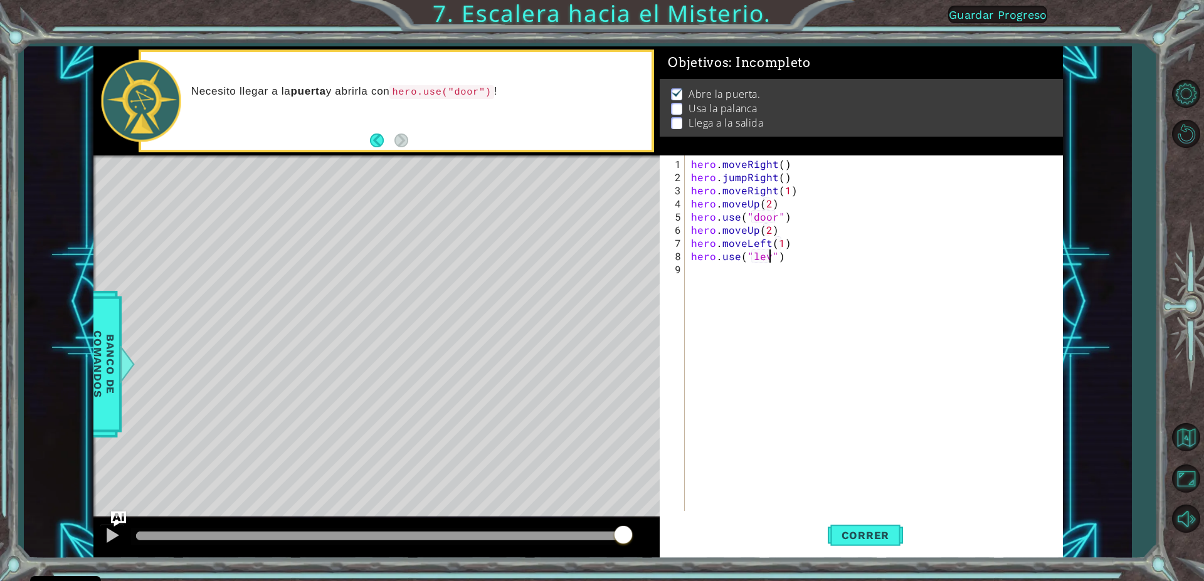
scroll to position [0, 6]
type textarea "hero.use("lever")"
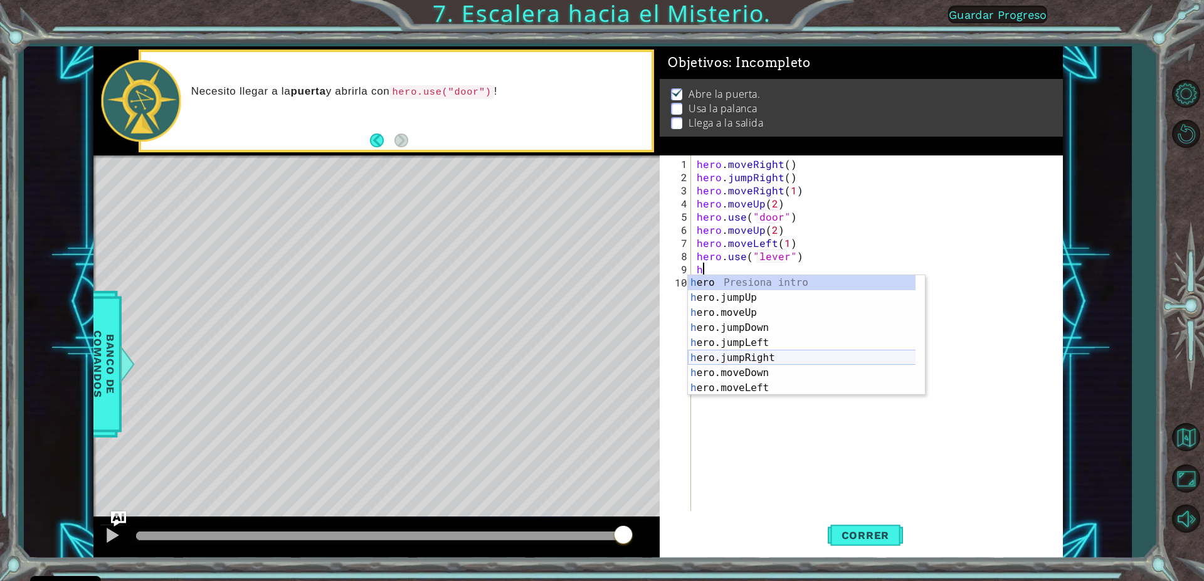
scroll to position [30, 0]
click at [748, 357] on div "h ero.moveUp Presiona intro h ero.jumpDown Presiona intro h ero.jumpLeft Presio…" at bounding box center [802, 350] width 228 height 151
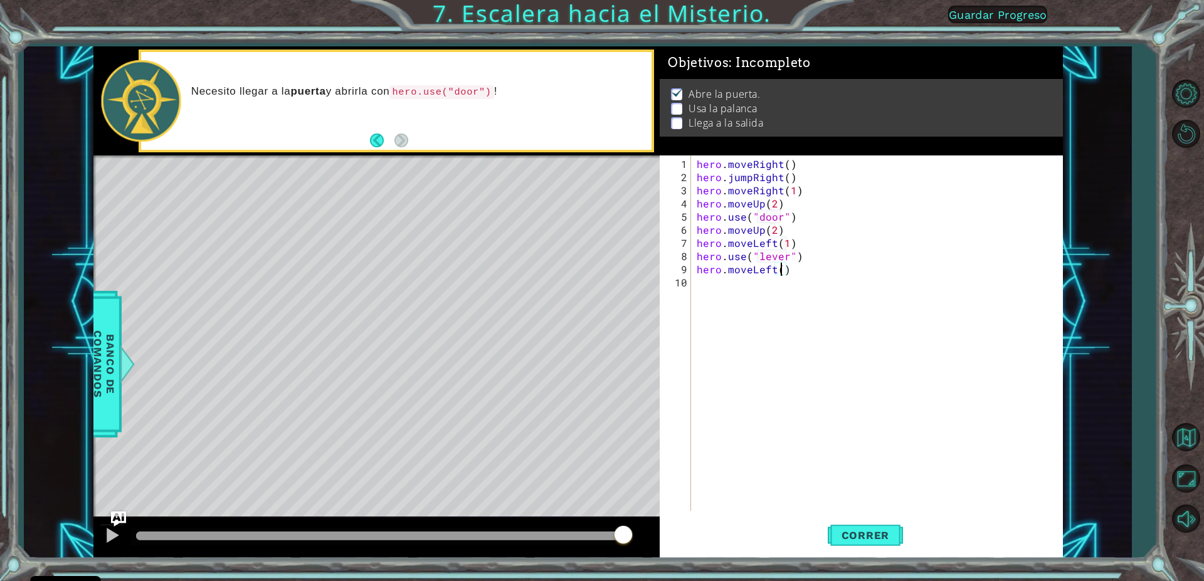
type textarea "hero.moveLeft(2)"
click at [712, 279] on div "hero . moveRight ( ) hero . jumpRight ( ) hero . moveRight ( 1 ) hero . moveUp …" at bounding box center [879, 348] width 371 height 382
type textarea "h"
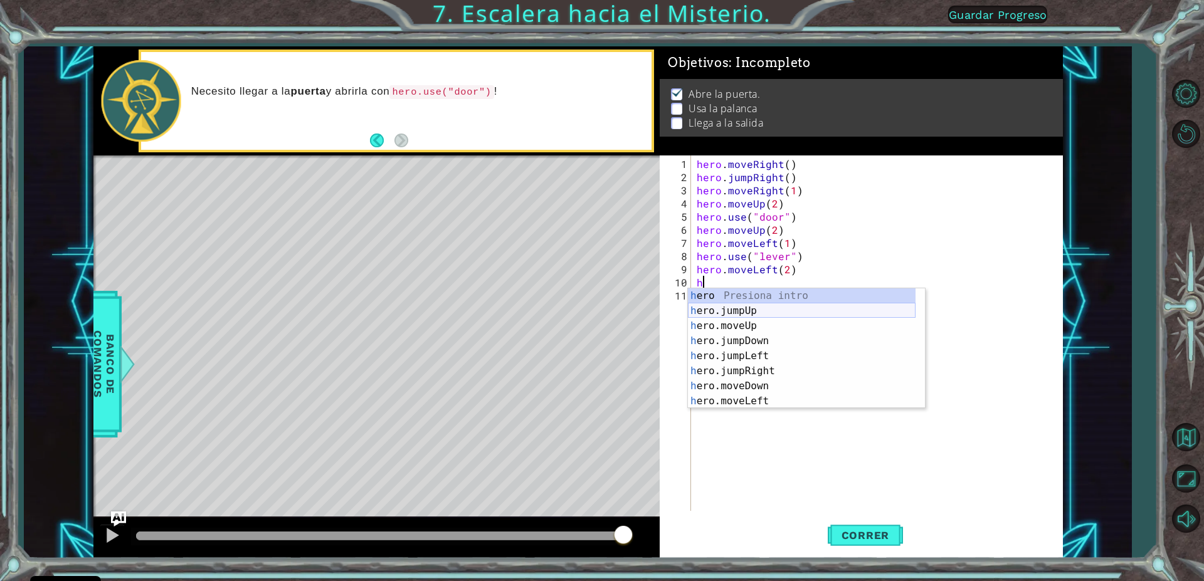
click at [741, 308] on div "h ero Presiona intro h ero.jumpUp Presiona intro h ero.moveUp Presiona intro h …" at bounding box center [802, 364] width 228 height 151
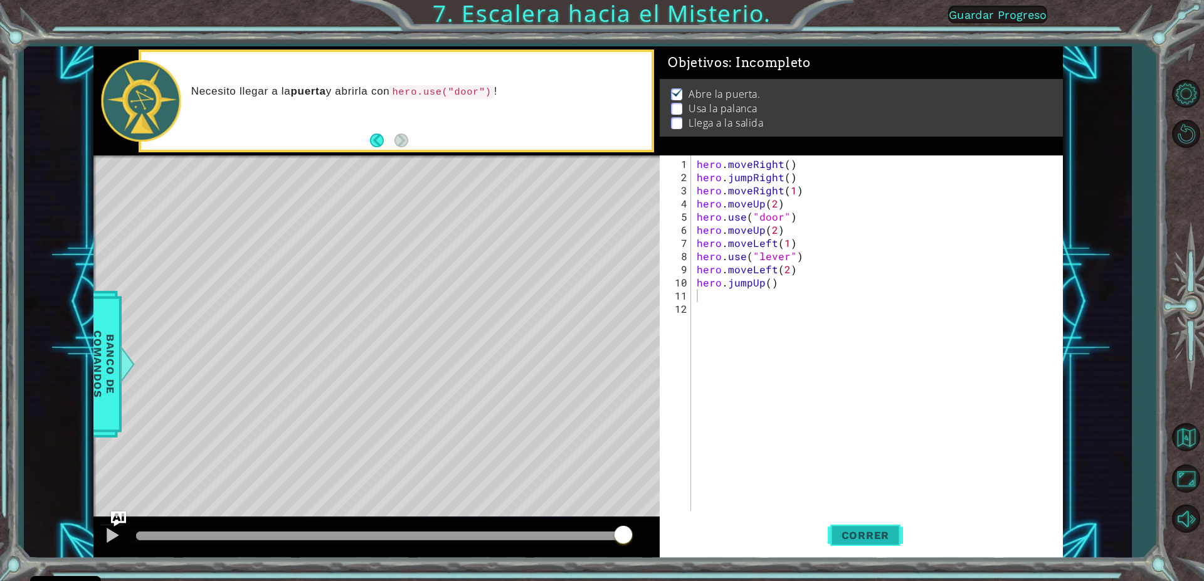
click at [851, 530] on span "Correr" at bounding box center [865, 535] width 73 height 13
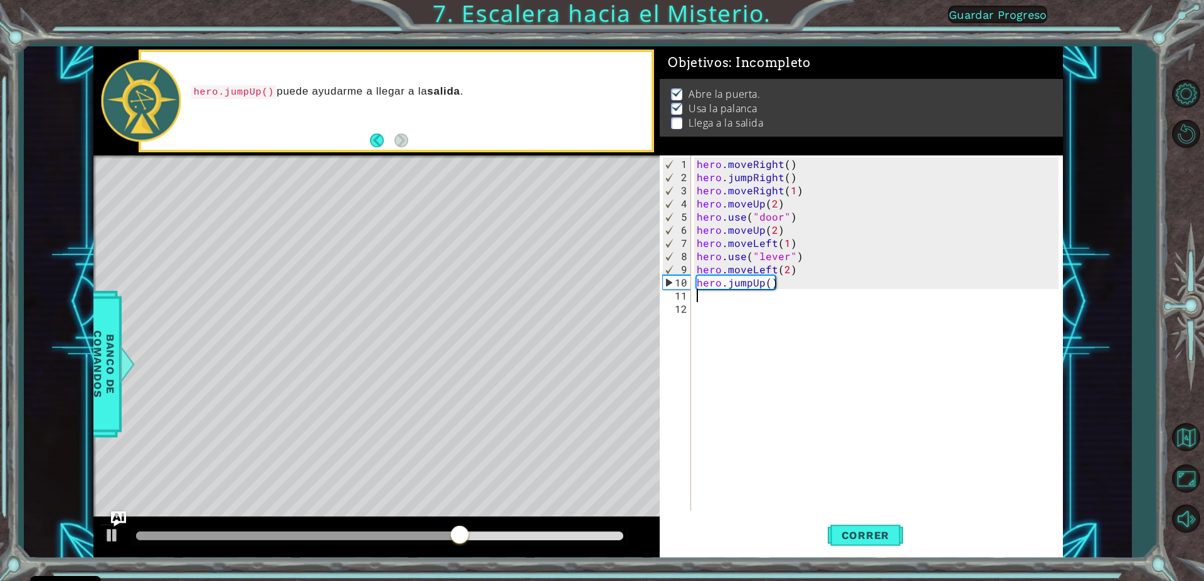
click at [713, 297] on div "hero . moveRight ( ) hero . jumpRight ( ) hero . moveRight ( 1 ) hero . moveUp …" at bounding box center [879, 348] width 371 height 382
type textarea "h"
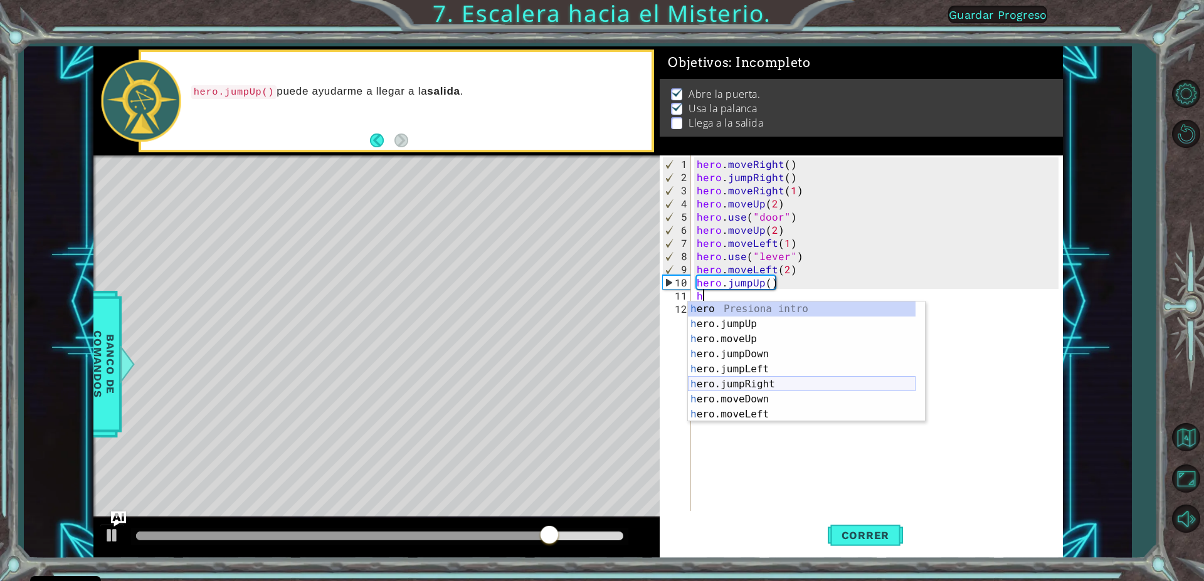
click at [739, 379] on div "h ero Presiona intro h ero.jumpUp Presiona intro h ero.moveUp Presiona intro h …" at bounding box center [802, 377] width 228 height 151
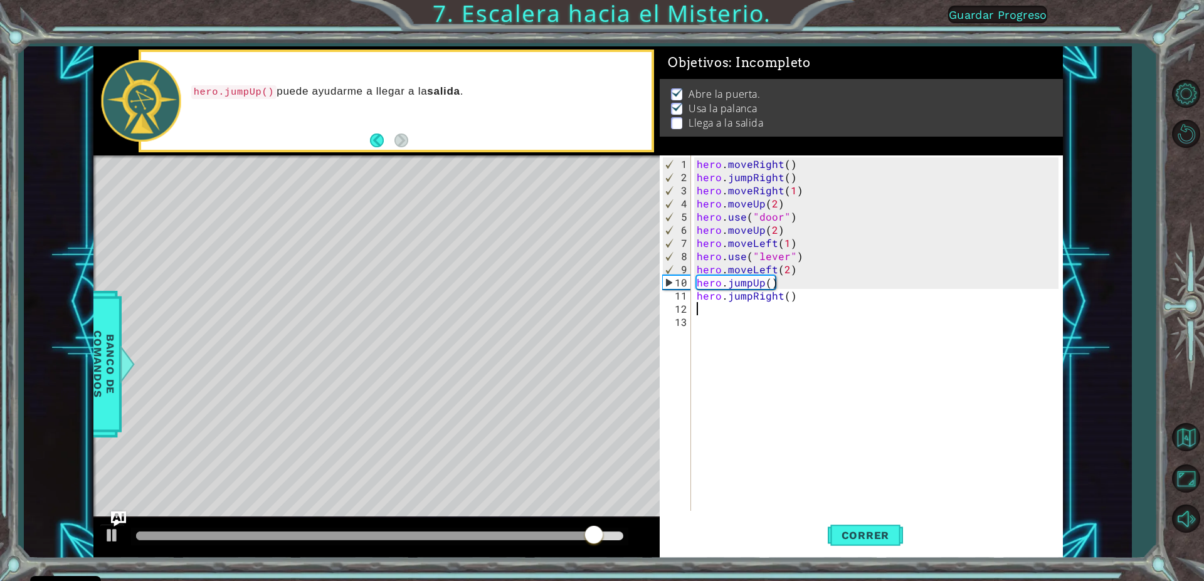
click at [729, 309] on div "hero . moveRight ( ) hero . jumpRight ( ) hero . moveRight ( 1 ) hero . moveUp …" at bounding box center [879, 348] width 371 height 382
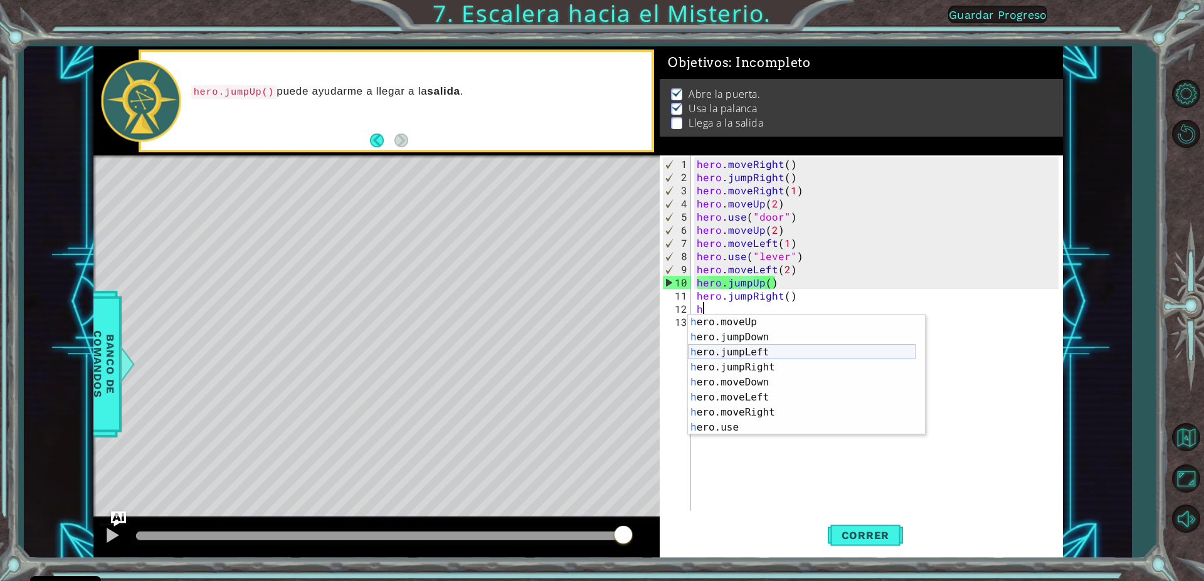
scroll to position [30, 0]
click at [755, 411] on div "h ero.moveUp Presiona intro h ero.jumpDown Presiona intro h ero.jumpLeft Presio…" at bounding box center [802, 390] width 228 height 151
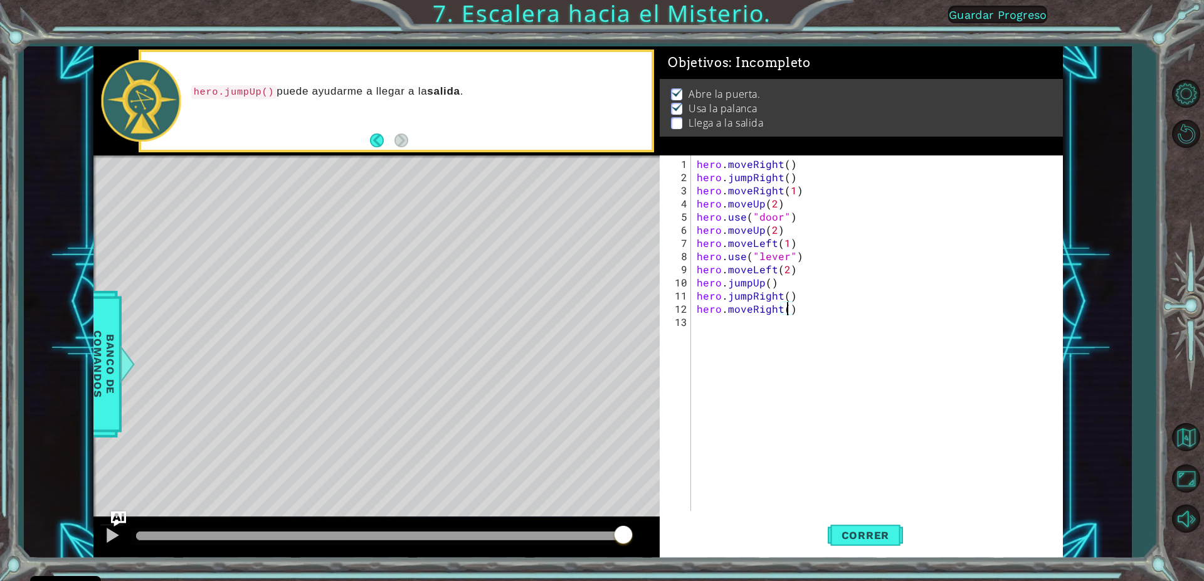
type textarea "hero.moveRight(2)"
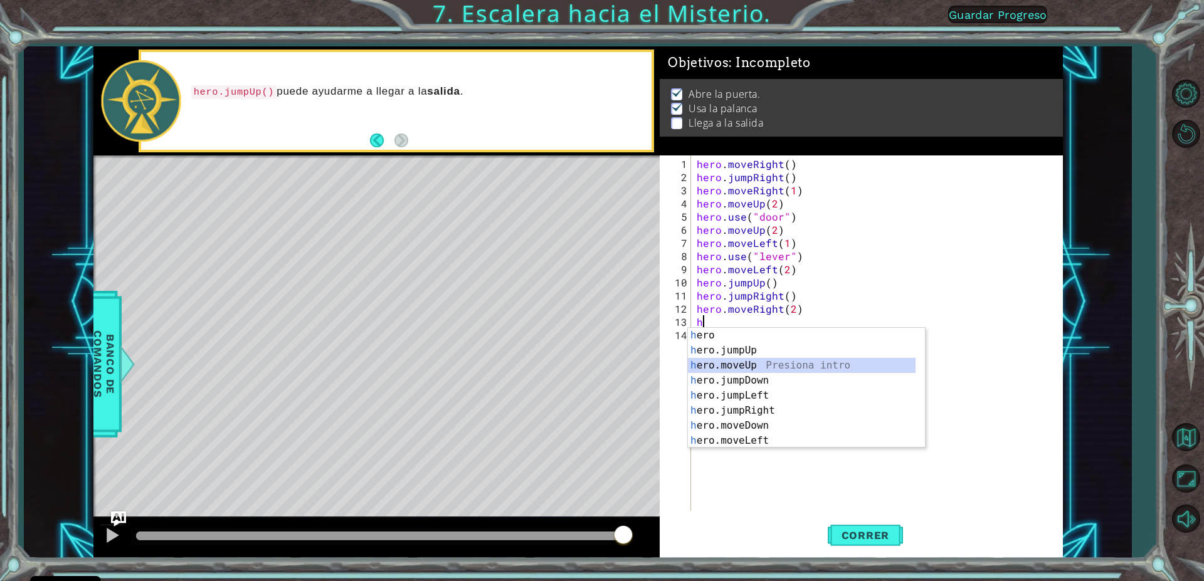
click at [740, 365] on div "h ero Presiona intro h ero.jumpUp Presiona intro h ero.moveUp Presiona intro h …" at bounding box center [802, 403] width 228 height 151
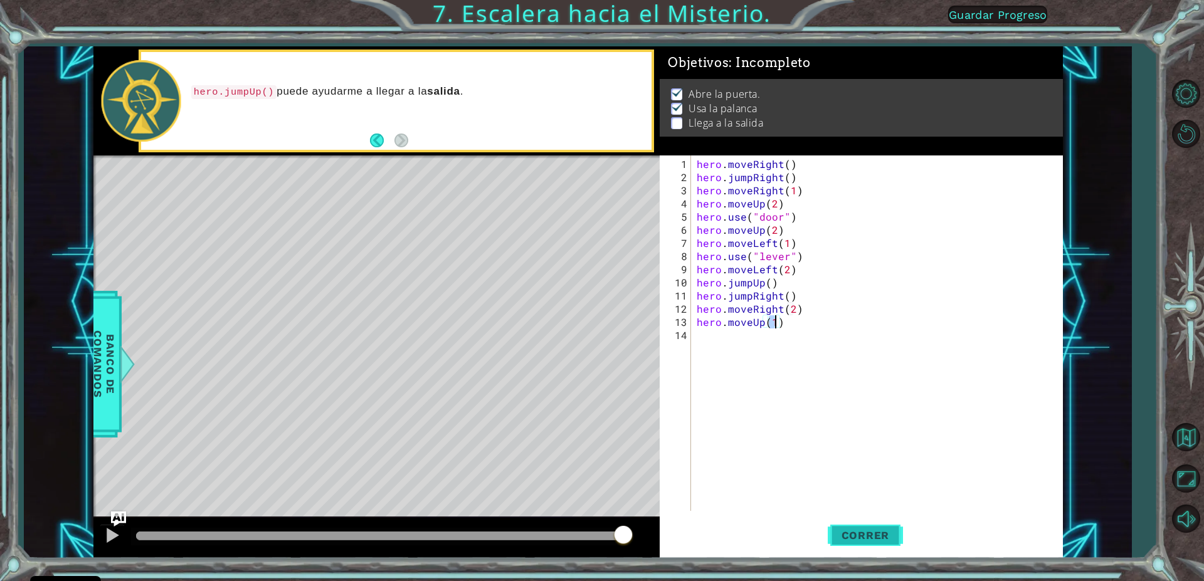
type textarea "hero.moveUp(1)"
click at [847, 536] on span "Correr" at bounding box center [865, 535] width 73 height 13
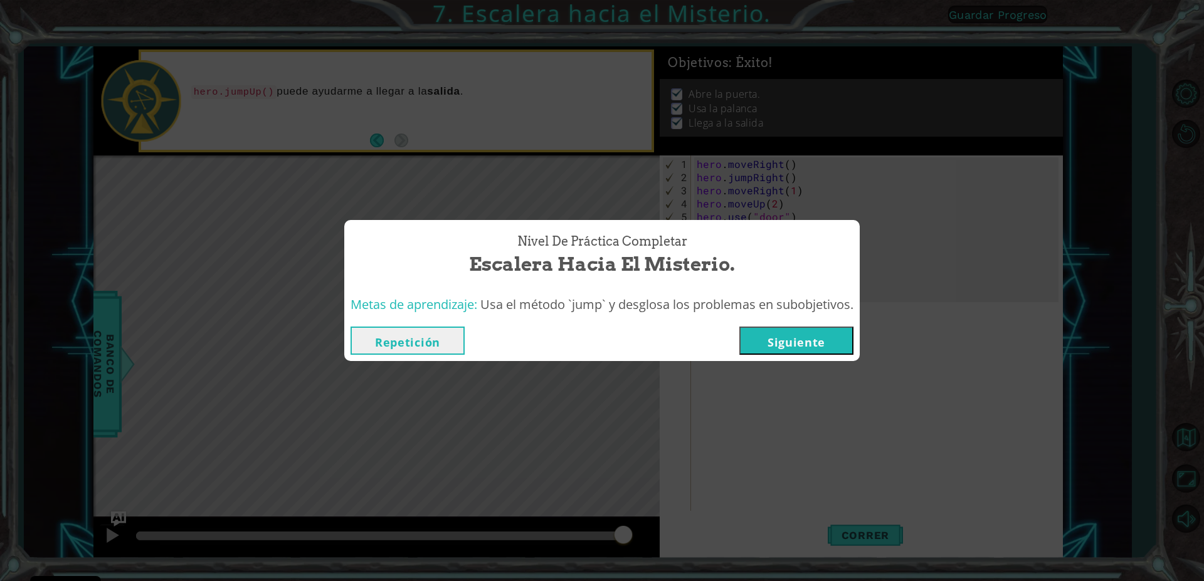
click at [826, 349] on button "Siguiente" at bounding box center [796, 341] width 114 height 28
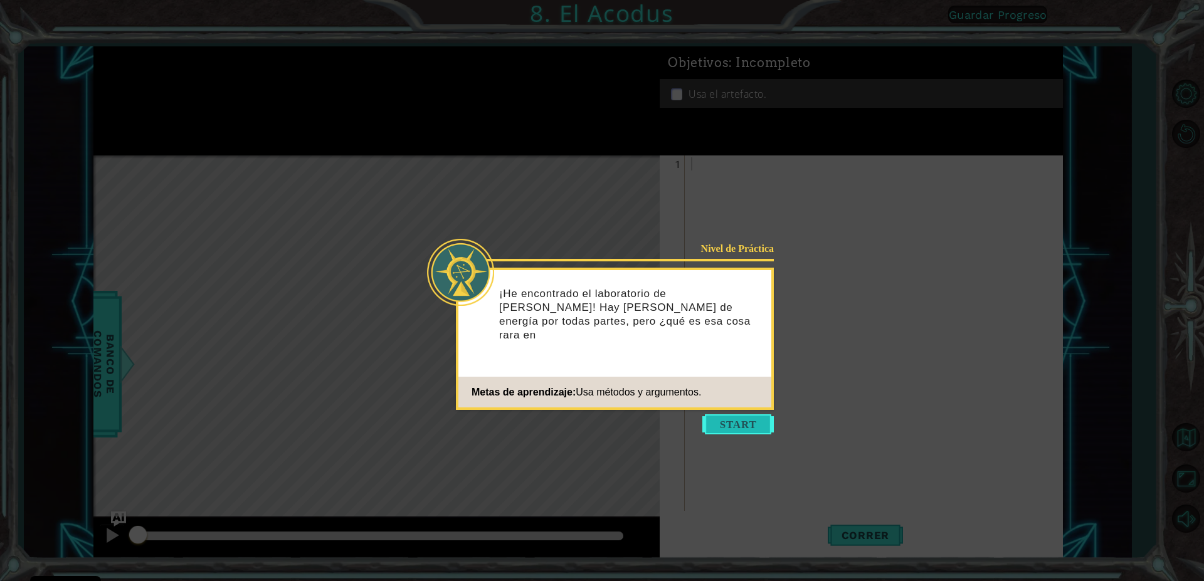
click at [707, 417] on button "Start" at bounding box center [738, 425] width 72 height 20
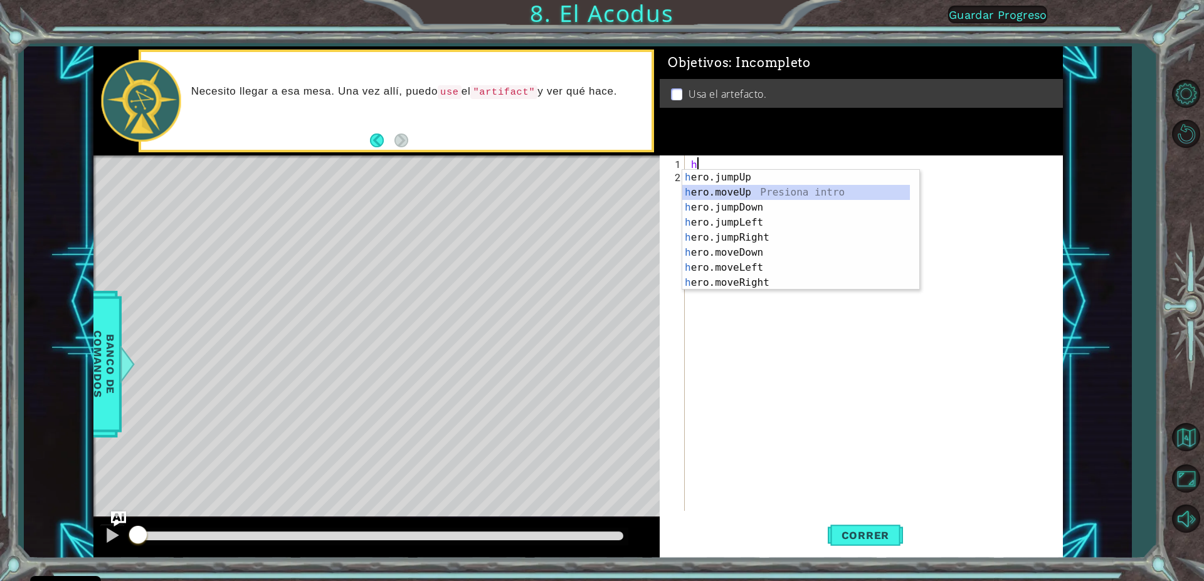
click at [744, 194] on div "h ero.jumpUp Presiona intro h ero.moveUp Presiona intro h ero.jumpDown Presiona…" at bounding box center [796, 245] width 228 height 151
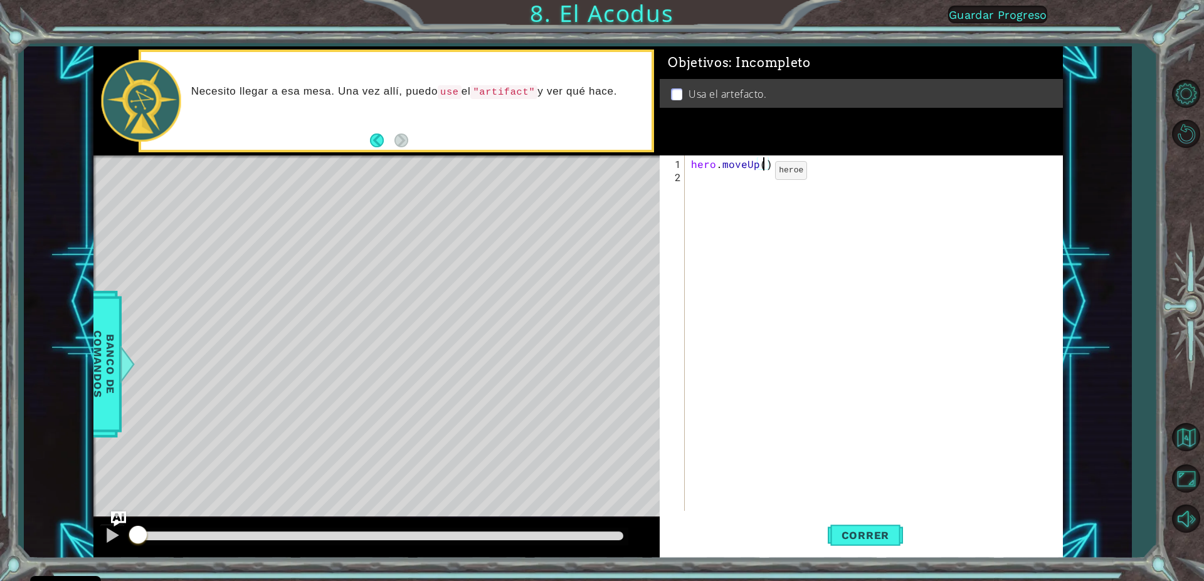
type textarea "hero.moveUp(2)"
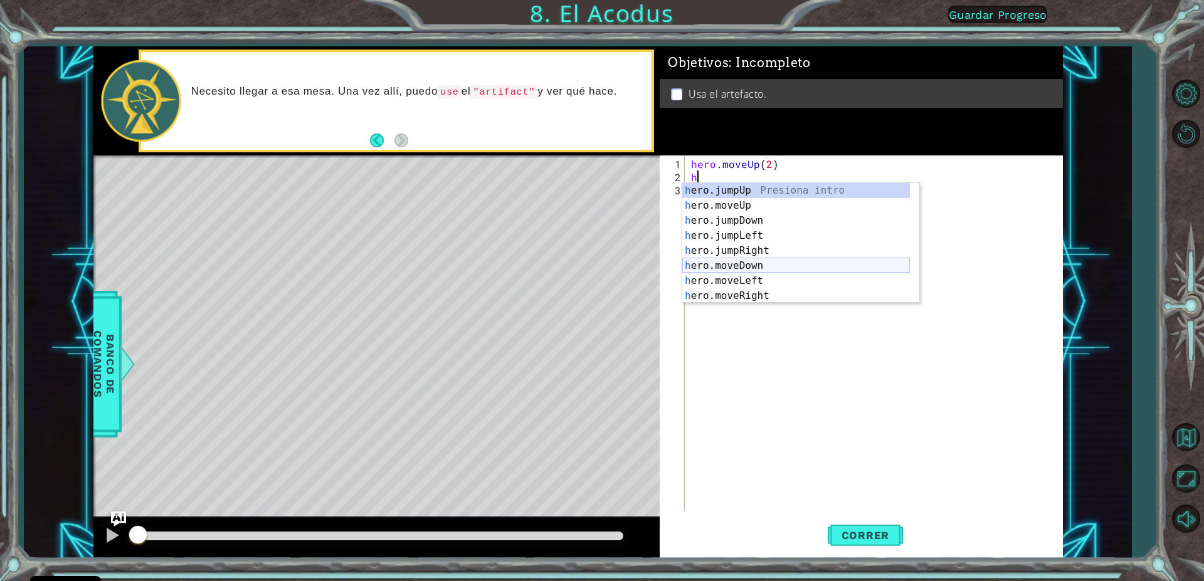
scroll to position [15, 0]
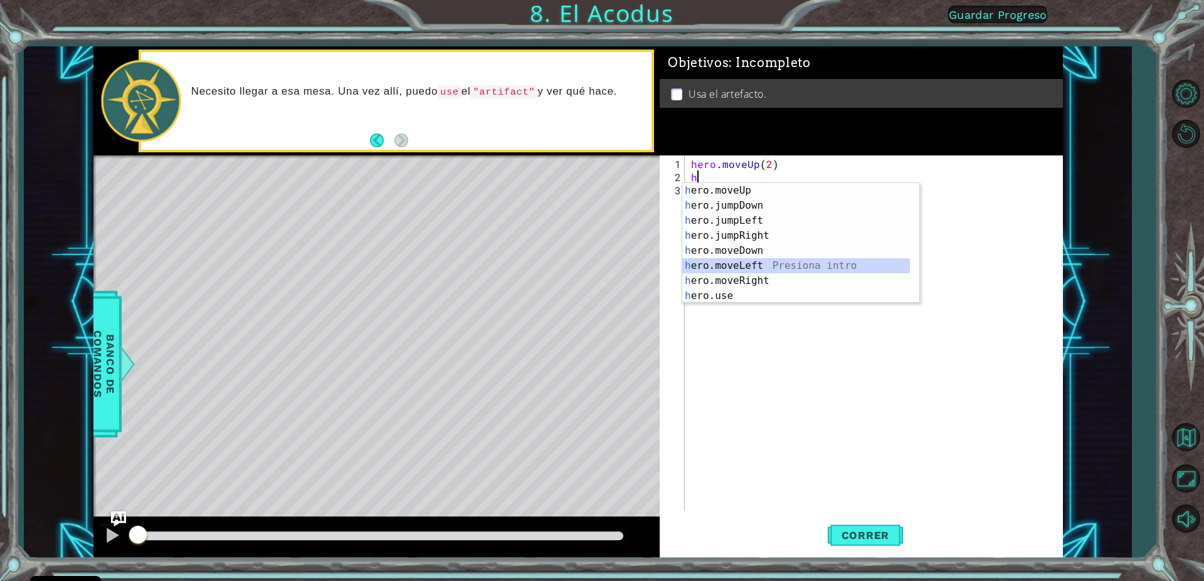
click at [737, 261] on div "h ero.moveUp Presiona intro h ero.jumpDown Presiona intro h ero.jumpLeft Presio…" at bounding box center [796, 258] width 228 height 151
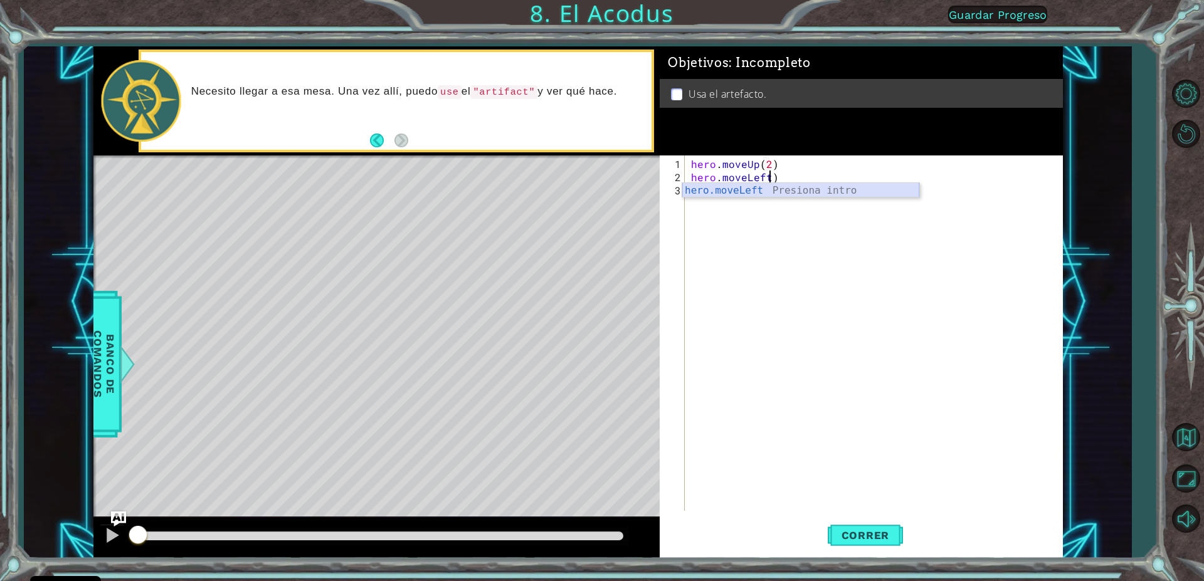
click at [767, 183] on div "hero.moveLeft Presiona intro" at bounding box center [800, 205] width 237 height 45
type textarea "hero.moveLeft(1)"
click at [700, 199] on div "hero . moveUp ( 2 ) hero . moveLeft ( 1 )" at bounding box center [877, 348] width 376 height 382
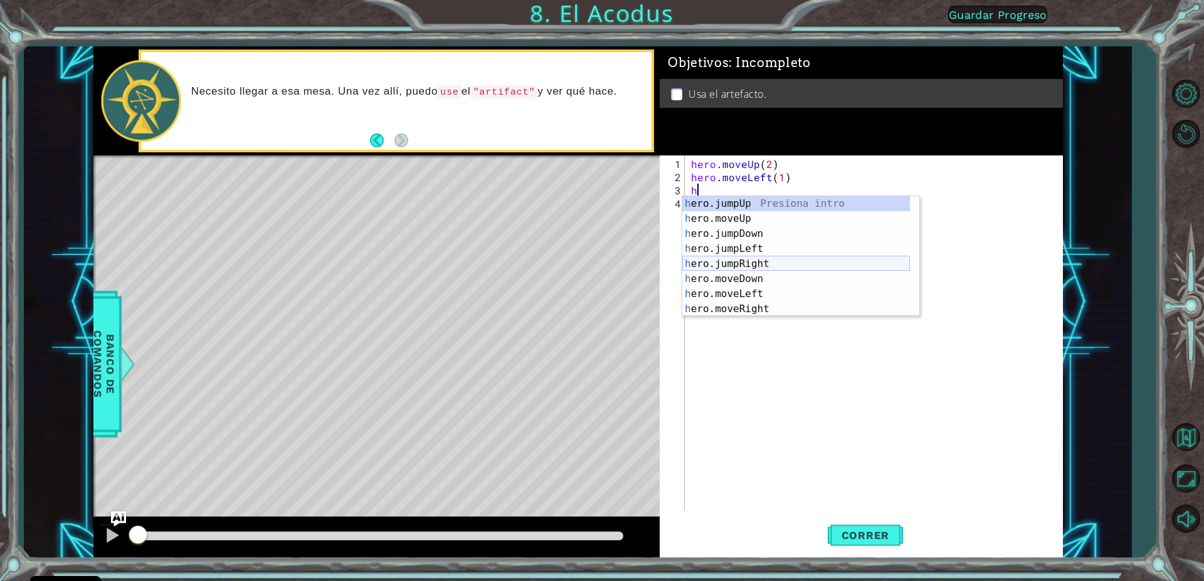
scroll to position [0, 0]
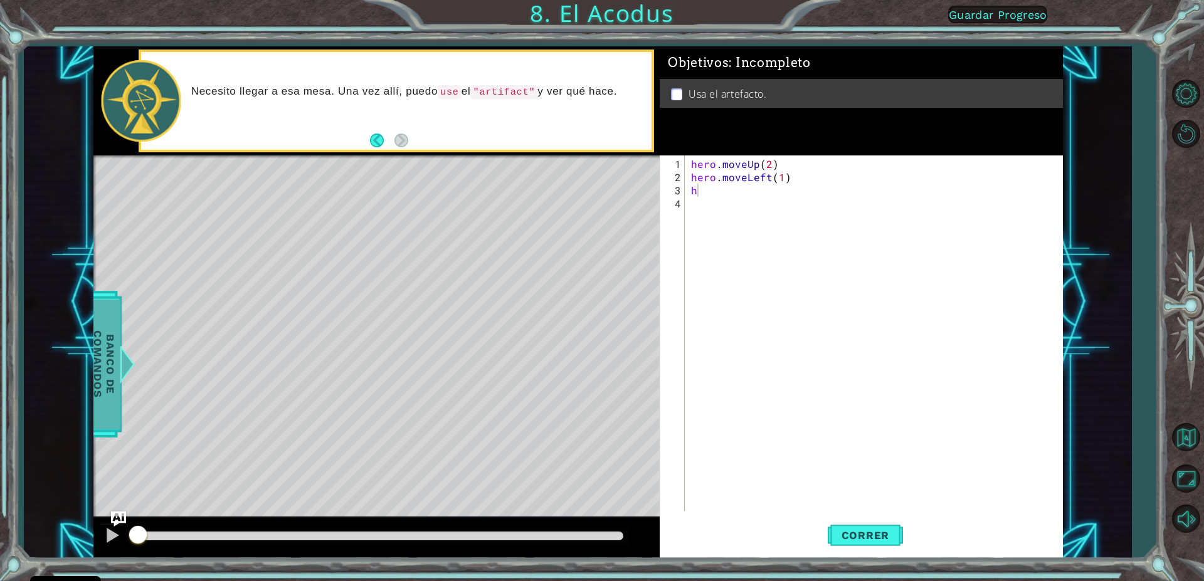
click at [114, 319] on span "Banco de comandos" at bounding box center [104, 364] width 33 height 130
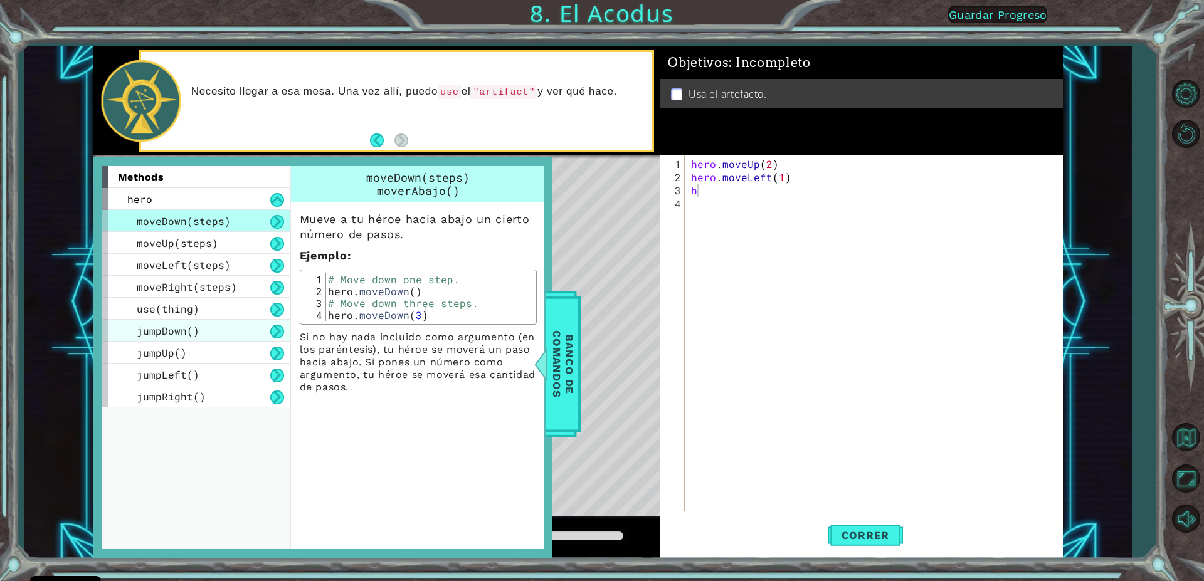
click at [223, 324] on div "jumpDown()" at bounding box center [196, 331] width 188 height 22
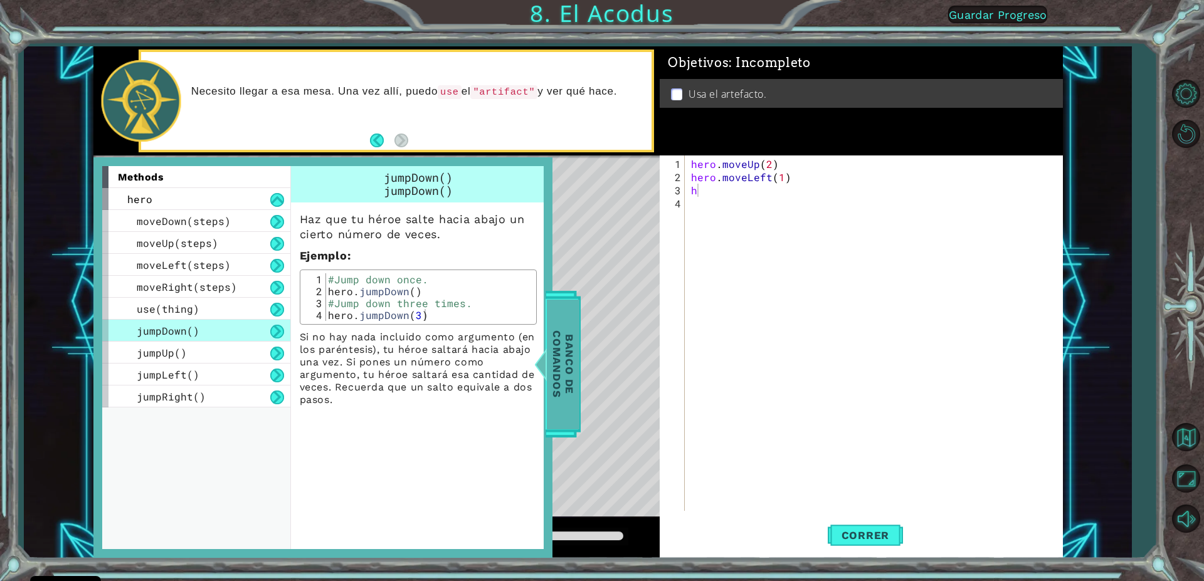
click at [540, 357] on div at bounding box center [540, 365] width 16 height 38
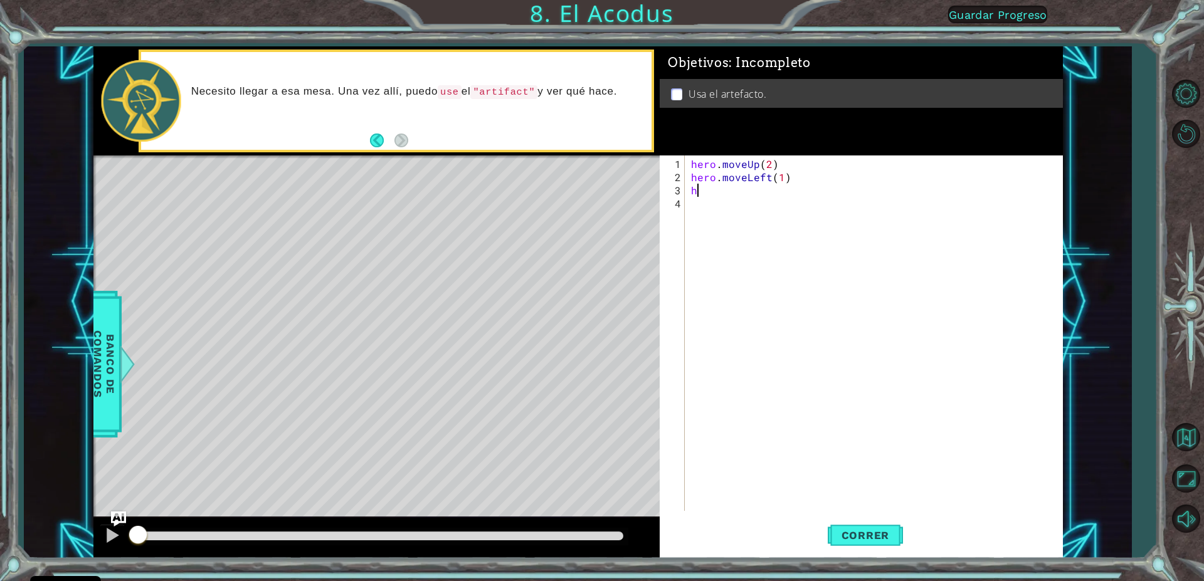
click at [733, 189] on div "hero . moveUp ( 2 ) hero . moveLeft ( 1 ) h" at bounding box center [877, 348] width 376 height 382
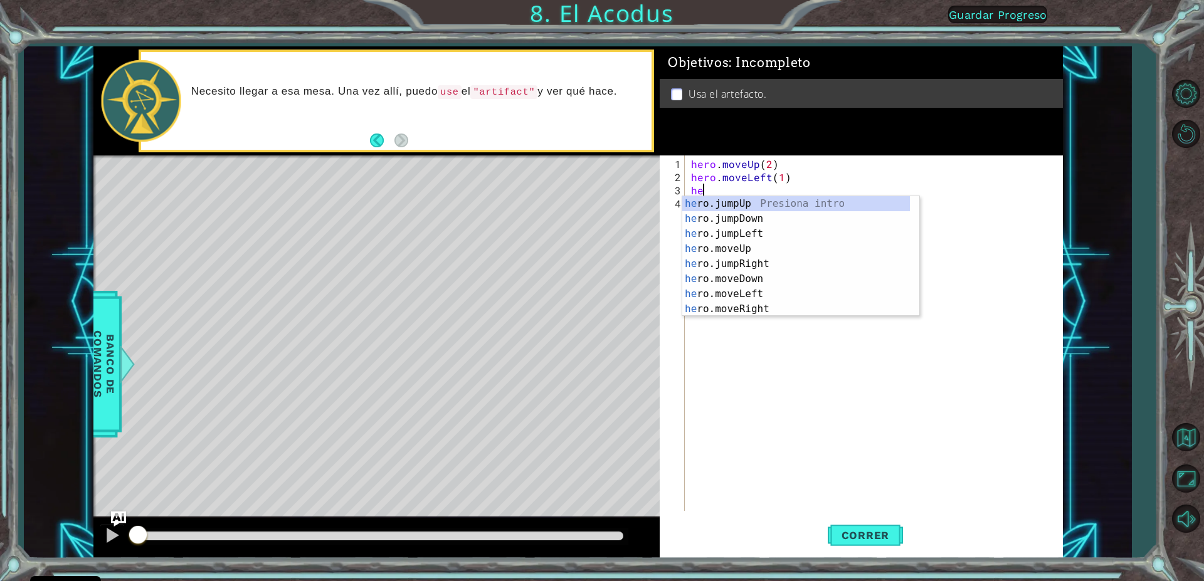
type textarea "her"
click at [724, 219] on div "her o.jumpUp Presiona intro her o.jumpDown Presiona intro her o.jumpLeft Presio…" at bounding box center [796, 271] width 228 height 151
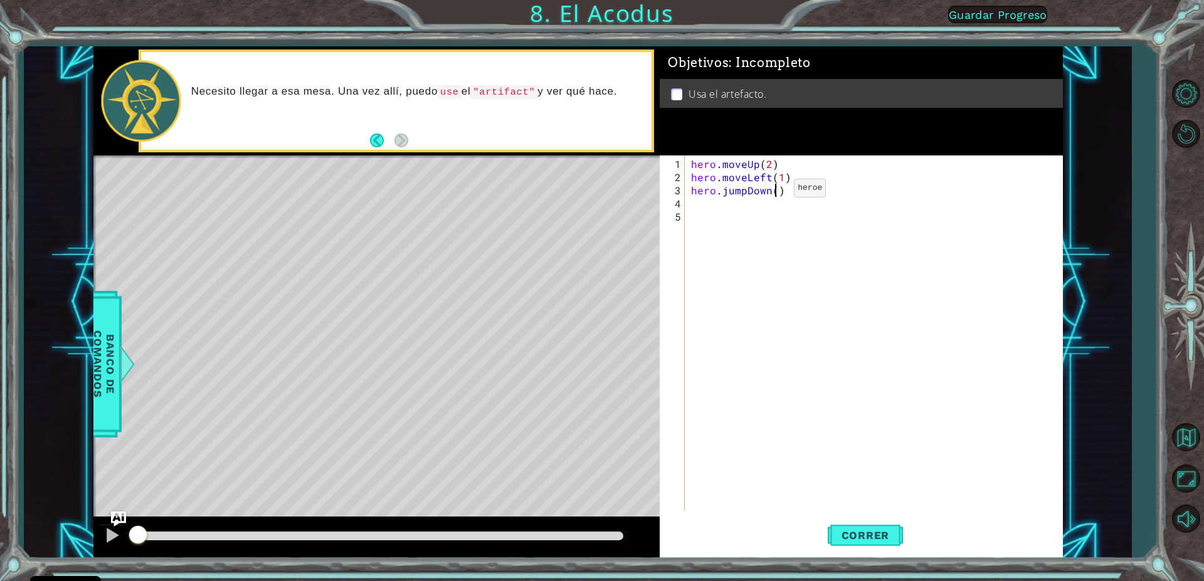
click at [773, 193] on div "hero . moveUp ( 2 ) hero . moveLeft ( 1 ) hero . jumpDown ( )" at bounding box center [877, 348] width 376 height 382
type textarea "hero.jumpDown(1)"
click at [847, 536] on span "Correr" at bounding box center [865, 535] width 73 height 13
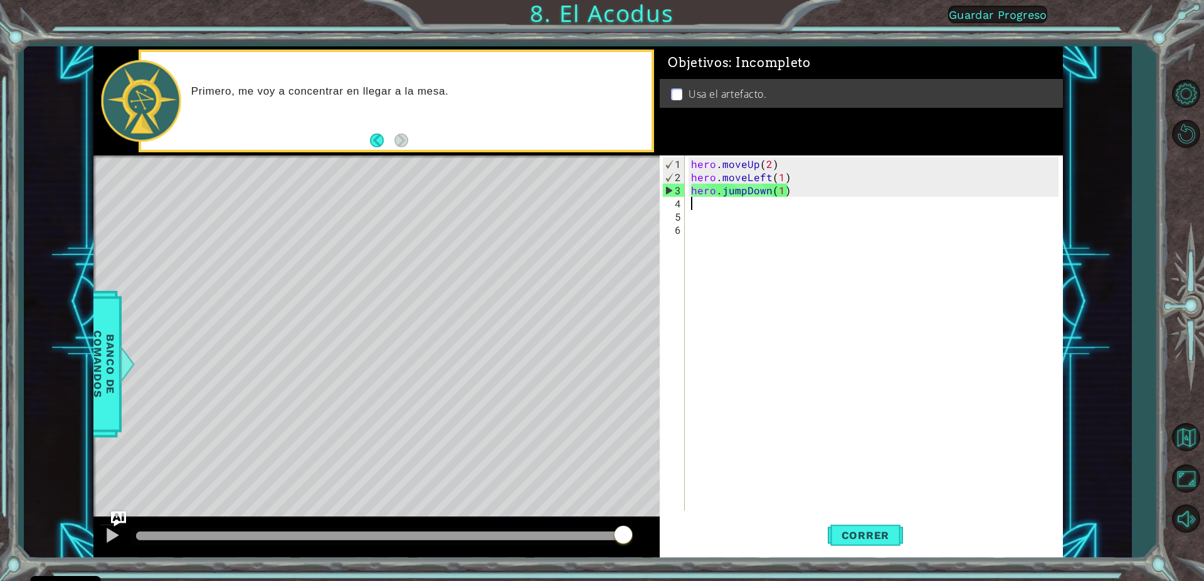
type textarea "h"
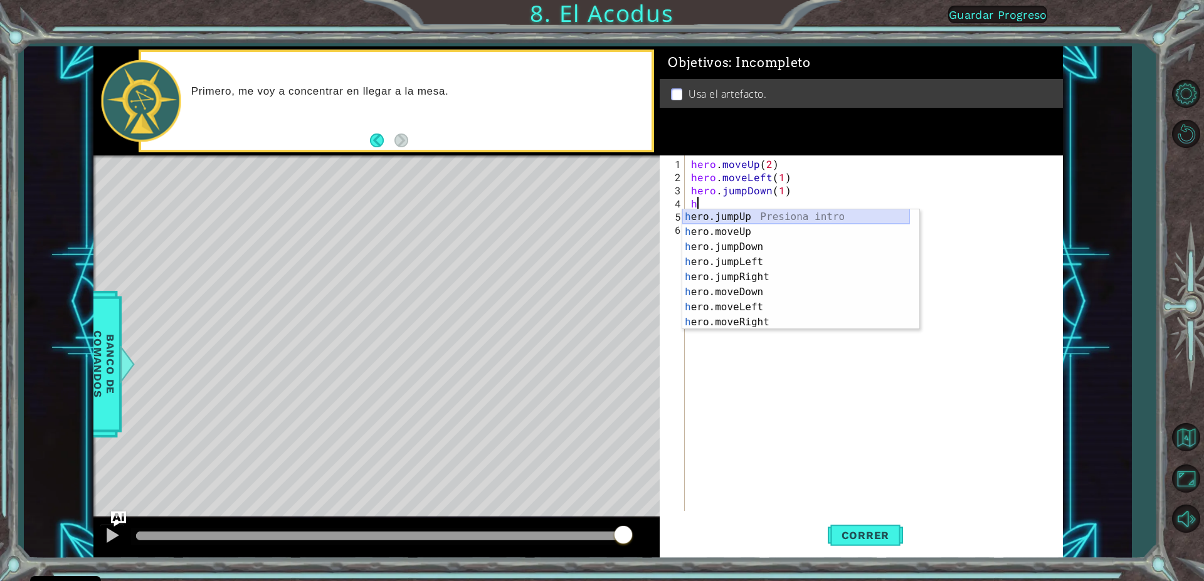
click at [711, 217] on div "h ero.jumpUp Presiona intro h ero.moveUp Presiona intro h ero.jumpDown Presiona…" at bounding box center [796, 284] width 228 height 151
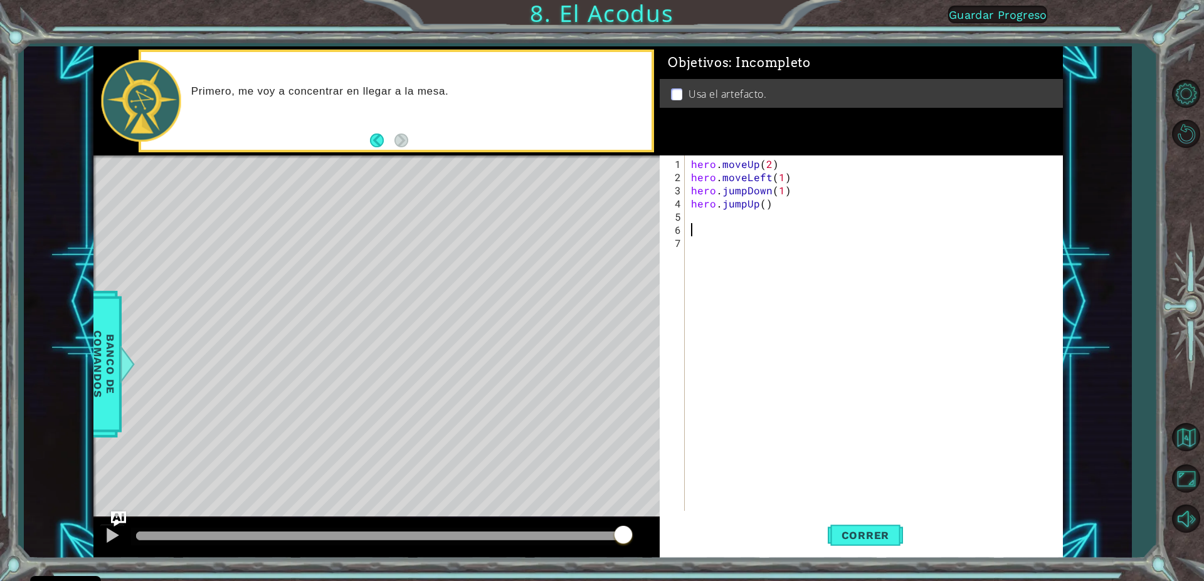
click at [726, 226] on div "hero . moveUp ( 2 ) hero . moveLeft ( 1 ) hero . jumpDown ( 1 ) hero . jumpUp (…" at bounding box center [877, 348] width 376 height 382
click at [720, 215] on div "hero . moveUp ( 2 ) hero . moveLeft ( 1 ) hero . jumpDown ( 1 ) hero . jumpUp (…" at bounding box center [877, 348] width 376 height 382
type textarea "h"
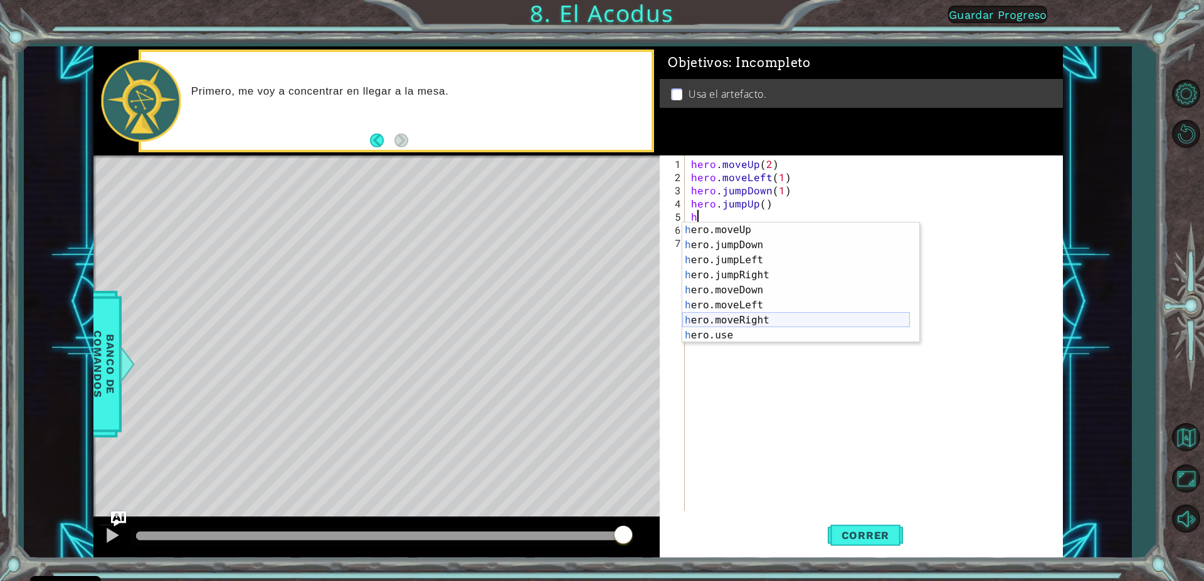
scroll to position [15, 0]
click at [769, 262] on div "h ero.moveUp Presiona intro h ero.jumpDown Presiona intro h ero.jumpLeft Presio…" at bounding box center [796, 298] width 228 height 151
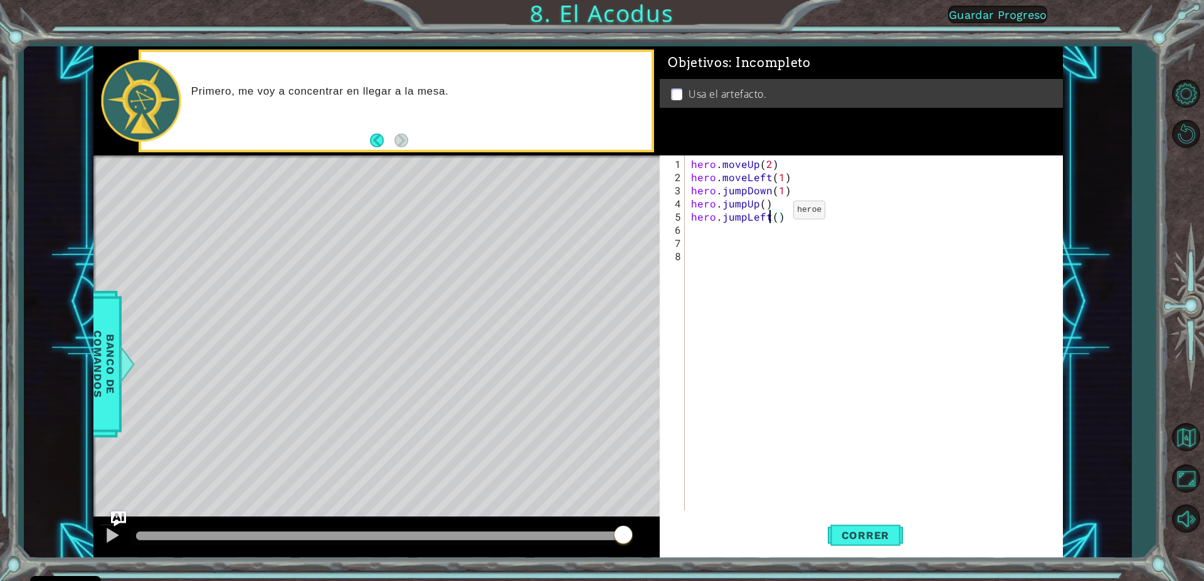
click at [772, 215] on div "hero . moveUp ( 2 ) hero . moveLeft ( 1 ) hero . jumpDown ( 1 ) hero . jumpUp (…" at bounding box center [877, 348] width 376 height 382
click at [775, 216] on div "hero . moveUp ( 2 ) hero . moveLeft ( 1 ) hero . jumpDown ( 1 ) hero . jumpUp (…" at bounding box center [877, 348] width 376 height 382
click at [773, 203] on div "hero . moveUp ( 2 ) hero . moveLeft ( 1 ) hero . jumpDown ( 1 ) hero . jumpUp (…" at bounding box center [877, 348] width 376 height 382
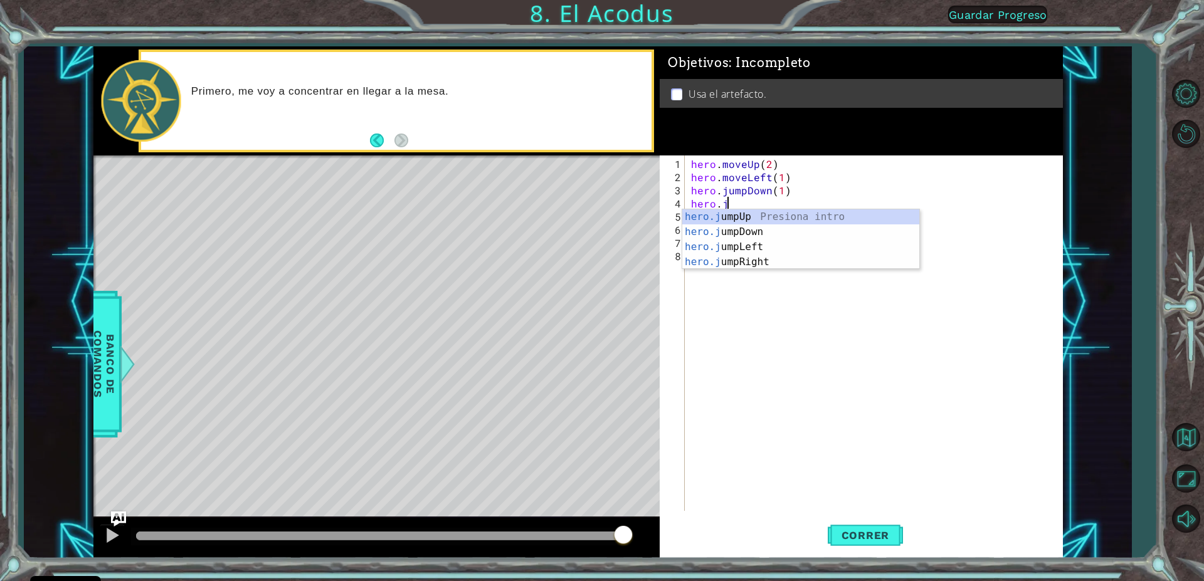
scroll to position [0, 1]
type textarea "h"
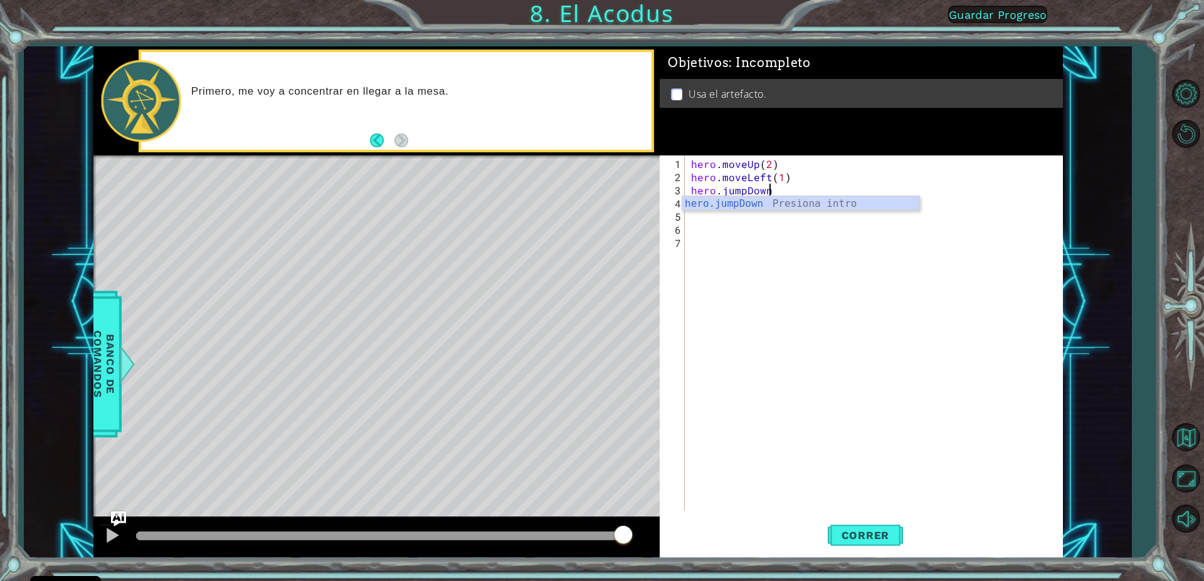
type textarea "hero.jumpDow"
click at [773, 202] on div "hero.jumpDow n Presiona intro" at bounding box center [800, 218] width 237 height 45
click at [775, 189] on div "hero . moveUp ( 2 ) hero . moveLeft ( 1 ) hero . jumpDown ( ) hero . jumpLeft (…" at bounding box center [877, 348] width 376 height 382
type textarea "hero.jumpDown(1)"
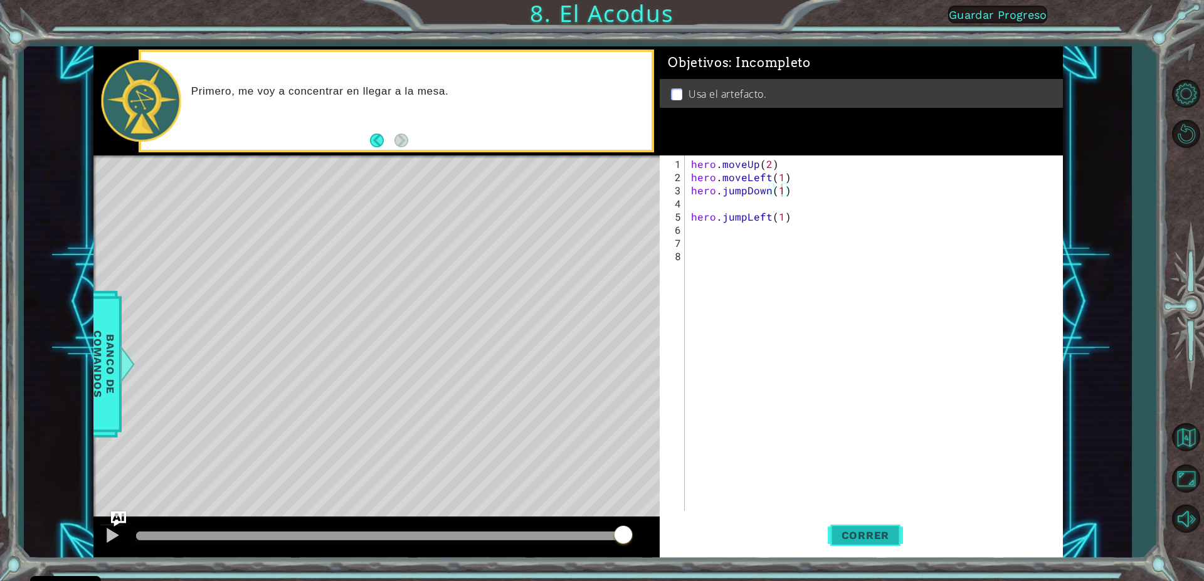
drag, startPoint x: 845, startPoint y: 548, endPoint x: 844, endPoint y: 517, distance: 30.8
click at [845, 539] on button "Correr" at bounding box center [865, 536] width 75 height 40
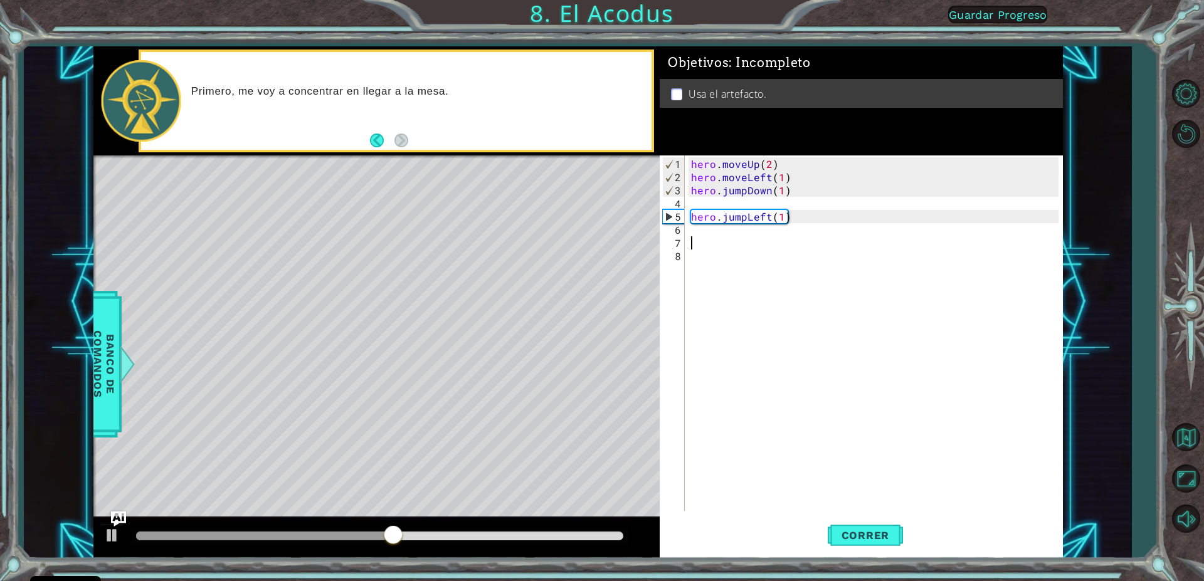
click at [729, 236] on div "hero . moveUp ( 2 ) hero . moveLeft ( 1 ) hero . jumpDown ( 1 ) hero . jumpLeft…" at bounding box center [877, 348] width 376 height 382
click at [729, 230] on div "hero . moveUp ( 2 ) hero . moveLeft ( 1 ) hero . jumpDown ( 1 ) hero . jumpLeft…" at bounding box center [877, 348] width 376 height 382
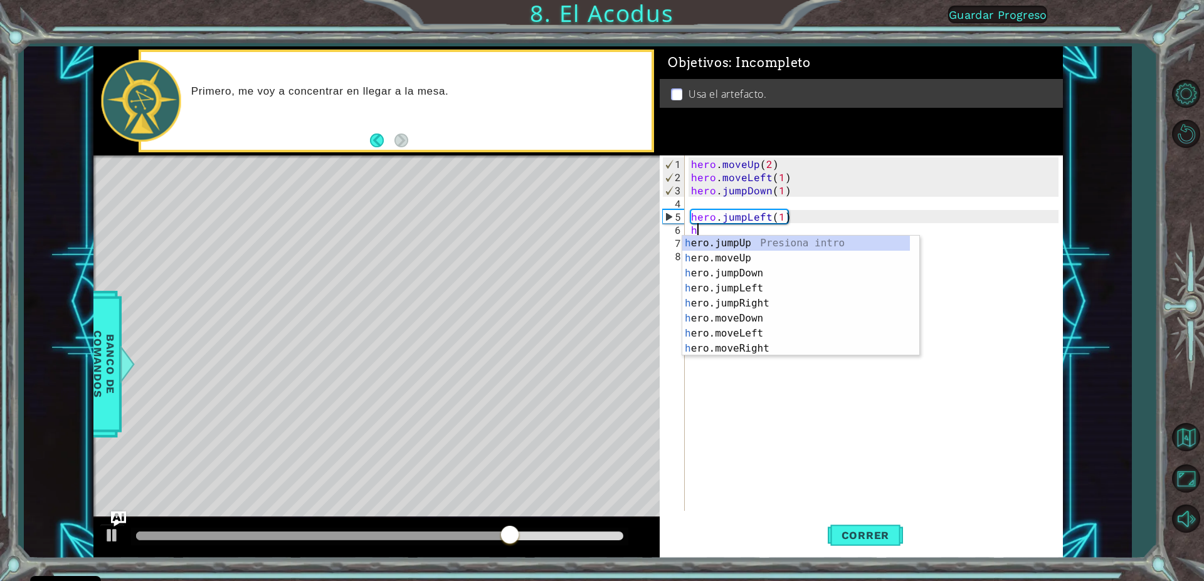
type textarea "h"
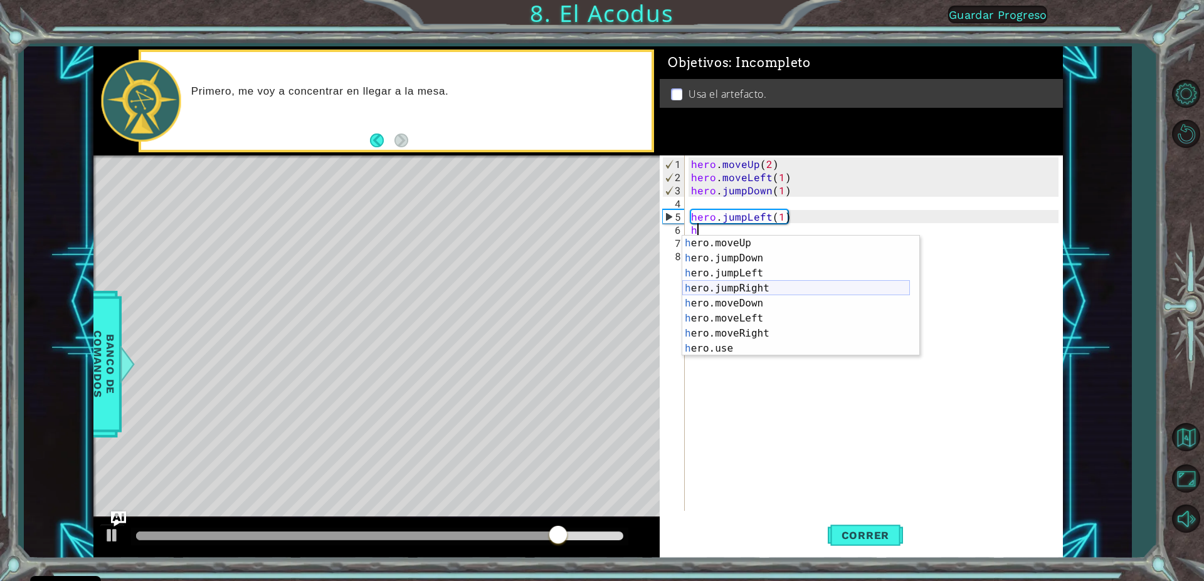
scroll to position [15, 0]
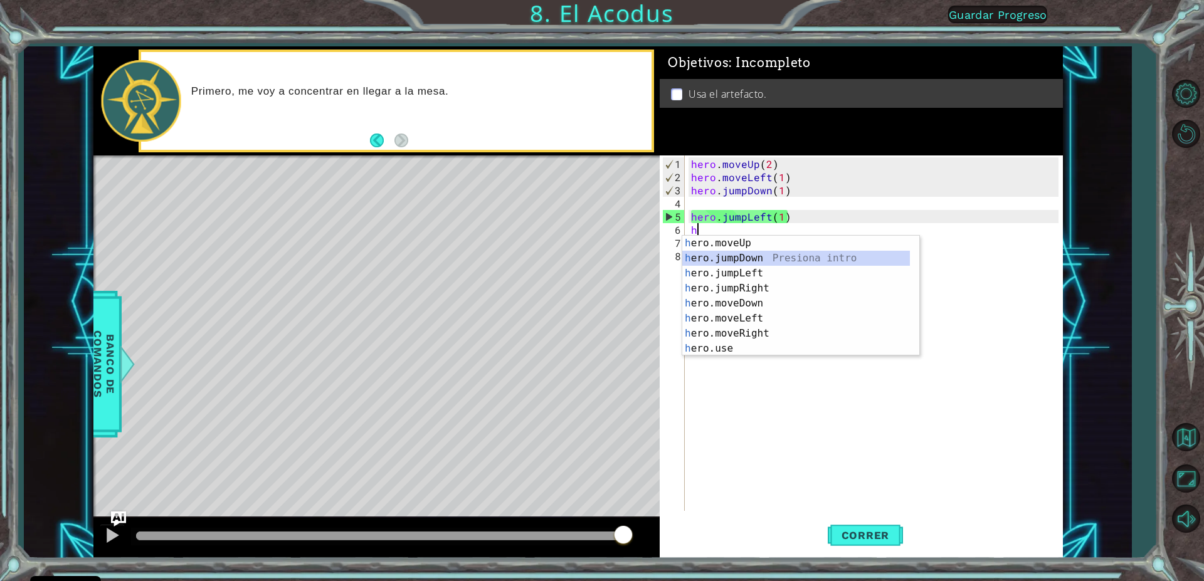
click at [740, 259] on div "h ero.moveUp Presiona intro h ero.jumpDown Presiona intro h ero.jumpLeft Presio…" at bounding box center [796, 311] width 228 height 151
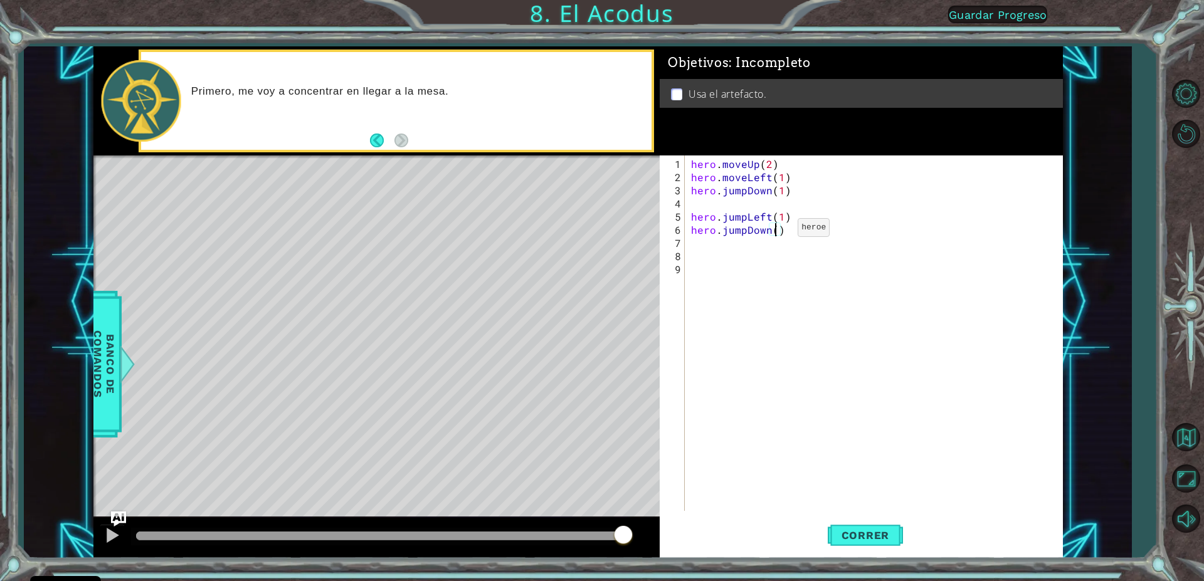
click at [776, 233] on div "hero . moveUp ( 2 ) hero . moveLeft ( 1 ) hero . jumpDown ( 1 ) hero . jumpLeft…" at bounding box center [877, 348] width 376 height 382
type textarea "hero.jumpDown(1)"
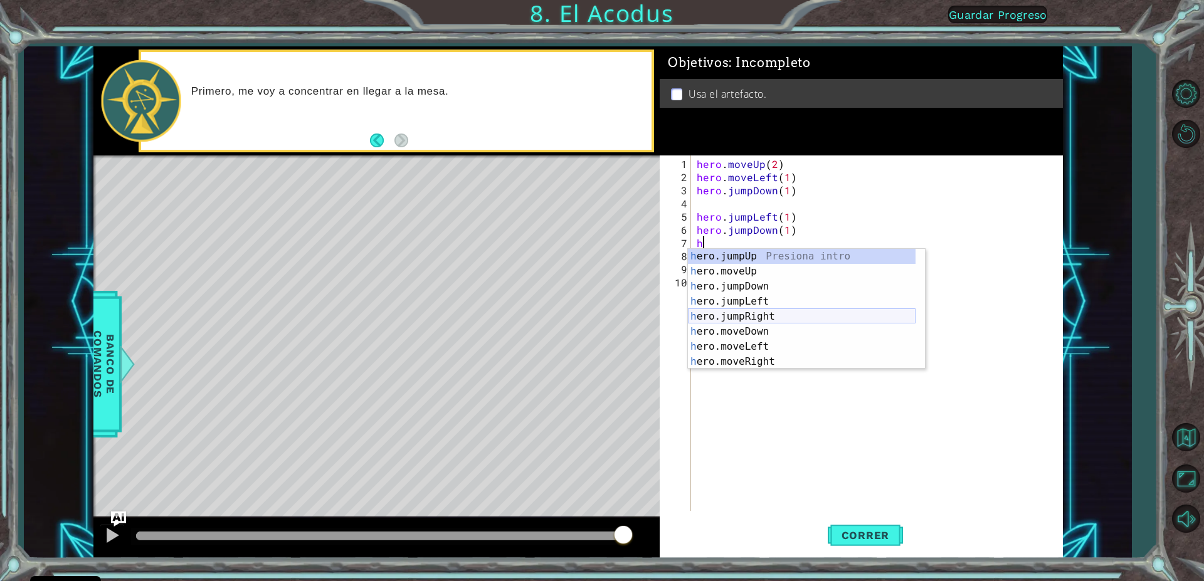
scroll to position [0, 0]
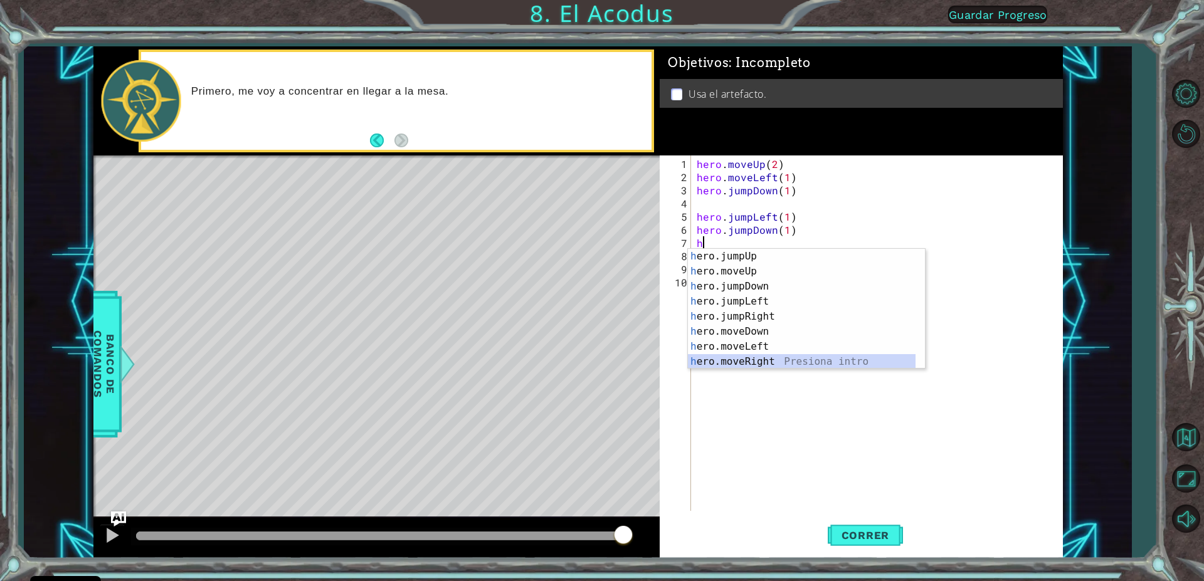
click at [759, 357] on div "h ero.jumpUp Presiona intro h ero.moveUp Presiona intro h ero.jumpDown Presiona…" at bounding box center [802, 324] width 228 height 151
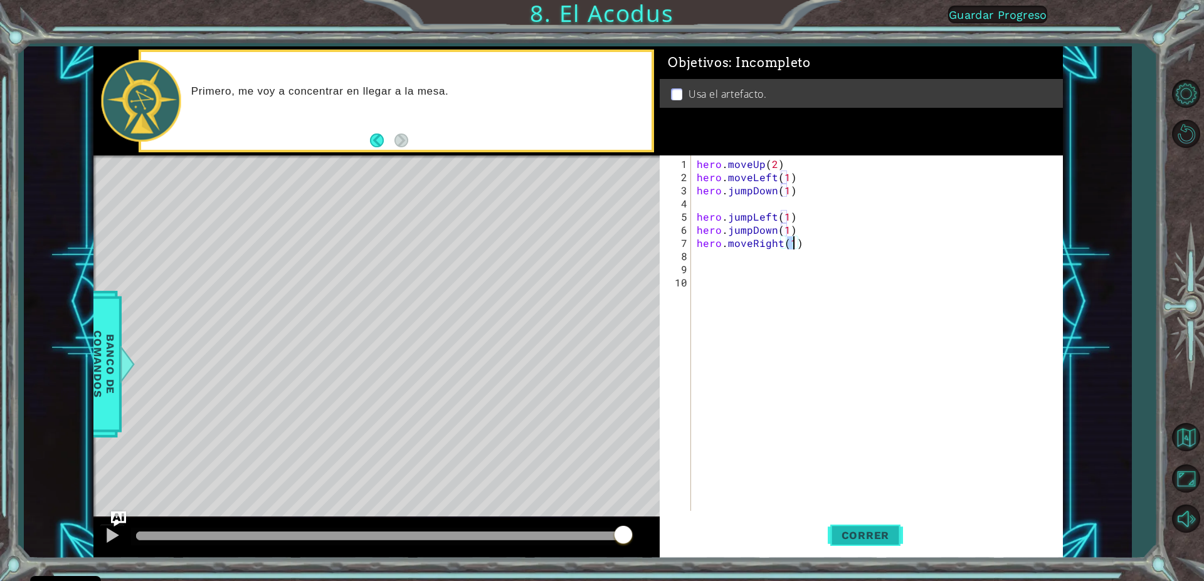
type textarea "hero.moveRight(1)"
click at [892, 531] on span "Correr" at bounding box center [865, 535] width 73 height 13
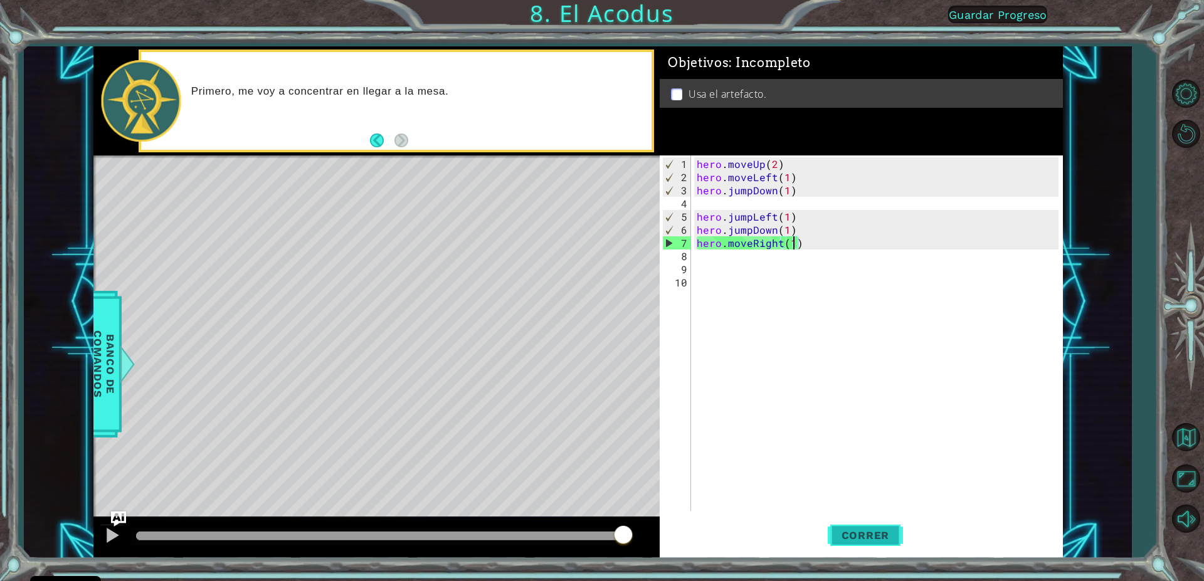
click at [857, 534] on span "Correr" at bounding box center [865, 535] width 73 height 13
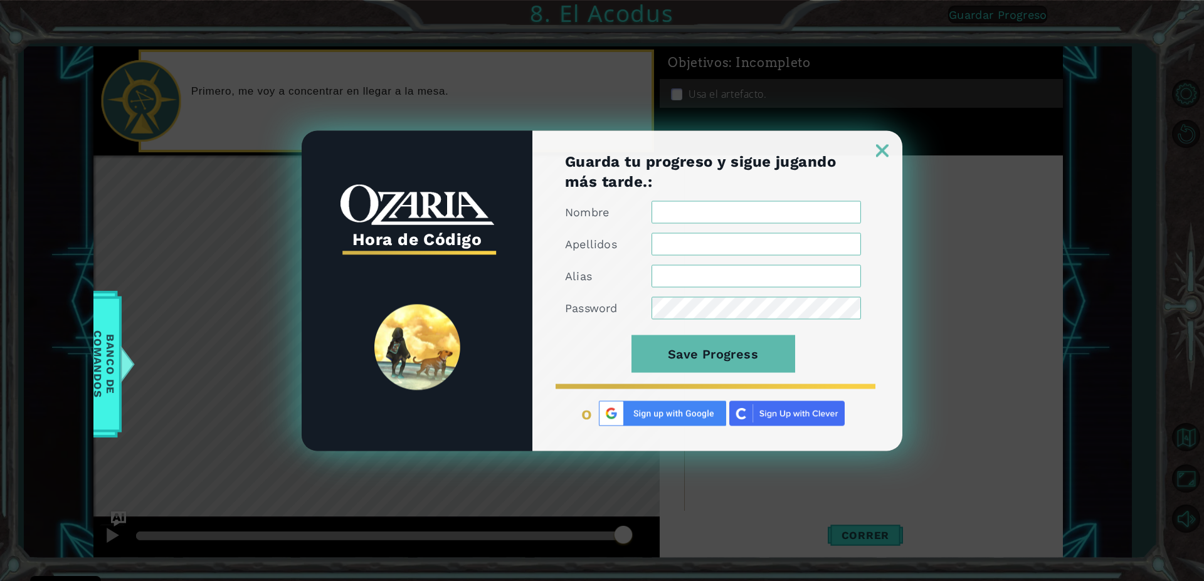
click at [885, 147] on img at bounding box center [882, 150] width 13 height 13
